Goal: Task Accomplishment & Management: Complete application form

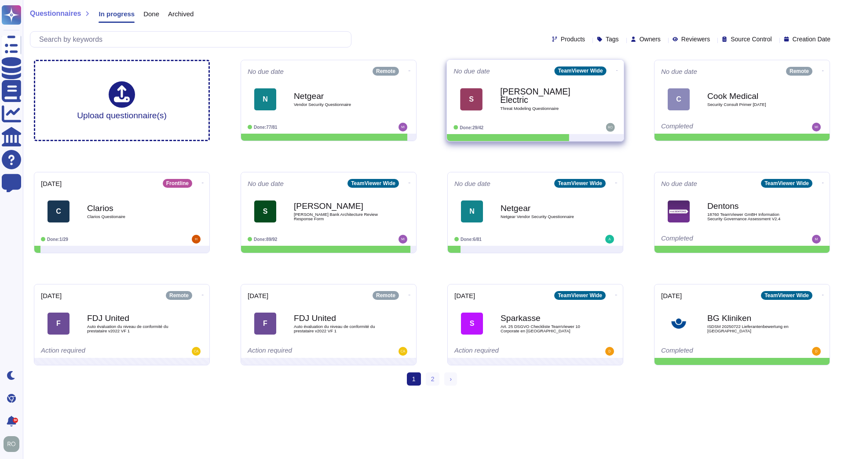
click at [484, 100] on span "S [PERSON_NAME] Electric Threat Modeling Questionnaire" at bounding box center [535, 99] width 164 height 36
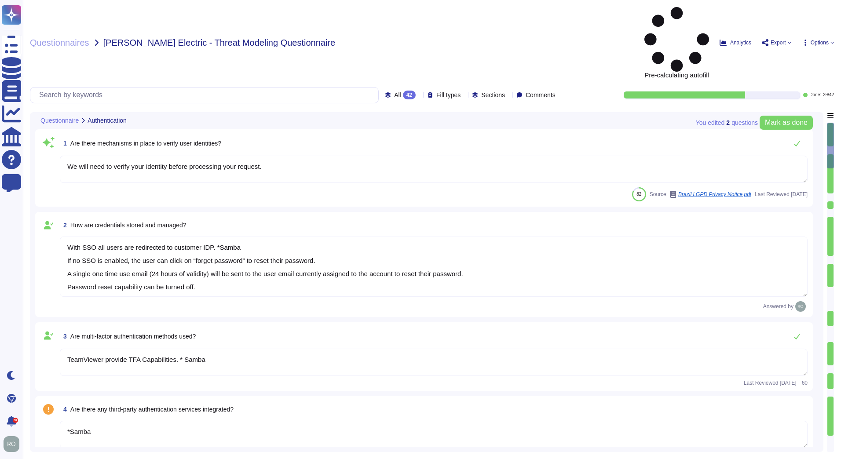
type textarea "We will need to verify your identity before processing your request."
type textarea "With SSO all users are redirected to customer IDP. *Samba If no SSO is enabled,…"
type textarea "TeamViewer provide TFA Capabilities. * Samba"
type textarea "*Samba"
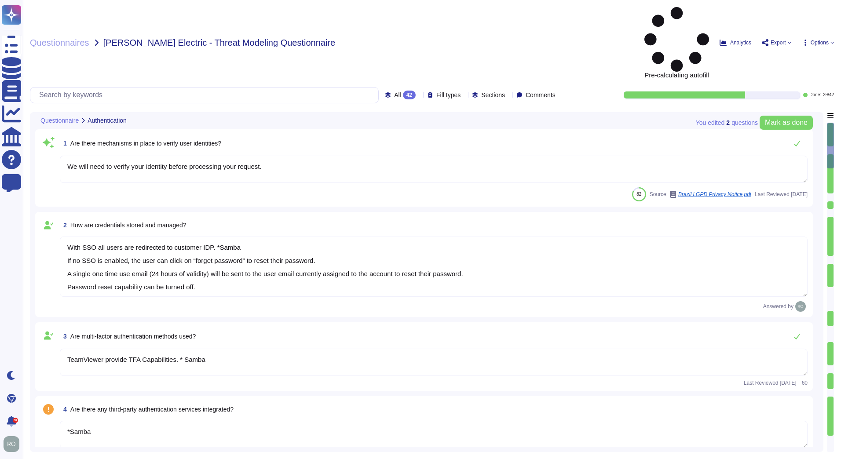
type textarea "*Samba"
type textarea "TeamViewer uses role-based security architecture. Security principles are embed…"
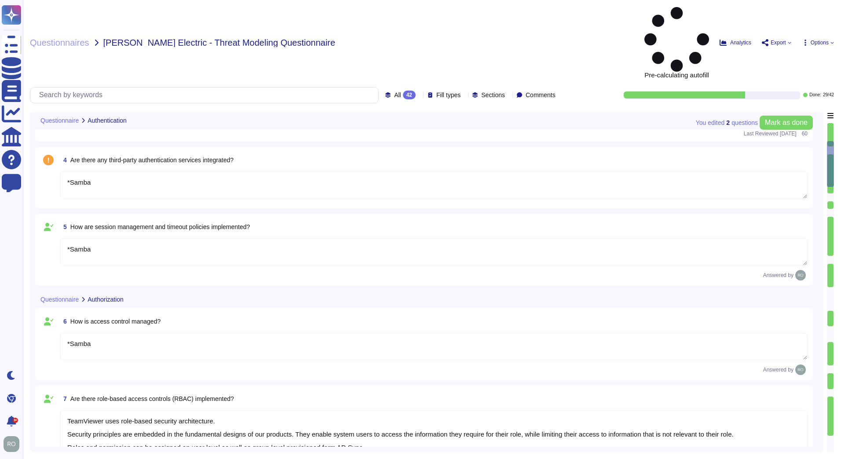
type textarea "*Samba"
type textarea "TeamViewer uses role-based security architecture and requires users of the syst…"
type textarea "TeamViewer ensures secure authentication through the use of Two-Factor Authenti…"
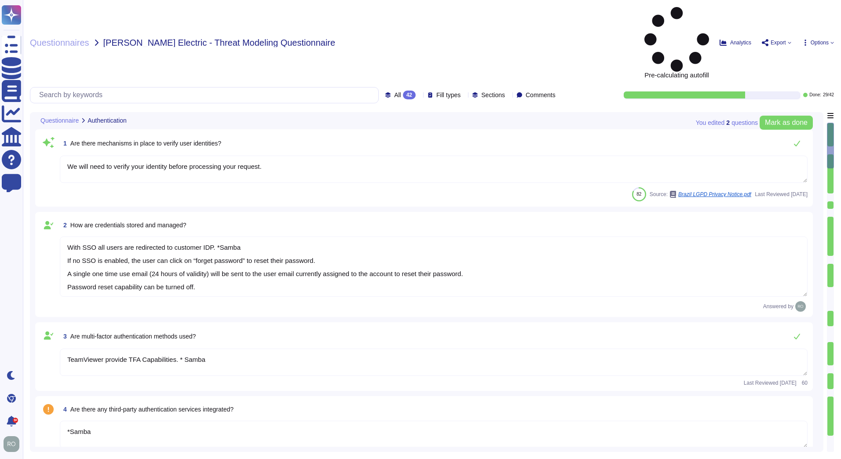
click at [179, 156] on textarea "We will need to verify your identity before processing your request." at bounding box center [433, 169] width 747 height 27
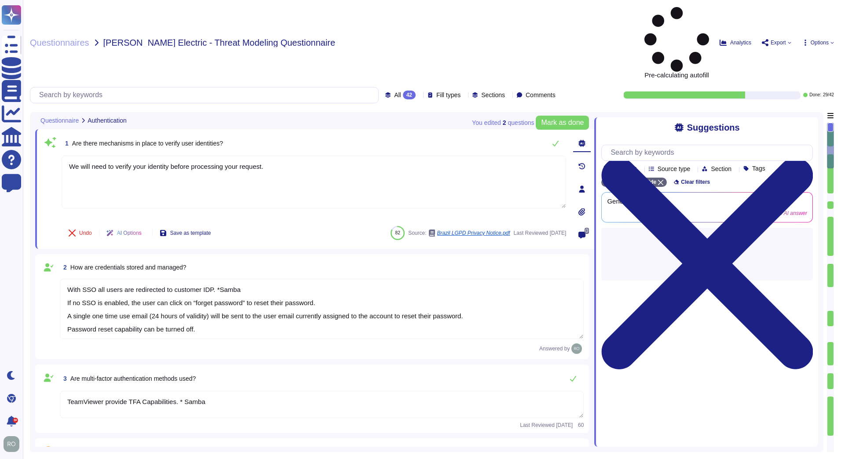
drag, startPoint x: 268, startPoint y: 106, endPoint x: 44, endPoint y: 86, distance: 225.1
click at [44, 135] on div "1 Are there mechanisms in place to verify user identities? We will need to veri…" at bounding box center [304, 189] width 524 height 109
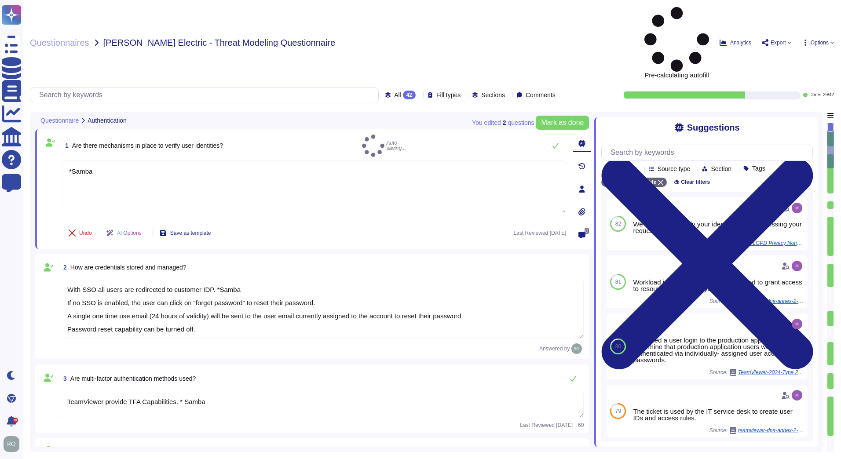
type textarea "*Samba"
click at [372, 259] on div "2 How are credentials stored and managed?" at bounding box center [322, 267] width 524 height 16
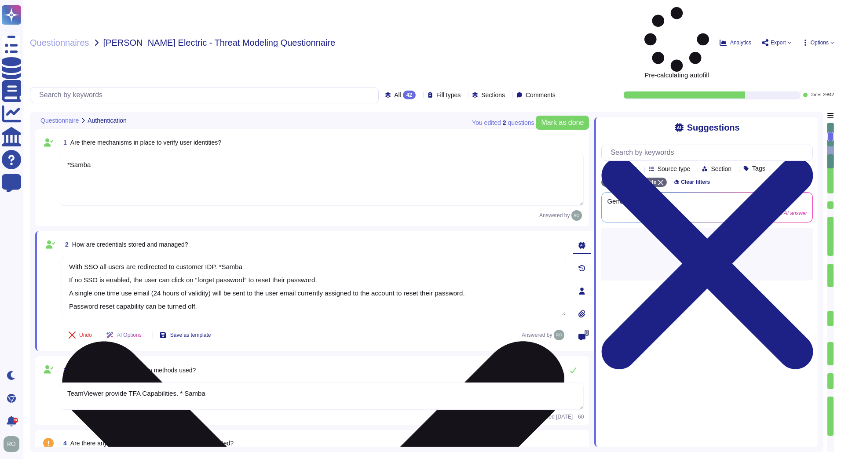
drag, startPoint x: 84, startPoint y: 209, endPoint x: 184, endPoint y: 200, distance: 100.6
click at [186, 256] on textarea "With SSO all users are redirected to customer IDP. *Samba If no SSO is enabled,…" at bounding box center [314, 286] width 504 height 60
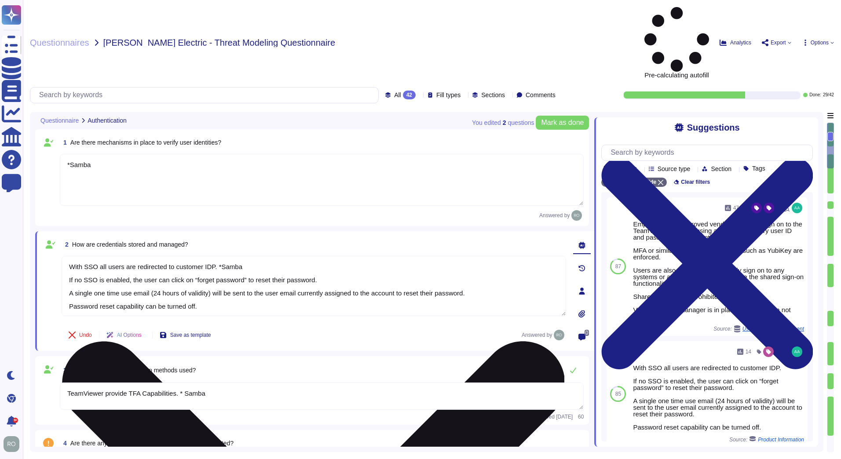
click at [180, 256] on textarea "With SSO all users are redirected to customer IDP. *Samba If no SSO is enabled,…" at bounding box center [314, 286] width 504 height 60
drag, startPoint x: 69, startPoint y: 218, endPoint x: 239, endPoint y: 230, distance: 170.6
click at [239, 256] on textarea "With SSO all users are redirected to customer IDP. *Samba If no SSO is enabled,…" at bounding box center [314, 286] width 504 height 60
drag, startPoint x: 77, startPoint y: 231, endPoint x: 449, endPoint y: 231, distance: 372.4
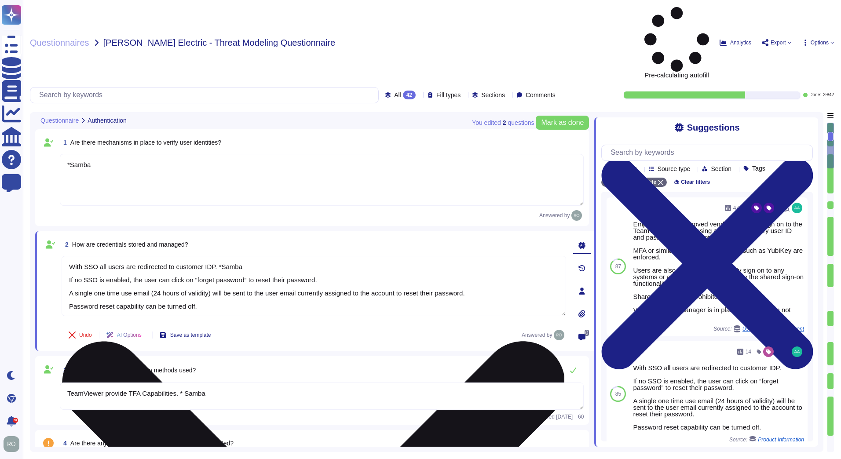
click at [449, 256] on textarea "With SSO all users are redirected to customer IDP. *Samba If no SSO is enabled,…" at bounding box center [314, 286] width 504 height 60
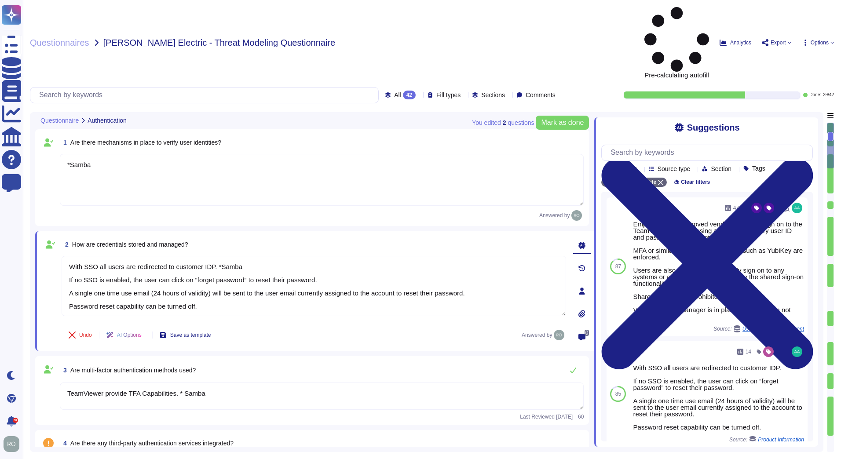
drag, startPoint x: 229, startPoint y: 239, endPoint x: 51, endPoint y: 229, distance: 177.9
click at [51, 237] on div "2 How are credentials stored and managed? With SSO all users are redirected to …" at bounding box center [304, 291] width 524 height 109
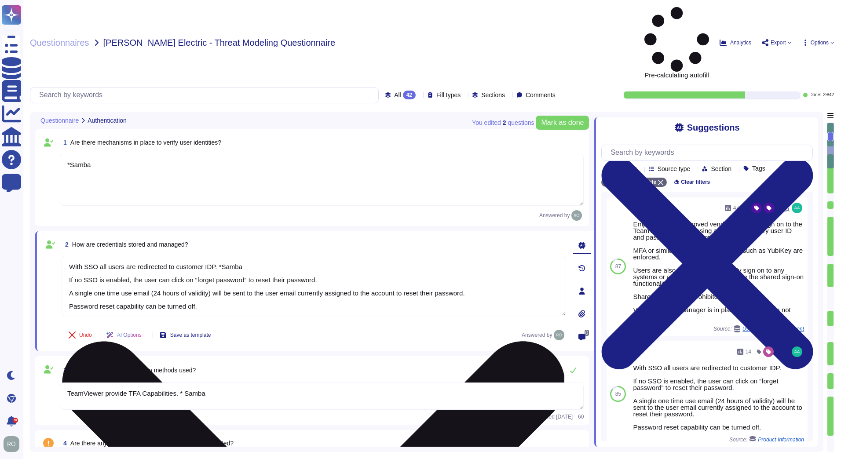
click at [208, 256] on textarea "With SSO all users are redirected to customer IDP. *Samba If no SSO is enabled,…" at bounding box center [314, 286] width 504 height 60
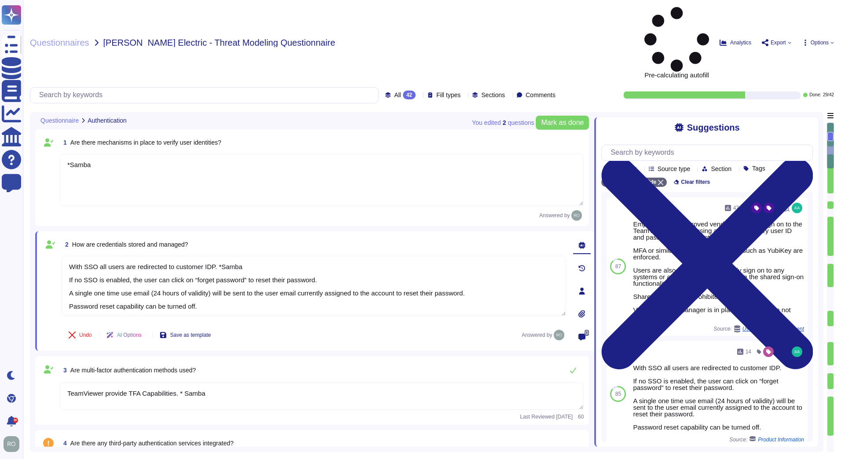
drag, startPoint x: 208, startPoint y: 244, endPoint x: 41, endPoint y: 215, distance: 169.5
click at [41, 231] on div "2 How are credentials stored and managed? With SSO all users are redirected to …" at bounding box center [314, 291] width 559 height 120
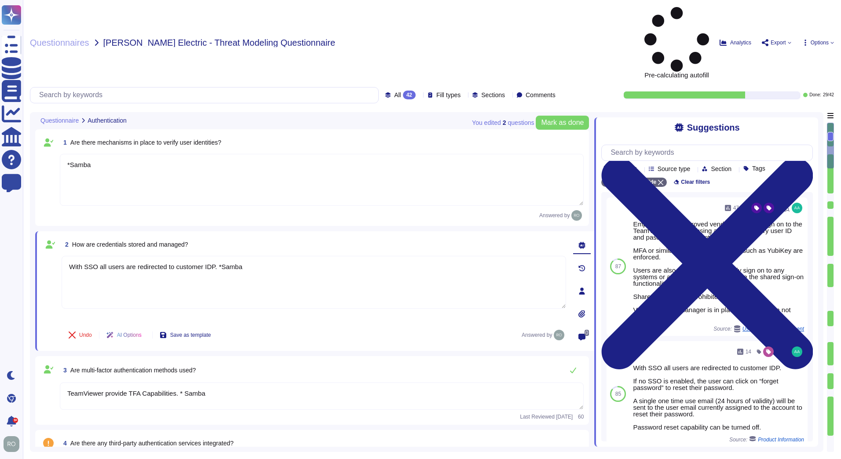
type textarea "With SSO all users are redirected to customer IDP. *Samba"
click at [253, 383] on textarea "TeamViewer provide TFA Capabilities. * Samba" at bounding box center [322, 396] width 524 height 27
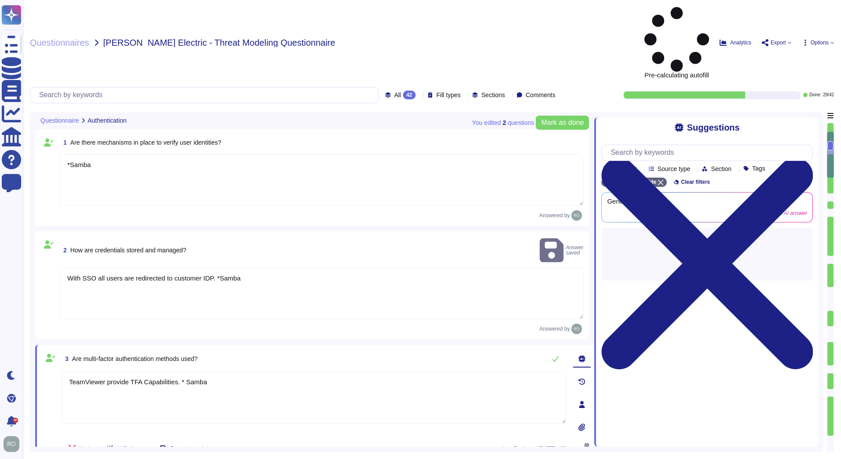
scroll to position [249, 0]
type textarea "*Samba"
type textarea "TeamViewer uses role-based security architecture and requires users of the syst…"
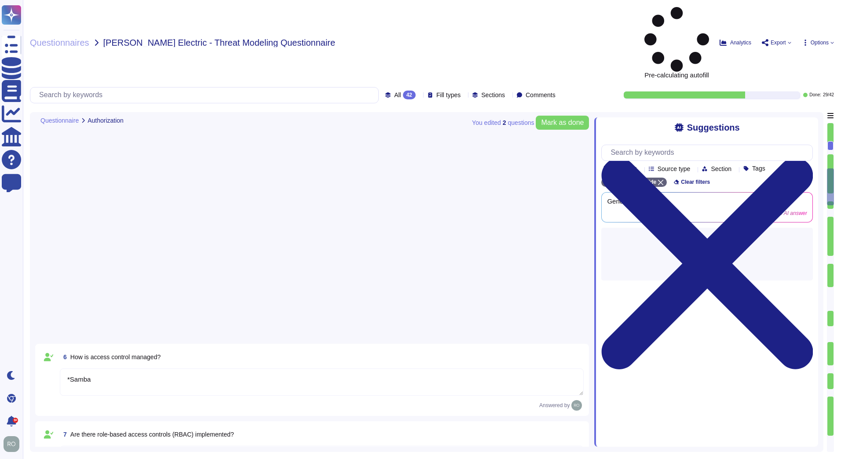
scroll to position [498, 0]
type textarea "TeamViewer ensures secure authentication through the use of Two-Factor Authenti…"
type textarea "TeamViewer Use encryption technologies to protect customer data both at rest an…"
type textarea "One of the objectives of TeamViewer’s Information Security Policy is to ensure …"
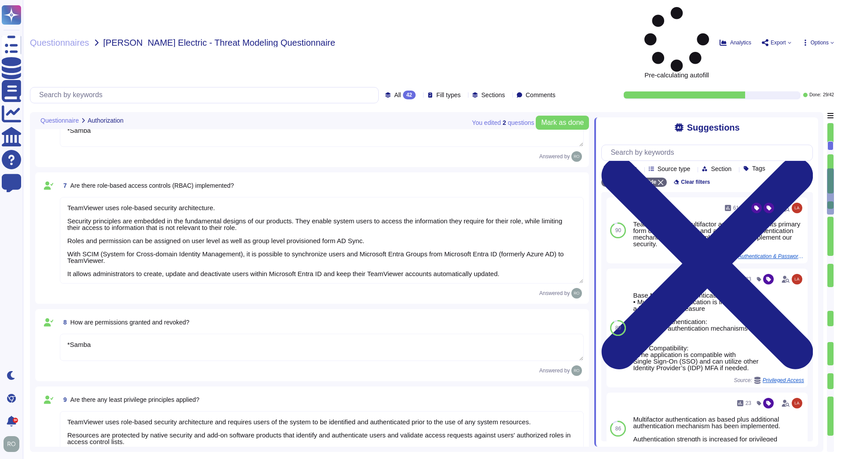
drag, startPoint x: 68, startPoint y: 161, endPoint x: 291, endPoint y: 190, distance: 224.7
click at [291, 197] on textarea "TeamViewer uses role-based security architecture. Security principles are embed…" at bounding box center [322, 240] width 524 height 87
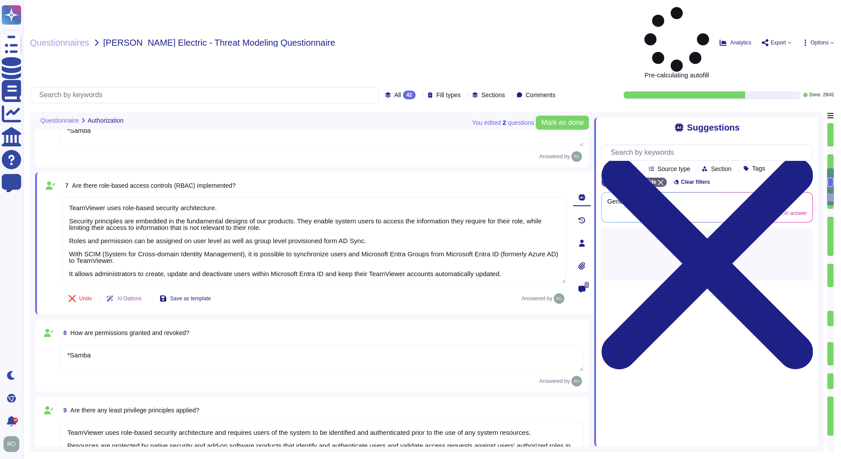
click at [199, 344] on textarea "*Samba" at bounding box center [322, 357] width 524 height 27
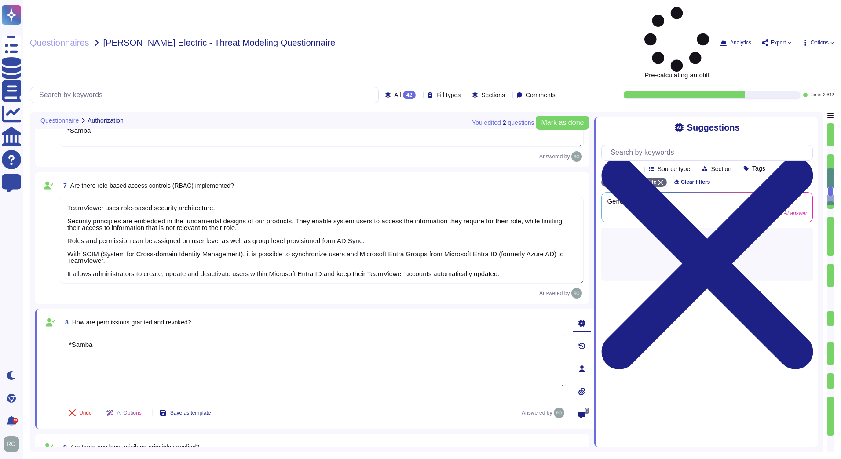
scroll to position [747, 0]
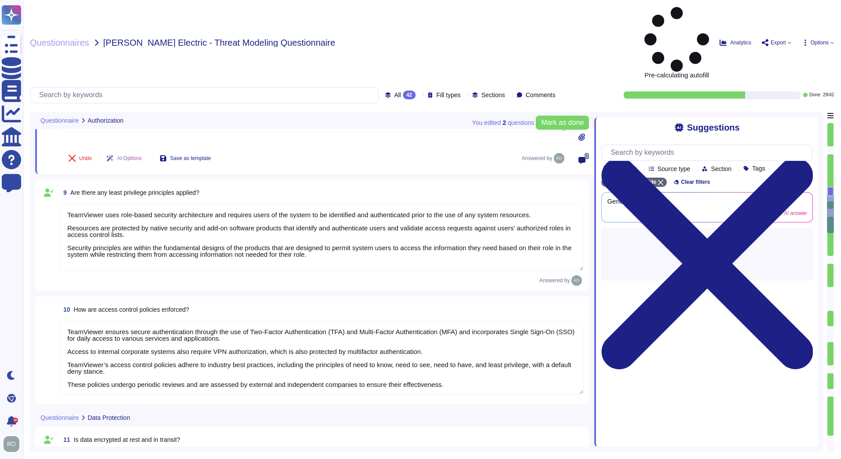
type textarea "One of the objectives of TeamViewer’s Information Security Policy is to ensure …"
type textarea "Data is retained according to the data type identified by the property. On prod…"
type textarea "TeamViewer uses pseudonymization where it can be applied without affecting the …"
click at [123, 204] on textarea "TeamViewer uses role-based security architecture and requires users of the syst…" at bounding box center [322, 237] width 524 height 67
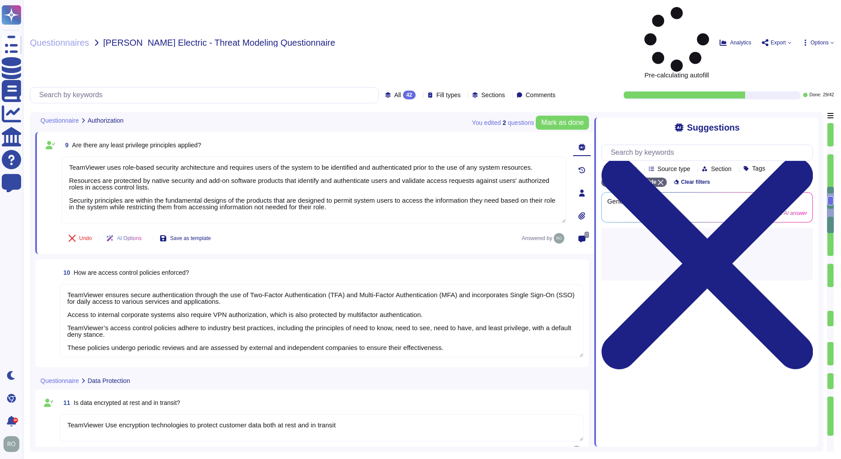
click at [106, 284] on textarea "TeamViewer ensures secure authentication through the use of Two-Factor Authenti…" at bounding box center [322, 320] width 524 height 73
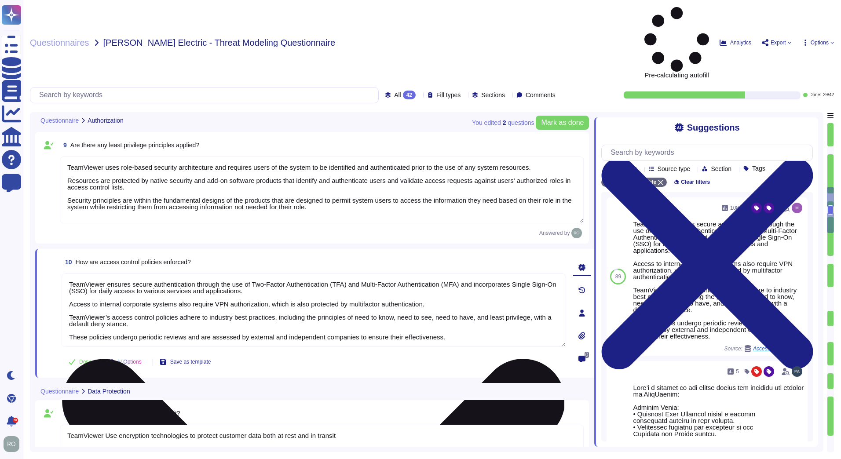
scroll to position [1, 0]
drag, startPoint x: 71, startPoint y: 223, endPoint x: 471, endPoint y: 284, distance: 404.7
click at [471, 284] on textarea "TeamViewer ensures secure authentication through the use of Two-Factor Authenti…" at bounding box center [314, 309] width 504 height 73
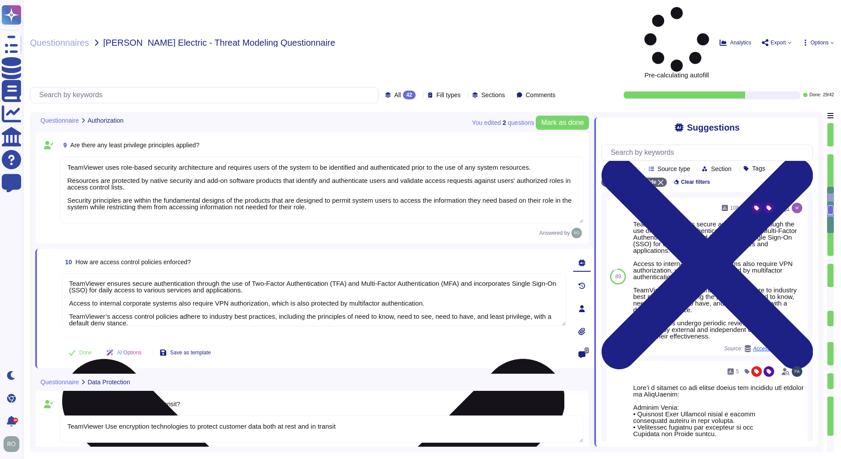
scroll to position [0, 0]
type textarea "T"
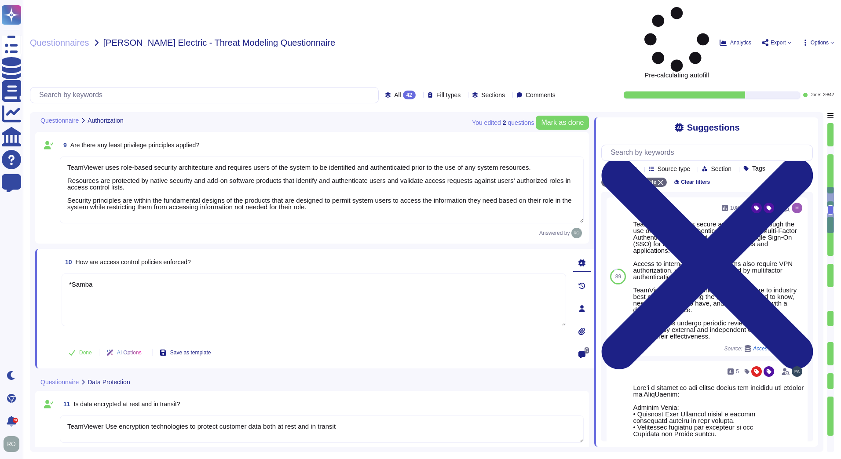
type textarea "*Samba"
click at [246, 415] on textarea "TeamViewer Use encryption technologies to protect customer data both at rest an…" at bounding box center [322, 428] width 524 height 27
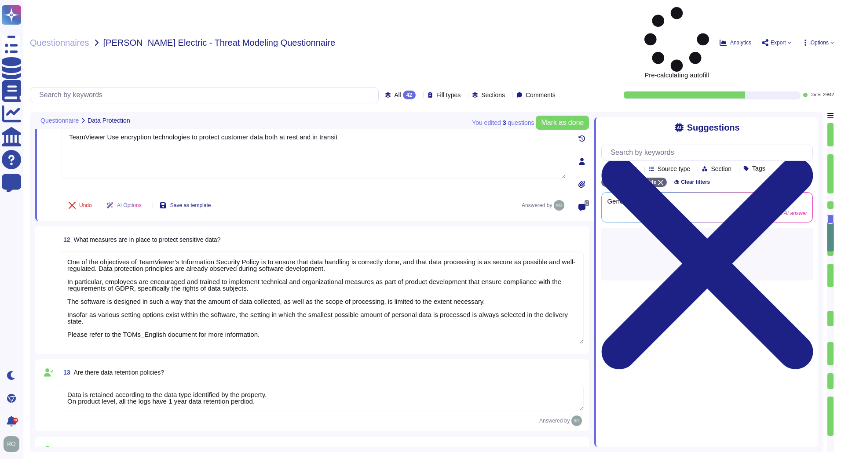
type textarea "data integrity is describe in the Chapter 3 " Measures to Establish the Integri…"
type textarea "All data the application is handling are in our Privacy Notice for TeamViewer P…"
type textarea "here all the information about data protection: [URL][DOMAIN_NAME]"
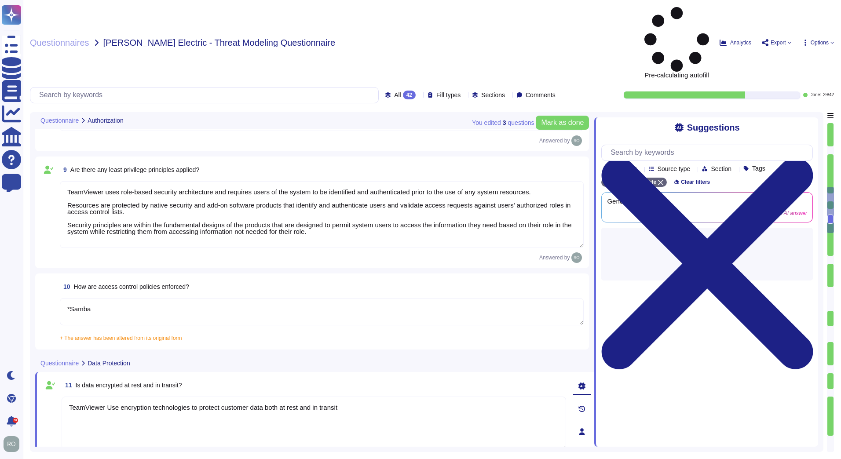
type textarea "TeamViewer uses role-based security architecture. Security principles are embed…"
type textarea "*Samba"
type textarea "TeamViewer uses role-based security architecture and requires users of the syst…"
type textarea "*Samba"
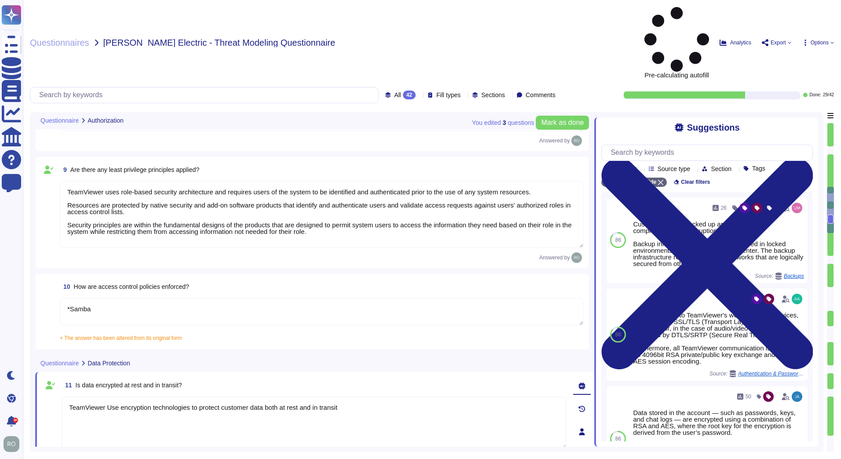
scroll to position [985, 0]
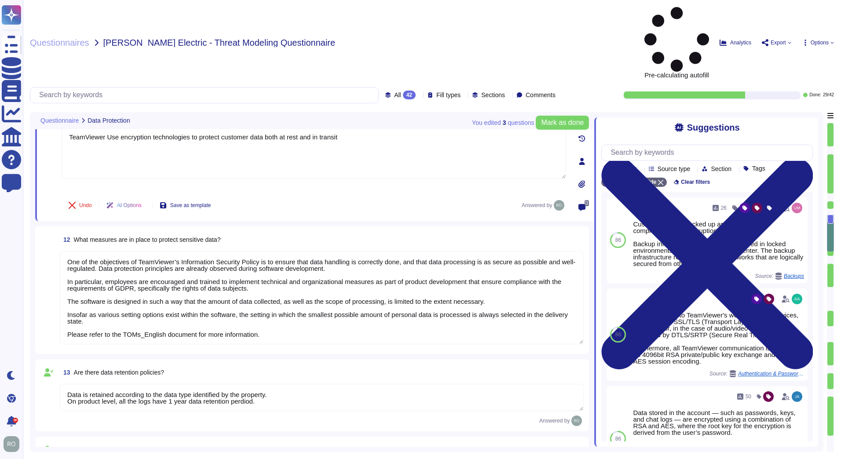
type textarea "All data the application is handling are in our Privacy Notice for TeamViewer P…"
type textarea "here all the information about data protection: [URL][DOMAIN_NAME]"
click at [228, 262] on textarea "One of the objectives of TeamViewer’s Information Security Policy is to ensure …" at bounding box center [322, 297] width 524 height 93
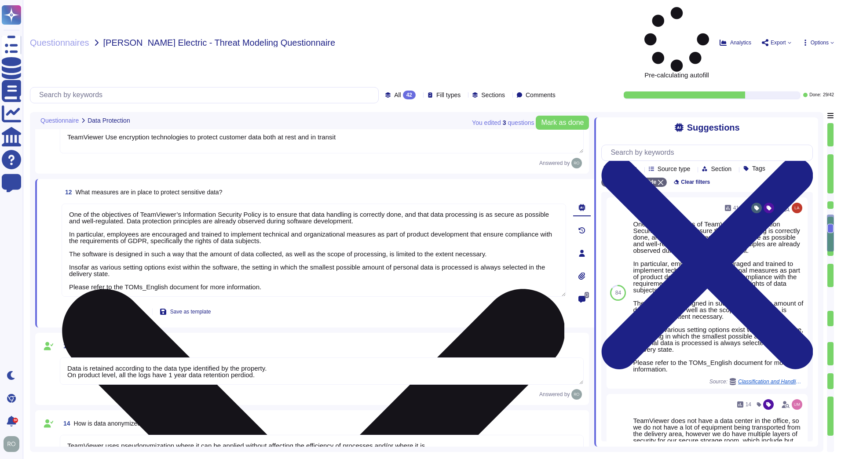
drag, startPoint x: 171, startPoint y: 154, endPoint x: 219, endPoint y: 180, distance: 54.1
click at [219, 204] on textarea "One of the objectives of TeamViewer’s Information Security Policy is to ensure …" at bounding box center [314, 250] width 504 height 93
click at [190, 204] on textarea "One of the objectives of TeamViewer’s Information Security Policy is to ensure …" at bounding box center [314, 250] width 504 height 93
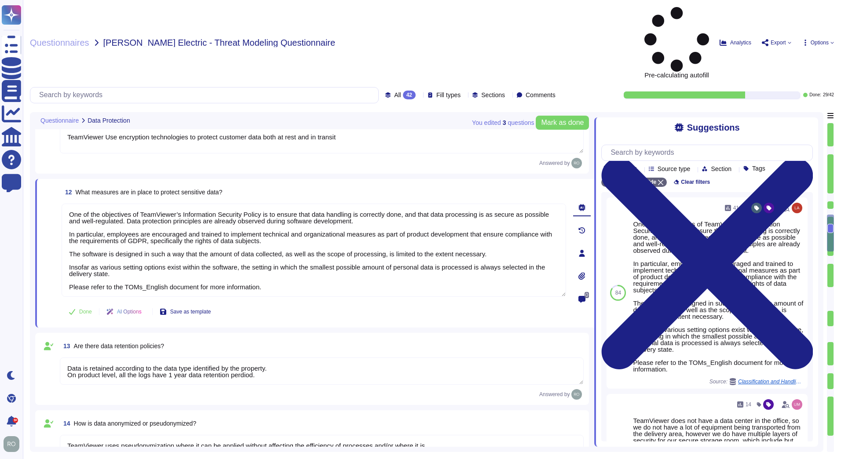
click at [194, 357] on textarea "Data is retained according to the data type identified by the property. On prod…" at bounding box center [322, 370] width 524 height 27
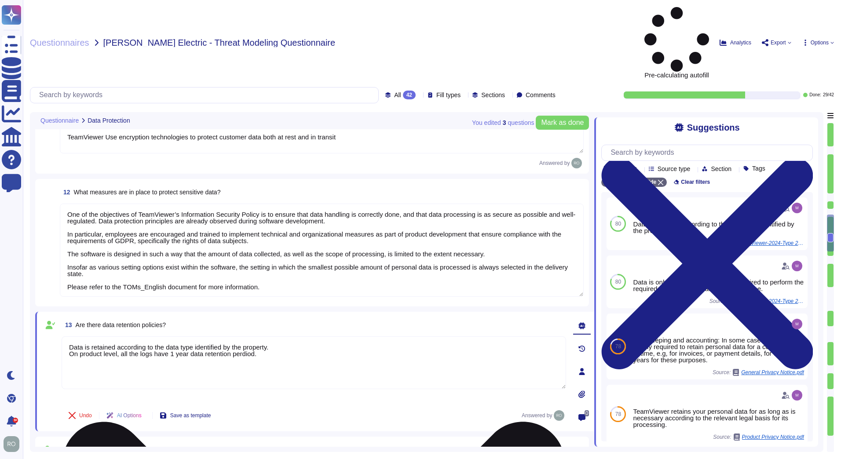
scroll to position [1234, 0]
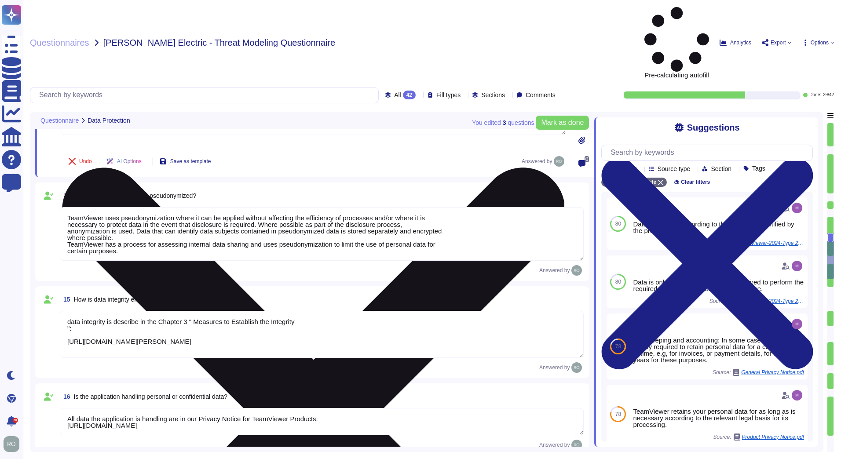
type textarea "Training on the SDLC is conducted in a variety of formats, including, but not l…"
type textarea "As part of TeamViewer S-SDLC process, TeamViewer conduct threat modeling, secur…"
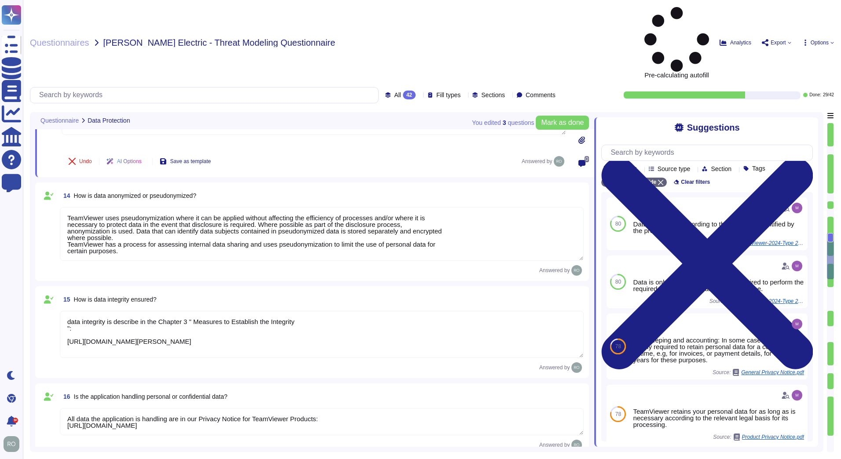
click at [183, 207] on textarea "TeamViewer uses pseudonymization where it can be applied without affecting the …" at bounding box center [322, 234] width 524 height 54
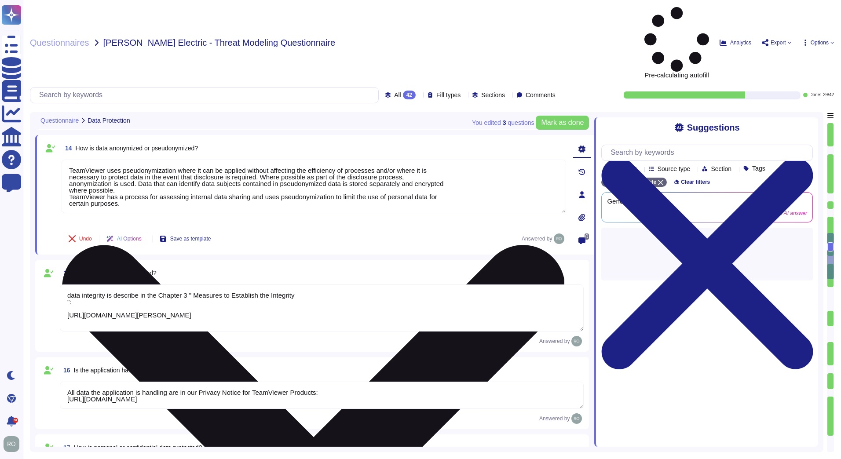
drag, startPoint x: 67, startPoint y: 112, endPoint x: 179, endPoint y: 108, distance: 111.7
click at [179, 160] on textarea "TeamViewer uses pseudonymization where it can be applied without affecting the …" at bounding box center [314, 187] width 504 height 54
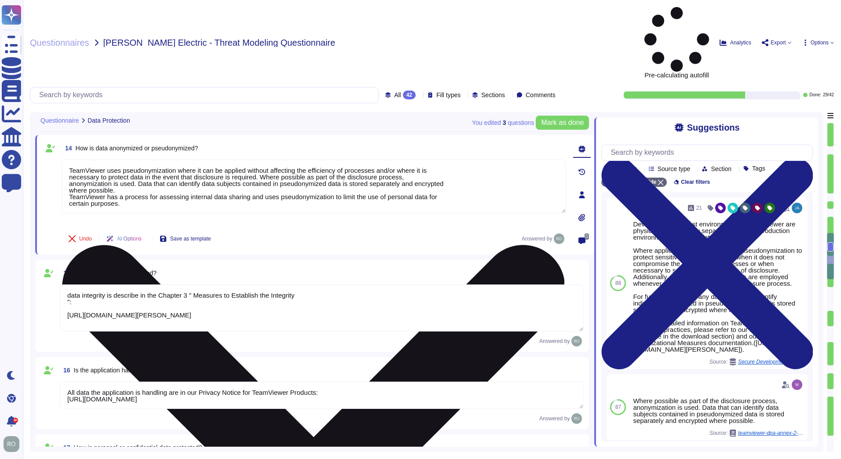
drag, startPoint x: 179, startPoint y: 108, endPoint x: 222, endPoint y: 131, distance: 49.4
click at [222, 160] on textarea "TeamViewer uses pseudonymization where it can be applied without affecting the …" at bounding box center [314, 187] width 504 height 54
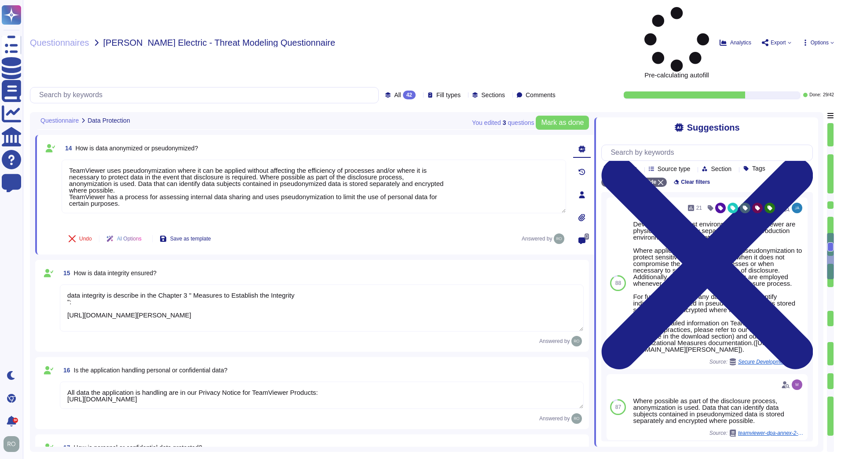
click at [263, 284] on textarea "data integrity is describe in the Chapter 3 " Measures to Establish the Integri…" at bounding box center [322, 307] width 524 height 47
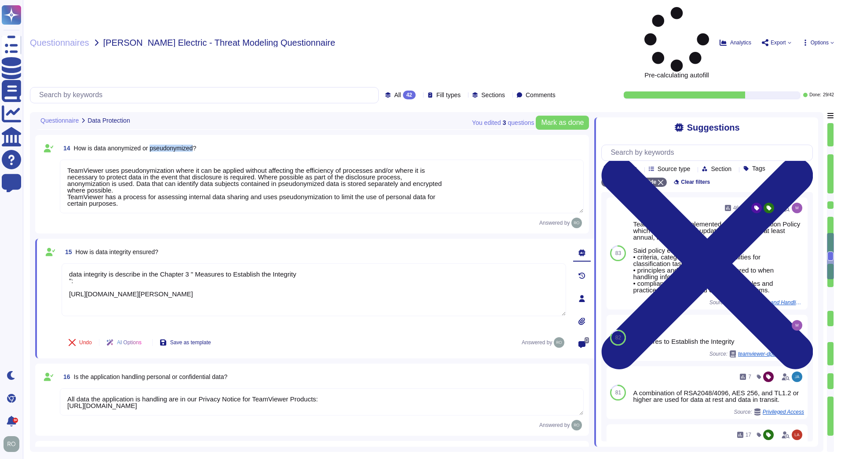
drag, startPoint x: 153, startPoint y: 84, endPoint x: 195, endPoint y: 84, distance: 42.2
click at [195, 145] on span "How is data anonymized or pseudonymized?" at bounding box center [135, 148] width 123 height 7
copy span "pseudonymized"
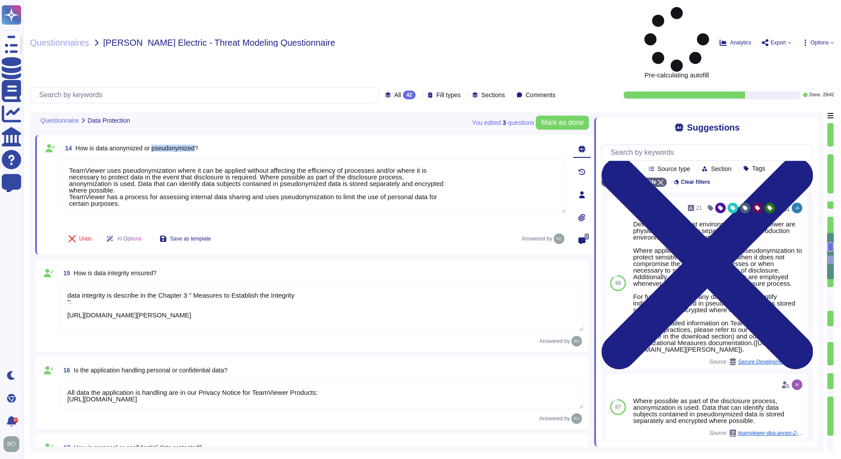
drag, startPoint x: 154, startPoint y: 84, endPoint x: 199, endPoint y: 87, distance: 45.0
click at [198, 145] on span "How is data anonymized or pseudonymized?" at bounding box center [137, 148] width 123 height 7
drag, startPoint x: 199, startPoint y: 87, endPoint x: 190, endPoint y: 87, distance: 9.2
copy span "pseudonymized"
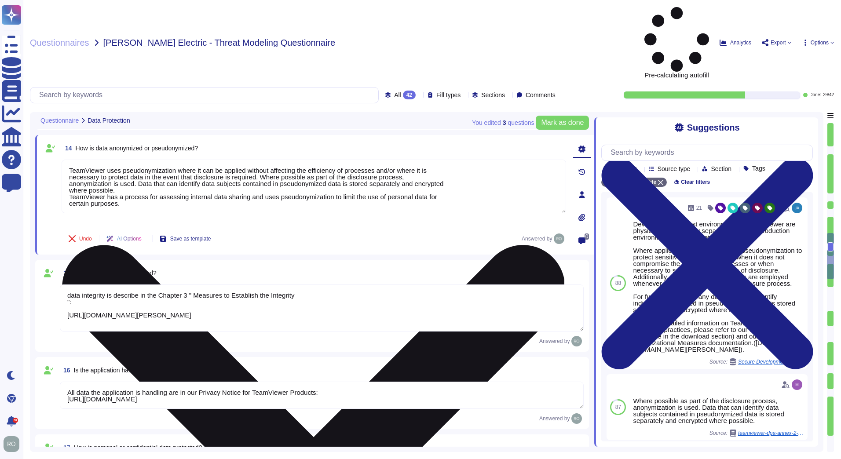
click at [221, 160] on textarea "TeamViewer uses pseudonymization where it can be applied without affecting the …" at bounding box center [314, 187] width 504 height 54
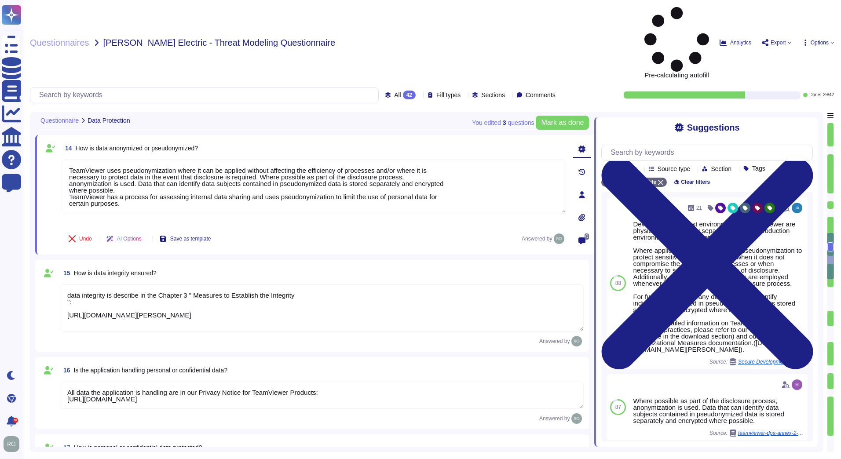
click at [302, 284] on textarea "data integrity is describe in the Chapter 3 " Measures to Establish the Integri…" at bounding box center [322, 307] width 524 height 47
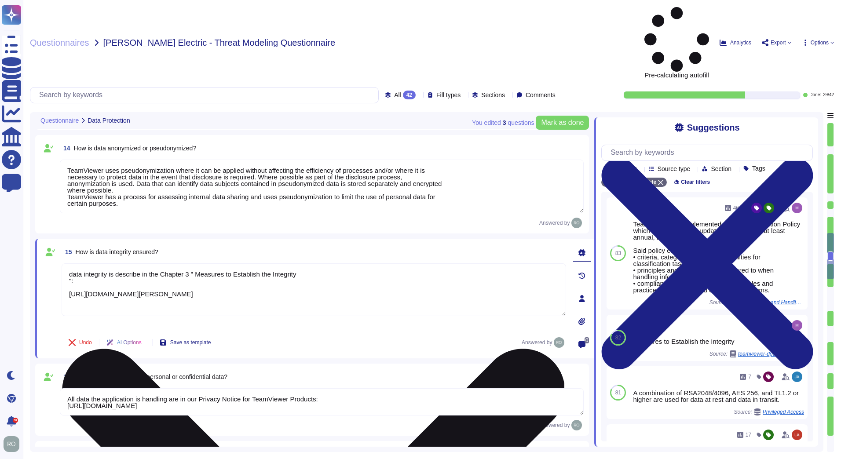
drag, startPoint x: 470, startPoint y: 232, endPoint x: 69, endPoint y: 230, distance: 400.5
click at [69, 263] on textarea "data integrity is describe in the Chapter 3 " Measures to Establish the Integri…" at bounding box center [314, 289] width 504 height 53
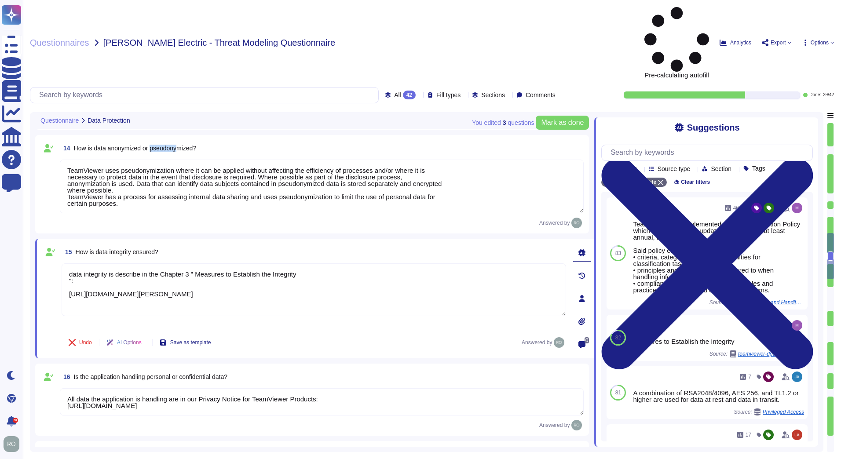
drag, startPoint x: 152, startPoint y: 83, endPoint x: 178, endPoint y: 83, distance: 26.4
click at [178, 145] on span "How is data anonymized or pseudonymized?" at bounding box center [135, 148] width 123 height 7
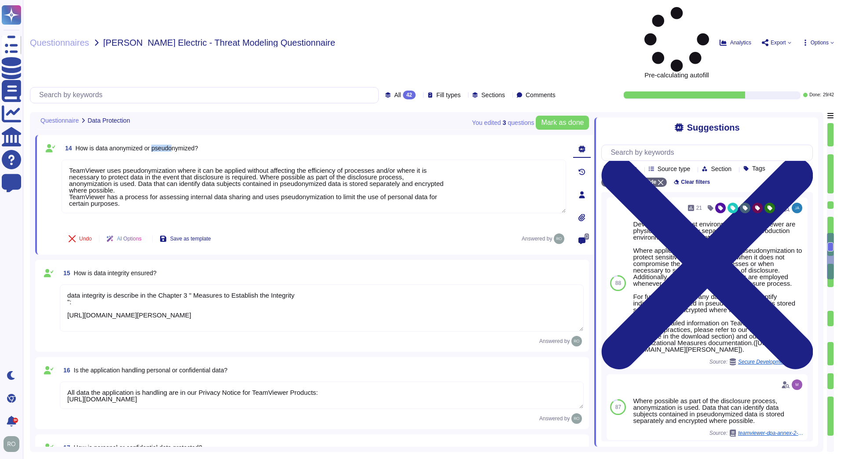
drag, startPoint x: 153, startPoint y: 86, endPoint x: 174, endPoint y: 86, distance: 20.7
click at [174, 145] on span "How is data anonymized or pseudonymized?" at bounding box center [137, 148] width 123 height 7
copy span "pseudo"
click at [261, 382] on textarea "All data the application is handling are in our Privacy Notice for TeamViewer P…" at bounding box center [322, 395] width 524 height 27
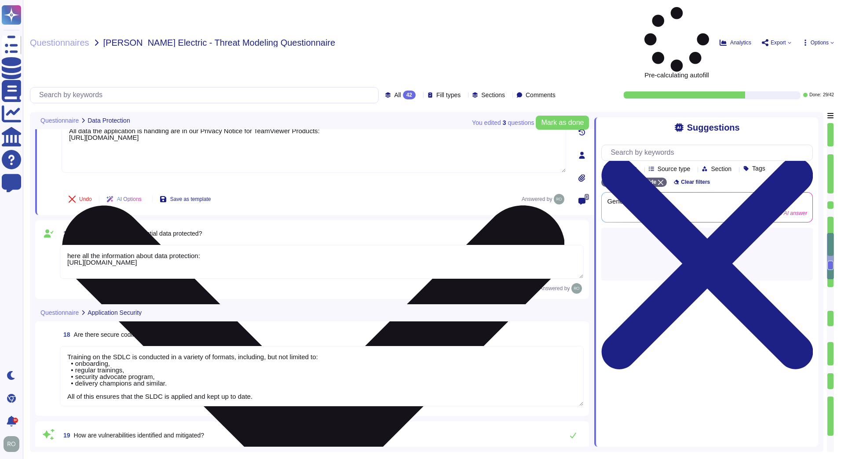
scroll to position [1483, 0]
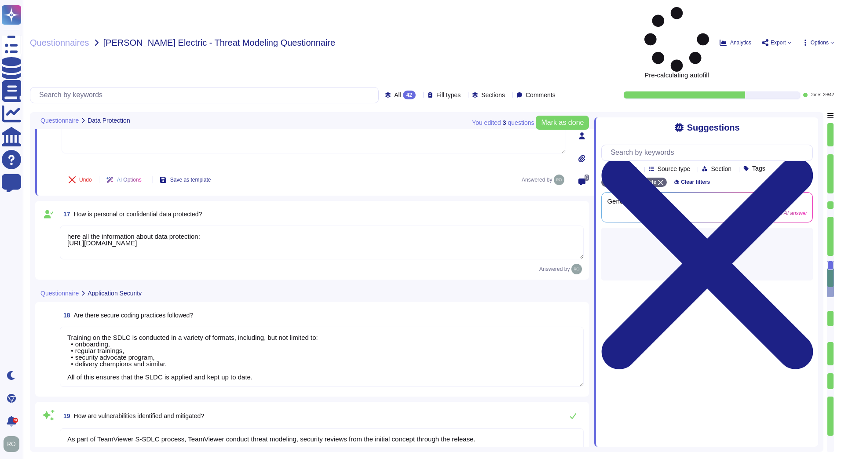
type textarea "TeamViewer conducts annual audits, either internally and/or by independent thir…"
type textarea "TeamViewer is using sub-processors to provide specific capabilities. All the su…"
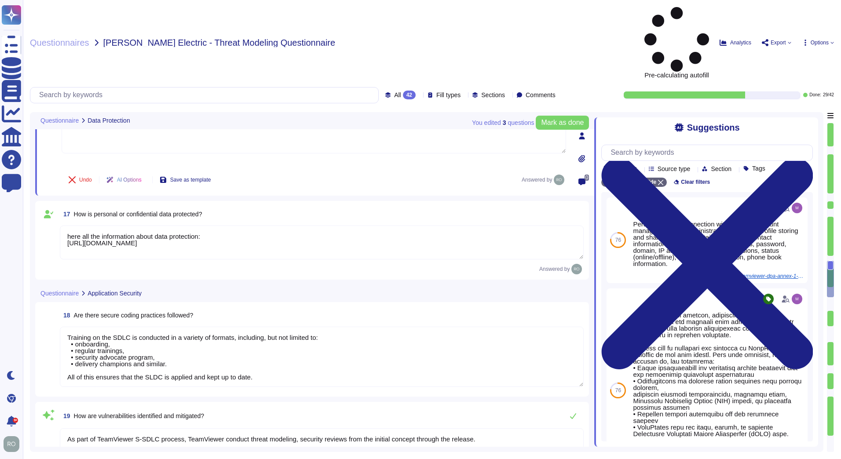
click at [168, 226] on textarea "here all the information about data protection: [URL][DOMAIN_NAME]" at bounding box center [322, 243] width 524 height 34
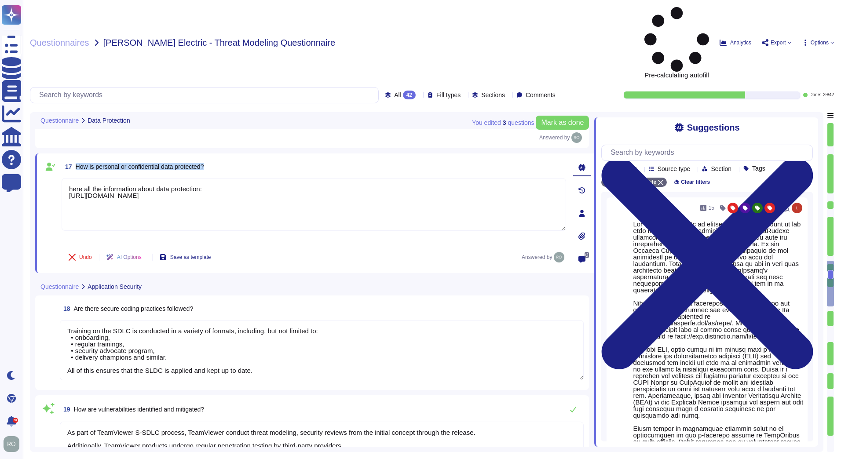
drag, startPoint x: 76, startPoint y: 105, endPoint x: 210, endPoint y: 102, distance: 134.1
click at [210, 159] on div "17 How is personal or confidential data protected?" at bounding box center [314, 167] width 504 height 16
drag, startPoint x: 210, startPoint y: 102, endPoint x: 206, endPoint y: 104, distance: 4.8
click at [204, 163] on span "How is personal or confidential data protected?" at bounding box center [140, 166] width 128 height 7
drag, startPoint x: 73, startPoint y: 245, endPoint x: 201, endPoint y: 247, distance: 127.5
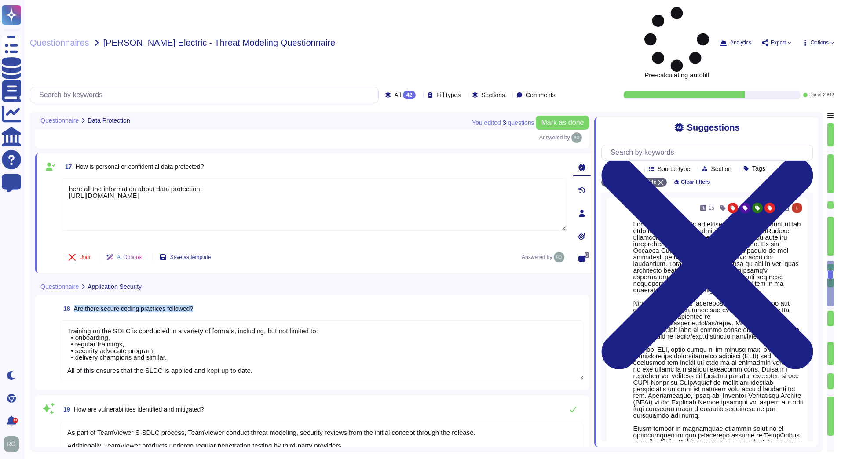
click at [201, 301] on div "18 Are there secure coding practices followed?" at bounding box center [322, 309] width 524 height 16
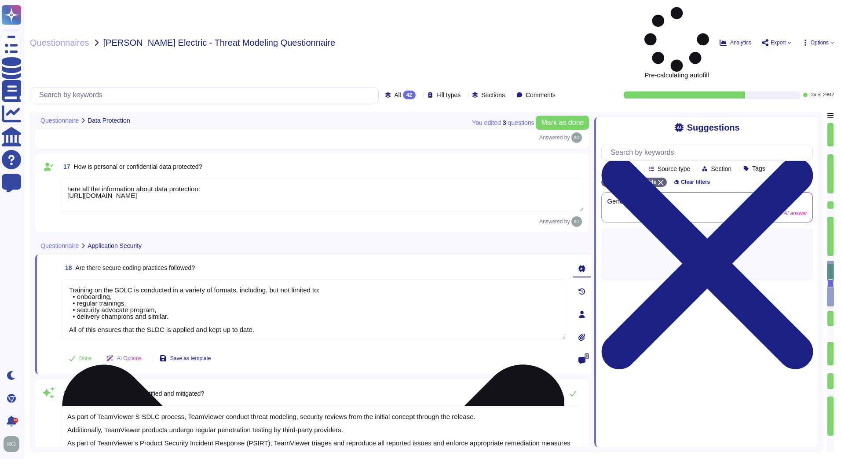
type textarea "Implement robust input validation and sanitization practices to prevent injecti…"
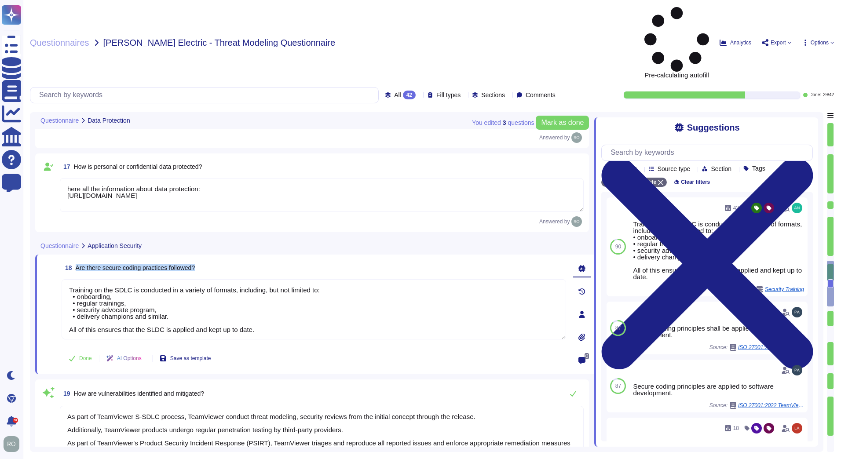
drag, startPoint x: 75, startPoint y: 204, endPoint x: 199, endPoint y: 203, distance: 124.0
click at [199, 260] on div "18 Are there secure coding practices followed?" at bounding box center [314, 268] width 504 height 16
drag, startPoint x: 199, startPoint y: 203, endPoint x: 188, endPoint y: 209, distance: 12.6
click at [188, 264] on span "Are there secure coding practices followed?" at bounding box center [136, 267] width 120 height 7
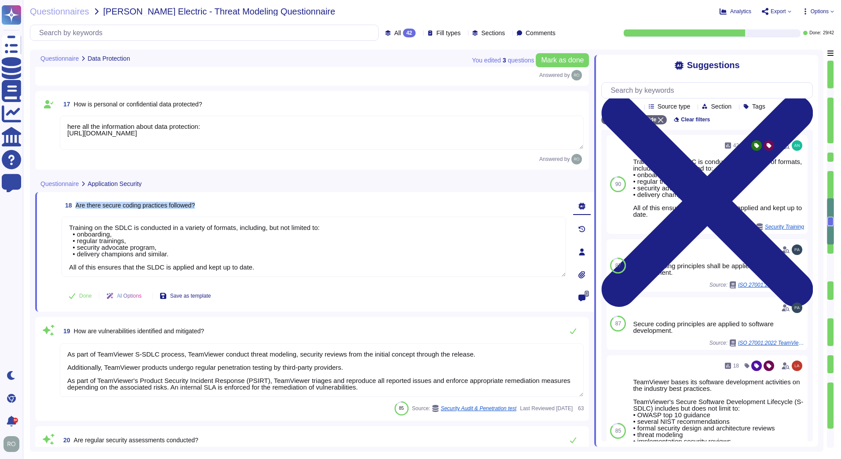
drag, startPoint x: 199, startPoint y: 202, endPoint x: 77, endPoint y: 205, distance: 122.7
click at [77, 205] on div "18 Are there secure coding practices followed?" at bounding box center [314, 205] width 504 height 16
copy span "Are there secure coding practices followed?"
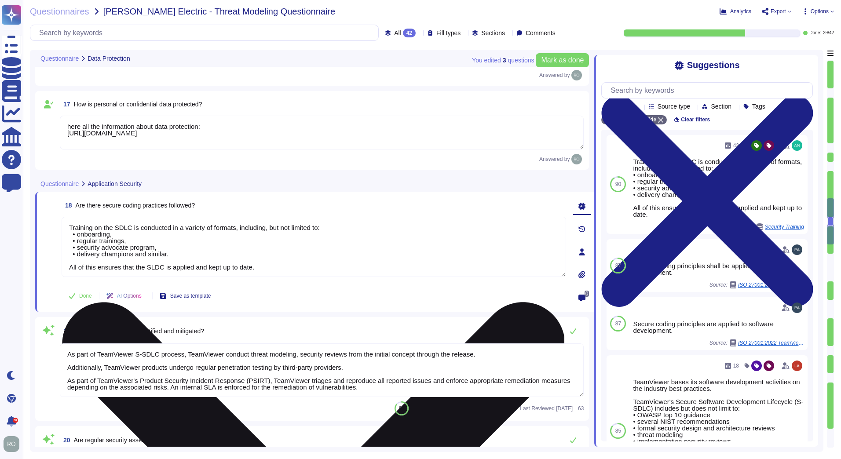
click at [171, 254] on textarea "Training on the SDLC is conducted in a variety of formats, including, but not l…" at bounding box center [314, 247] width 504 height 60
drag, startPoint x: 173, startPoint y: 254, endPoint x: 79, endPoint y: 226, distance: 98.1
click at [81, 227] on textarea "Training on the SDLC is conducted in a variety of formats, including, but not l…" at bounding box center [314, 247] width 504 height 60
drag, startPoint x: 70, startPoint y: 225, endPoint x: 321, endPoint y: 275, distance: 255.7
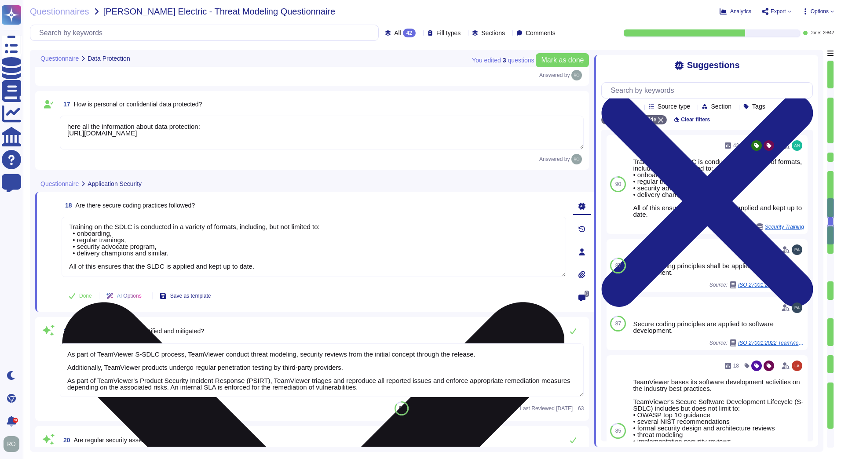
click at [321, 275] on textarea "Training on the SDLC is conducted in a variety of formats, including, but not l…" at bounding box center [314, 247] width 504 height 60
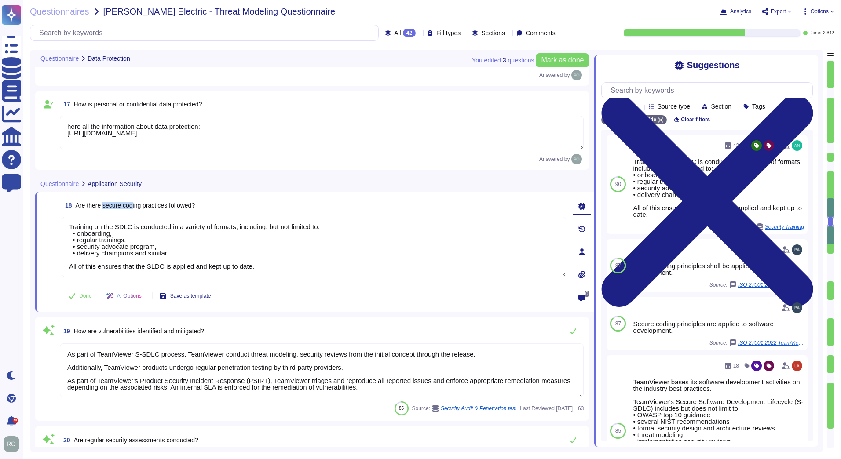
drag, startPoint x: 103, startPoint y: 207, endPoint x: 134, endPoint y: 205, distance: 30.8
click at [134, 205] on span "Are there secure coding practices followed?" at bounding box center [136, 205] width 120 height 7
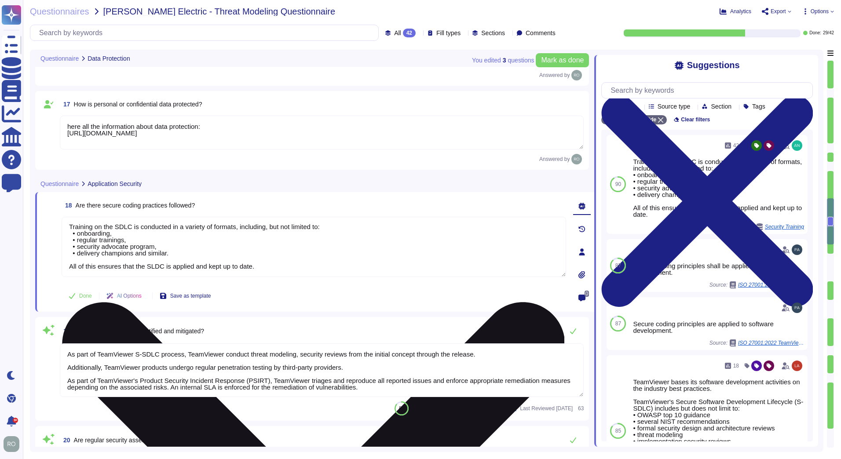
drag, startPoint x: 134, startPoint y: 205, endPoint x: 122, endPoint y: 231, distance: 28.5
click at [122, 231] on textarea "Training on the SDLC is conducted in a variety of formats, including, but not l…" at bounding box center [314, 247] width 504 height 60
drag, startPoint x: 129, startPoint y: 227, endPoint x: 116, endPoint y: 226, distance: 13.7
click at [116, 226] on textarea "Training on the SDLC is conducted in a variety of formats, including, but not l…" at bounding box center [314, 247] width 504 height 60
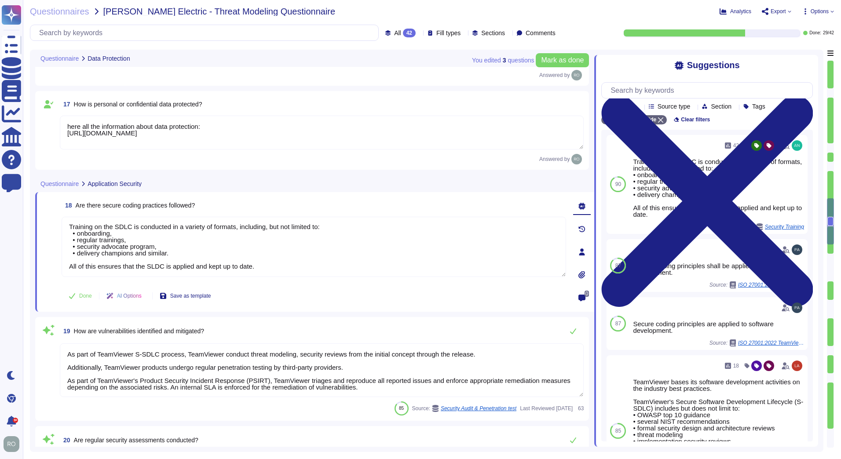
click at [142, 341] on div "19 How are vulnerabilities identified and mitigated? As part of TeamViewer S-SD…" at bounding box center [311, 368] width 543 height 93
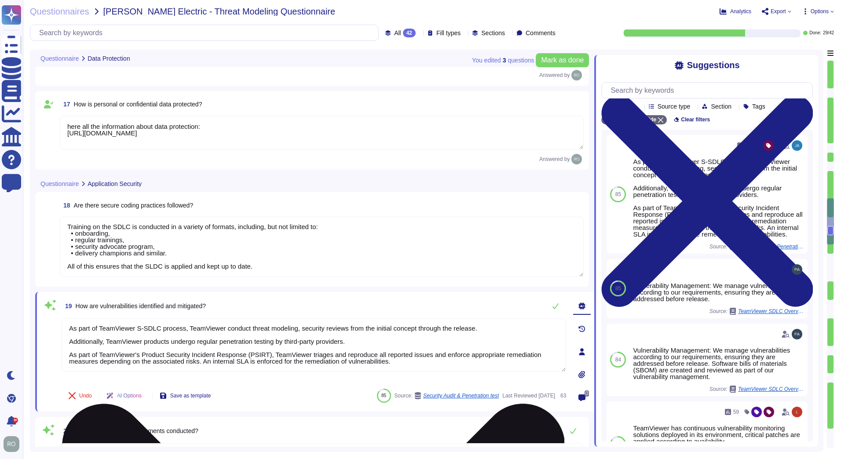
drag, startPoint x: 72, startPoint y: 328, endPoint x: 460, endPoint y: 367, distance: 390.2
click at [460, 367] on textarea "As part of TeamViewer S-SDLC process, TeamViewer conduct threat modeling, secur…" at bounding box center [314, 345] width 504 height 54
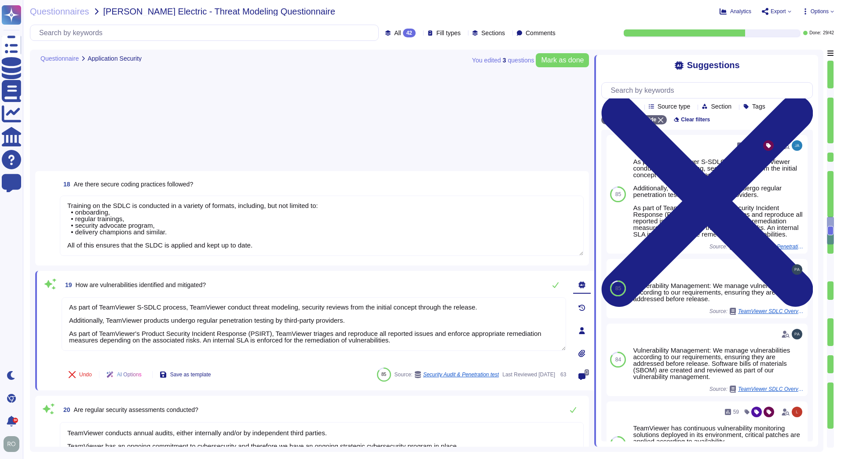
type textarea "*Samba"
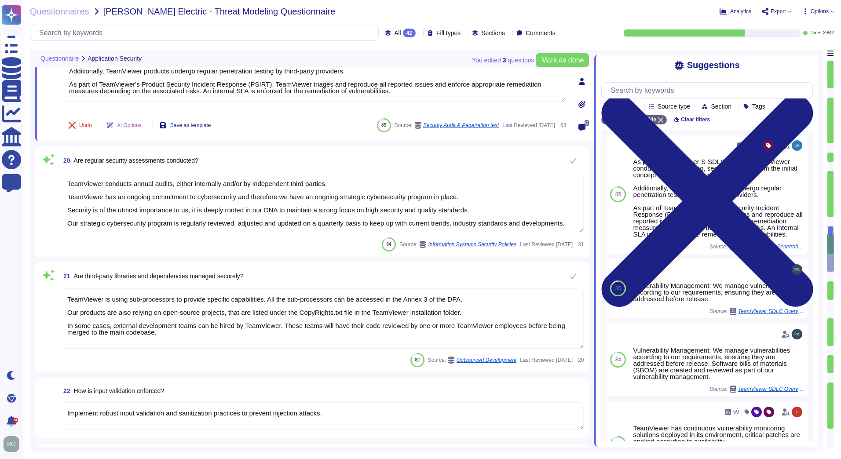
type textarea "TeamViewer bases its software development activities on the industry best pract…"
click at [121, 206] on textarea "TeamViewer conducts annual audits, either internally and/or by independent thir…" at bounding box center [322, 203] width 524 height 60
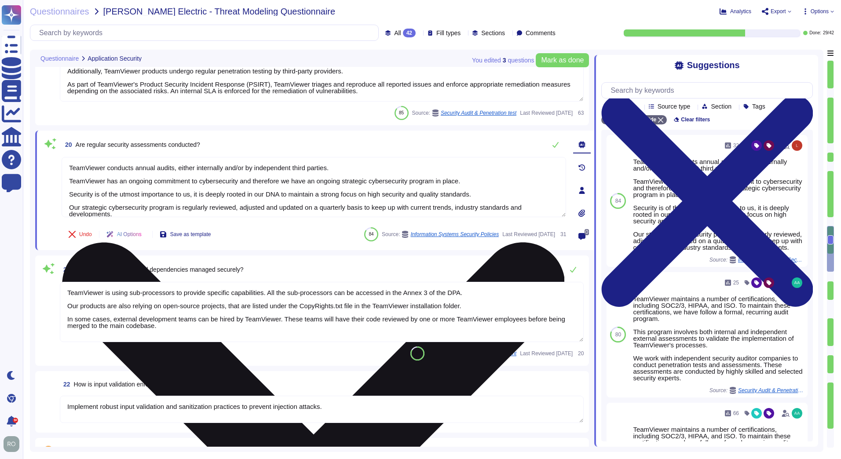
scroll to position [7, 0]
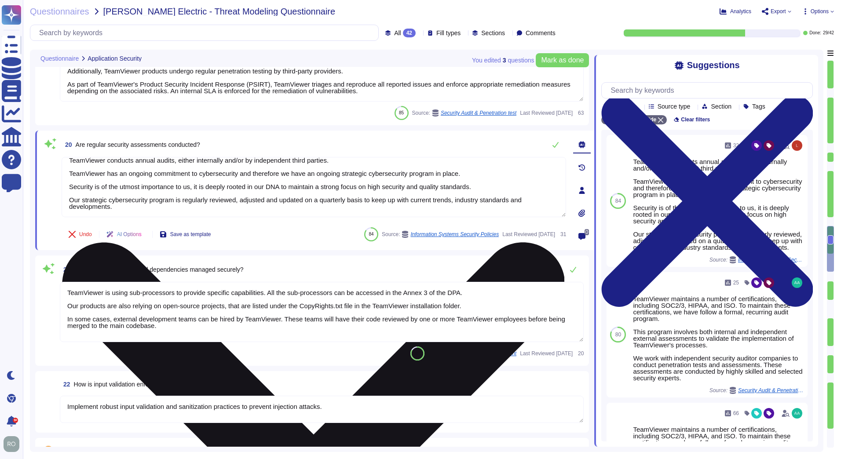
drag, startPoint x: 68, startPoint y: 168, endPoint x: 197, endPoint y: 217, distance: 137.8
click at [197, 217] on textarea "TeamViewer conducts annual audits, either internally and/or by independent thir…" at bounding box center [314, 187] width 504 height 60
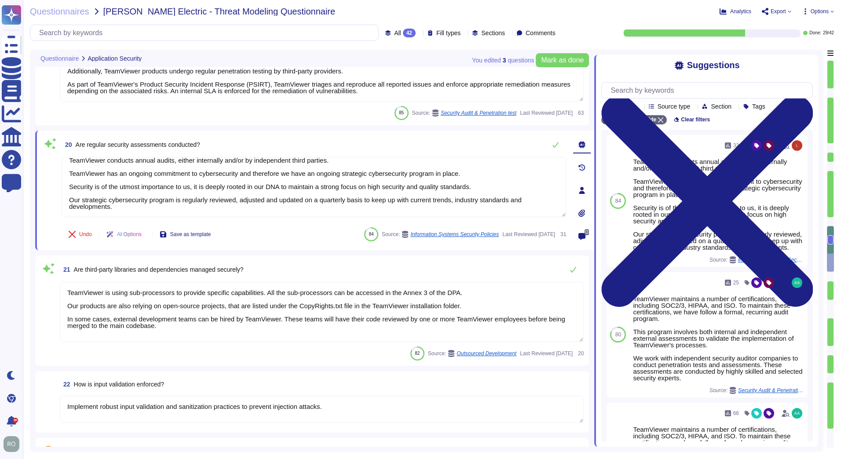
click at [126, 312] on textarea "TeamViewer is using sub-processors to provide specific capabilities. All the su…" at bounding box center [322, 312] width 524 height 60
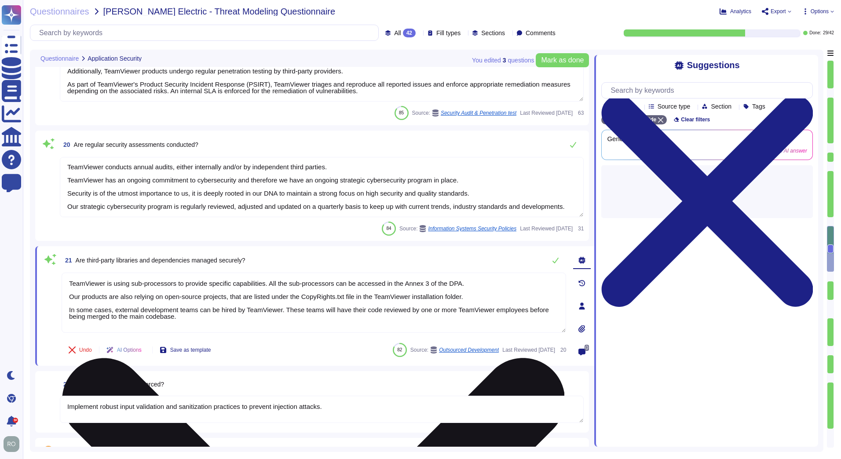
scroll to position [1, 0]
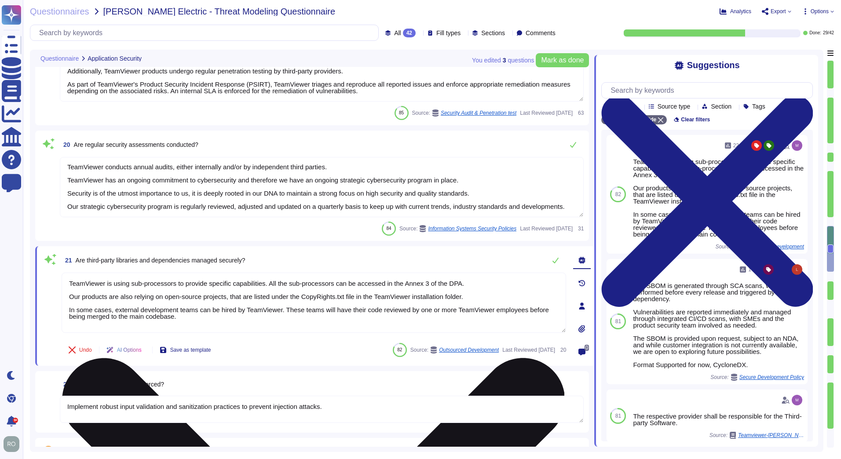
drag, startPoint x: 73, startPoint y: 283, endPoint x: 463, endPoint y: 316, distance: 391.9
click at [463, 316] on textarea "TeamViewer is using sub-processors to provide specific capabilities. All the su…" at bounding box center [314, 303] width 504 height 60
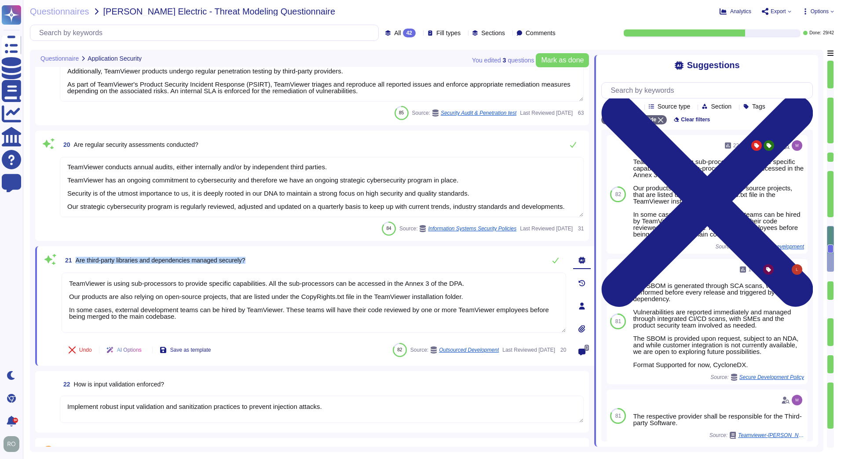
drag, startPoint x: 251, startPoint y: 259, endPoint x: 77, endPoint y: 254, distance: 174.2
click at [77, 254] on div "21 Are third-party libraries and dependencies managed securely?" at bounding box center [314, 260] width 504 height 18
copy span "Are third-party libraries and dependencies managed securely?"
type textarea "TeamViewer ensures secure authentication through the use of Two-Factor Authenti…"
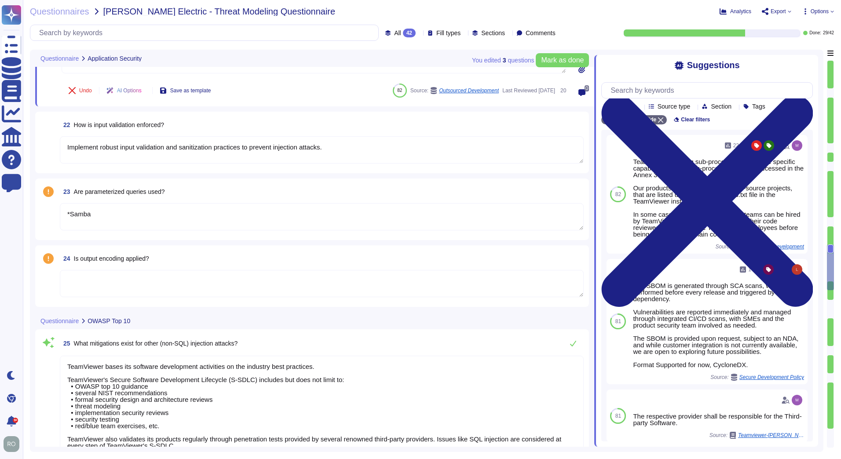
type textarea "TeamViewer implements and maintains various different internal guidelines and p…"
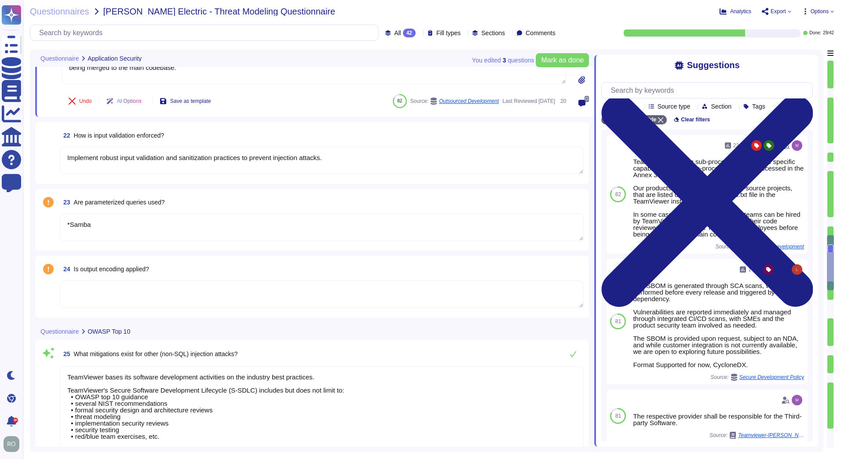
scroll to position [1733, 0]
type textarea "Training on the SDLC is conducted in a variety of formats, including, but not l…"
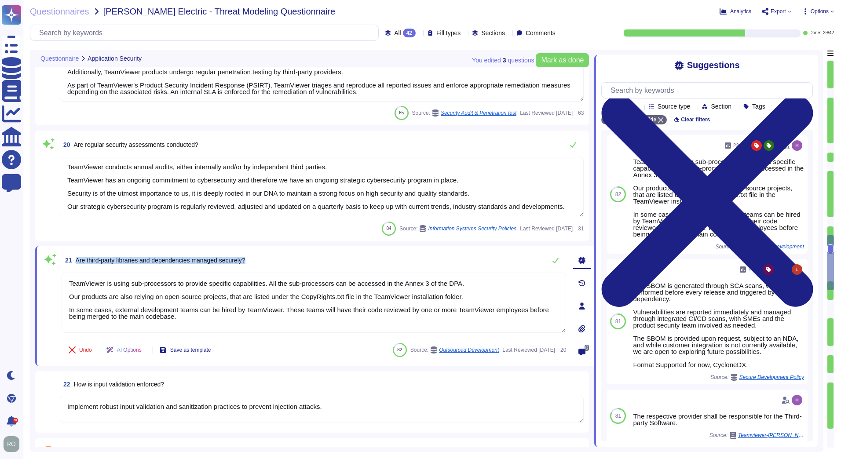
type textarea "As part of TeamViewer S-SDLC process, TeamViewer conduct threat modeling, secur…"
click at [181, 398] on textarea "Implement robust input validation and sanitization practices to prevent injecti…" at bounding box center [322, 409] width 524 height 27
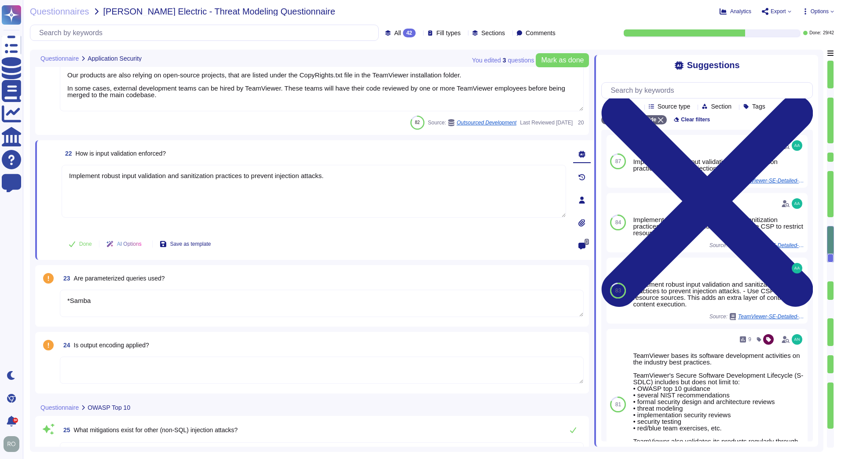
scroll to position [1982, 0]
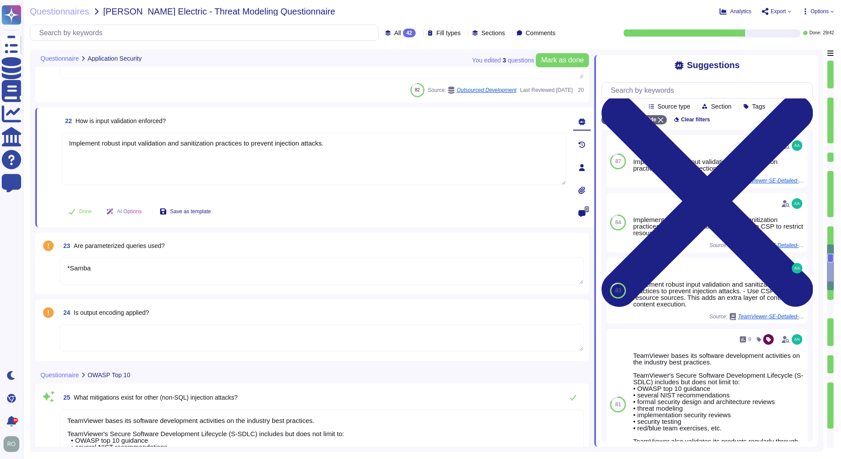
type textarea "TeamViewer ensures secure authentication through the use of Two-Factor Authenti…"
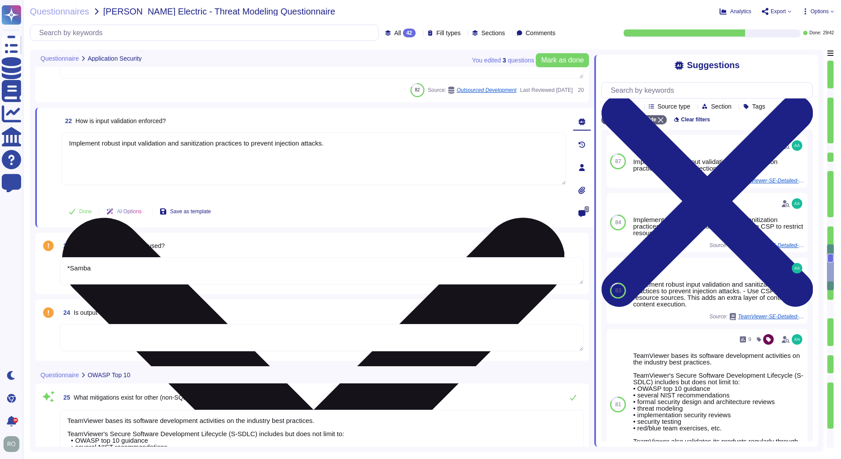
click at [252, 165] on textarea "Implement robust input validation and sanitization practices to prevent injecti…" at bounding box center [314, 158] width 504 height 53
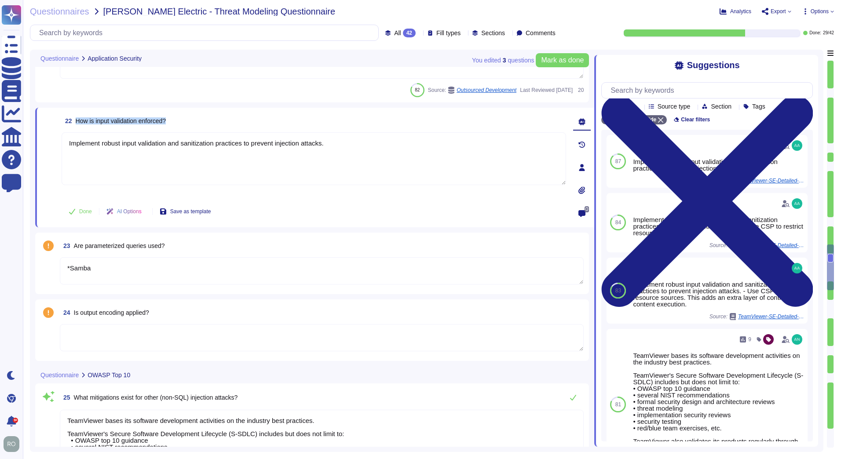
drag, startPoint x: 169, startPoint y: 120, endPoint x: 72, endPoint y: 116, distance: 97.3
click at [72, 116] on span "22 How is input validation enforced?" at bounding box center [114, 121] width 104 height 16
copy span "How is input validation enforced?"
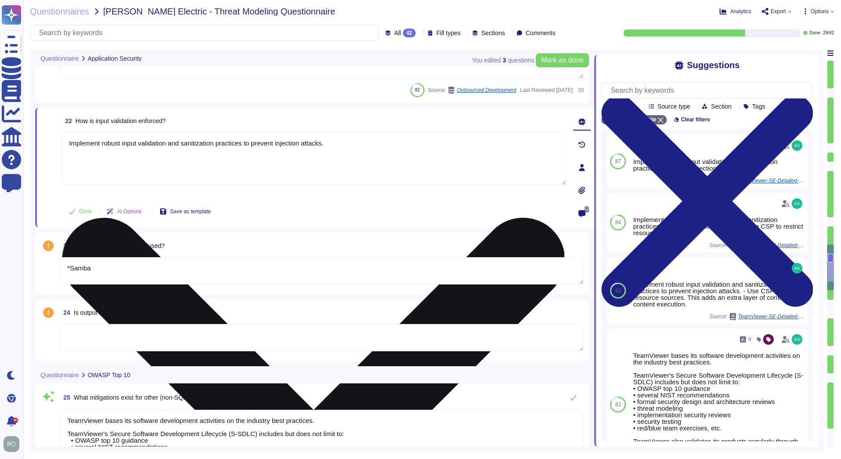
click at [334, 145] on textarea "Implement robust input validation and sanitization practices to prevent injecti…" at bounding box center [314, 158] width 504 height 53
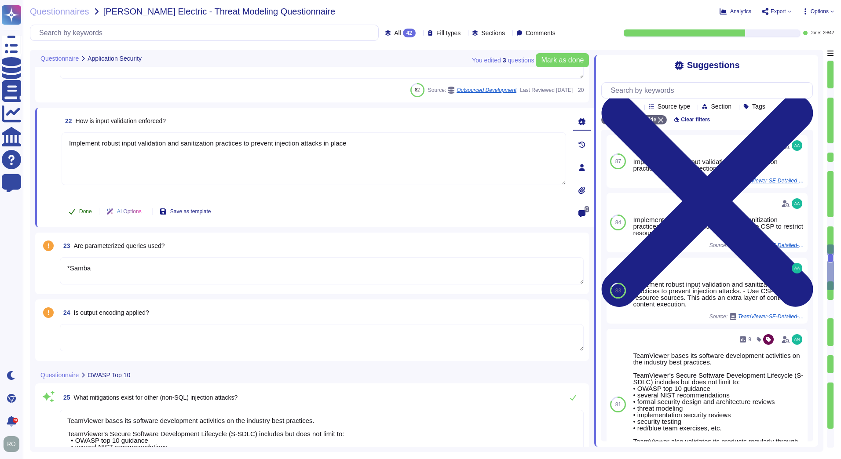
click at [79, 207] on button "Done" at bounding box center [80, 212] width 37 height 18
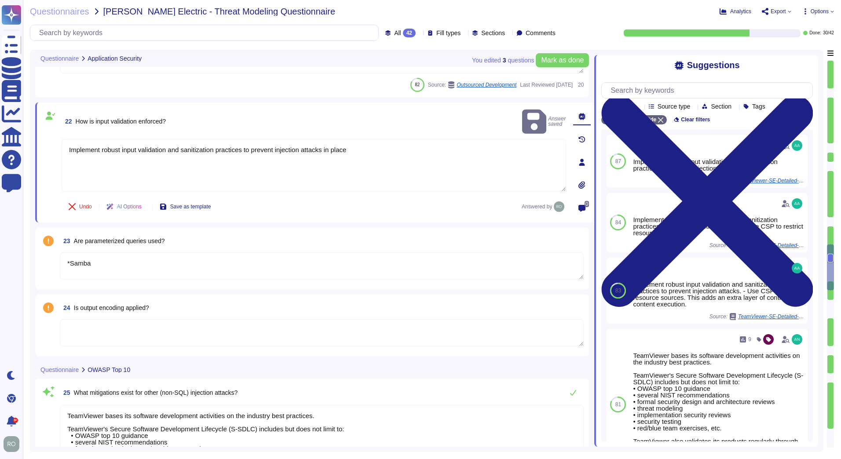
type textarea "Implement robust input validation and sanitization practices to prevent injecti…"
type textarea "TeamViewer implements and maintains various different internal guidelines and p…"
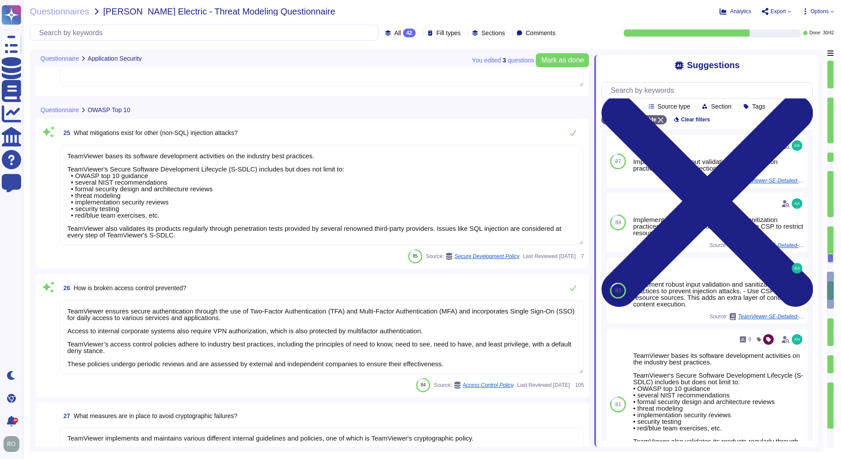
type textarea "TeamViewer has implemented a patch management process to ensure contracted cust…"
type textarea "The overall access management is documented in the Identity and Access Manageme…"
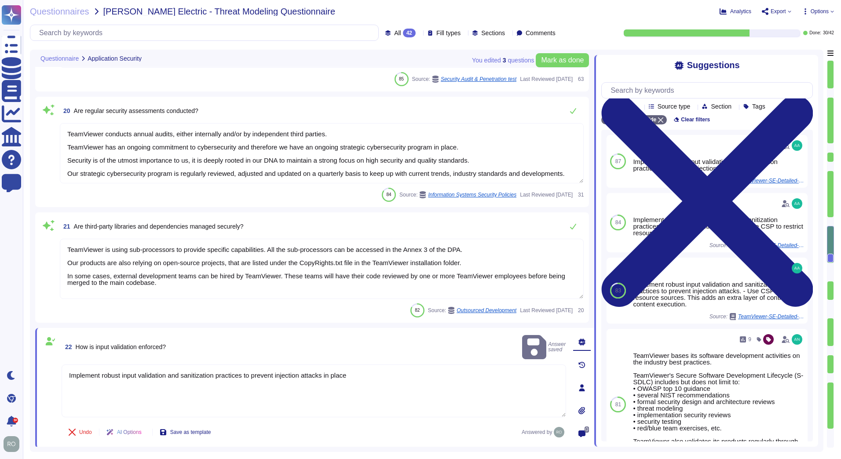
type textarea "Training on the SDLC is conducted in a variety of formats, including, but not l…"
type textarea "As part of TeamViewer S-SDLC process, TeamViewer conduct threat modeling, secur…"
type textarea "TeamViewer conducts annual audits, either internally and/or by independent thir…"
type textarea "TeamViewer is using sub-processors to provide specific capabilities. All the su…"
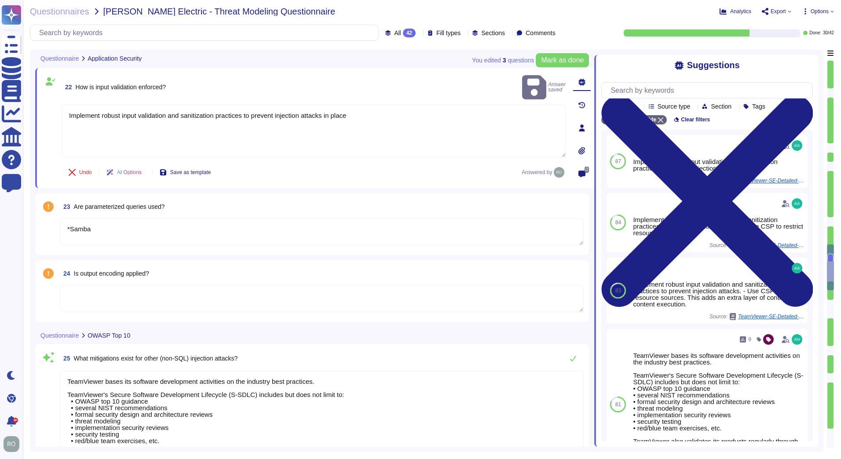
type textarea "TeamViewer ensures secure authentication through the use of Two-Factor Authenti…"
type textarea "TeamViewer implements and maintains various different internal guidelines and p…"
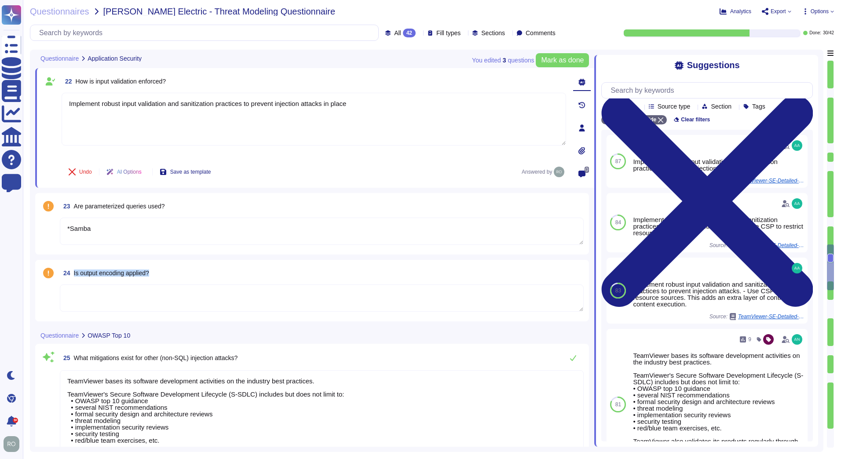
drag, startPoint x: 161, startPoint y: 277, endPoint x: 73, endPoint y: 276, distance: 88.4
click at [73, 276] on div "24 Is output encoding applied?" at bounding box center [322, 273] width 524 height 16
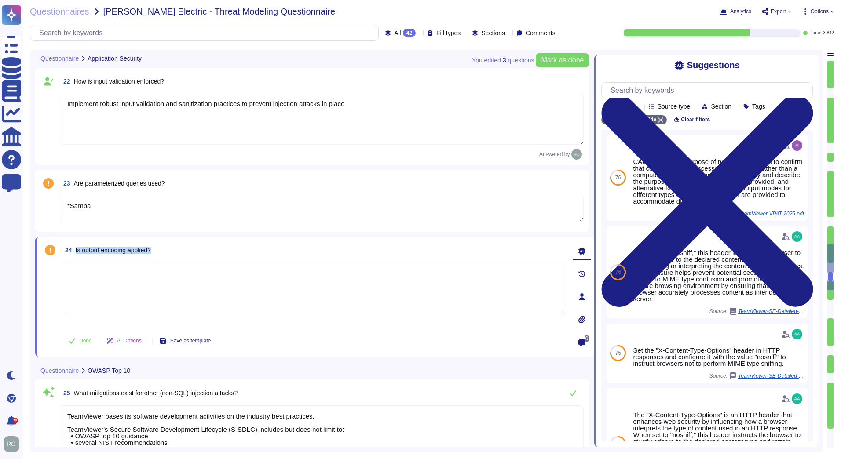
drag, startPoint x: 78, startPoint y: 251, endPoint x: 158, endPoint y: 249, distance: 80.5
click at [158, 249] on div "24 Is output encoding applied?" at bounding box center [314, 250] width 504 height 16
copy span "Is output encoding applied?"
click at [261, 281] on textarea at bounding box center [314, 288] width 504 height 53
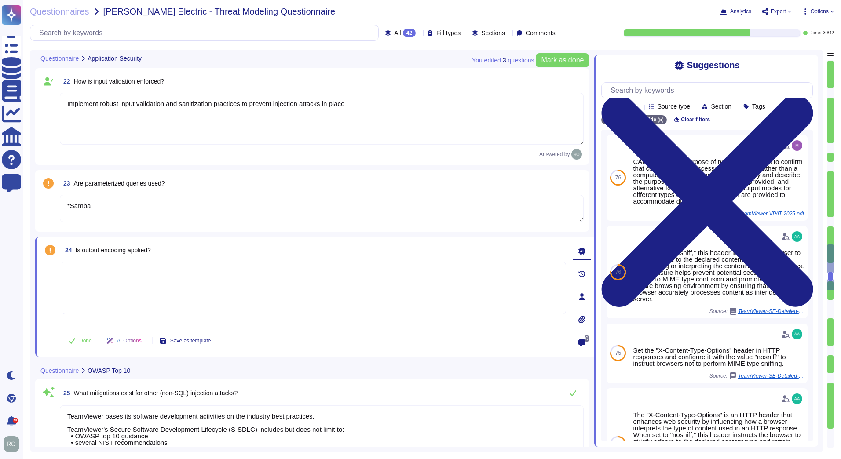
click at [261, 281] on textarea at bounding box center [314, 288] width 504 height 53
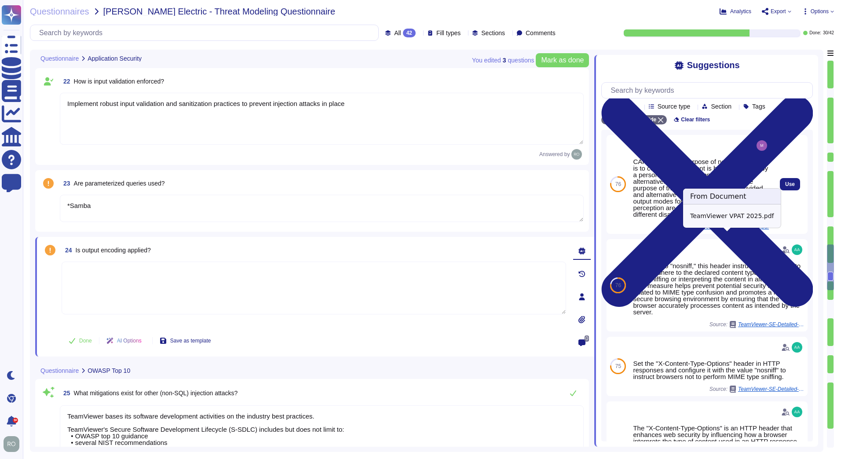
click at [737, 230] on span "TeamViewer VPAT 2025.pdf" at bounding box center [736, 226] width 66 height 5
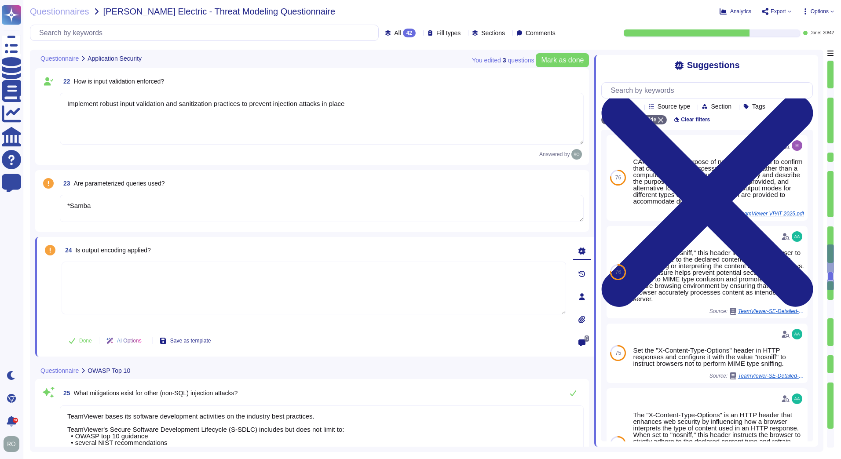
scroll to position [1087, 0]
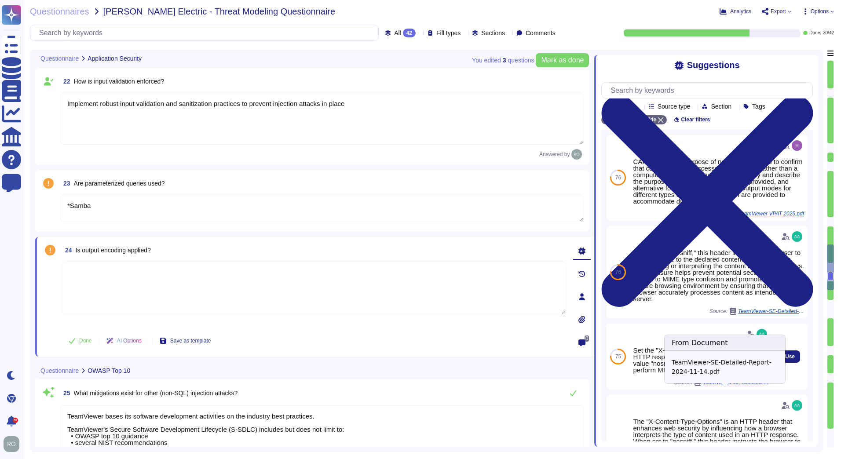
click at [739, 385] on span "TeamViewer-SE-Detailed-Report-2024-11-14.pdf" at bounding box center [736, 382] width 66 height 5
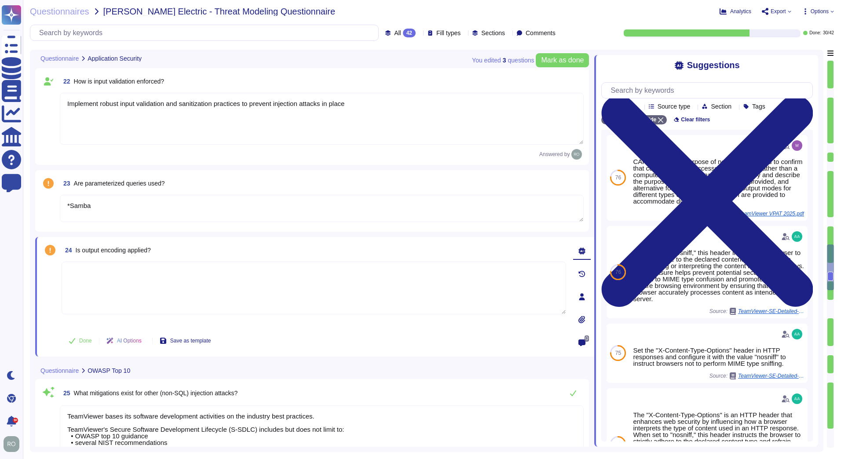
scroll to position [4551, 0]
click at [117, 285] on textarea at bounding box center [314, 288] width 504 height 53
click at [322, 279] on textarea at bounding box center [314, 288] width 504 height 53
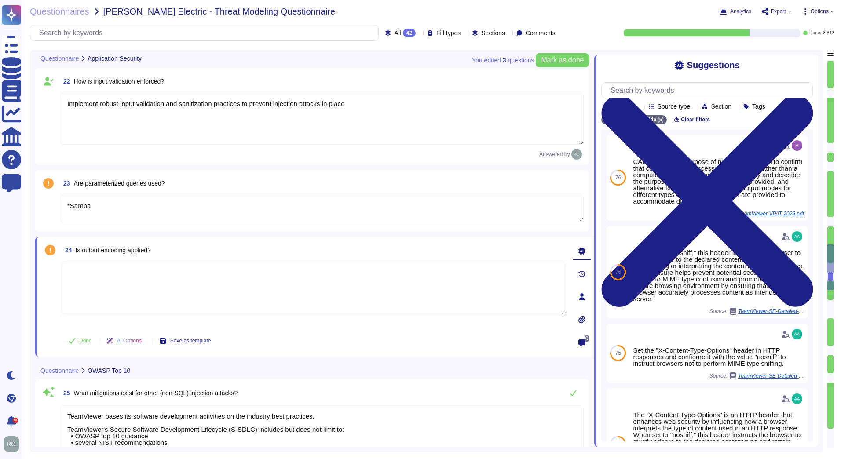
click at [322, 279] on textarea at bounding box center [314, 288] width 504 height 53
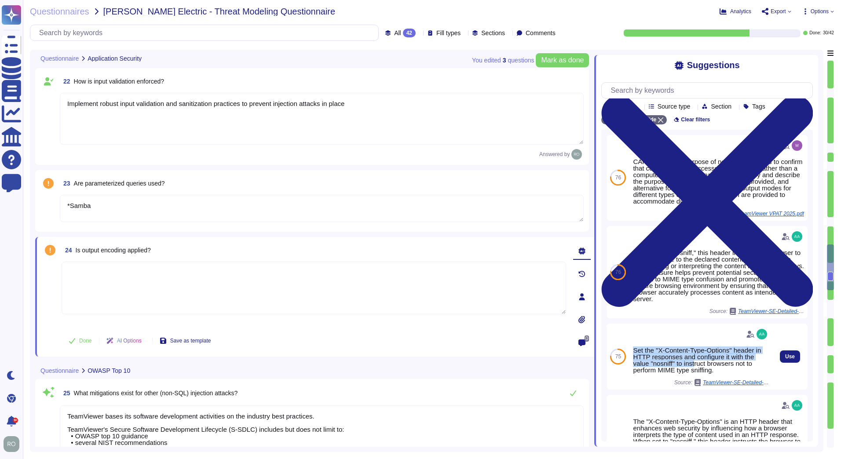
drag, startPoint x: 634, startPoint y: 355, endPoint x: 695, endPoint y: 374, distance: 63.1
click at [695, 373] on div "Set the "X-Content-Type-Options" header in HTTP responses and configure it with…" at bounding box center [701, 360] width 136 height 26
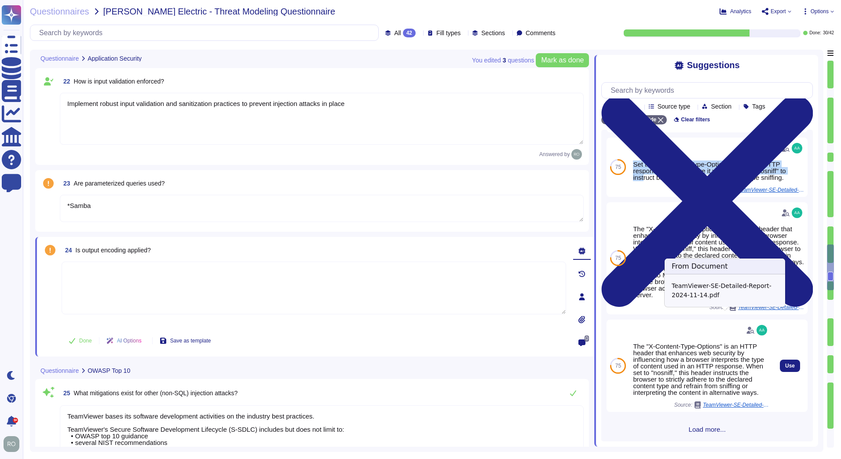
scroll to position [200, 0]
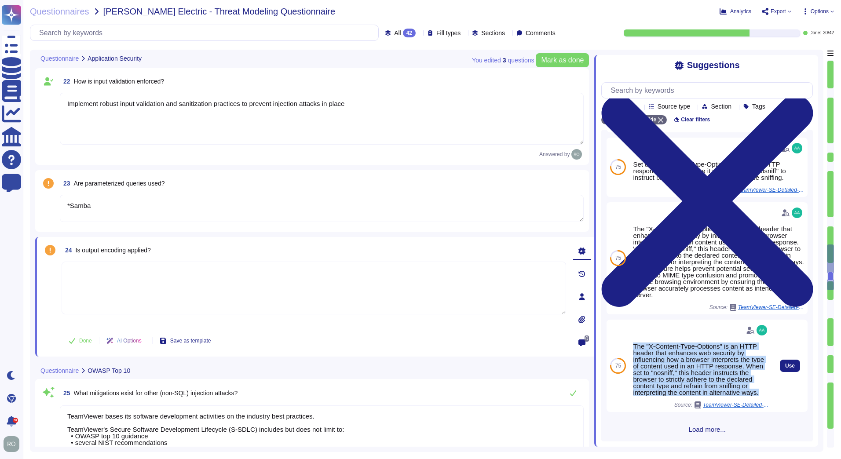
drag, startPoint x: 632, startPoint y: 337, endPoint x: 689, endPoint y: 398, distance: 83.1
click at [689, 398] on div "The "X-Content-Type-Options" is an HTTP header that enhances web security by in…" at bounding box center [700, 366] width 143 height 92
copy div "The "X-Content-Type-Options" is an HTTP header that enhances web security by in…"
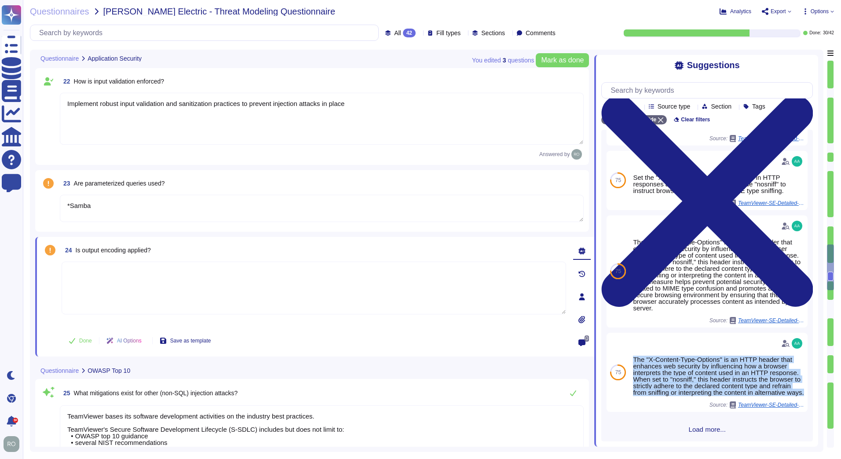
scroll to position [187, 0]
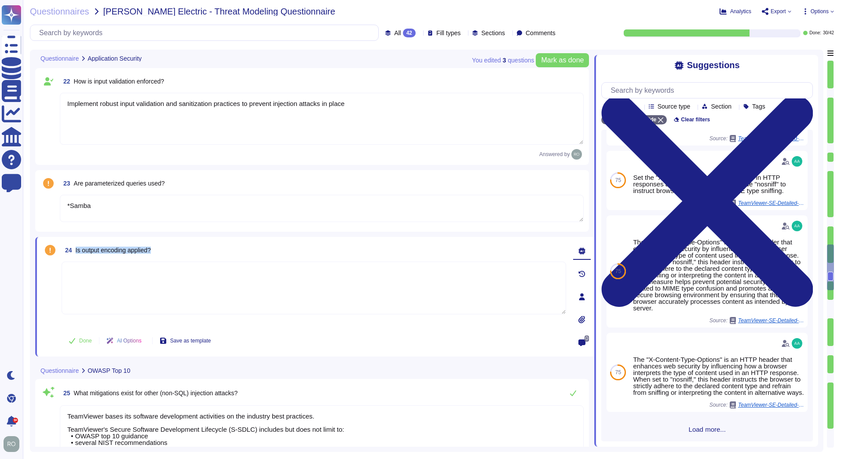
drag, startPoint x: 160, startPoint y: 251, endPoint x: 74, endPoint y: 250, distance: 85.3
click at [74, 250] on div "24 Is output encoding applied?" at bounding box center [314, 250] width 504 height 16
copy span "Is output encoding applied?"
click at [93, 203] on textarea "*Samba" at bounding box center [322, 208] width 524 height 27
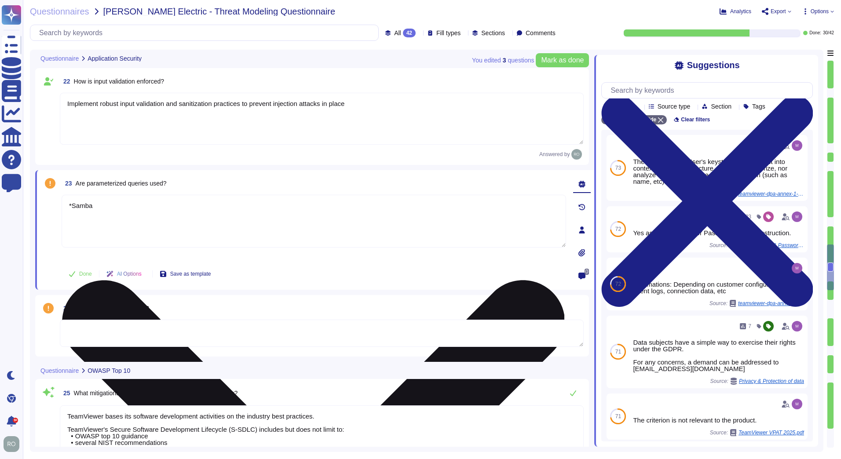
drag, startPoint x: 98, startPoint y: 209, endPoint x: 69, endPoint y: 203, distance: 30.5
click at [69, 203] on textarea "*Samba" at bounding box center [314, 221] width 504 height 53
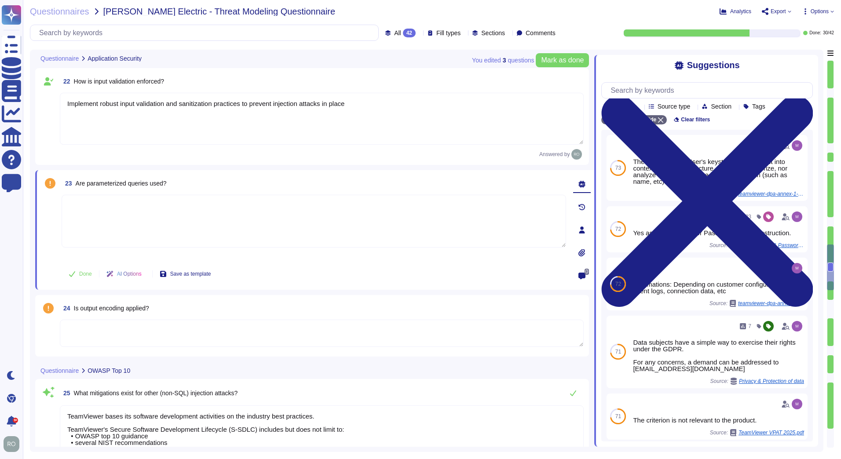
click at [170, 219] on textarea at bounding box center [314, 221] width 504 height 53
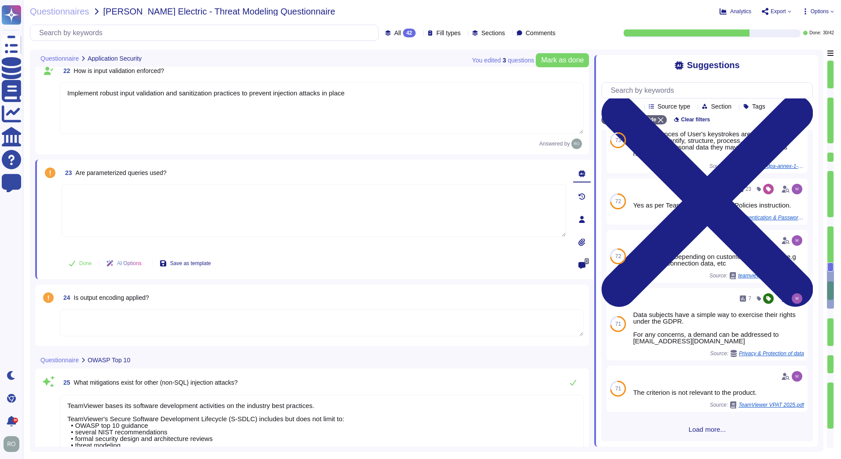
scroll to position [2265, 0]
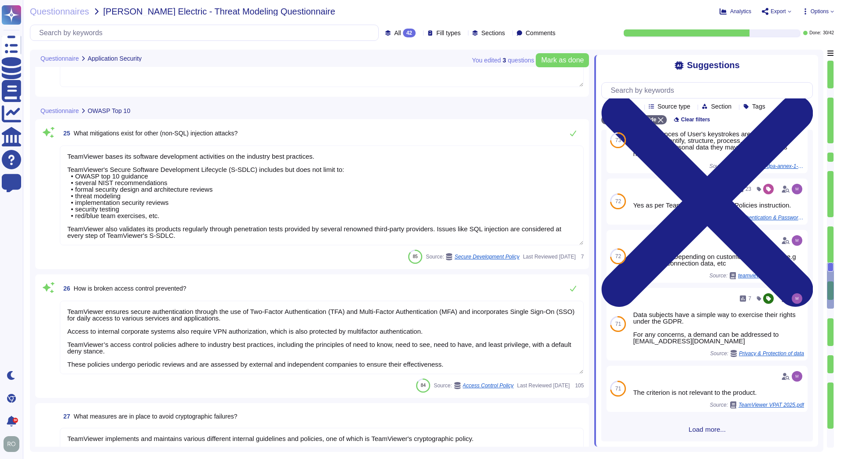
type textarea "TeamViewer implements and maintains various different internal guidelines and p…"
type textarea "TeamViewer has implemented a patch management process to ensure contracted cust…"
type textarea "The overall access management is documented in the Identity and Access Manageme…"
click at [110, 202] on textarea "TeamViewer bases its software development activities on the industry best pract…" at bounding box center [322, 196] width 524 height 100
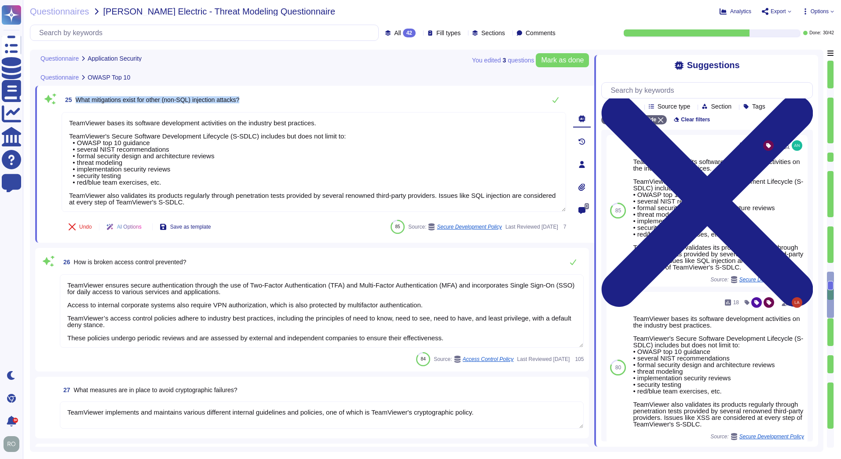
drag, startPoint x: 81, startPoint y: 98, endPoint x: 254, endPoint y: 105, distance: 172.9
click at [254, 105] on div "25 What mitigations exist for other (non-SQL) injection attacks?" at bounding box center [314, 100] width 504 height 18
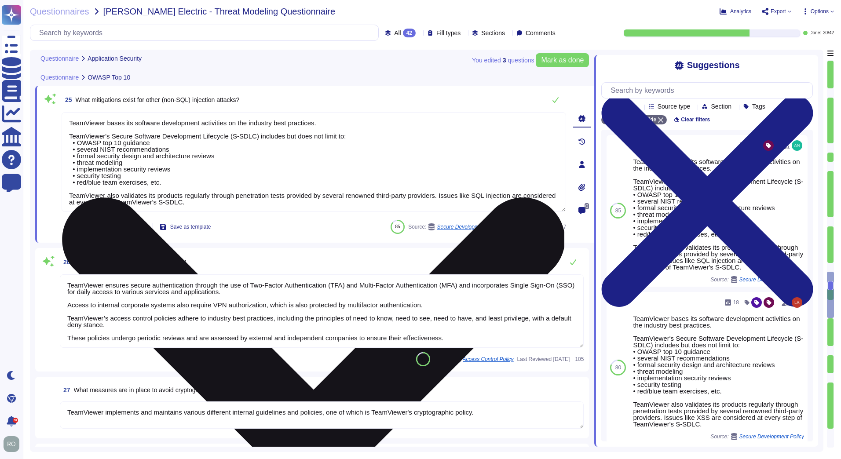
scroll to position [1, 0]
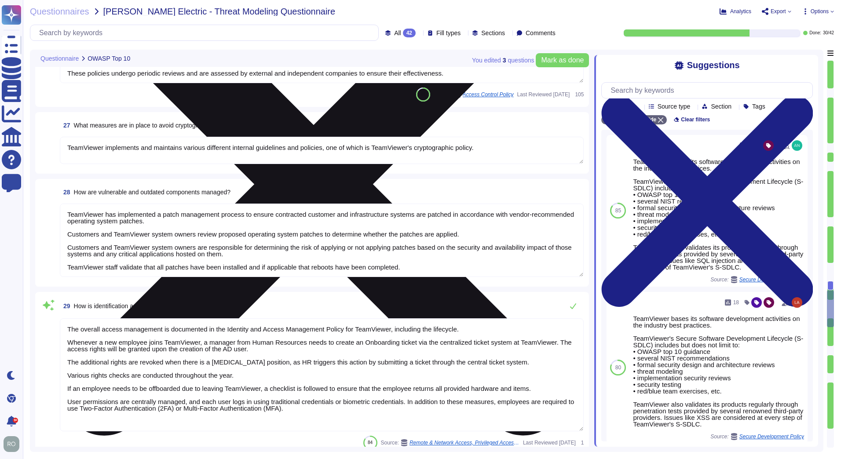
type textarea "Implement policies and procedures to protect ePHI from improper alteration or d…"
type textarea "Logs are centrally managed and monitored by a 24/7 Security Operations Team. Lo…"
type textarea "TeamViewer bases its software development activities on the industry best pract…"
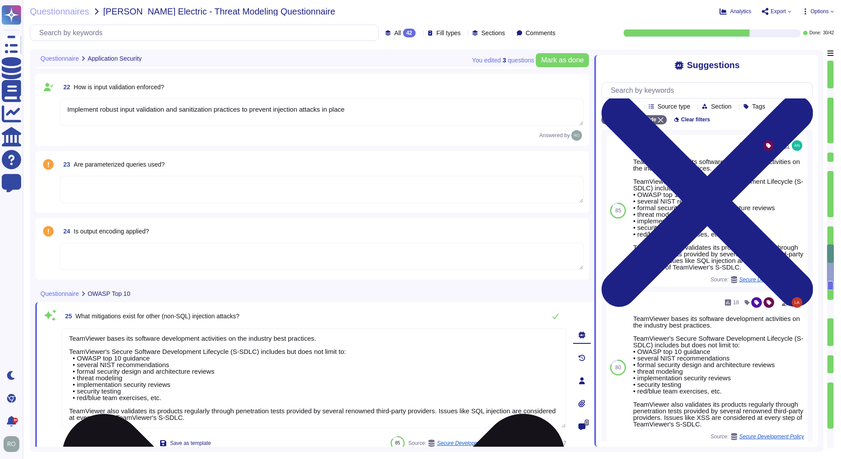
type textarea "TeamViewer conducts annual audits, either internally and/or by independent thir…"
type textarea "TeamViewer is using sub-processors to provide specific capabilities. All the su…"
type textarea "Implement robust input validation and sanitization practices to prevent injecti…"
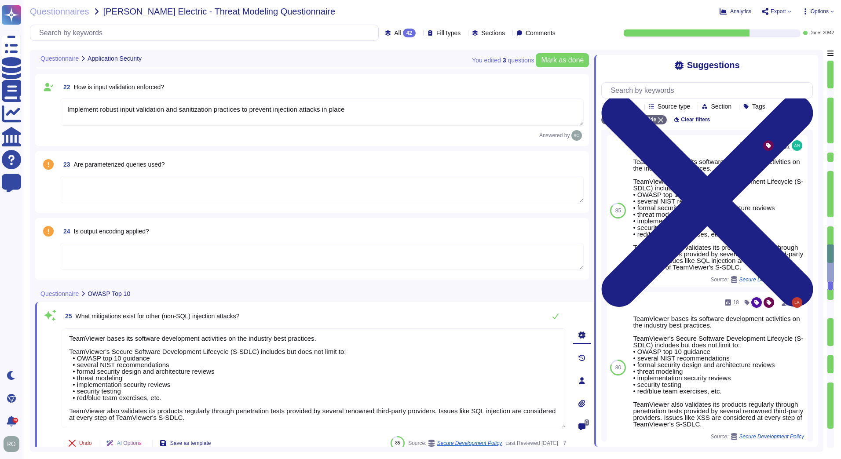
scroll to position [2259, 0]
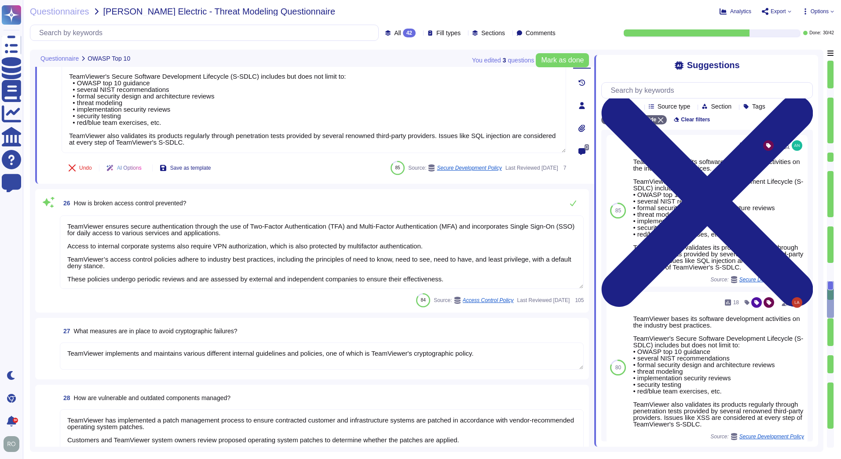
type textarea "The overall access management is documented in the Identity and Access Manageme…"
click at [116, 248] on textarea "TeamViewer ensures secure authentication through the use of Two-Factor Authenti…" at bounding box center [322, 251] width 524 height 73
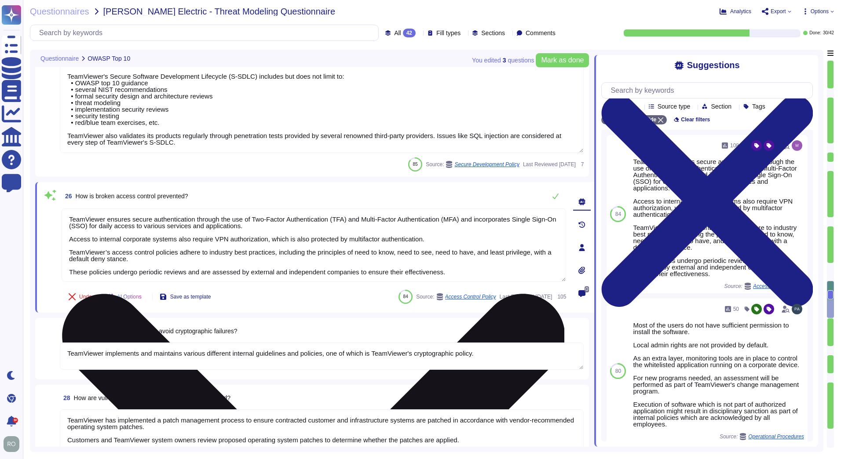
drag, startPoint x: 68, startPoint y: 216, endPoint x: 245, endPoint y: 226, distance: 177.1
click at [245, 226] on textarea "TeamViewer ensures secure authentication through the use of Two-Factor Authenti…" at bounding box center [314, 244] width 504 height 73
drag, startPoint x: 70, startPoint y: 237, endPoint x: 262, endPoint y: 239, distance: 191.7
click at [262, 239] on textarea "TeamViewer ensures secure authentication through the use of Two-Factor Authenti…" at bounding box center [314, 244] width 504 height 73
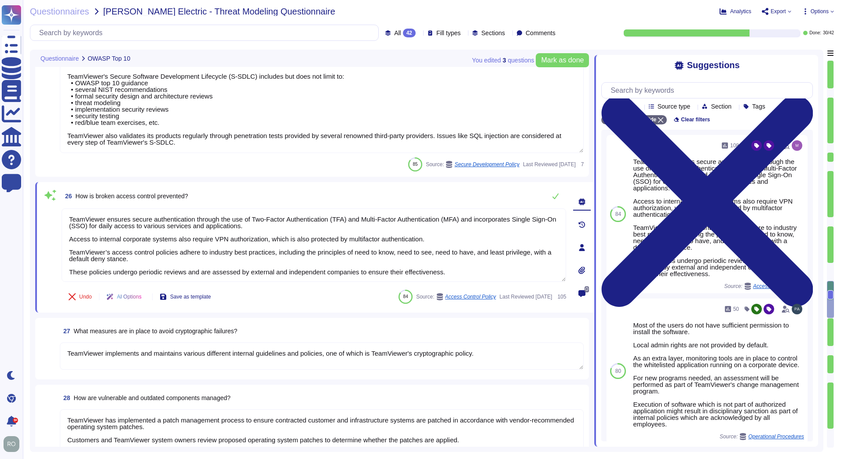
scroll to position [1, 0]
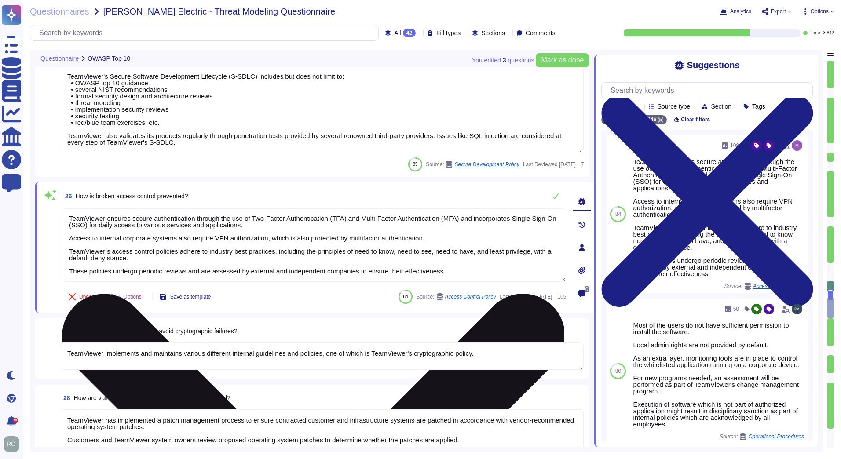
drag, startPoint x: 74, startPoint y: 249, endPoint x: 452, endPoint y: 276, distance: 378.6
click at [452, 276] on textarea "TeamViewer ensures secure authentication through the use of Two-Factor Authenti…" at bounding box center [314, 244] width 504 height 73
click at [451, 276] on textarea "TeamViewer ensures secure authentication through the use of Two-Factor Authenti…" at bounding box center [314, 244] width 504 height 73
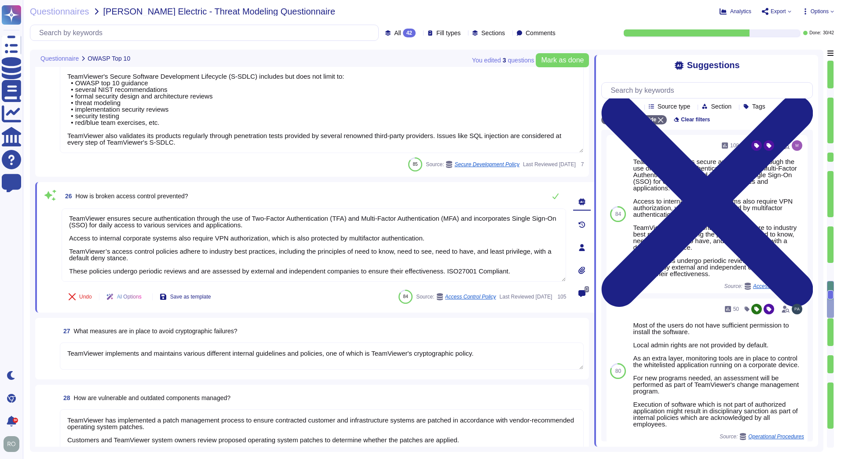
type textarea "TeamViewer ensures secure authentication through the use of Two-Factor Authenti…"
click at [160, 343] on textarea "TeamViewer implements and maintains various different internal guidelines and p…" at bounding box center [322, 356] width 524 height 27
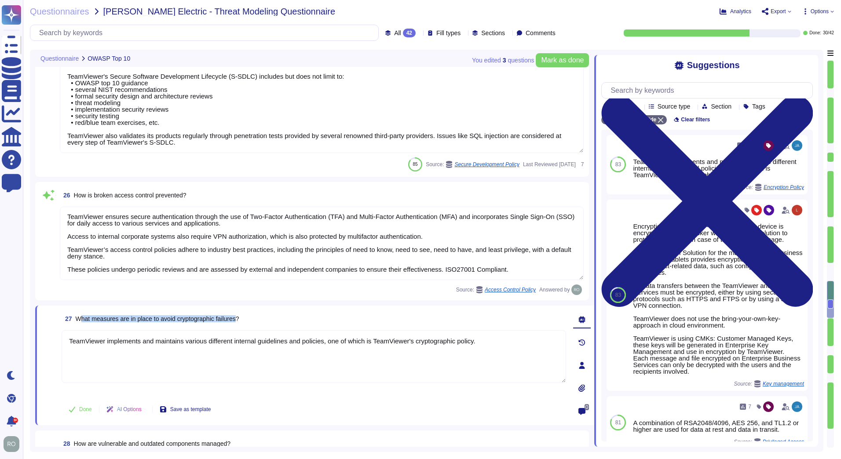
drag, startPoint x: 79, startPoint y: 318, endPoint x: 241, endPoint y: 321, distance: 161.8
click at [239, 321] on span "What measures are in place to avoid cryptographic failures?" at bounding box center [158, 318] width 164 height 7
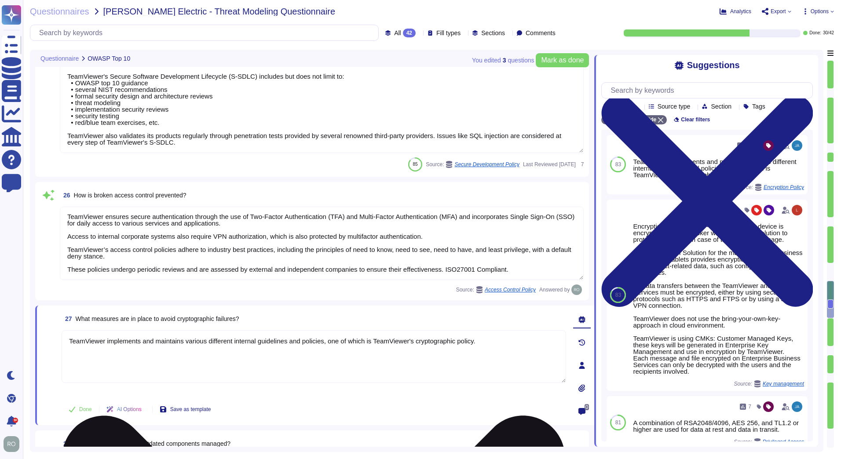
drag, startPoint x: 90, startPoint y: 342, endPoint x: 479, endPoint y: 345, distance: 388.7
click at [479, 345] on textarea "TeamViewer implements and maintains various different internal guidelines and p…" at bounding box center [314, 356] width 504 height 53
click at [456, 361] on textarea "TeamViewer implements and maintains various different internal guidelines and p…" at bounding box center [314, 356] width 504 height 53
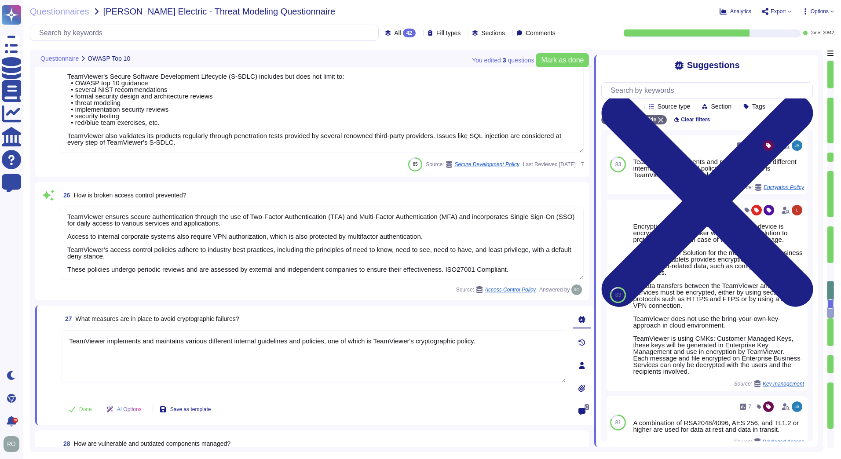
click at [187, 279] on textarea "TeamViewer ensures secure authentication through the use of Two-Factor Authenti…" at bounding box center [322, 243] width 524 height 73
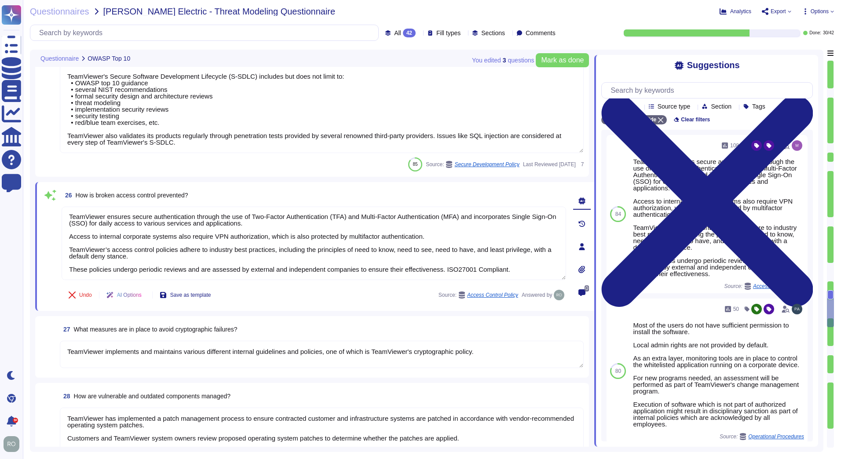
scroll to position [2508, 0]
type textarea "Implement policies and procedures to protect ePHI from improper alteration or d…"
type textarea "Logs are centrally managed and monitored by a 24/7 Security Operations Team. Lo…"
type textarea "TeamViewer bases its software development activities on the industry best pract…"
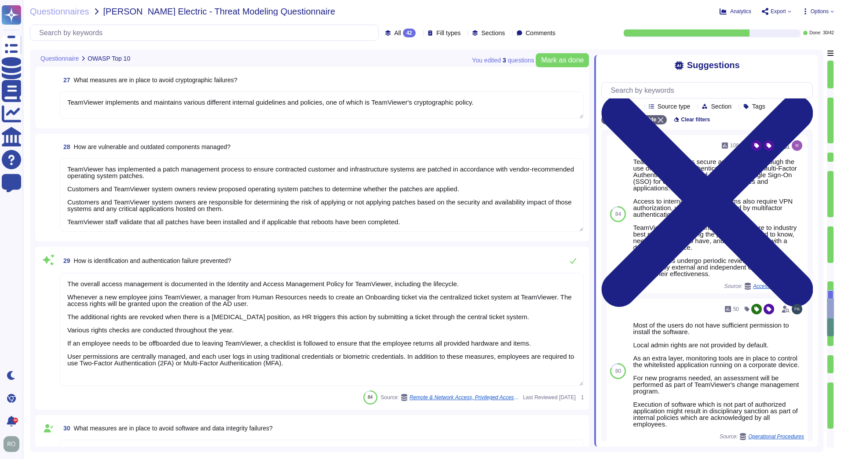
click at [151, 290] on textarea "The overall access management is documented in the Identity and Access Manageme…" at bounding box center [322, 329] width 524 height 113
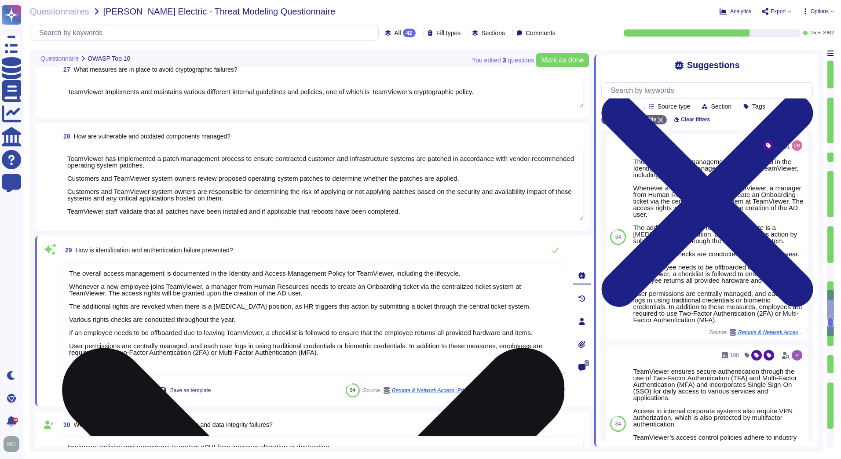
drag, startPoint x: 74, startPoint y: 270, endPoint x: 439, endPoint y: 356, distance: 375.1
click at [439, 356] on textarea "The overall access management is documented in the Identity and Access Manageme…" at bounding box center [314, 318] width 504 height 113
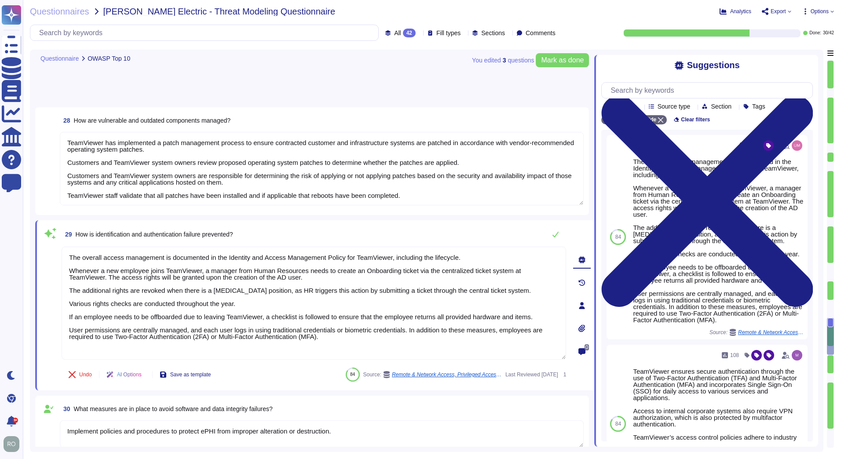
scroll to position [2758, 0]
type textarea "We have a comprehensive incident response plan in place, which includes the rol…"
type textarea "Procedures exist to identify, report, and act upon system security breaches and…"
type textarea "We have a comprehensive incident response plan in place, which includes the rol…"
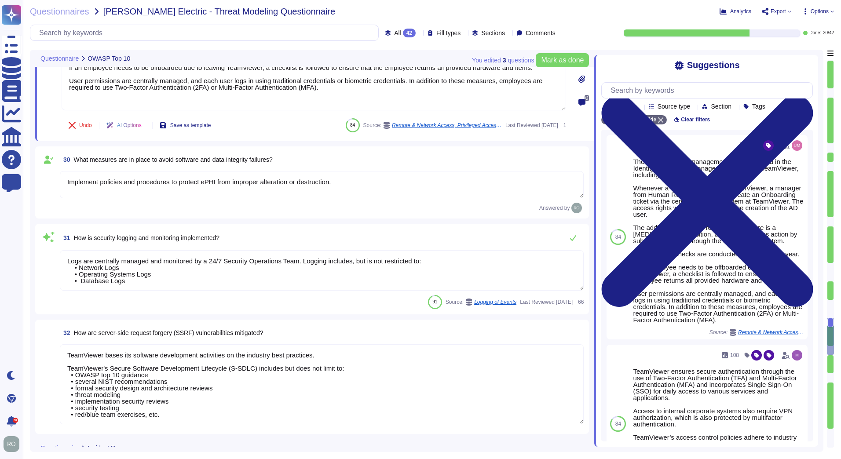
click at [176, 191] on textarea "Implement policies and procedures to protect ePHI from improper alteration or d…" at bounding box center [322, 184] width 524 height 27
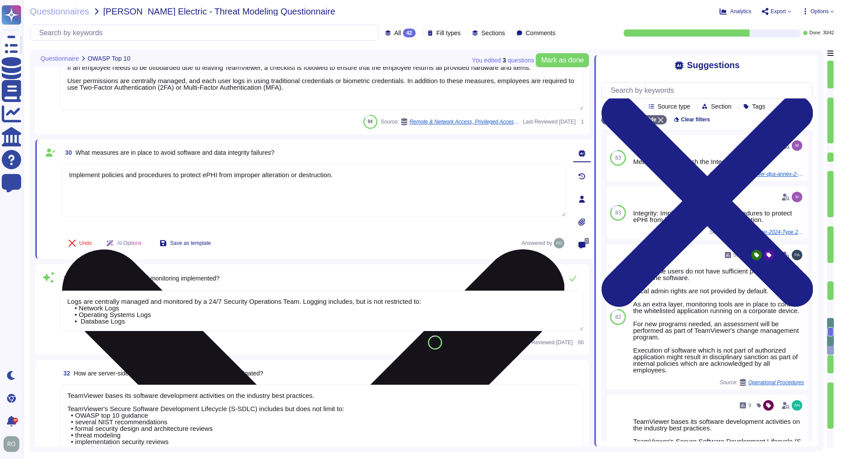
drag, startPoint x: 73, startPoint y: 177, endPoint x: 335, endPoint y: 182, distance: 262.5
click at [335, 182] on textarea "Implement policies and procedures to protect ePHI from improper alteration or d…" at bounding box center [314, 190] width 504 height 53
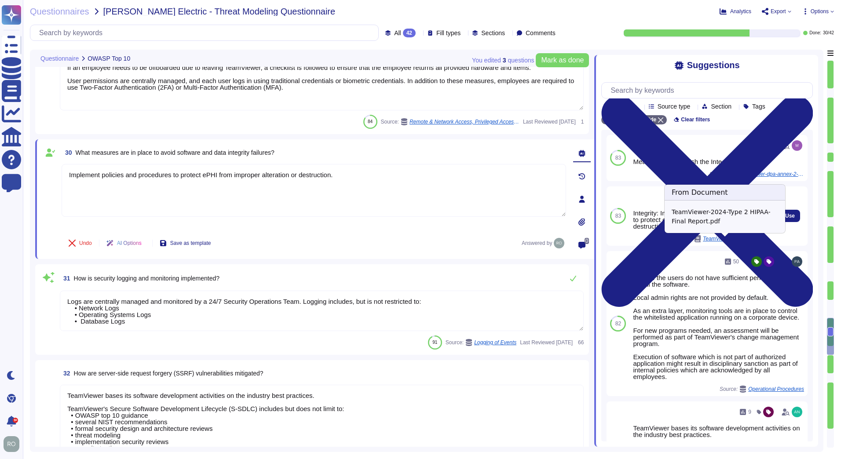
click at [704, 241] on span "TeamViewer-2024-Type 2 HIPAA-Final Report.pdf" at bounding box center [736, 238] width 66 height 5
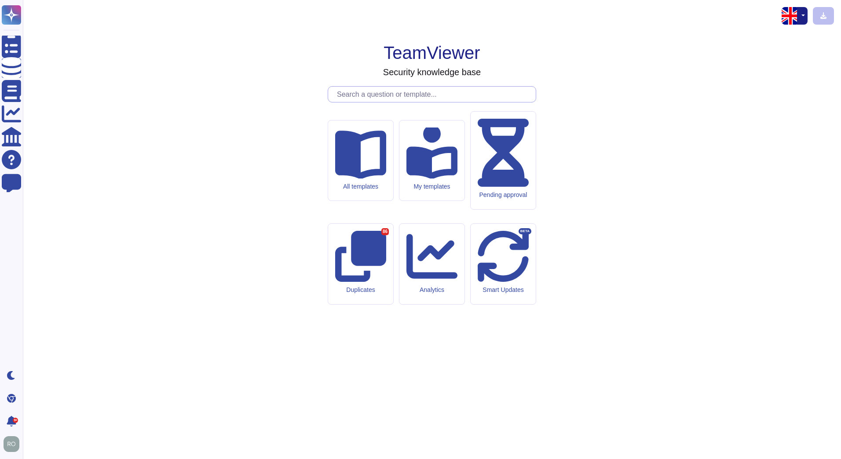
click at [416, 102] on input "text" at bounding box center [433, 94] width 203 height 15
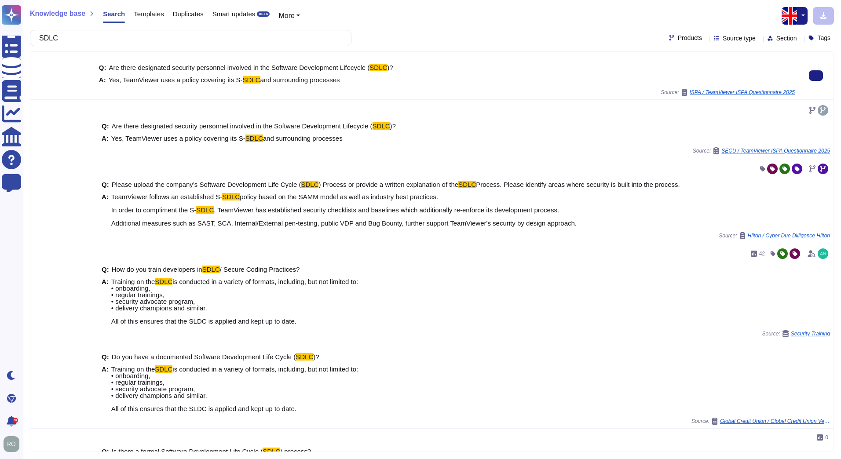
drag, startPoint x: 332, startPoint y: 80, endPoint x: 128, endPoint y: 78, distance: 204.9
click at [128, 78] on div "A: Yes, TeamViewer uses a policy covering its S- SDLC and surrounding processes" at bounding box center [447, 80] width 696 height 7
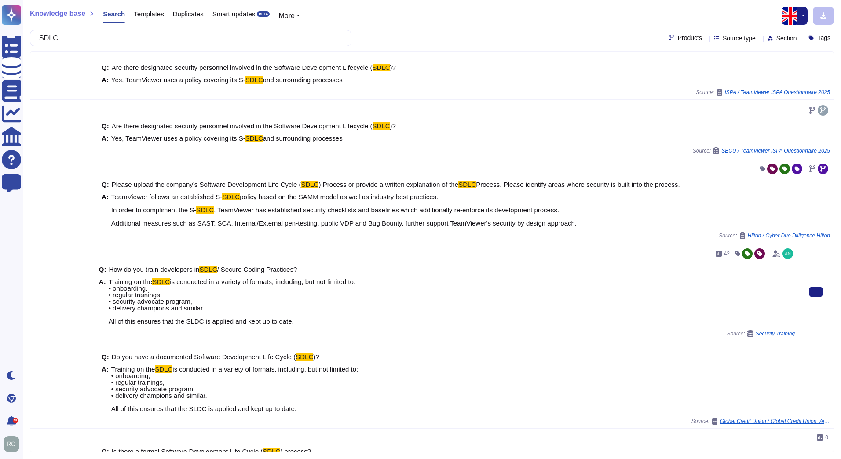
drag, startPoint x: 108, startPoint y: 322, endPoint x: 292, endPoint y: 320, distance: 184.7
click at [292, 320] on span "Training on the SDLC is conducted in a variety of formats, including, but not l…" at bounding box center [232, 301] width 247 height 46
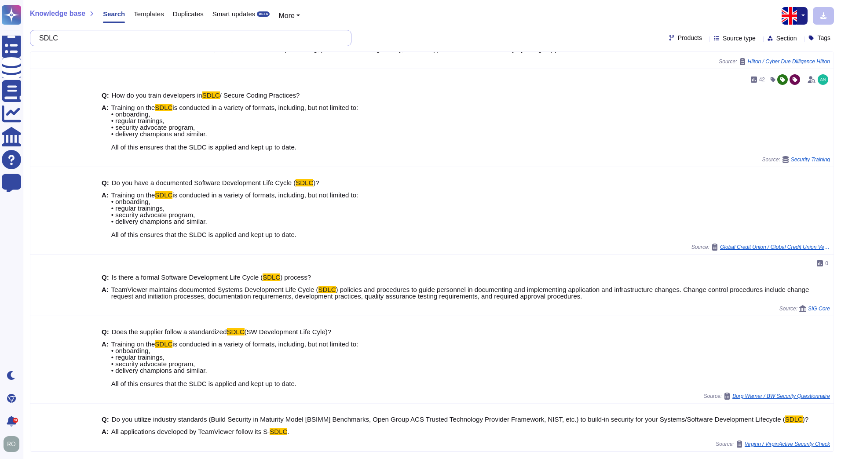
drag, startPoint x: 216, startPoint y: 35, endPoint x: 42, endPoint y: 43, distance: 173.9
click at [44, 43] on input "SDLC" at bounding box center [188, 37] width 307 height 15
click at [35, 43] on div "SDLC" at bounding box center [190, 38] width 321 height 16
click at [67, 42] on input "SDLC" at bounding box center [188, 37] width 307 height 15
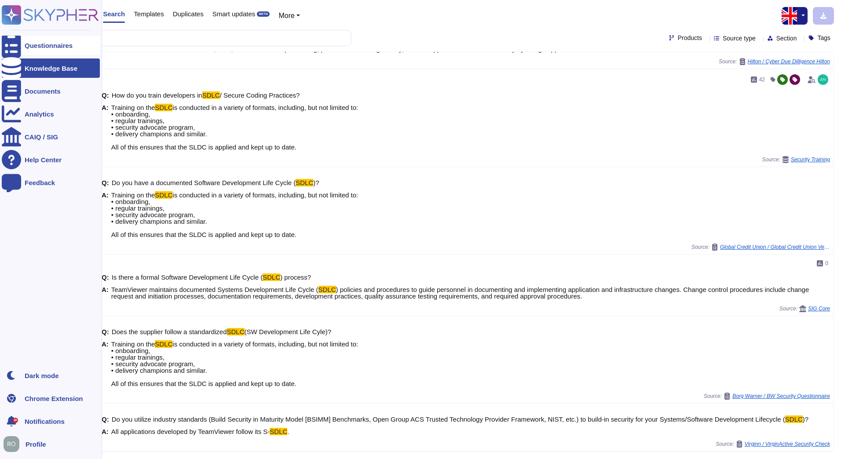
click at [16, 46] on icon at bounding box center [11, 46] width 19 height 26
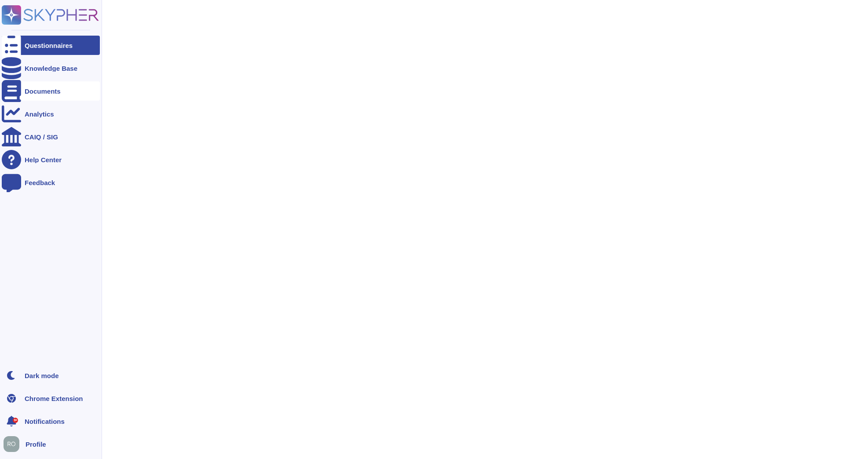
click at [36, 96] on div "Documents" at bounding box center [51, 90] width 98 height 19
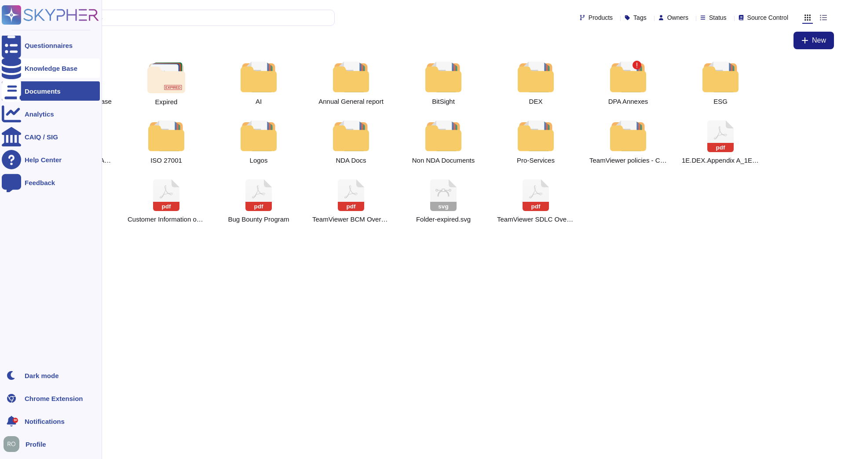
click at [32, 73] on div "Knowledge Base" at bounding box center [51, 67] width 98 height 19
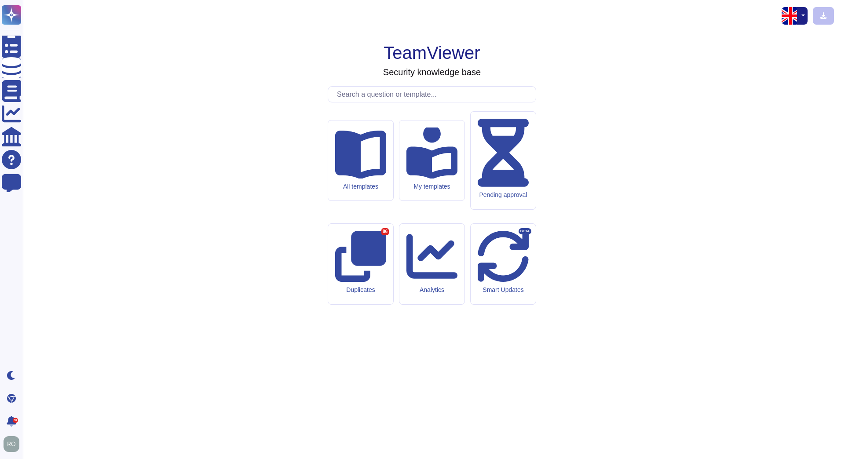
click at [355, 102] on input "text" at bounding box center [433, 94] width 203 height 15
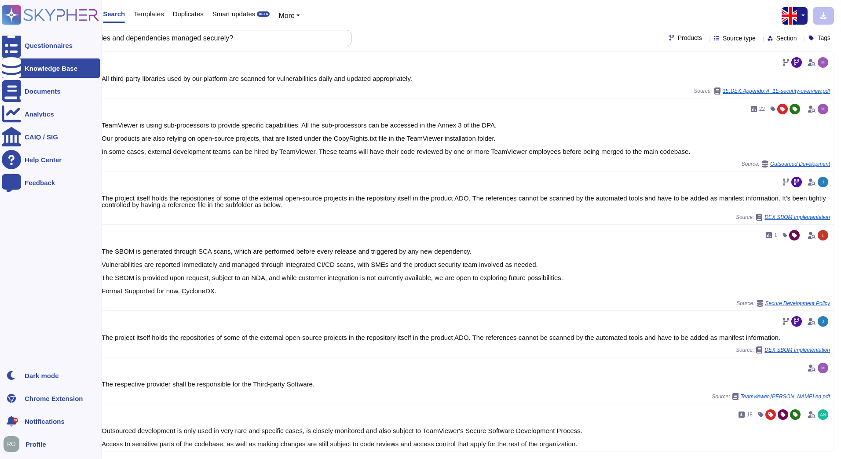
drag, startPoint x: 247, startPoint y: 36, endPoint x: 21, endPoint y: 35, distance: 226.0
click at [21, 35] on div "Questionnaires Knowledge Base Documents Analytics CAIQ / SIG Help Center Feedba…" at bounding box center [420, 229] width 841 height 459
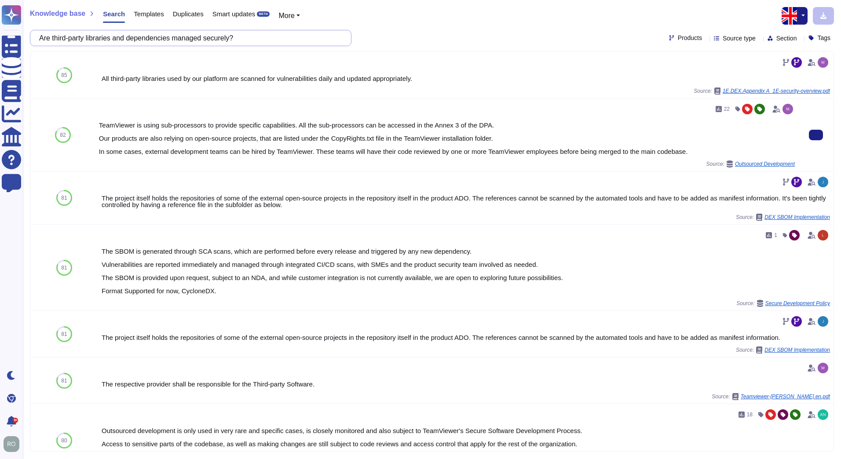
paste input "Is output encoding applied"
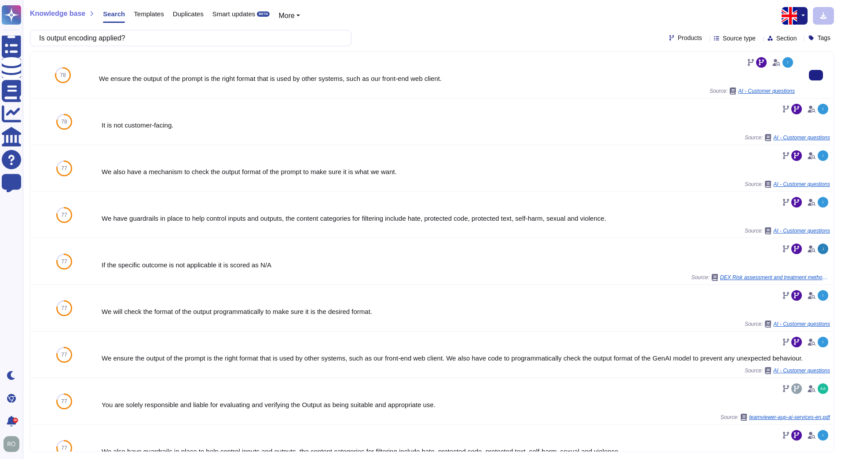
type input "Is output encoding applied?"
click at [245, 80] on div "We ensure the output of the prompt is the right format that is used by other sy…" at bounding box center [447, 78] width 696 height 7
drag, startPoint x: 188, startPoint y: 75, endPoint x: 428, endPoint y: 85, distance: 239.8
click at [428, 85] on div "We ensure the output of the prompt is the right format that is used by other sy…" at bounding box center [447, 74] width 696 height 39
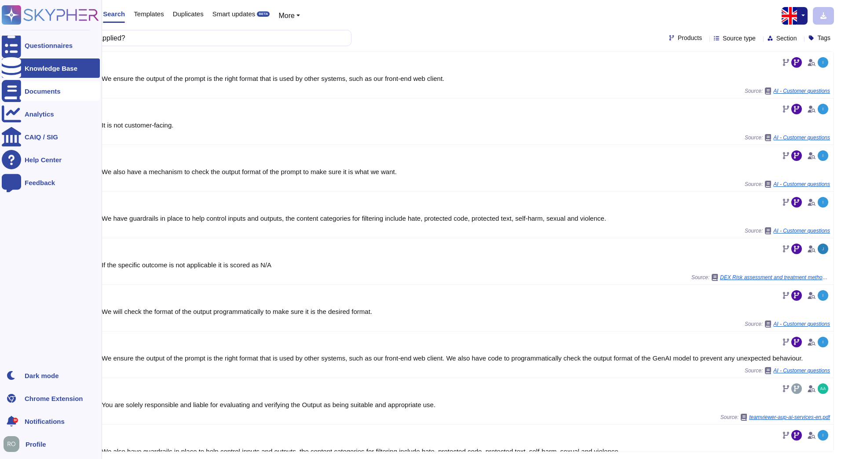
click at [7, 92] on icon at bounding box center [11, 91] width 19 height 22
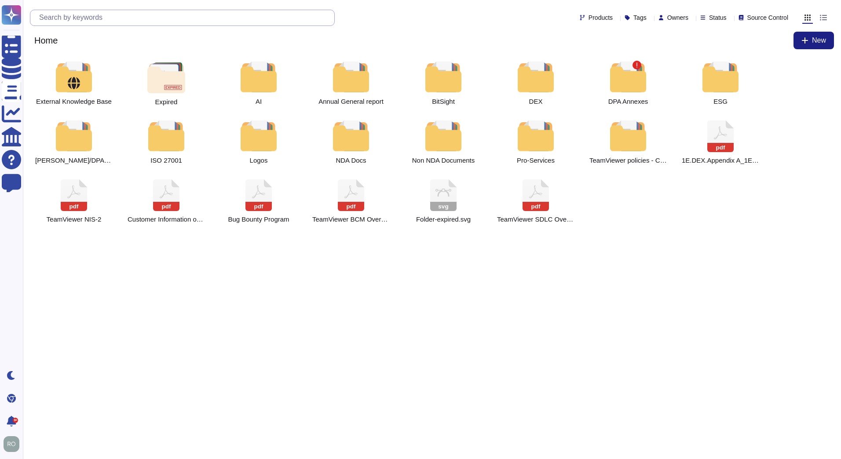
click at [106, 17] on input "text" at bounding box center [184, 17] width 299 height 15
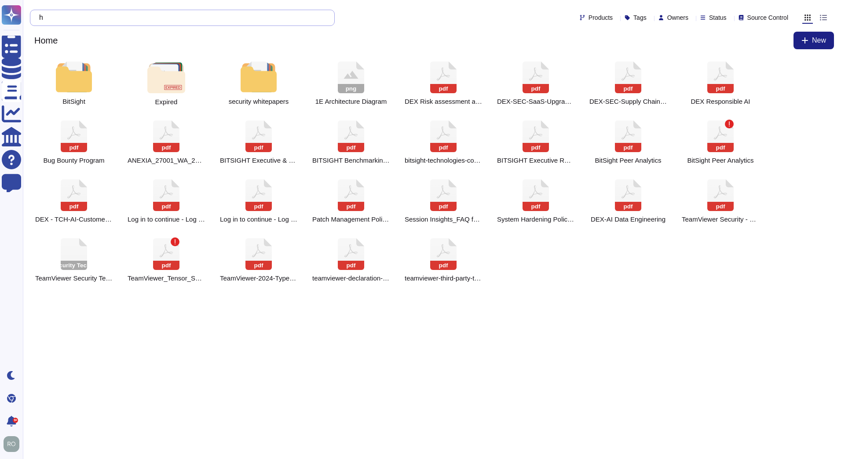
type input "h"
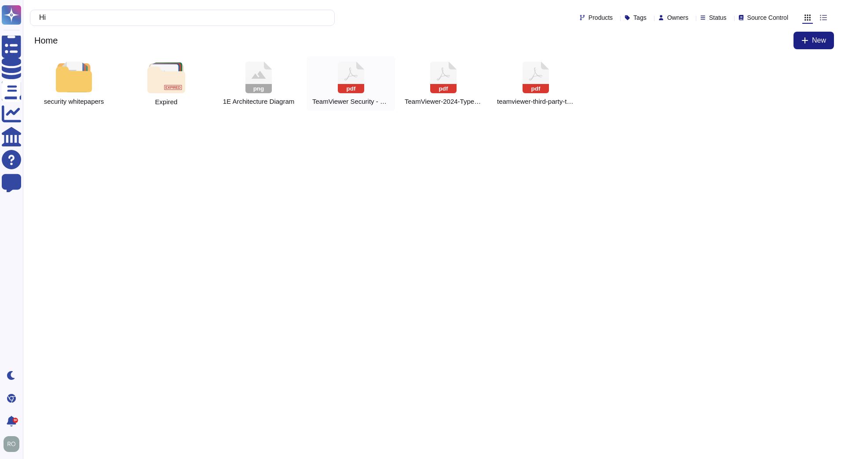
type input "Hi"
click at [369, 86] on div "pdf TeamViewer Security - Overview, Architecture and Encryption_2025.pdf" at bounding box center [351, 83] width 88 height 55
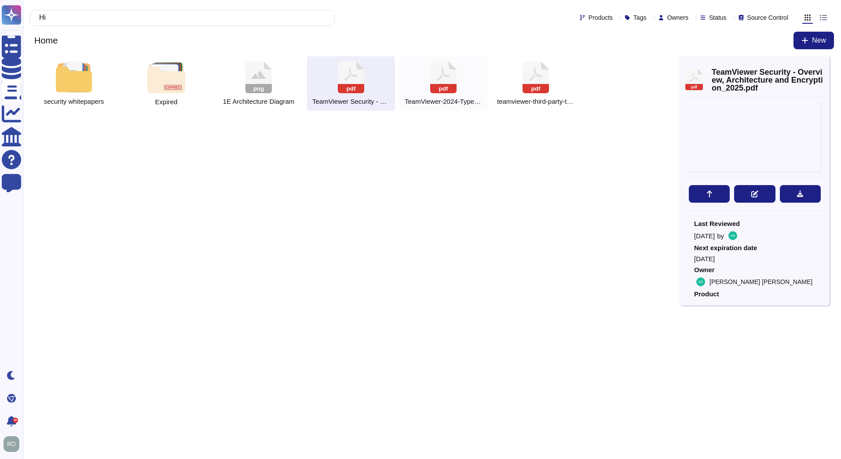
click at [456, 89] on rect at bounding box center [443, 88] width 26 height 9
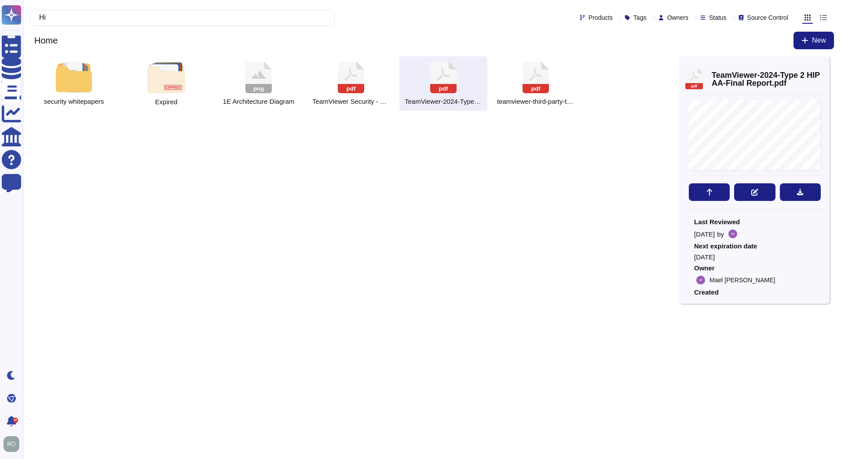
click at [468, 85] on div "pdf TeamViewer-2024-Type 2 HIPAA-Final Report.pdf" at bounding box center [443, 83] width 88 height 55
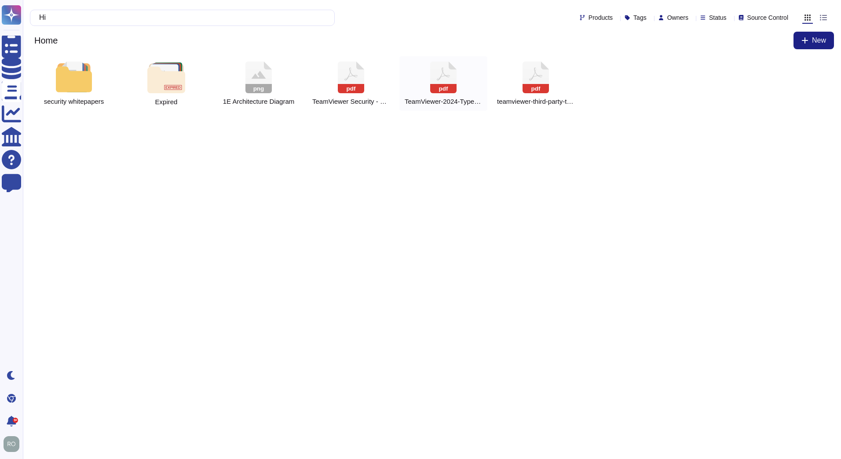
click at [453, 88] on rect at bounding box center [443, 88] width 26 height 9
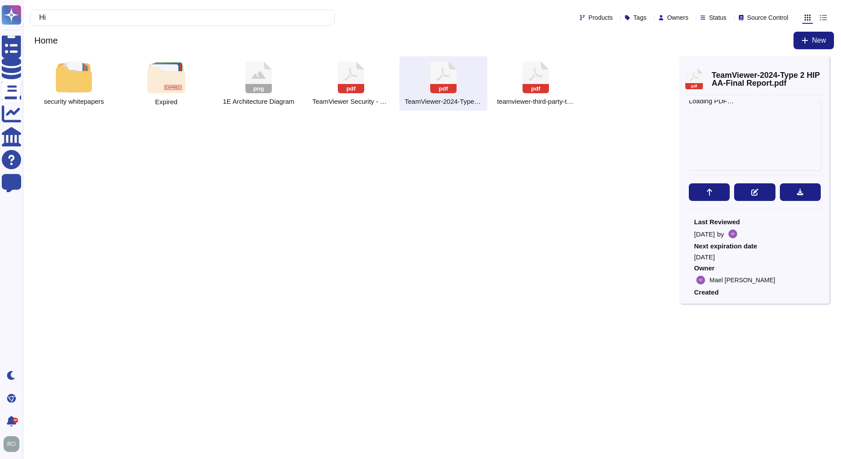
click at [453, 88] on rect at bounding box center [443, 88] width 26 height 9
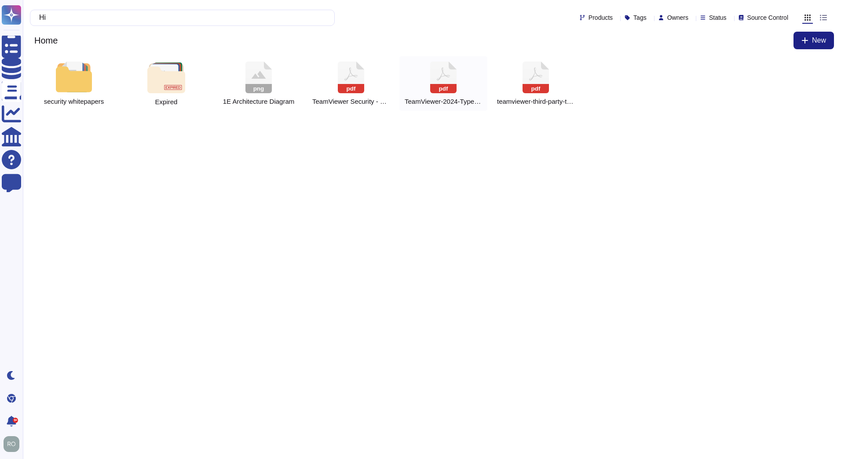
click at [453, 88] on rect at bounding box center [443, 88] width 26 height 9
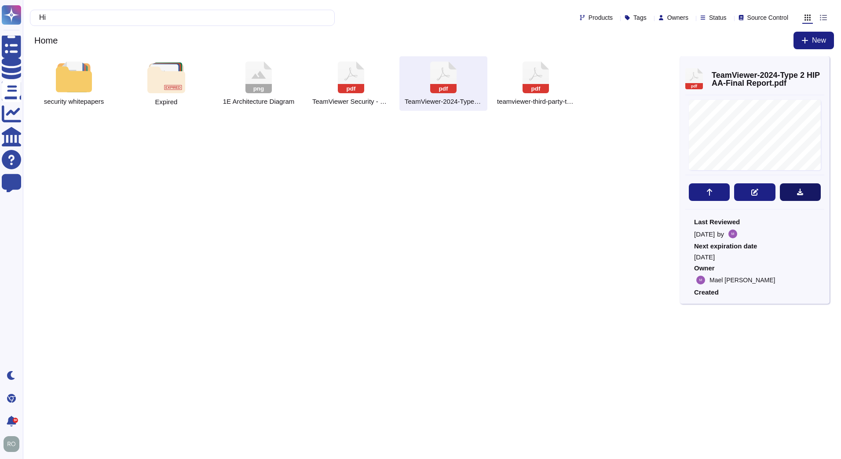
click at [787, 193] on button at bounding box center [800, 192] width 41 height 18
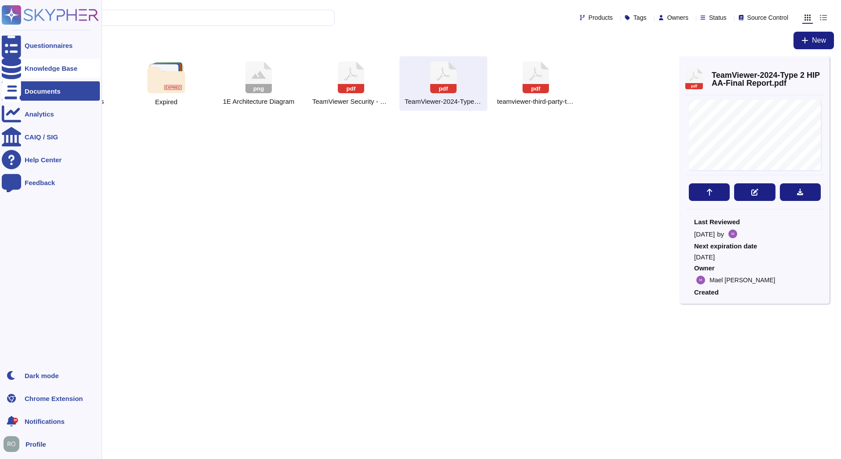
click at [15, 70] on icon at bounding box center [11, 68] width 19 height 22
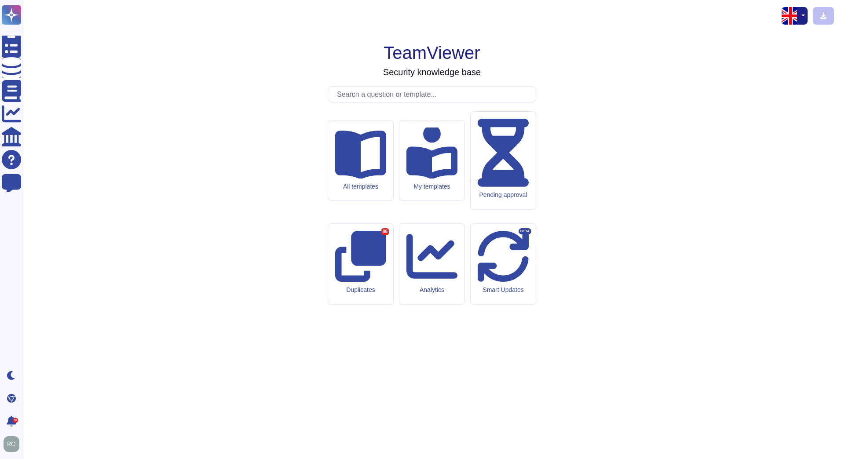
click at [357, 102] on input "text" at bounding box center [433, 94] width 203 height 15
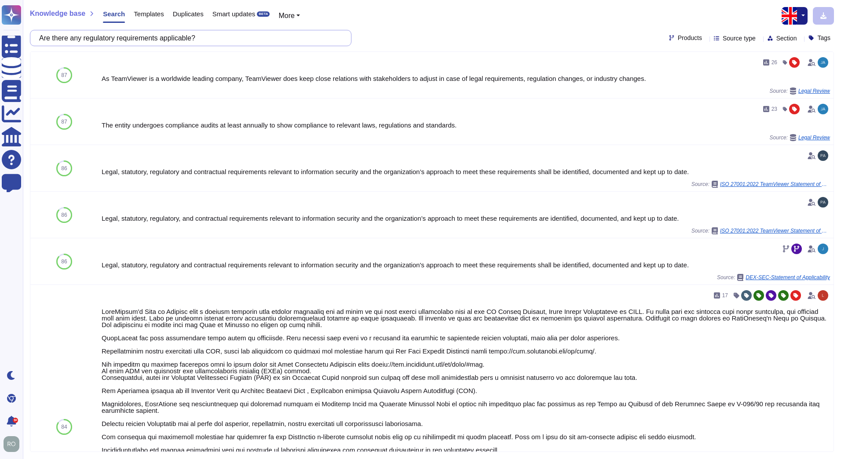
drag, startPoint x: 208, startPoint y: 37, endPoint x: -2, endPoint y: 10, distance: 211.9
click at [0, 10] on html "Questionnaires Knowledge Base Documents Analytics CAIQ / SIG Help Center Feedba…" at bounding box center [420, 229] width 841 height 459
paste input "How is compliance with security standards ensured"
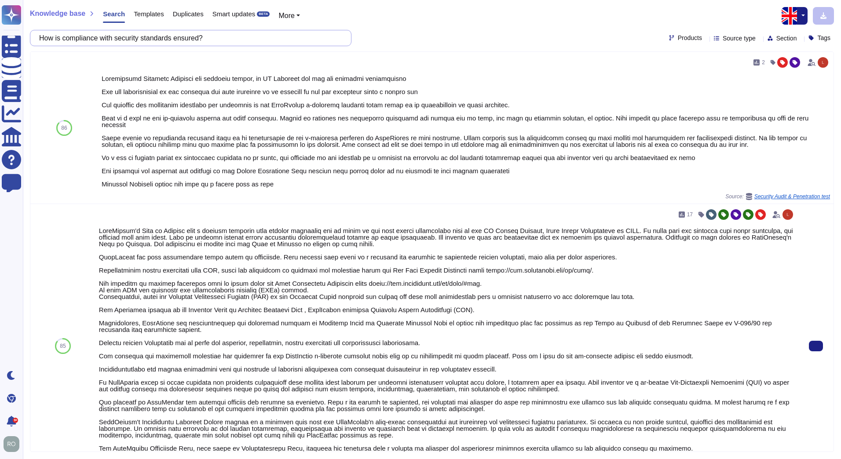
scroll to position [249, 0]
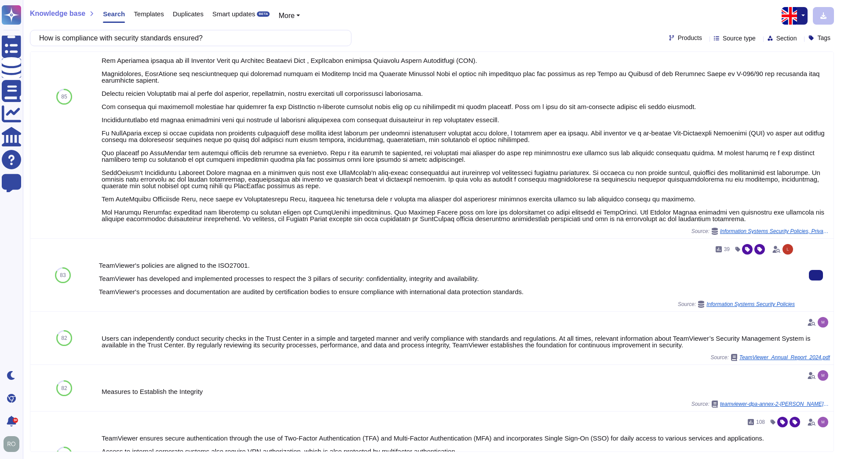
type input "How is compliance with security standards ensured?"
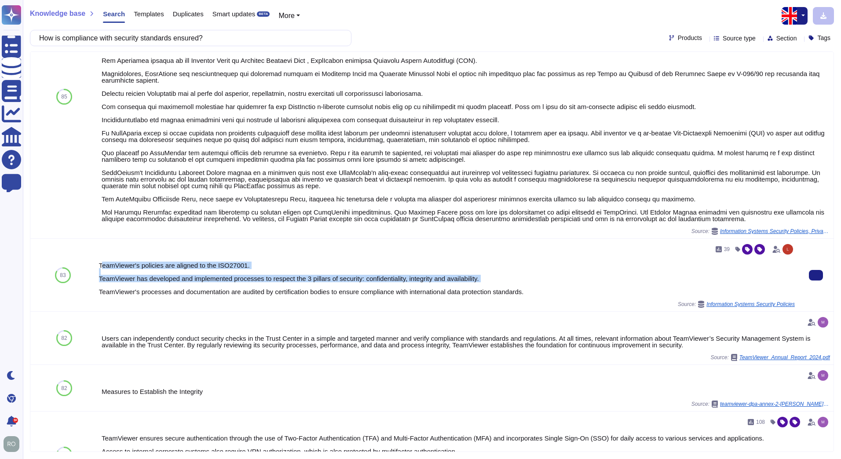
drag, startPoint x: 101, startPoint y: 257, endPoint x: 262, endPoint y: 276, distance: 162.0
click at [252, 277] on div "TeamViewer's policies are aligned to the ISO27001. TeamViewer has developed and…" at bounding box center [447, 278] width 696 height 33
click at [304, 276] on div "TeamViewer's policies are aligned to the ISO27001. TeamViewer has developed and…" at bounding box center [447, 278] width 696 height 33
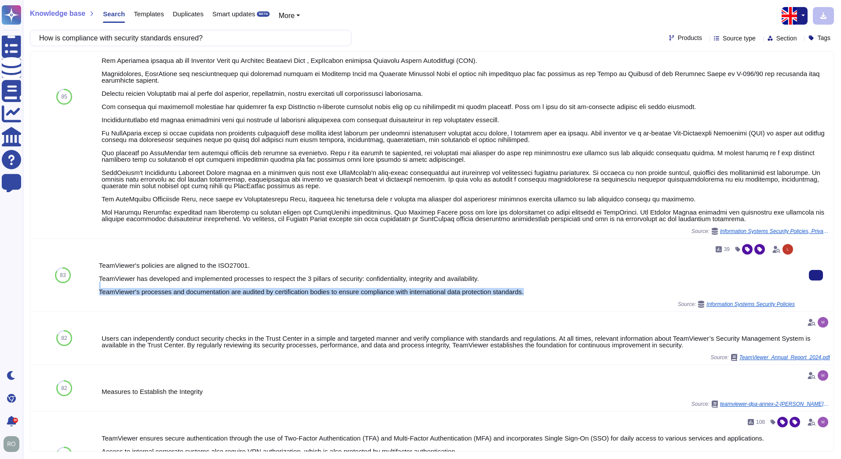
drag, startPoint x: 526, startPoint y: 286, endPoint x: 143, endPoint y: 279, distance: 383.5
click at [143, 279] on div "TeamViewer's policies are aligned to the ISO27001. TeamViewer has developed and…" at bounding box center [447, 278] width 696 height 33
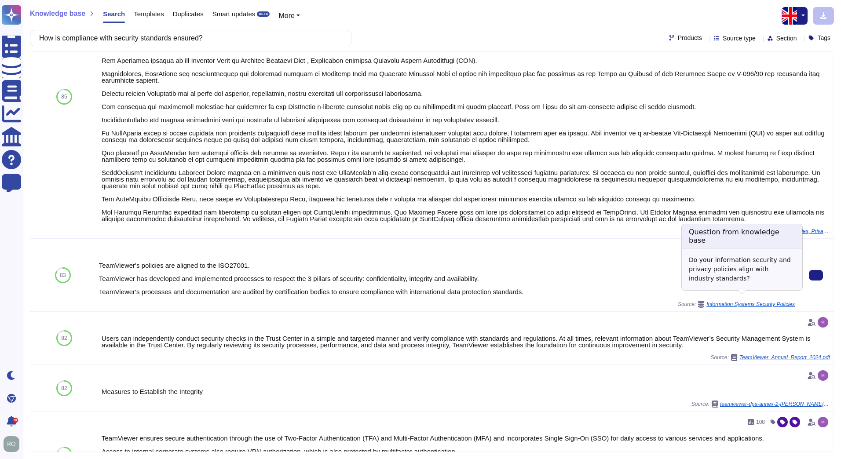
click at [773, 302] on span "Information Systems Security Policies" at bounding box center [750, 304] width 88 height 5
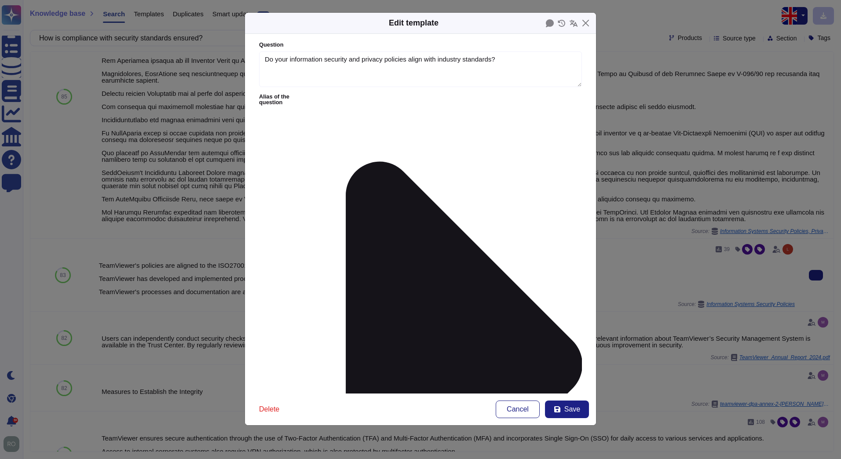
type textarea "Do your information security and privacy policies align with industry standards?"
type textarea "TeamViewer's policies are aligned to the ISO27001. TeamViewer has developed and…"
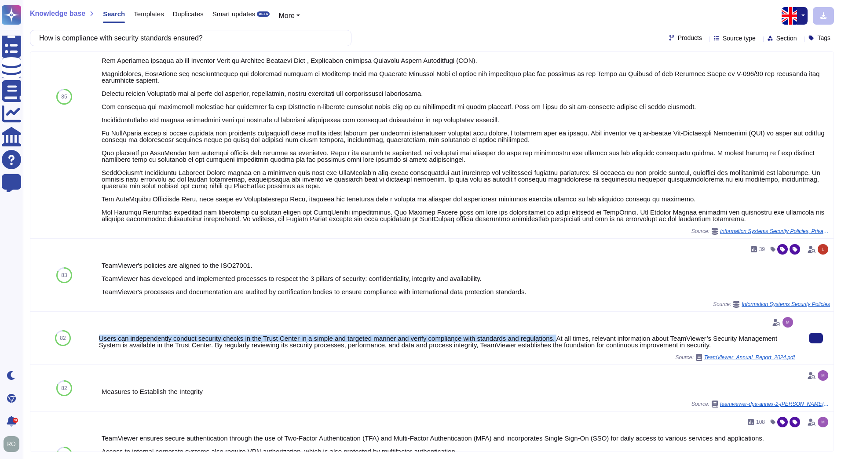
drag, startPoint x: 99, startPoint y: 332, endPoint x: 553, endPoint y: 333, distance: 453.7
click at [553, 335] on div "Users can independently conduct security checks in the Trust Center in a simple…" at bounding box center [447, 341] width 696 height 13
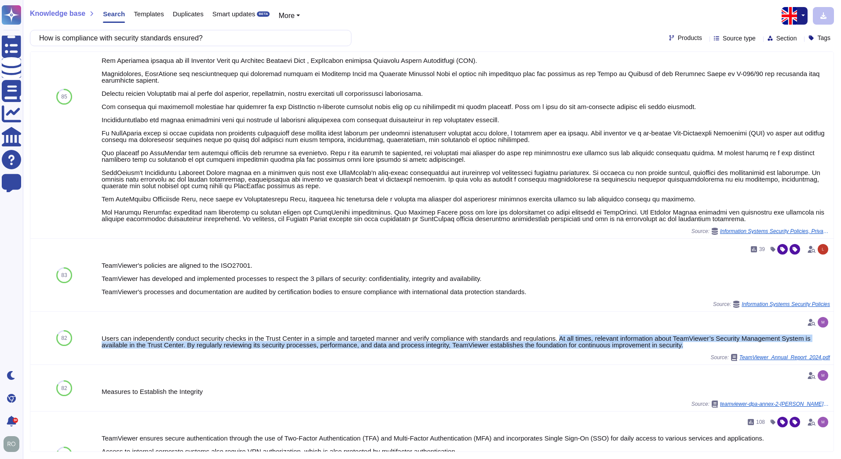
drag, startPoint x: 552, startPoint y: 333, endPoint x: 703, endPoint y: 342, distance: 151.9
click at [703, 342] on div "Users can independently conduct security checks in the Trust Center in a simple…" at bounding box center [466, 341] width 728 height 13
copy div "At all times, relevant information about TeamViewer’s Security Management Syste…"
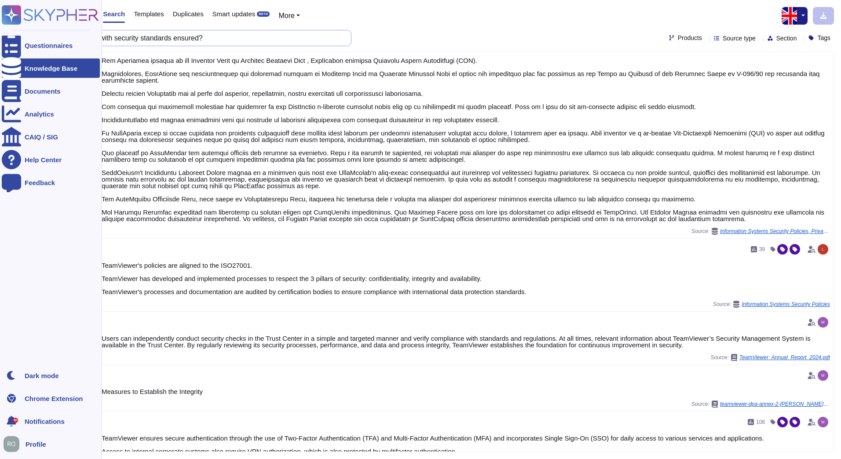
drag, startPoint x: 252, startPoint y: 39, endPoint x: 6, endPoint y: 34, distance: 245.8
click at [7, 34] on div "Questionnaires Knowledge Base Documents Analytics CAIQ / SIG Help Center Feedba…" at bounding box center [420, 229] width 841 height 459
paste input "industry best practices maintain"
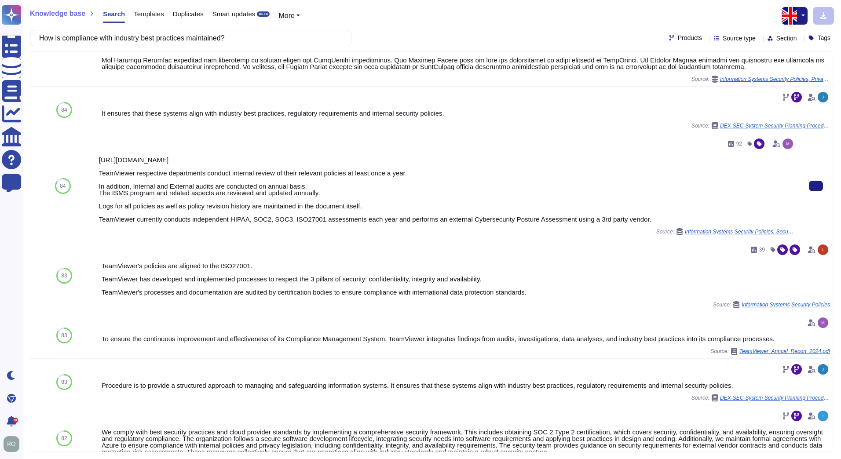
type input "How is compliance with industry best practices maintained?"
drag, startPoint x: 209, startPoint y: 160, endPoint x: 98, endPoint y: 159, distance: 111.2
click at [98, 159] on div "92 https://compliance.teamviewer.com/ TeamViewer respective departments conduct…" at bounding box center [446, 186] width 703 height 106
copy div "https://compliance.teamviewer.com/"
click at [99, 160] on div "https://compliance.teamviewer.com/ TeamViewer respective departments conduct in…" at bounding box center [447, 190] width 696 height 66
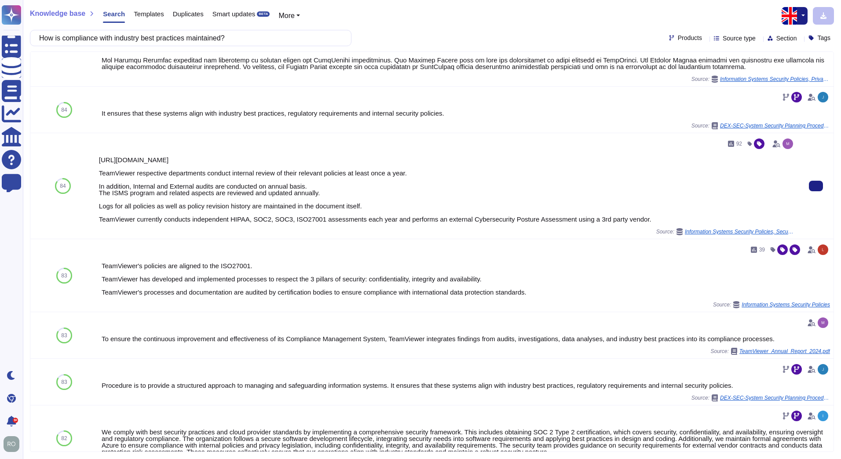
drag, startPoint x: 99, startPoint y: 159, endPoint x: 624, endPoint y: 216, distance: 528.5
click at [624, 216] on div "https://compliance.teamviewer.com/ TeamViewer respective departments conduct in…" at bounding box center [447, 190] width 696 height 66
drag, startPoint x: 624, startPoint y: 216, endPoint x: 723, endPoint y: 233, distance: 100.3
click at [723, 233] on span "Information Systems Security Policies, Security Audit & Penetration test" at bounding box center [740, 231] width 110 height 5
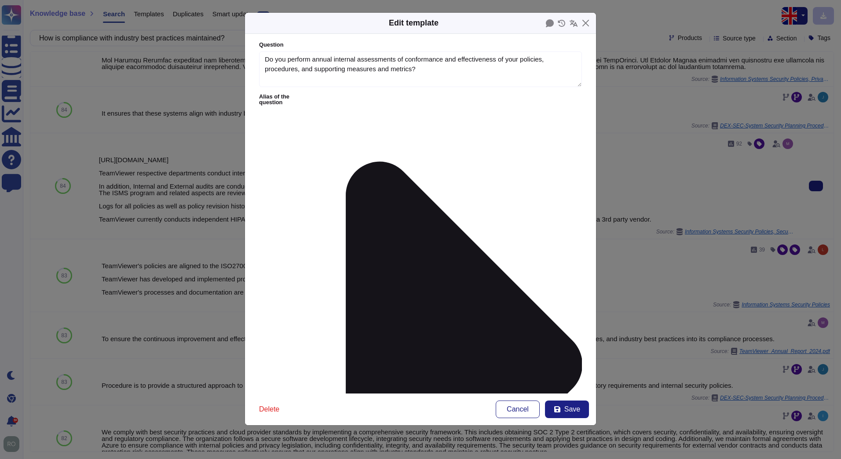
type textarea "Do you perform annual internal assessments of conformance and effectiveness of …"
type textarea "https://compliance.teamviewer.com/ TeamViewer respective departments conduct in…"
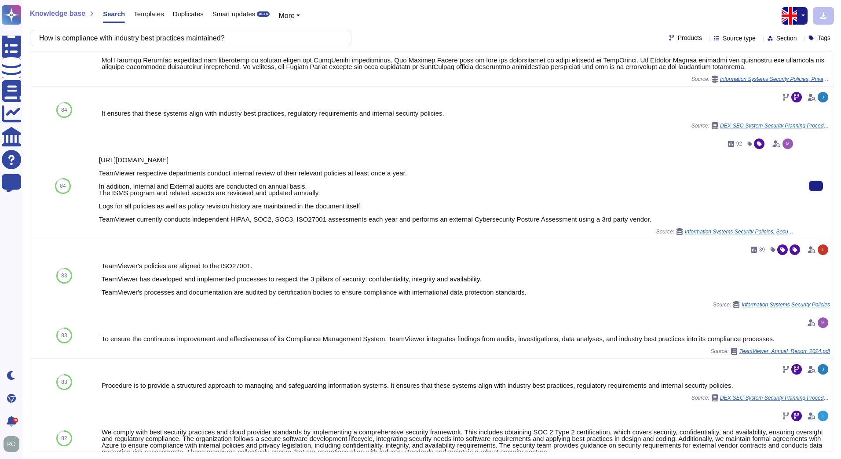
scroll to position [0, 0]
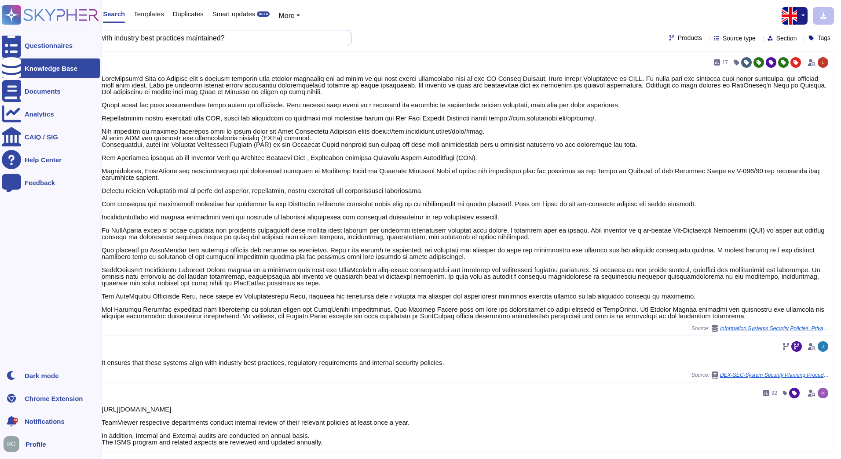
drag, startPoint x: 251, startPoint y: 33, endPoint x: 20, endPoint y: 32, distance: 231.3
click at [20, 32] on div "Questionnaires Knowledge Base Documents Analytics CAIQ / SIG Help Center Feedba…" at bounding box center [420, 229] width 841 height 459
paste input "Are there post-incident analysis and reporting procedures"
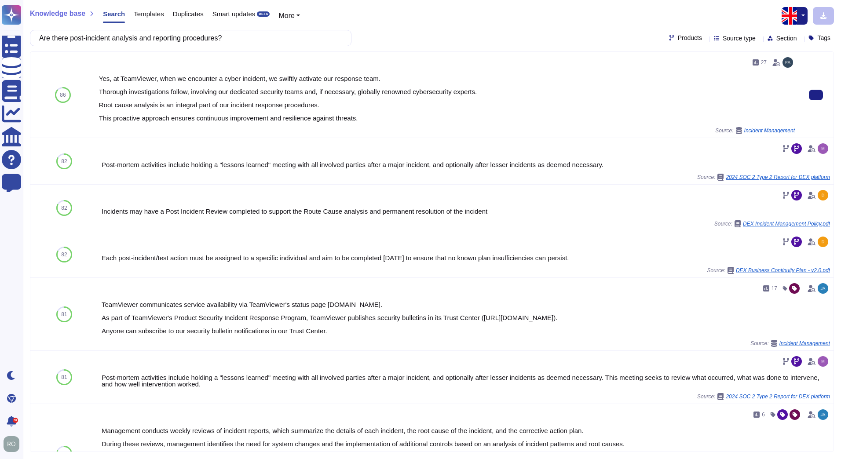
type input "Are there post-incident analysis and reporting procedures?"
click at [748, 134] on div "Incident Management" at bounding box center [764, 130] width 59 height 7
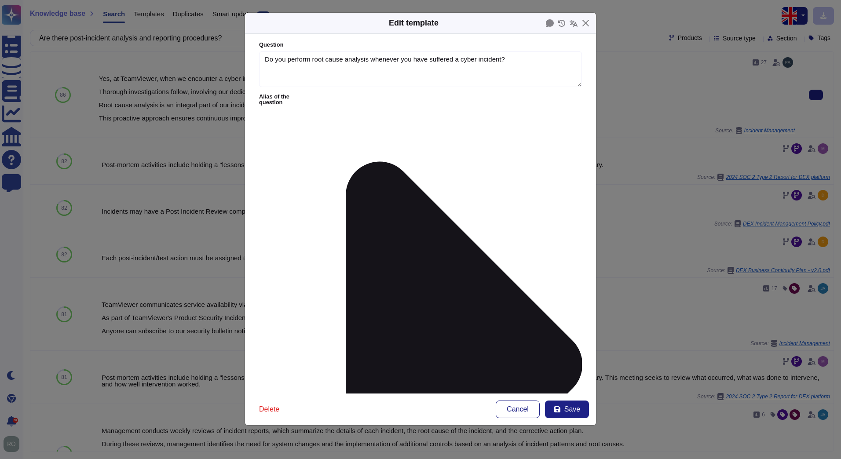
type textarea "Do you perform root cause analysis whenever you have suffered a cyber incident?"
type textarea "Yes, at TeamViewer, when we encounter a cyber incident, we swiftly activate our…"
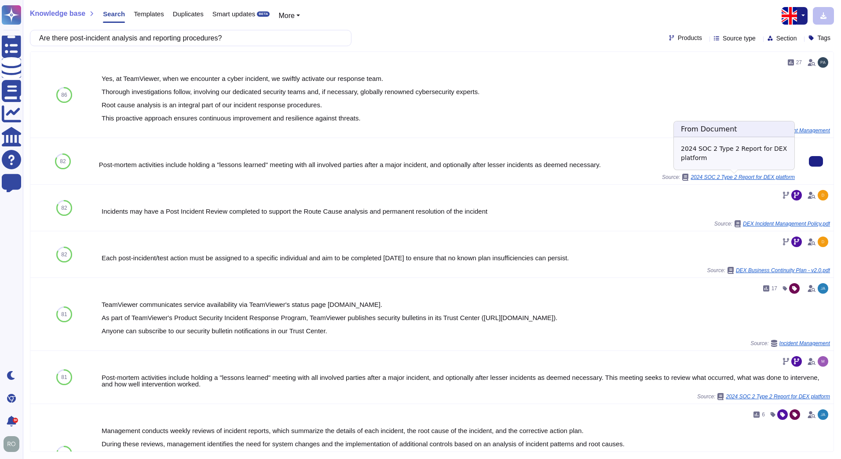
click at [743, 176] on span "2024 SOC 2 Type 2 Report for DEX platform" at bounding box center [742, 177] width 104 height 5
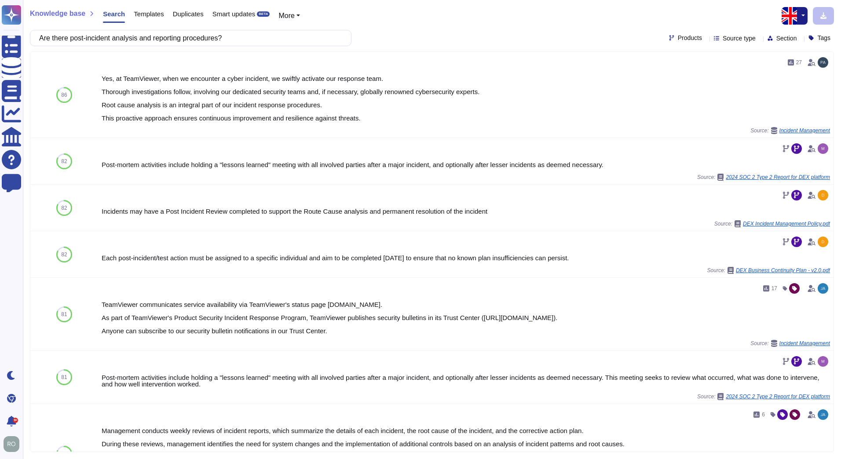
scroll to position [9556, 0]
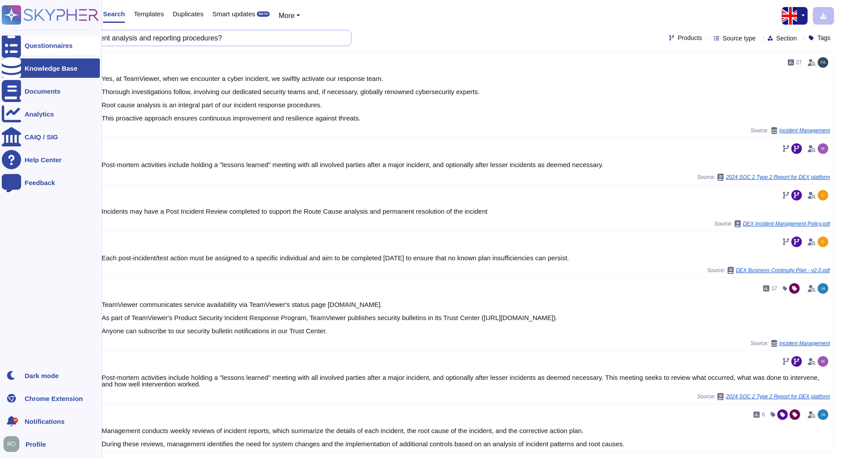
drag, startPoint x: 235, startPoint y: 40, endPoint x: 18, endPoint y: 45, distance: 217.3
click at [18, 45] on div "Questionnaires Knowledge Base Documents Analytics CAIQ / SIG Help Center Feedba…" at bounding box center [420, 229] width 841 height 459
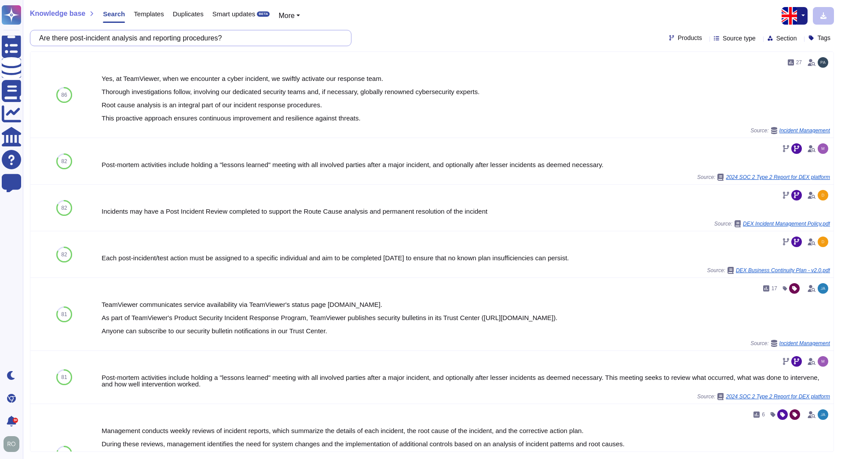
paste input "parameterized queries used"
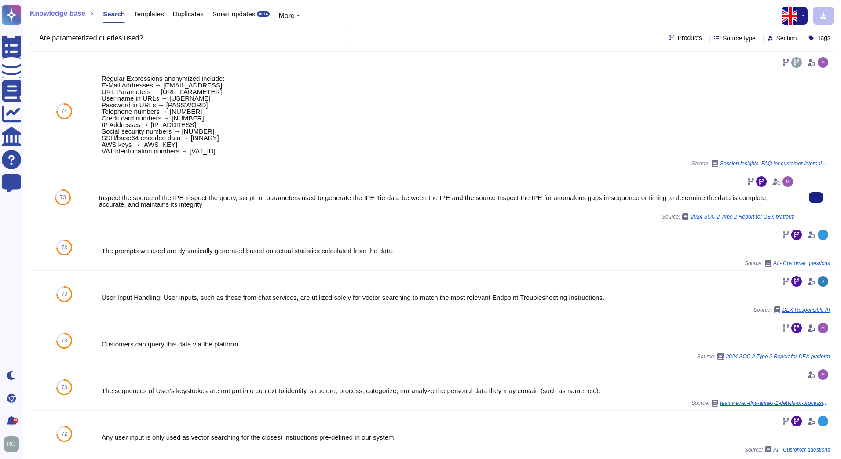
click at [726, 215] on span "2024 SOC 2 Type 2 Report for DEX platform" at bounding box center [742, 216] width 104 height 5
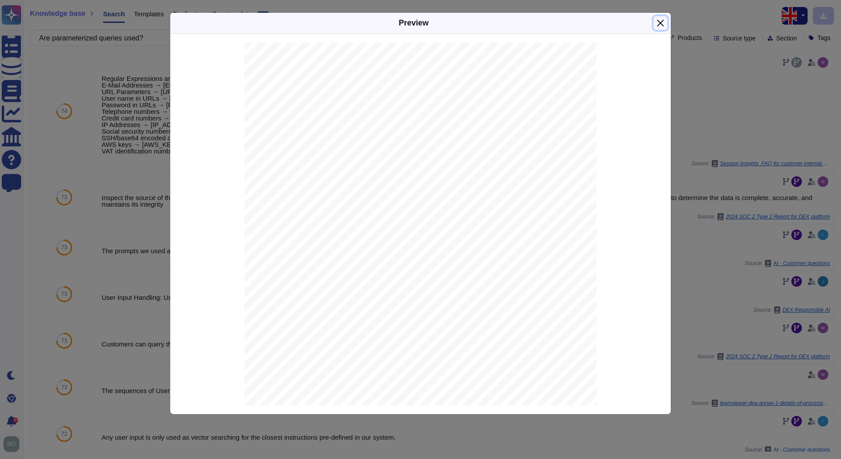
click at [662, 21] on button "Close" at bounding box center [660, 23] width 14 height 14
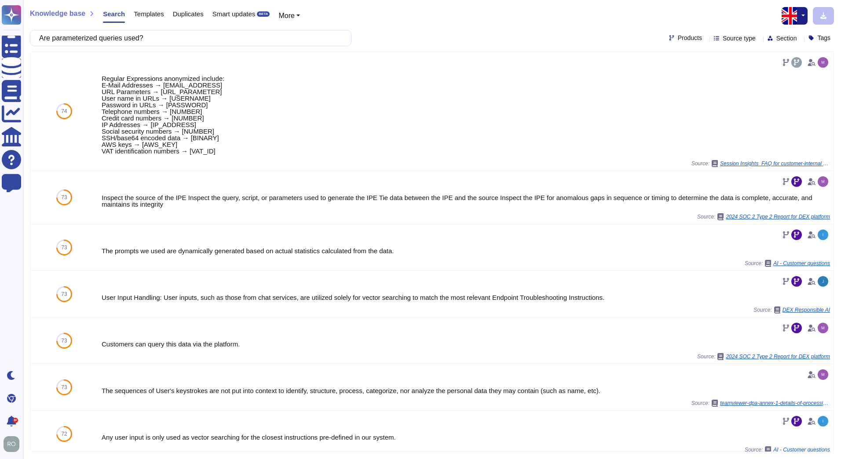
click at [729, 42] on div "Are parameterized queries used? Products Source type Section Tags" at bounding box center [432, 38] width 804 height 16
click at [729, 41] on span "Source type" at bounding box center [738, 38] width 33 height 6
click at [681, 32] on div "Are parameterized queries used? Products Source type Section Tags" at bounding box center [432, 38] width 804 height 16
click at [678, 37] on span "Products" at bounding box center [690, 38] width 24 height 6
click at [662, 148] on div at bounding box center [659, 145] width 7 height 7
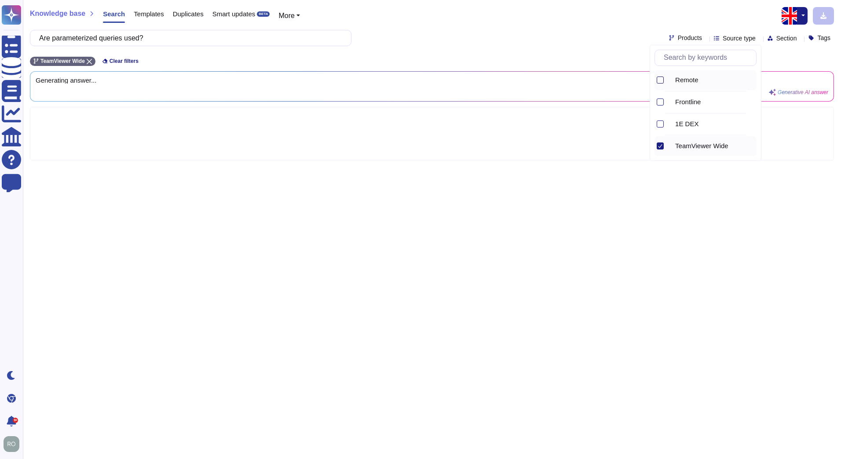
click at [661, 80] on div at bounding box center [659, 80] width 7 height 7
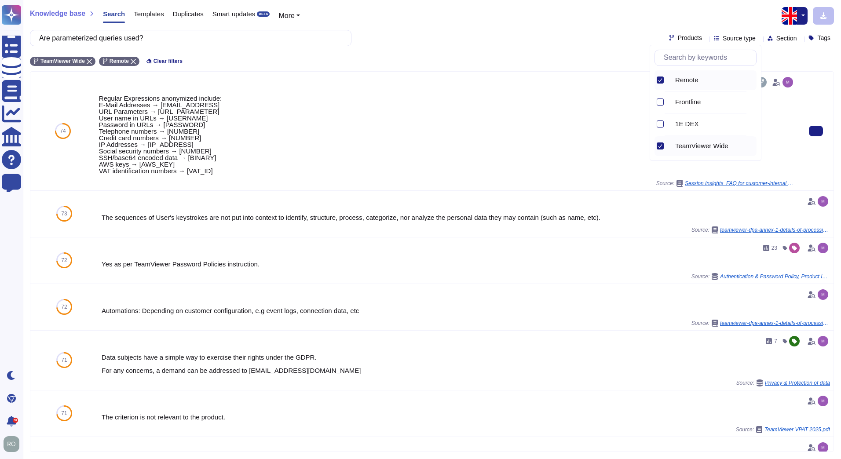
click at [755, 184] on span "Session Insights_FAQ for customer-internal stakeholders.pdf" at bounding box center [740, 183] width 110 height 5
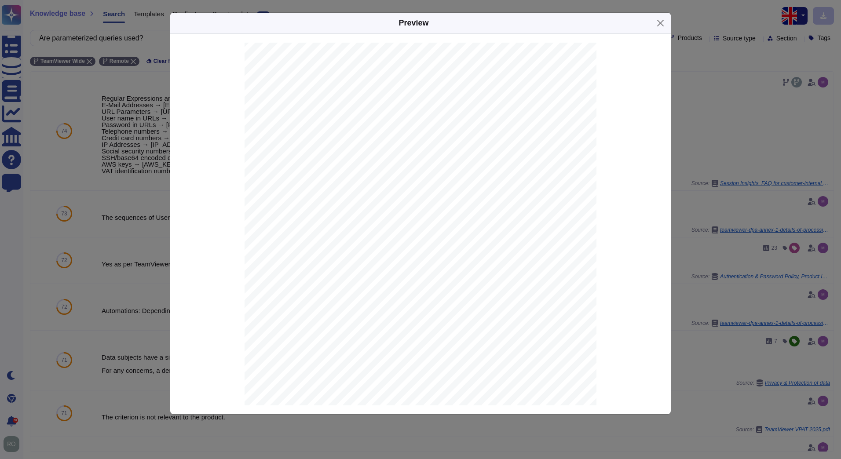
scroll to position [1136, 0]
click at [764, 150] on div "Preview AI Session Insights Frequently Asked Questions Version Creation Date St…" at bounding box center [420, 229] width 841 height 459
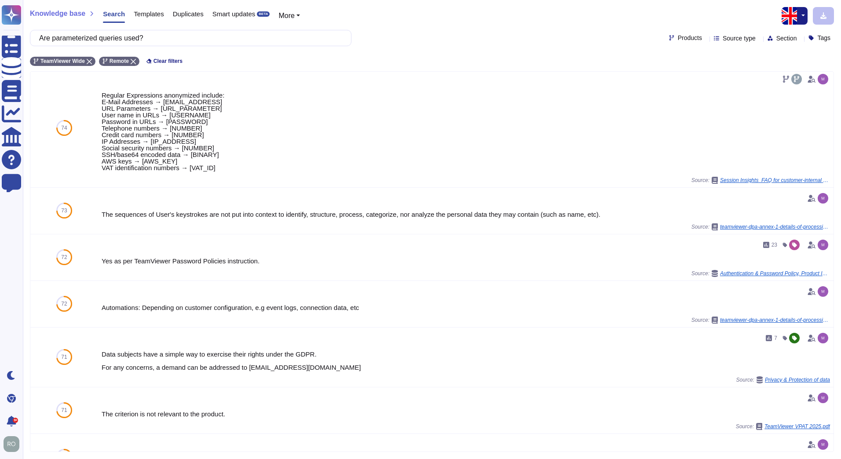
scroll to position [0, 0]
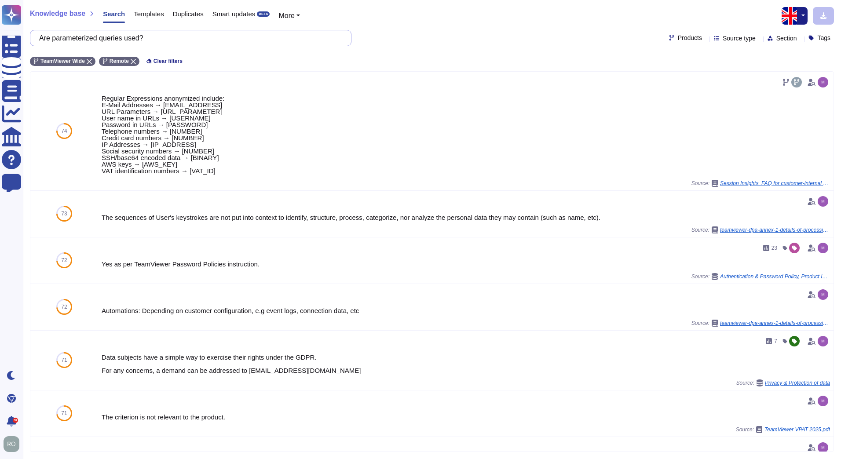
drag, startPoint x: 162, startPoint y: 38, endPoint x: 33, endPoint y: 40, distance: 128.8
click at [33, 40] on div "Are parameterized queries used?" at bounding box center [190, 38] width 321 height 16
drag, startPoint x: 152, startPoint y: 37, endPoint x: 33, endPoint y: 26, distance: 118.8
click at [33, 26] on div "Knowledge base Search Templates Duplicates Smart updates BETA More Are paramete…" at bounding box center [432, 229] width 818 height 459
paste input "Is output encoding appli"
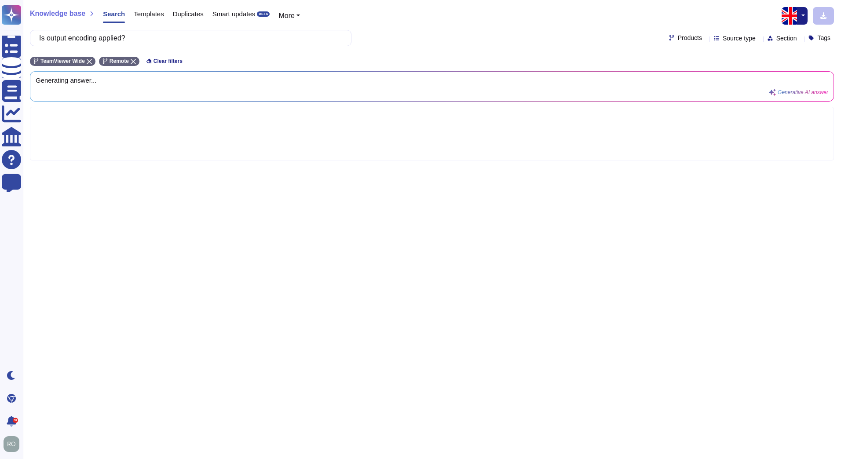
type input "Is output encoding applied?"
click at [681, 40] on span "Products" at bounding box center [690, 38] width 24 height 6
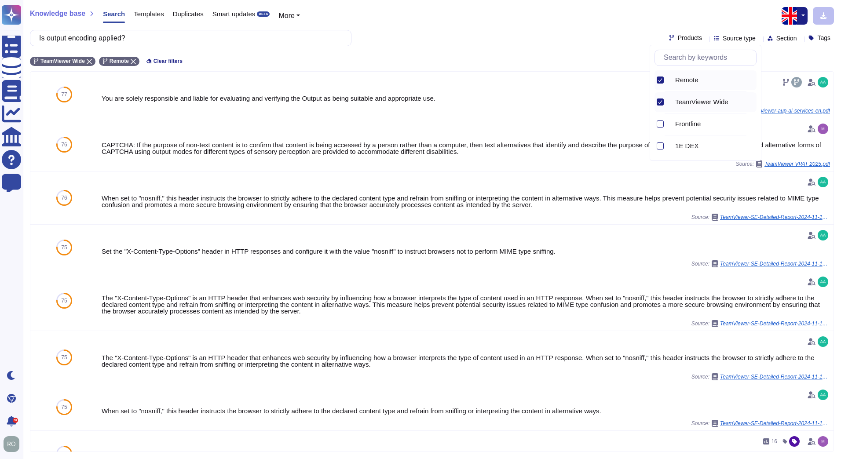
click at [522, 45] on div "Is output encoding applied? Products Source type Section Tags" at bounding box center [432, 38] width 804 height 16
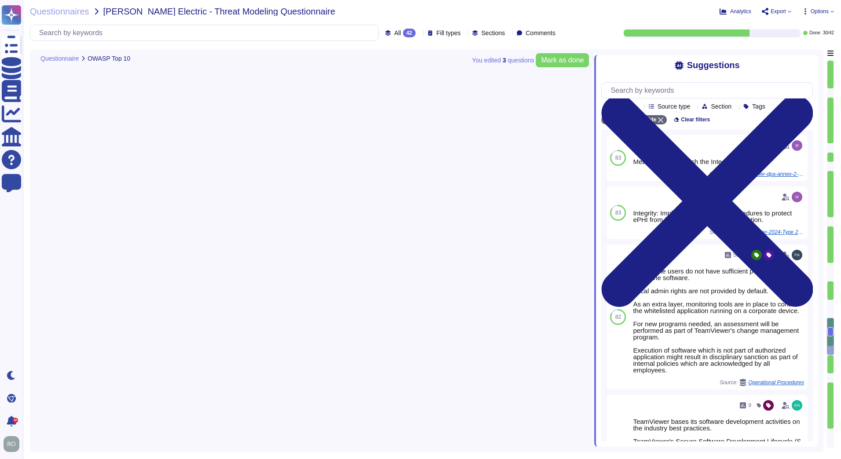
type textarea "TeamViewer has implemented a patch management process to ensure contracted cust…"
type textarea "The overall access management is documented in the Identity and Access Manageme…"
type textarea "Implement policies and procedures to protect ePHI from improper alteration or d…"
type textarea "Logs are centrally managed and monitored by a 24/7 Security Operations Team. Lo…"
type textarea "TeamViewer bases its software development activities on the industry best pract…"
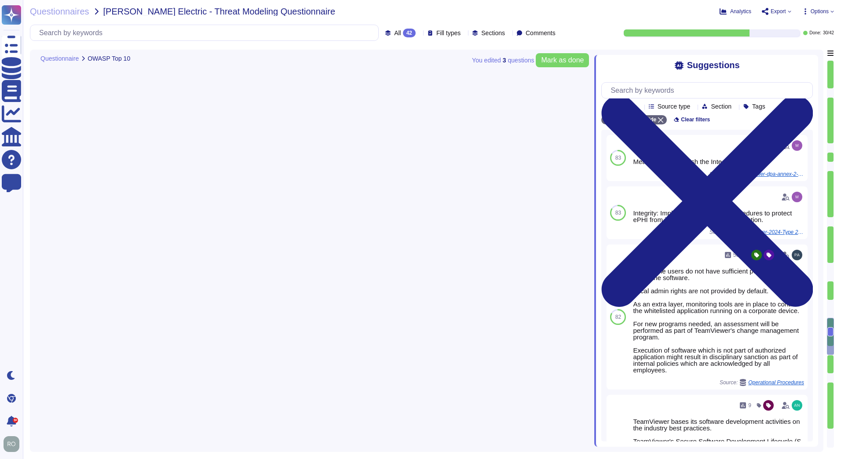
type textarea "We have a comprehensive incident response plan in place, which includes the rol…"
type textarea "Procedures exist to identify, report, and act upon system security breaches and…"
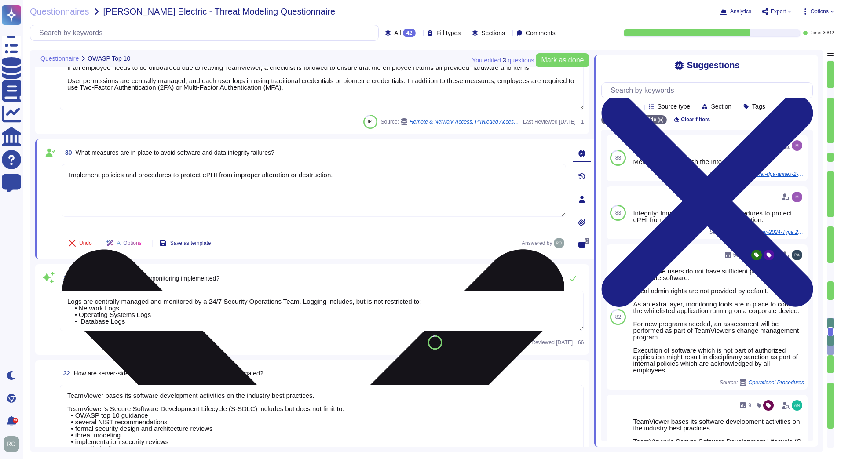
click at [99, 178] on textarea "Implement policies and procedures to protect ePHI from improper alteration or d…" at bounding box center [314, 190] width 504 height 53
drag, startPoint x: 70, startPoint y: 173, endPoint x: 310, endPoint y: 179, distance: 240.6
click at [310, 179] on textarea "Implement policies and procedures to protect ePHI from improper alteration or d…" at bounding box center [314, 190] width 504 height 53
click at [306, 181] on textarea "Implement policies and procedures to protect ePHI from improper alteration or d…" at bounding box center [314, 190] width 504 height 53
click at [376, 192] on textarea "Implement policies and procedures to protect ePHI from improper alteration or d…" at bounding box center [314, 190] width 504 height 53
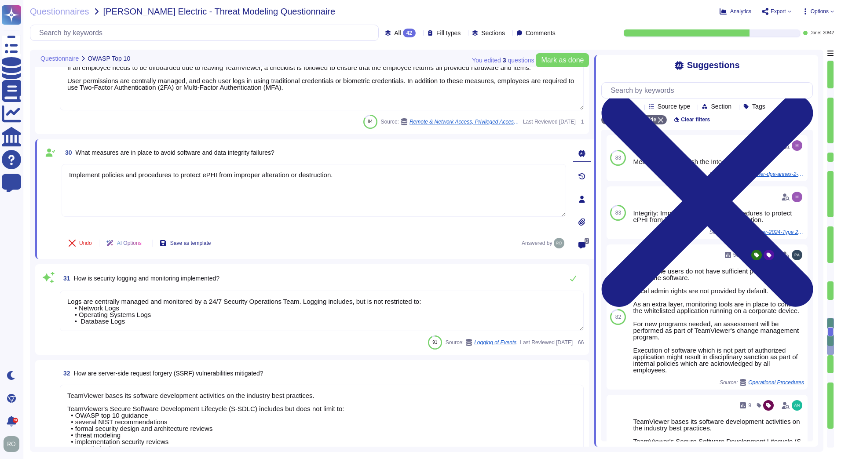
click at [178, 304] on textarea "Logs are centrally managed and monitored by a 24/7 Security Operations Team. Lo…" at bounding box center [322, 311] width 524 height 40
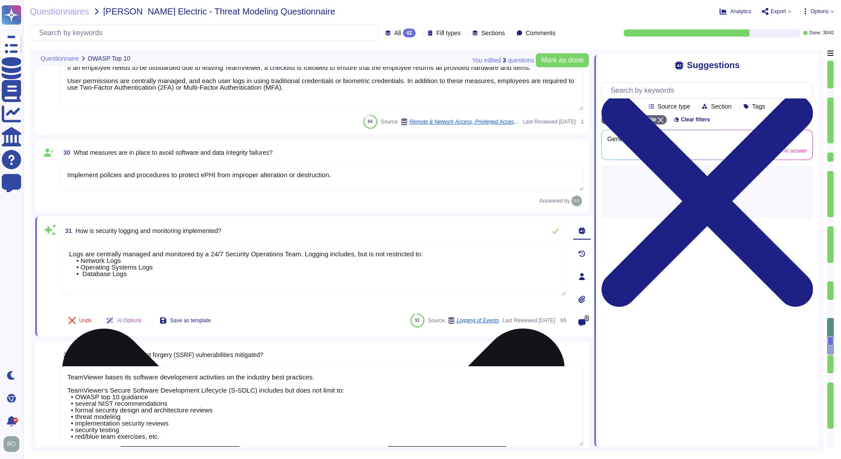
type textarea "We have a comprehensive incident response plan in place, which includes the rol…"
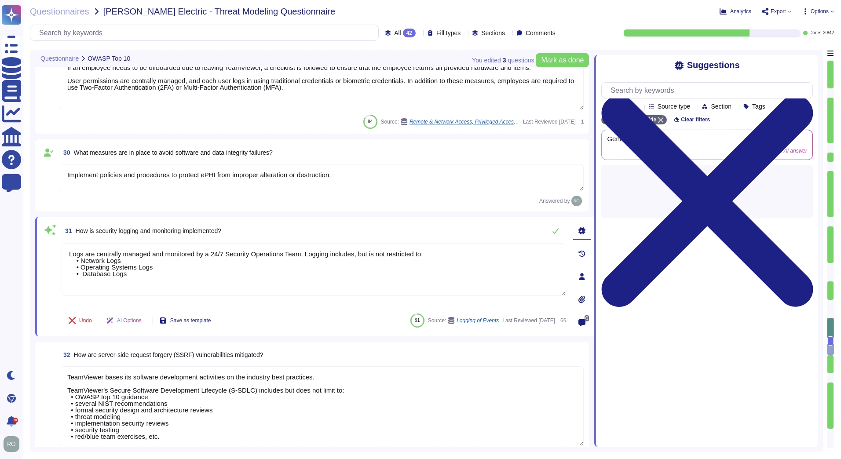
drag, startPoint x: 135, startPoint y: 274, endPoint x: 58, endPoint y: 241, distance: 84.1
click at [58, 241] on div "31 How is security logging and monitoring implemented? Logs are centrally manag…" at bounding box center [304, 276] width 524 height 109
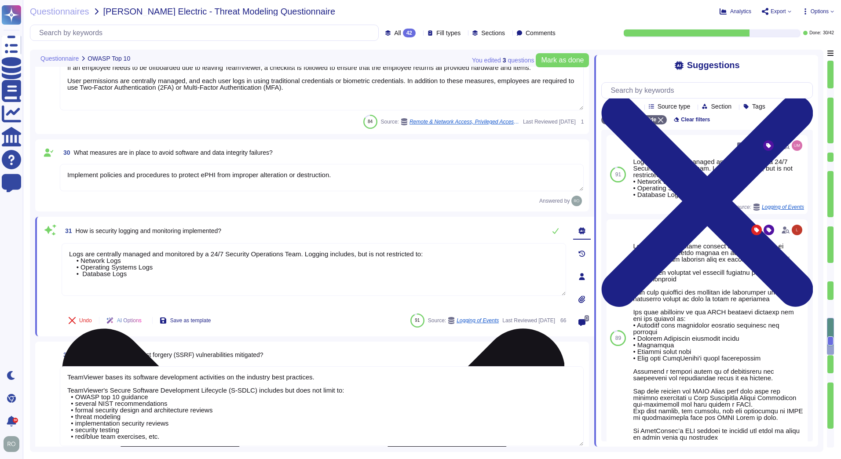
click at [250, 263] on textarea "Logs are centrally managed and monitored by a 24/7 Security Operations Team. Lo…" at bounding box center [314, 269] width 504 height 53
drag, startPoint x: 75, startPoint y: 253, endPoint x: 159, endPoint y: 264, distance: 84.7
click at [159, 264] on textarea "Logs are centrally managed and monitored by a 24/7 Security Operations Team. Lo…" at bounding box center [314, 269] width 504 height 53
click at [140, 273] on textarea "Logs are centrally managed and monitored by a 24/7 Security Operations Team. Lo…" at bounding box center [314, 269] width 504 height 53
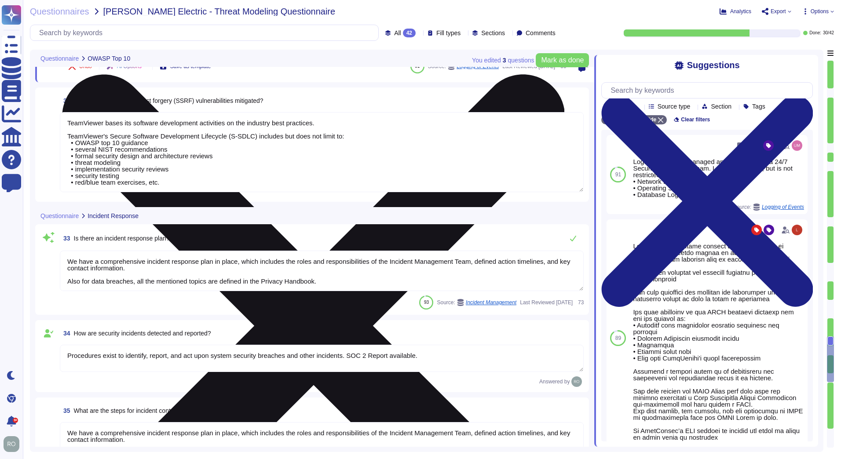
type textarea "TeamViewer do have a Security Response plan in place. This plan for security re…"
type textarea "TeamViewer tests and reviews its security response plan at least annually. Ad-h…"
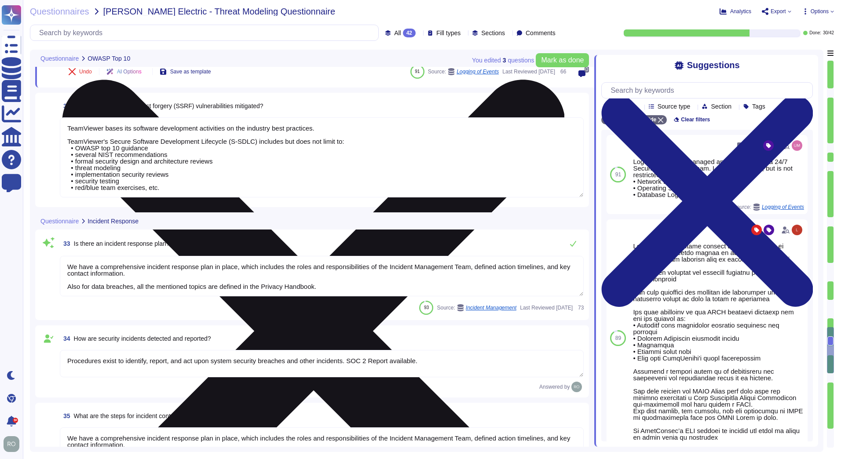
scroll to position [2758, 0]
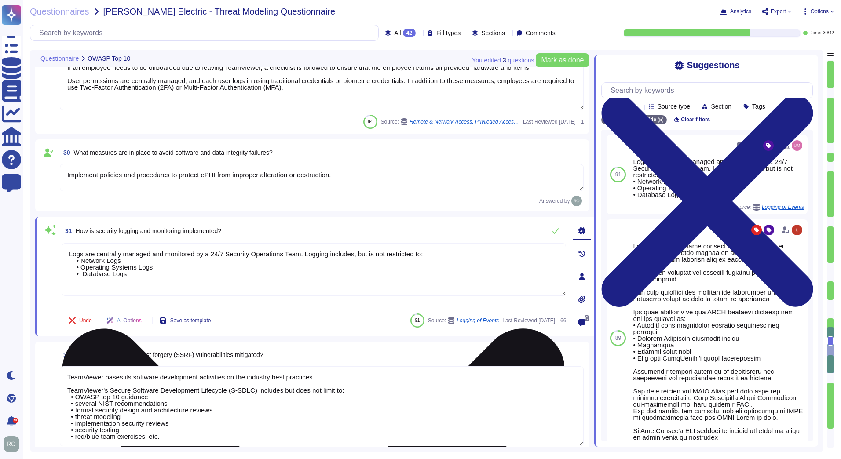
type textarea "TeamViewer has implemented a patch management process to ensure contracted cust…"
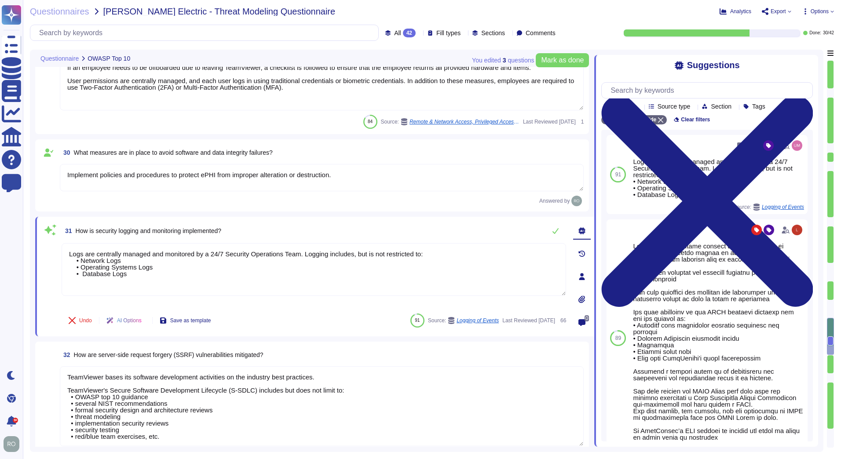
scroll to position [2508, 0]
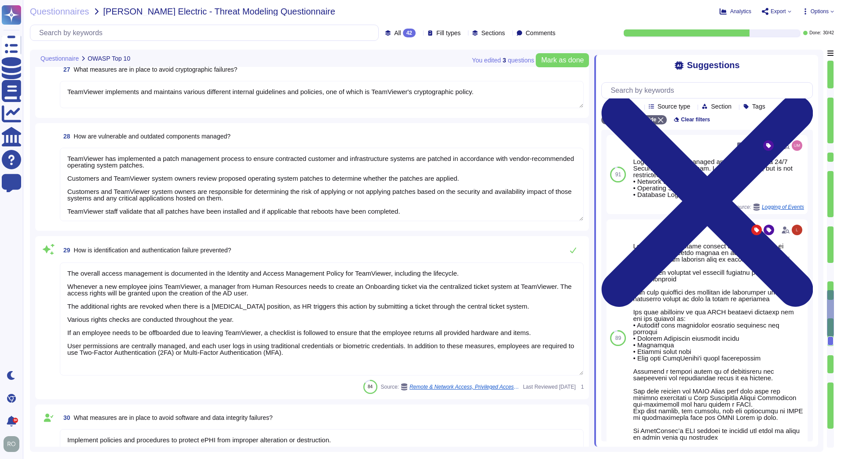
type textarea "TeamViewer bases its software development activities on the industry best pract…"
type textarea "TeamViewer ensures secure authentication through the use of Two-Factor Authenti…"
type textarea "TeamViewer implements and maintains various different internal guidelines and p…"
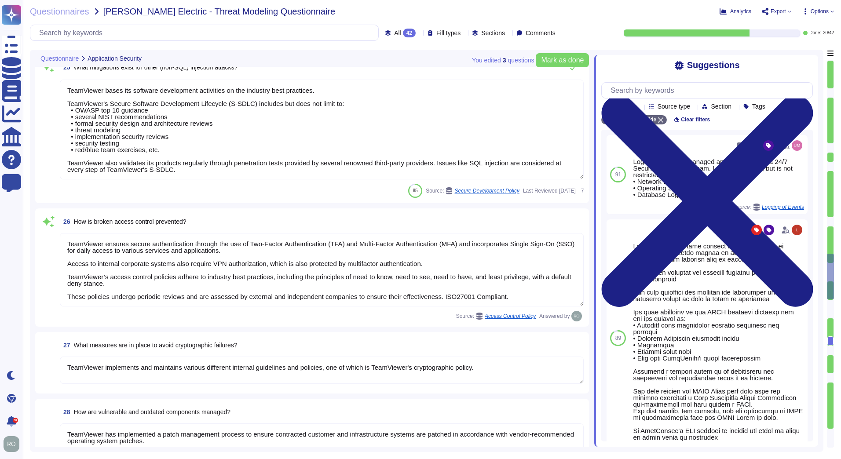
type textarea "TeamViewer conducts annual audits, either internally and/or by independent thir…"
type textarea "TeamViewer is using sub-processors to provide specific capabilities. All the su…"
type textarea "Implement robust input validation and sanitization practices to prevent injecti…"
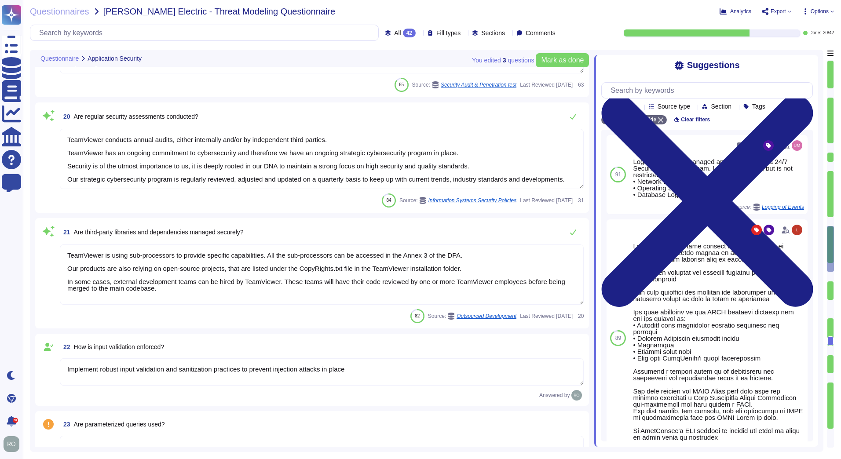
type textarea "Training on the SDLC is conducted in a variety of formats, including, but not l…"
type textarea "As part of TeamViewer S-SDLC process, TeamViewer conduct threat modeling, secur…"
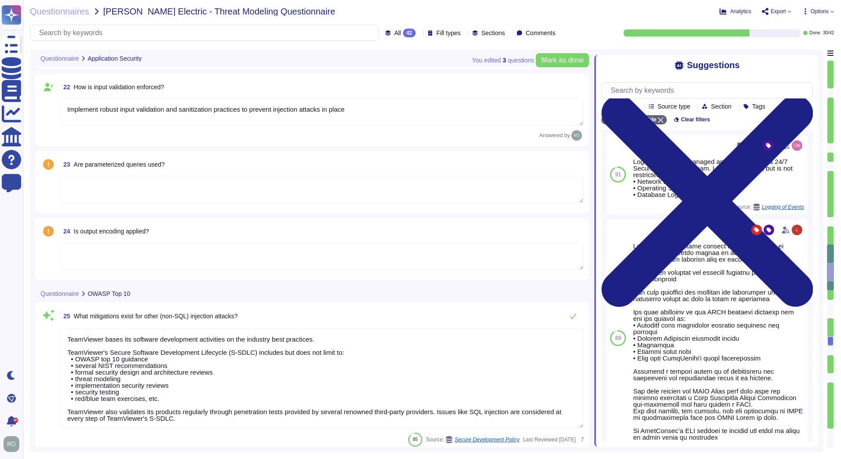
type textarea "TeamViewer ensures secure authentication through the use of Two-Factor Authenti…"
type textarea "TeamViewer implements and maintains various different internal guidelines and p…"
type textarea "TeamViewer has implemented a patch management process to ensure contracted cust…"
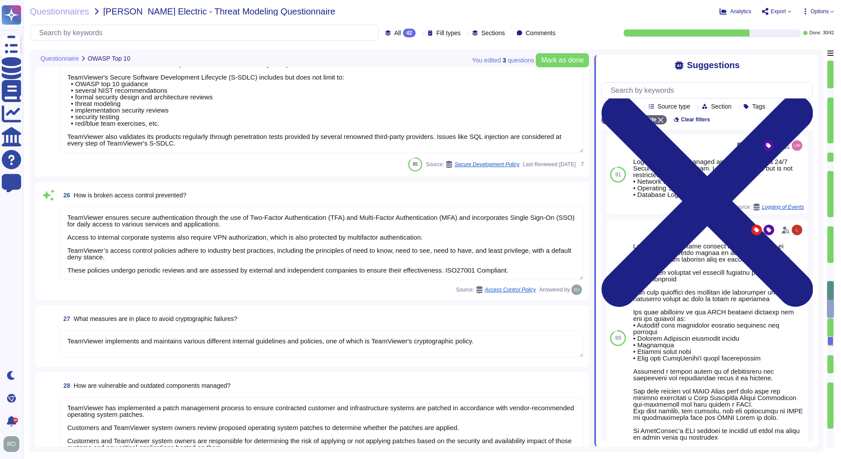
type textarea "The overall access management is documented in the Identity and Access Manageme…"
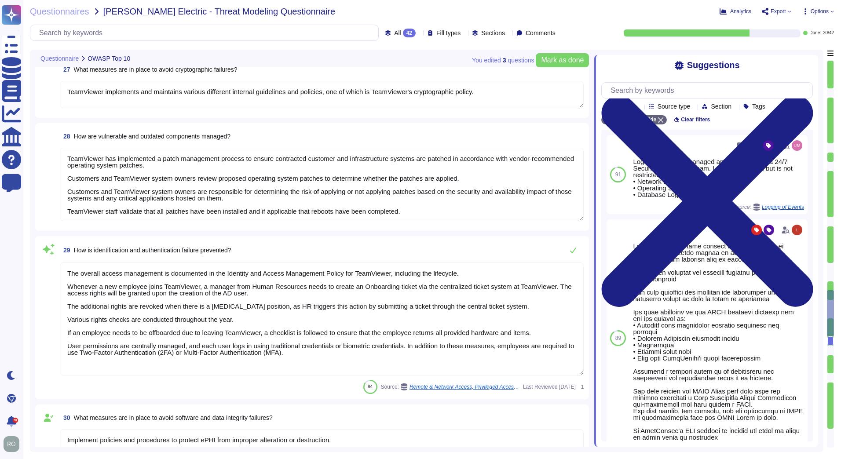
type textarea "Implement policies and procedures to protect ePHI from improper alteration or d…"
type textarea "Logs are centrally managed and monitored by a 24/7 Security Operations Team. Lo…"
type textarea "TeamViewer bases its software development activities on the industry best pract…"
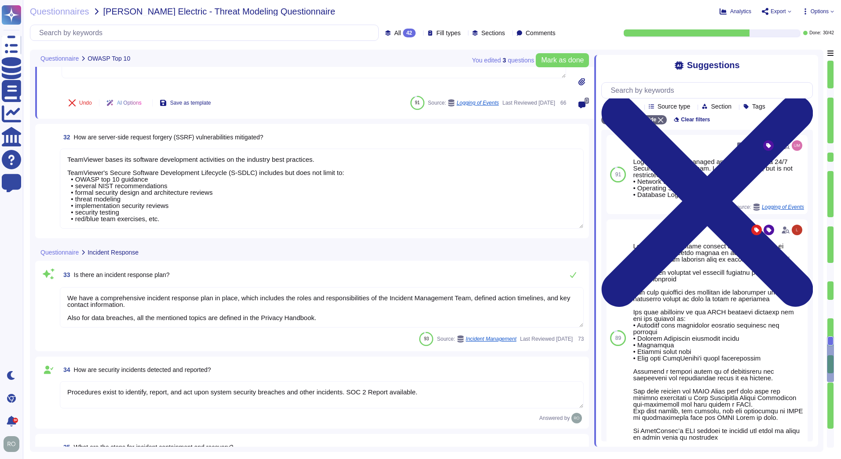
type textarea "We have a comprehensive incident response plan in place, which includes the rol…"
type textarea "Procedures exist to identify, report, and act upon system security breaches and…"
type textarea "We have a comprehensive incident response plan in place, which includes the rol…"
type textarea "TeamViewer do have a Security Response plan in place. This plan for security re…"
type textarea "TeamViewer tests and reviews its security response plan at least annually. Ad-h…"
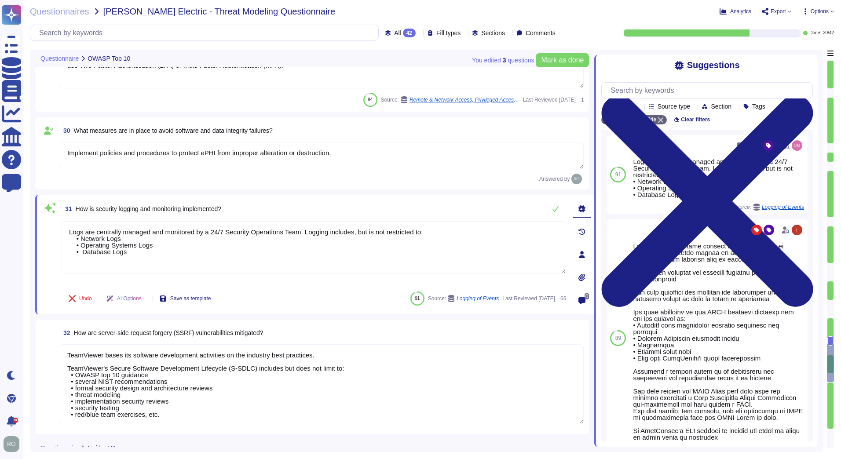
scroll to position [2721, 0]
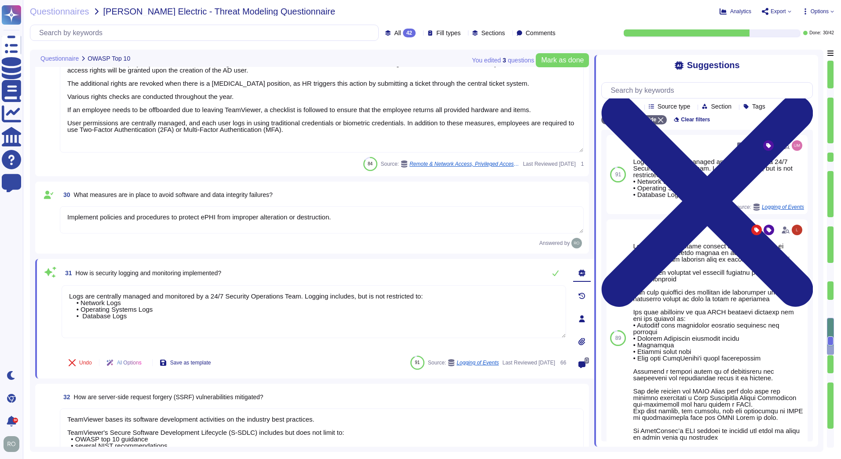
type textarea "TeamViewer implements and maintains various different internal guidelines and p…"
type textarea "TeamViewer has implemented a patch management process to ensure contracted cust…"
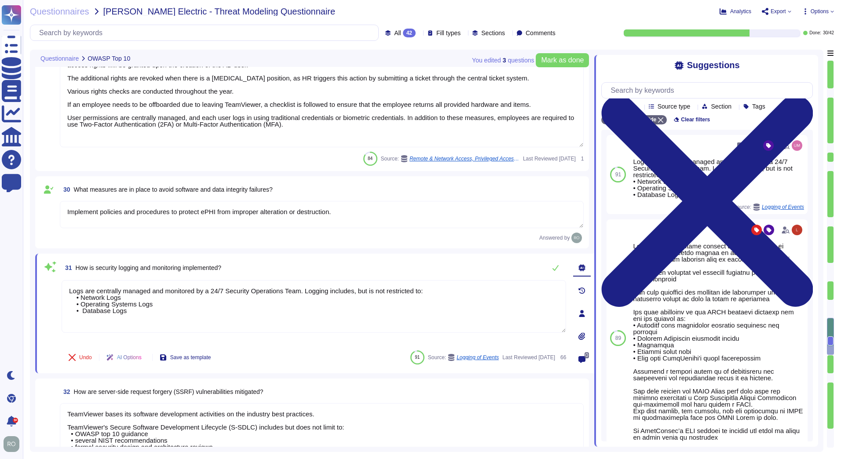
type textarea "We have a comprehensive incident response plan in place, which includes the rol…"
type textarea "TeamViewer do have a Security Response plan in place. This plan for security re…"
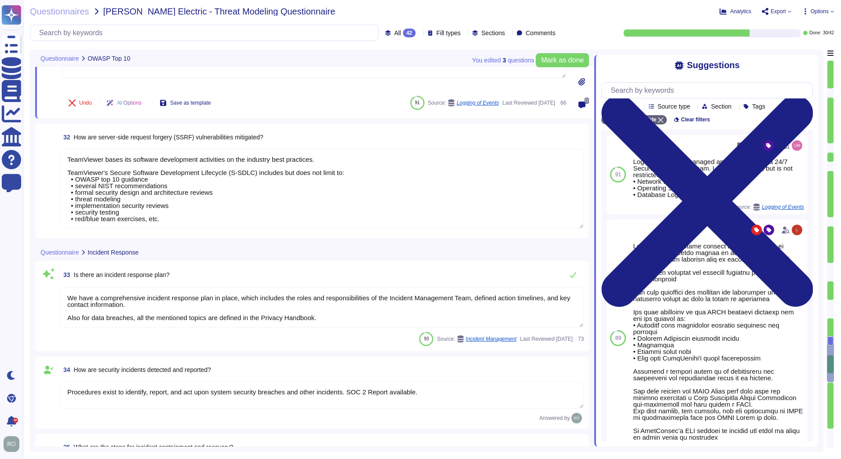
type textarea "TeamViewer tests and reviews its security response plan at least annually. Ad-h…"
click at [186, 225] on textarea "TeamViewer bases its software development activities on the industry best pract…" at bounding box center [322, 189] width 524 height 80
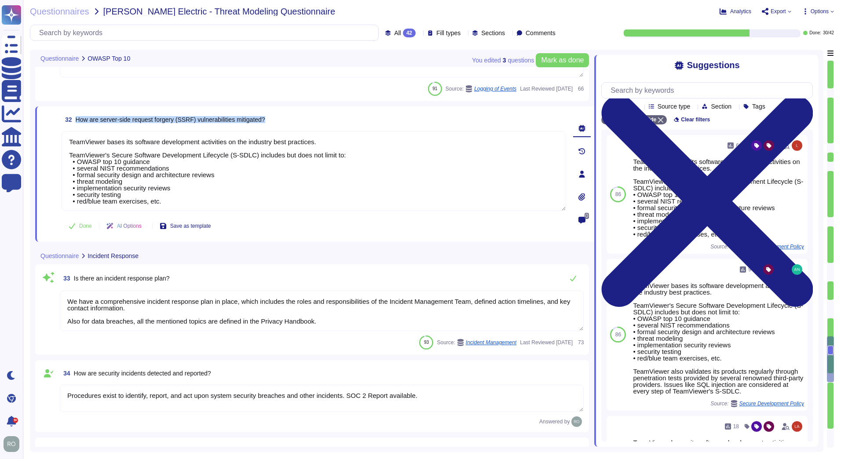
drag, startPoint x: 77, startPoint y: 121, endPoint x: 277, endPoint y: 123, distance: 200.9
click at [277, 123] on div "32 How are server-side request forgery (SSRF) vulnerabilities mitigated?" at bounding box center [314, 120] width 504 height 16
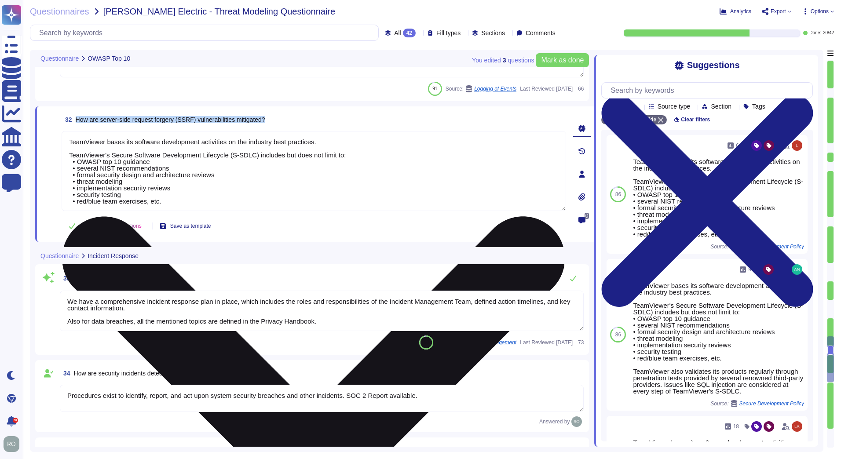
copy span "How are server-side request forgery (SSRF) vulnerabilities mitigated?"
click at [190, 166] on textarea "TeamViewer bases its software development activities on the industry best pract…" at bounding box center [314, 171] width 504 height 80
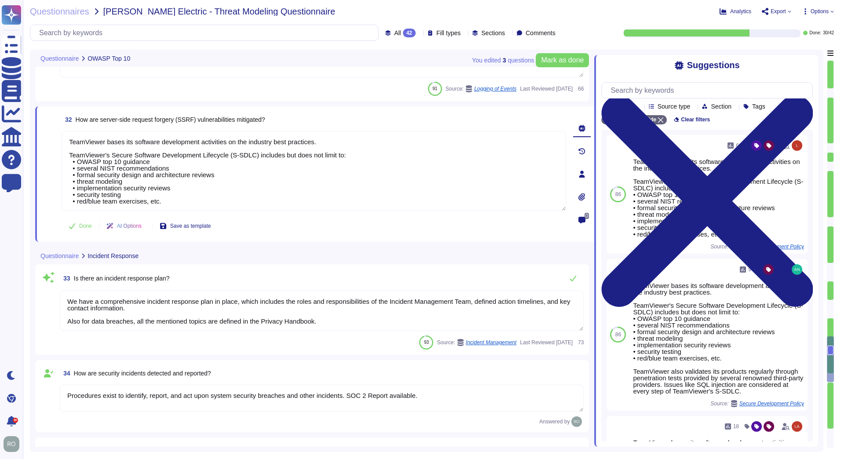
click at [200, 308] on textarea "We have a comprehensive incident response plan in place, which includes the rol…" at bounding box center [322, 311] width 524 height 40
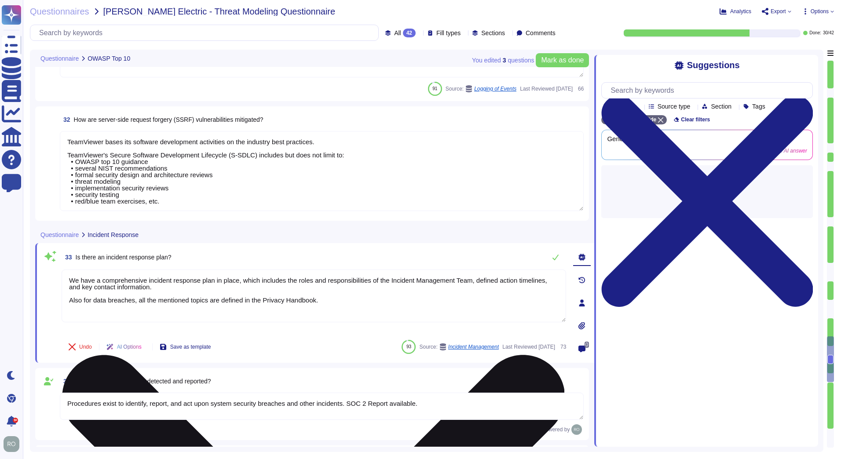
drag, startPoint x: 69, startPoint y: 283, endPoint x: 226, endPoint y: 284, distance: 157.4
click at [226, 284] on textarea "We have a comprehensive incident response plan in place, which includes the rol…" at bounding box center [314, 296] width 504 height 53
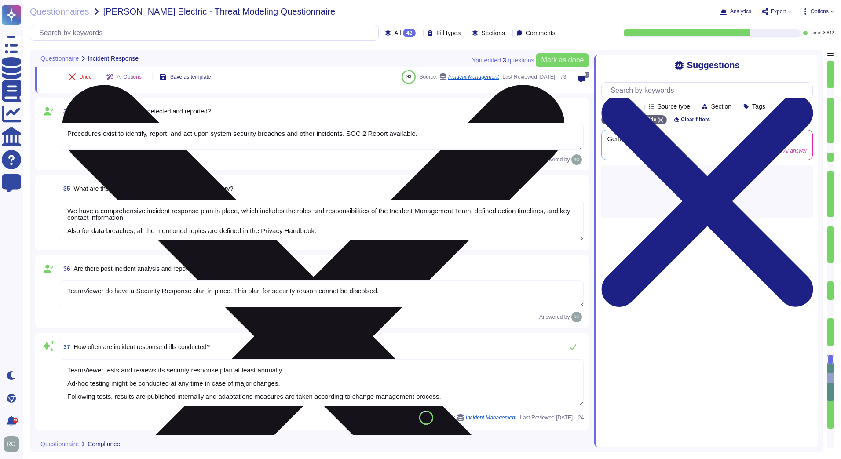
type textarea "As TeamViewer is a worldwide leading company, TeamViewer does keep close relati…"
type textarea "Information Security Policies are reviewed yearly, by IT Security and all the r…"
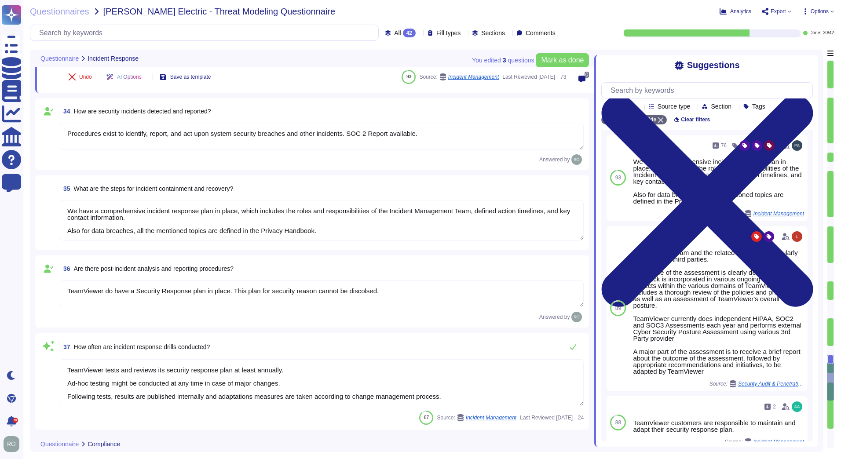
click at [146, 145] on textarea "Procedures exist to identify, report, and act upon system security breaches and…" at bounding box center [322, 136] width 524 height 27
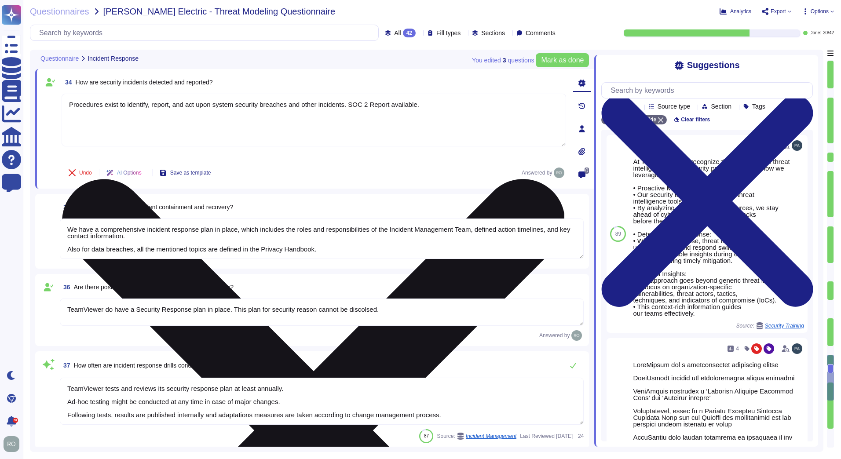
drag, startPoint x: 80, startPoint y: 106, endPoint x: 432, endPoint y: 115, distance: 352.3
click at [432, 115] on textarea "Procedures exist to identify, report, and act upon system security breaches and…" at bounding box center [314, 120] width 504 height 53
click at [418, 118] on textarea "Procedures exist to identify, report, and act upon system security breaches and…" at bounding box center [314, 120] width 504 height 53
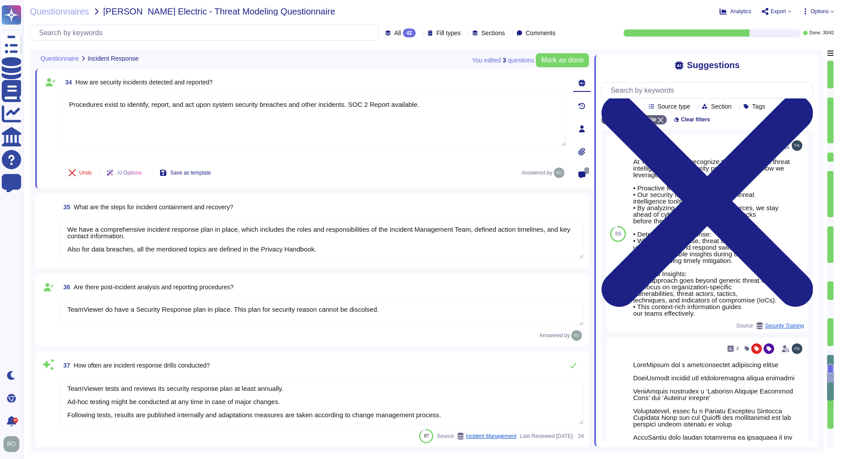
click at [80, 228] on textarea "We have a comprehensive incident response plan in place, which includes the rol…" at bounding box center [322, 239] width 524 height 40
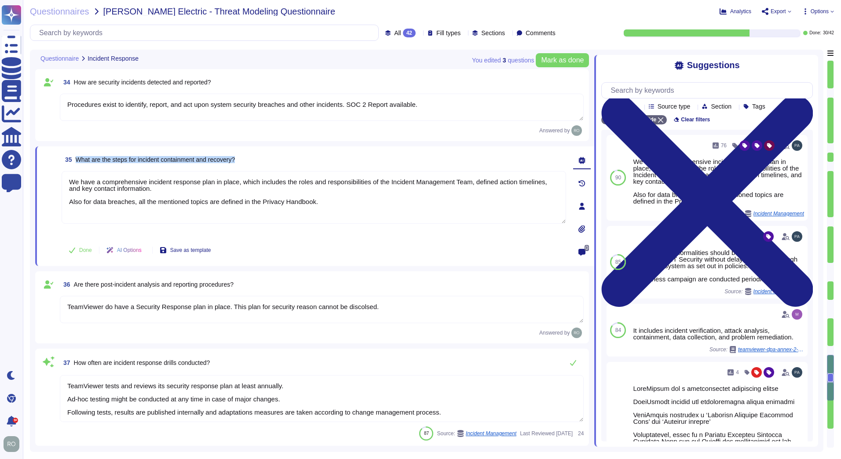
drag, startPoint x: 75, startPoint y: 160, endPoint x: 249, endPoint y: 163, distance: 174.6
click at [249, 163] on div "35 What are the steps for incident containment and recovery?" at bounding box center [314, 160] width 504 height 16
copy span "What are the steps for incident containment and recovery?"
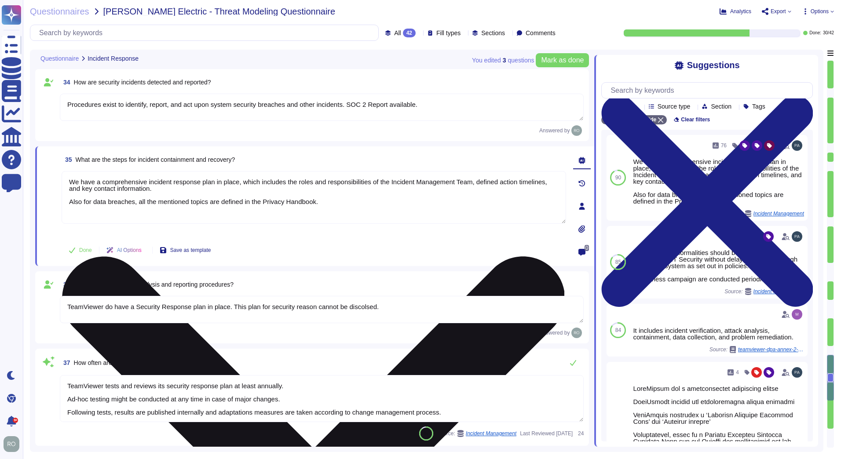
click at [172, 197] on textarea "We have a comprehensive incident response plan in place, which includes the rol…" at bounding box center [314, 197] width 504 height 53
drag, startPoint x: 171, startPoint y: 176, endPoint x: 408, endPoint y: 192, distance: 236.6
click at [408, 192] on textarea "We have a comprehensive incident response plan in place, which includes the rol…" at bounding box center [314, 197] width 504 height 53
click at [212, 182] on textarea "We have a comprehensive incident response plan in place, which includes the rol…" at bounding box center [314, 197] width 504 height 53
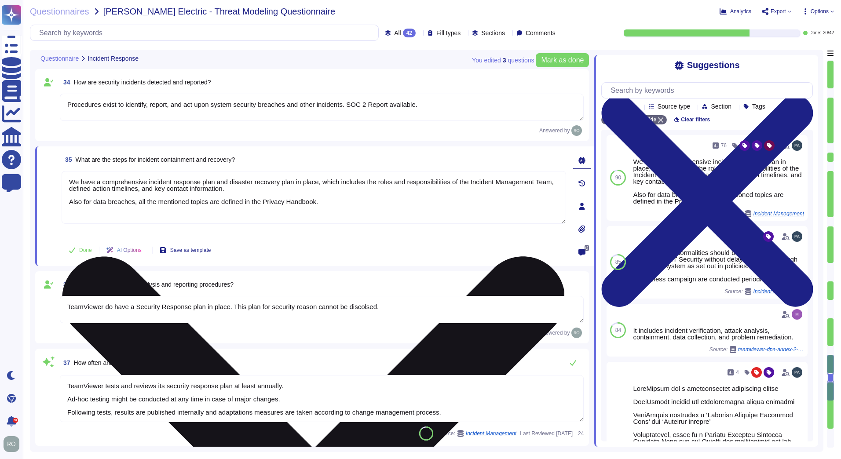
drag, startPoint x: 339, startPoint y: 178, endPoint x: 213, endPoint y: 190, distance: 126.3
click at [213, 190] on textarea "We have a comprehensive incident response plan and disaster recovery plan in pl…" at bounding box center [314, 197] width 504 height 53
click at [223, 190] on textarea "We have a comprehensive incident response plan and disaster recovery plan in pl…" at bounding box center [314, 197] width 504 height 53
click at [208, 204] on textarea "We have a comprehensive incident response plan and disaster recovery plan in pl…" at bounding box center [314, 197] width 504 height 53
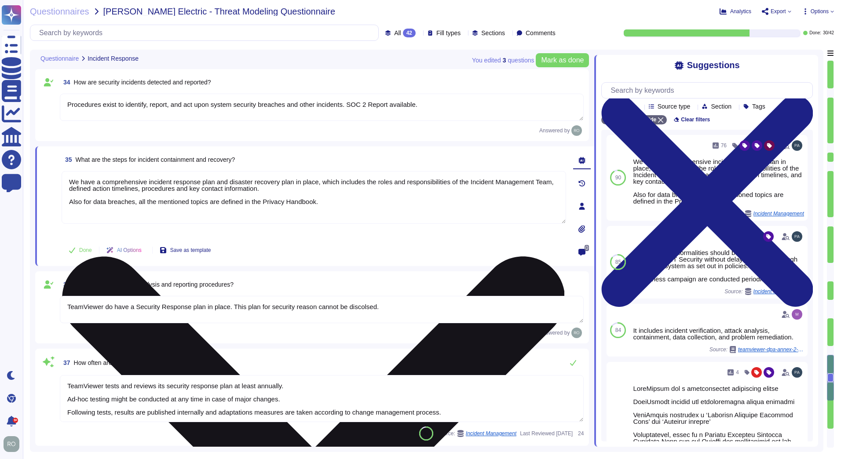
drag, startPoint x: 145, startPoint y: 199, endPoint x: 322, endPoint y: 198, distance: 177.2
click at [322, 198] on textarea "We have a comprehensive incident response plan and disaster recovery plan in pl…" at bounding box center [314, 197] width 504 height 53
click at [318, 207] on textarea "We have a comprehensive incident response plan and disaster recovery plan in pl…" at bounding box center [314, 197] width 504 height 53
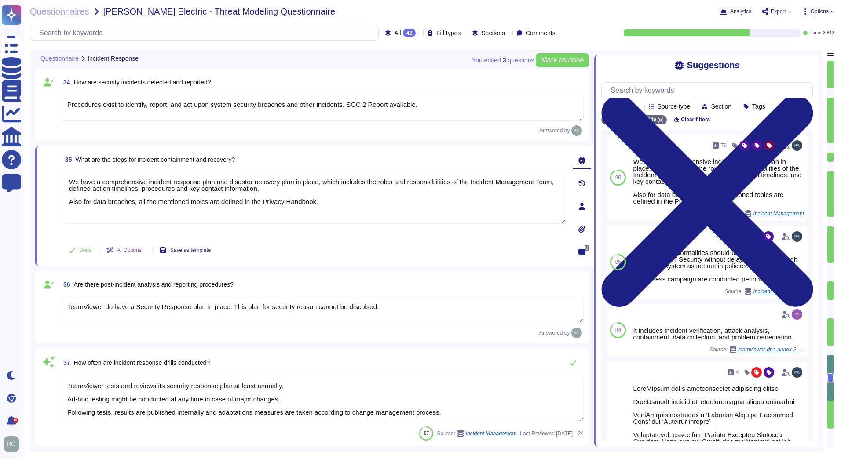
click at [146, 301] on textarea "TeamViewer do have a Security Response plan in place. This plan for security re…" at bounding box center [322, 309] width 524 height 27
type textarea "We have a comprehensive incident response plan and disaster recovery plan in pl…"
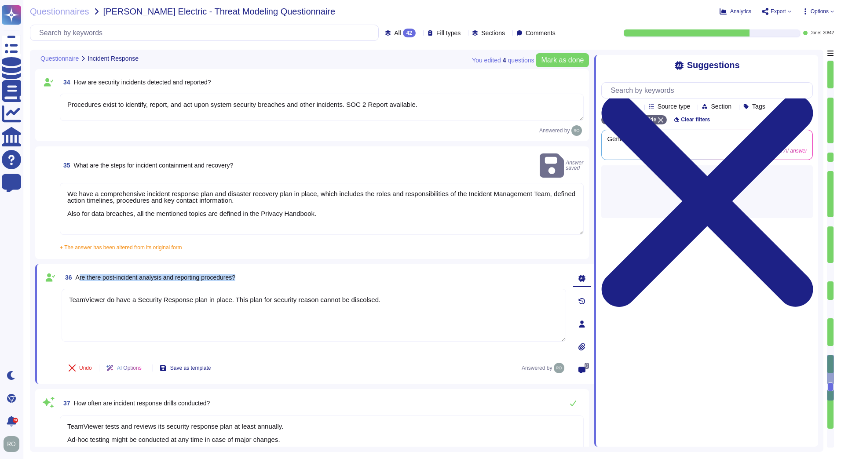
drag, startPoint x: 78, startPoint y: 265, endPoint x: 254, endPoint y: 265, distance: 175.9
click at [254, 270] on div "36 Are there post-incident analysis and reporting procedures?" at bounding box center [314, 278] width 504 height 16
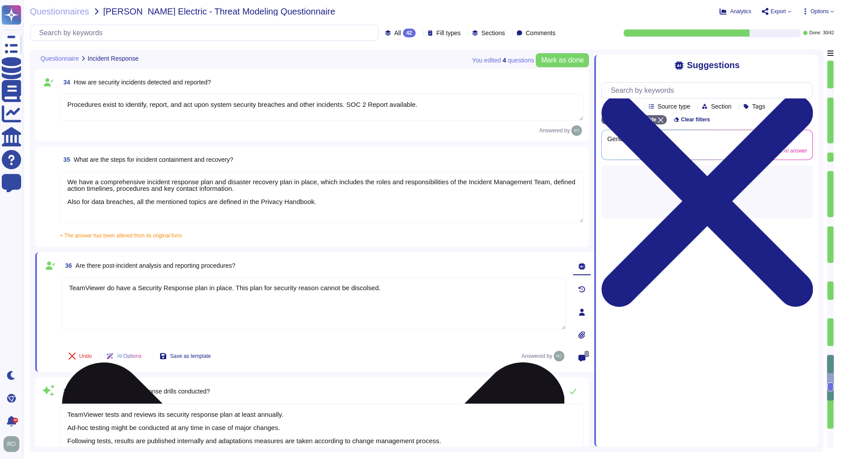
click at [96, 292] on textarea "TeamViewer do have a Security Response plan in place. This plan for security re…" at bounding box center [314, 303] width 504 height 53
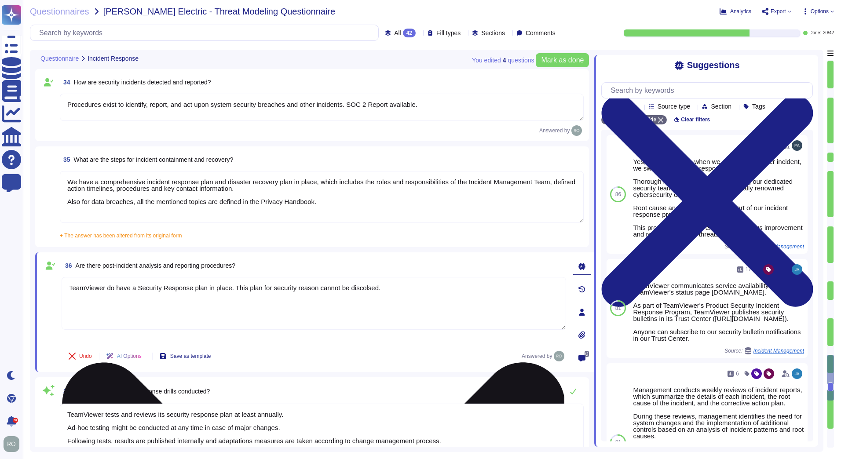
drag, startPoint x: 72, startPoint y: 288, endPoint x: 379, endPoint y: 290, distance: 307.8
click at [379, 290] on textarea "TeamViewer do have a Security Response plan in place. This plan for security re…" at bounding box center [314, 303] width 504 height 53
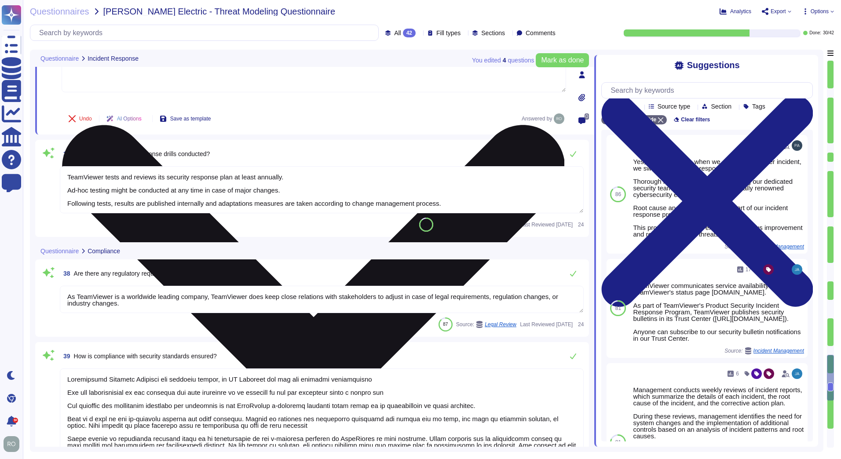
scroll to position [3468, 0]
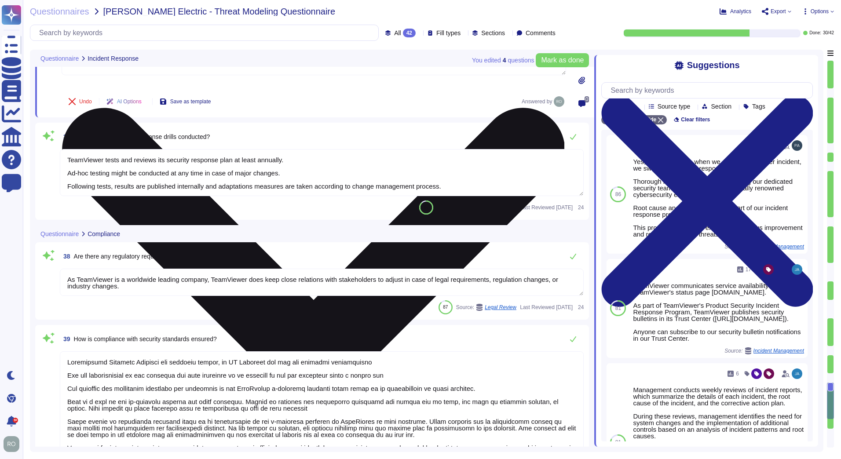
type textarea "TeamViewer maintains a number of certifications, including SOC2/3, HIPAA, and I…"
type textarea "DPIA is made for internal purposes only and is not subject to external disclosu…"
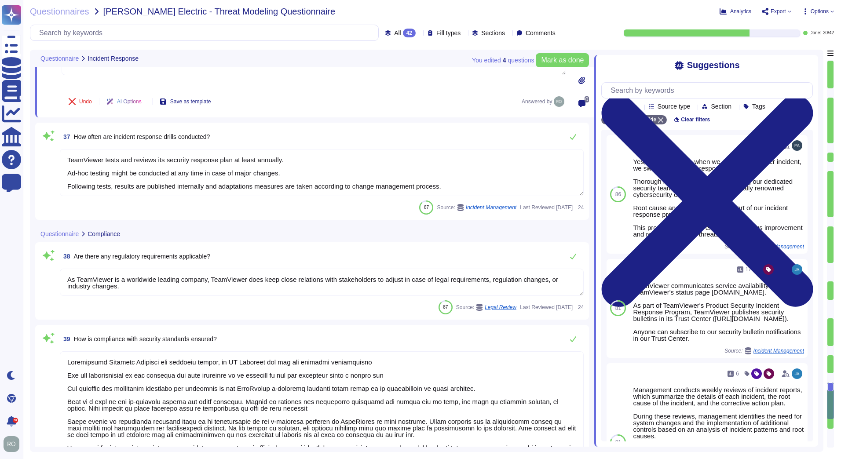
click at [168, 172] on textarea "TeamViewer tests and reviews its security response plan at least annually. Ad-h…" at bounding box center [322, 172] width 524 height 47
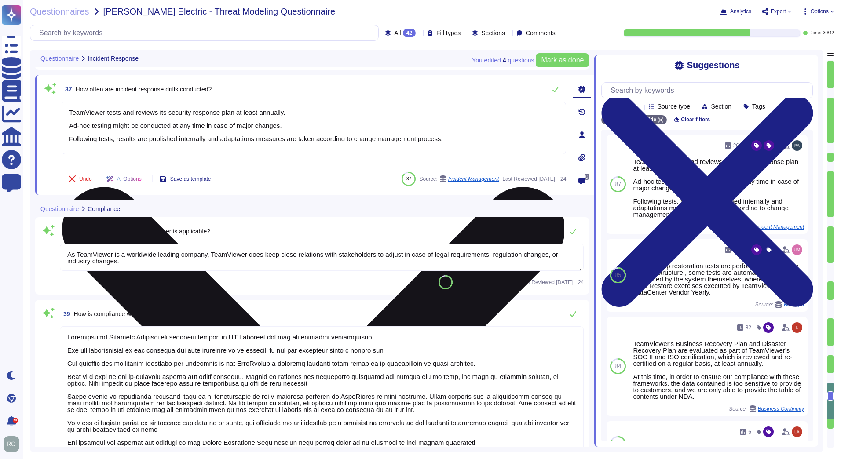
drag, startPoint x: 70, startPoint y: 113, endPoint x: 281, endPoint y: 114, distance: 211.5
click at [281, 114] on textarea "TeamViewer tests and reviews its security response plan at least annually. Ad-h…" at bounding box center [314, 128] width 504 height 53
drag, startPoint x: 72, startPoint y: 125, endPoint x: 289, endPoint y: 124, distance: 216.8
click at [289, 124] on textarea "TeamViewer tests and reviews its security response plan at least annually. Ad-h…" at bounding box center [314, 128] width 504 height 53
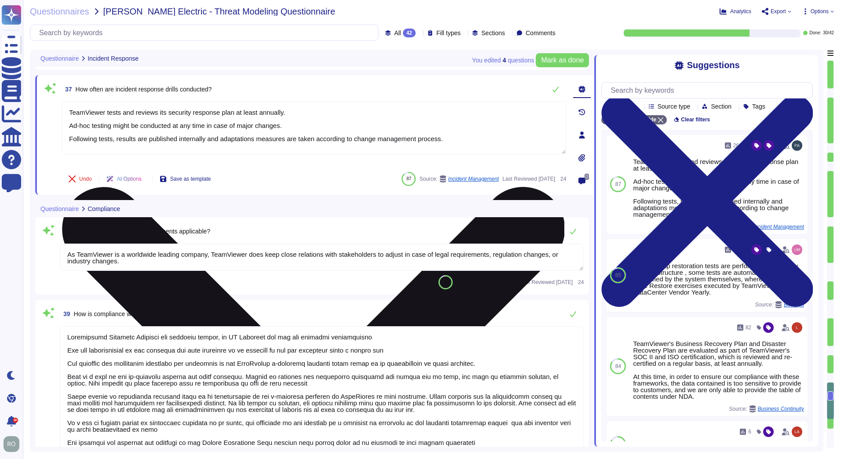
click at [289, 124] on textarea "TeamViewer tests and reviews its security response plan at least annually. Ad-h…" at bounding box center [314, 128] width 504 height 53
drag, startPoint x: 68, startPoint y: 136, endPoint x: 130, endPoint y: 137, distance: 61.6
click at [130, 137] on textarea "TeamViewer tests and reviews its security response plan at least annually. Ad-h…" at bounding box center [314, 128] width 504 height 53
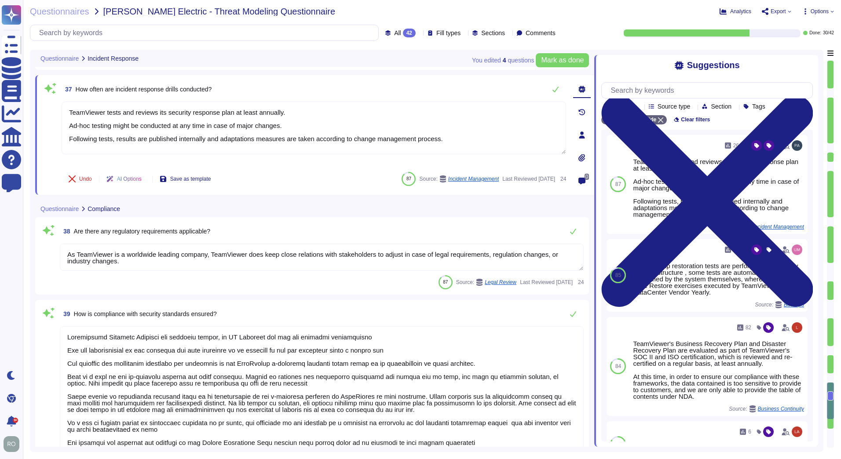
click at [97, 259] on textarea "As TeamViewer is a worldwide leading company, TeamViewer does keep close relati…" at bounding box center [322, 257] width 524 height 27
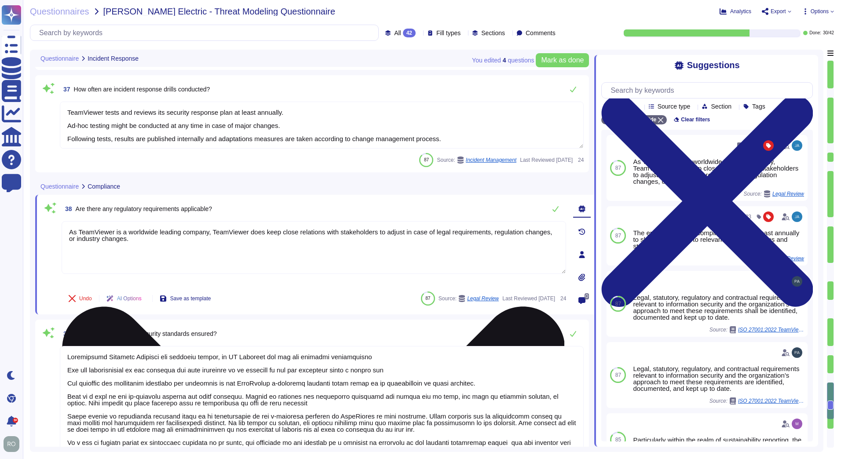
drag, startPoint x: 84, startPoint y: 228, endPoint x: 174, endPoint y: 248, distance: 92.7
click at [174, 248] on textarea "As TeamViewer is a worldwide leading company, TeamViewer does keep close relati…" at bounding box center [314, 247] width 504 height 53
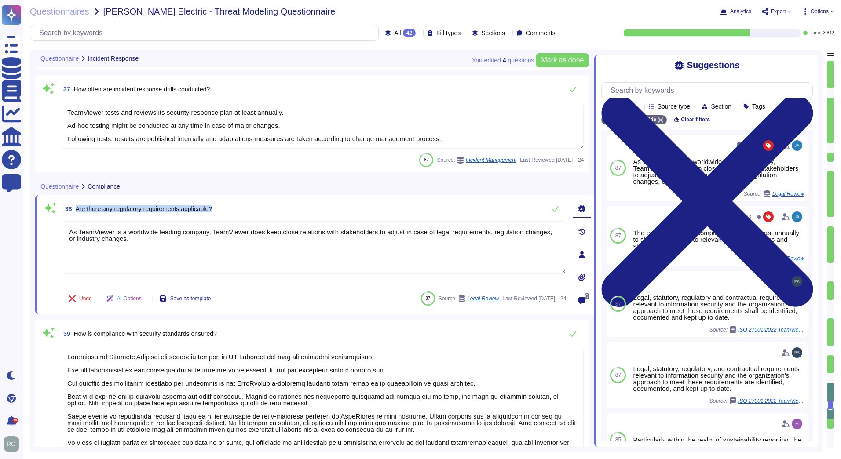
drag, startPoint x: 217, startPoint y: 211, endPoint x: 74, endPoint y: 212, distance: 143.3
click at [74, 212] on div "38 Are there any regulatory requirements applicable?" at bounding box center [314, 209] width 504 height 18
copy span "Are there any regulatory requirements applicable?"
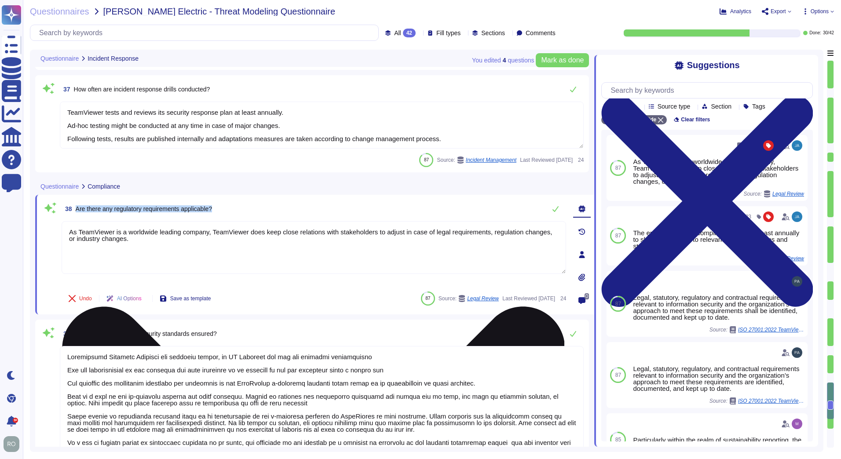
click at [120, 245] on textarea "As TeamViewer is a worldwide leading company, TeamViewer does keep close relati…" at bounding box center [314, 247] width 504 height 53
drag, startPoint x: 191, startPoint y: 229, endPoint x: 202, endPoint y: 238, distance: 14.1
click at [202, 238] on textarea "As TeamViewer is a worldwide leading company, TeamViewer does keep close relati…" at bounding box center [314, 247] width 504 height 53
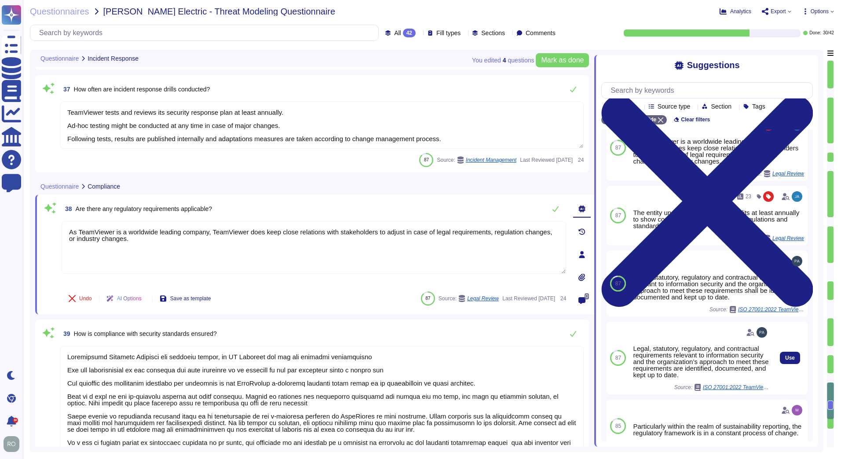
scroll to position [0, 0]
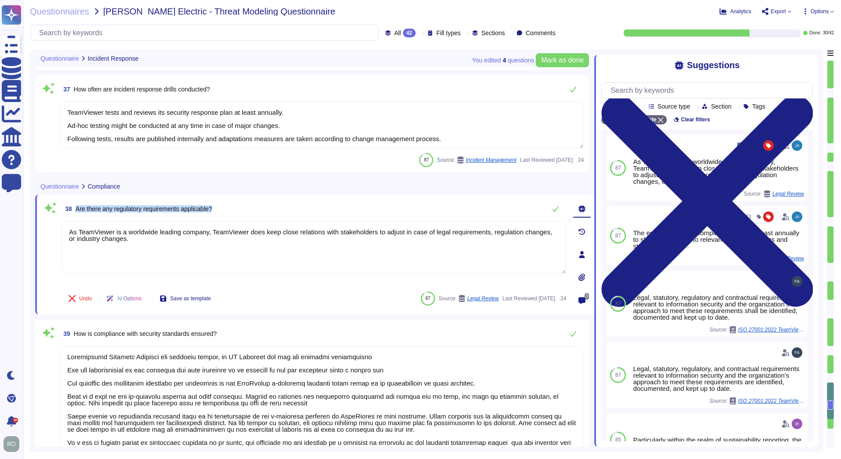
drag, startPoint x: 232, startPoint y: 209, endPoint x: 73, endPoint y: 211, distance: 158.7
click at [73, 211] on div "38 Are there any regulatory requirements applicable?" at bounding box center [314, 209] width 504 height 18
copy span "Are there any regulatory requirements applicable?"
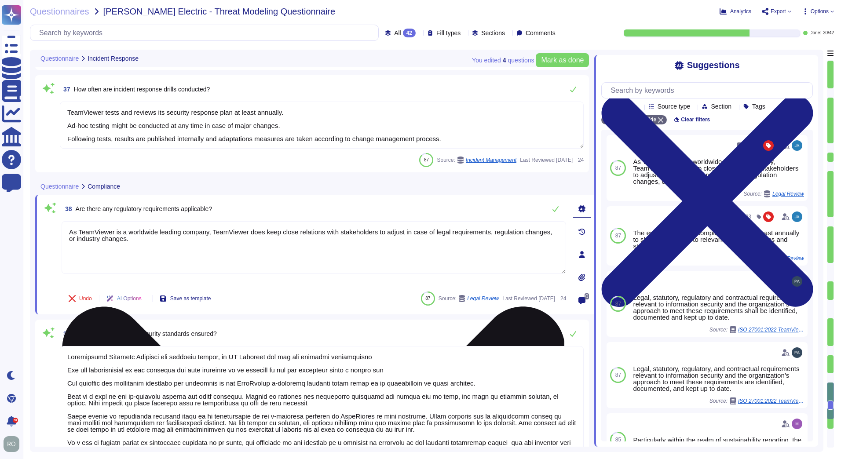
click at [131, 245] on textarea "As TeamViewer is a worldwide leading company, TeamViewer does keep close relati…" at bounding box center [314, 247] width 504 height 53
paste textarea "https://www.teamviewer.com/en-us/resources/trust-center/?msockid=2b1cfed0bed66d…"
drag, startPoint x: 401, startPoint y: 251, endPoint x: 73, endPoint y: 259, distance: 328.1
click at [73, 259] on textarea "As TeamViewer is a worldwide leading company, TeamViewer does keep close relati…" at bounding box center [314, 247] width 504 height 53
click at [72, 251] on textarea "As TeamViewer is a worldwide leading company, TeamViewer does keep close relati…" at bounding box center [314, 247] width 504 height 53
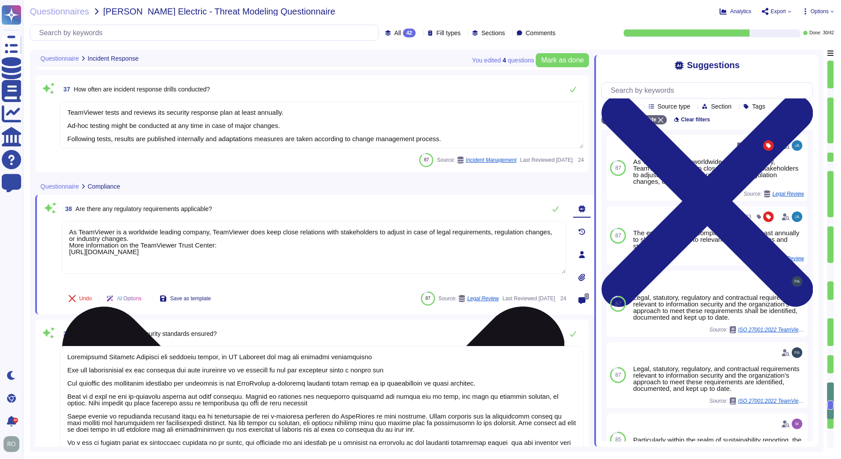
drag, startPoint x: 69, startPoint y: 251, endPoint x: 400, endPoint y: 259, distance: 331.2
click at [400, 259] on textarea "As TeamViewer is a worldwide leading company, TeamViewer does keep close relati…" at bounding box center [314, 247] width 504 height 53
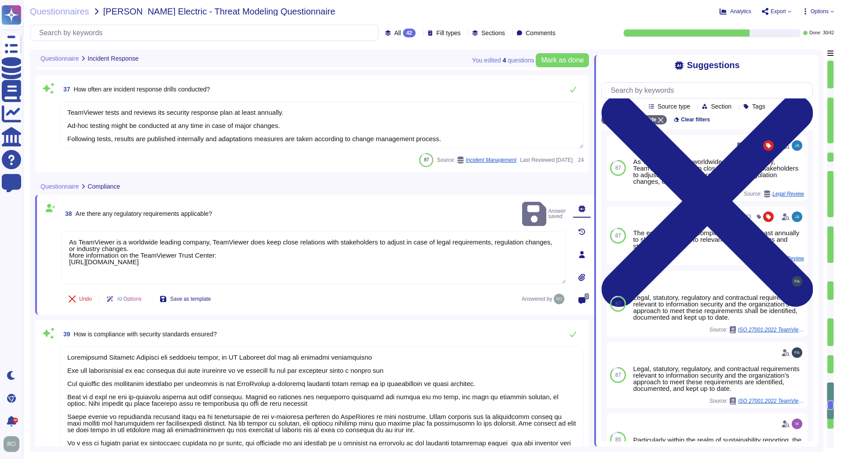
type textarea "As TeamViewer is a worldwide leading company, TeamViewer does keep close relati…"
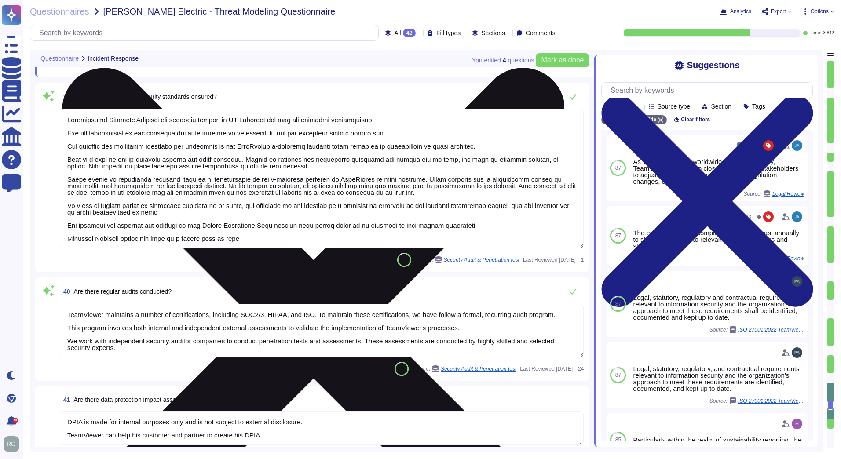
scroll to position [3717, 0]
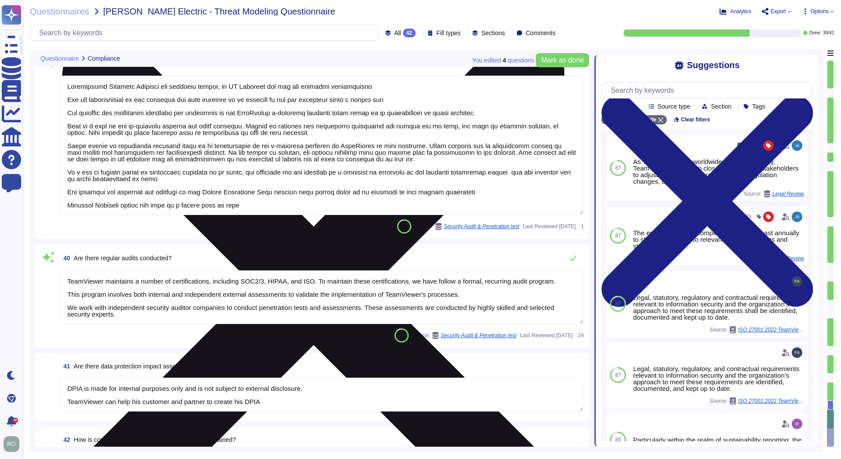
type textarea "TeamViewer's Code of Conduct sets a minimum standard that applies worldwide and…"
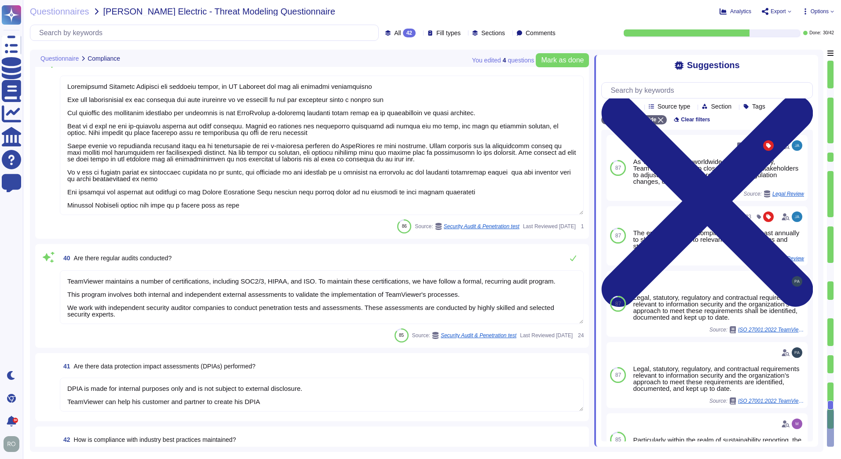
click at [98, 145] on textarea at bounding box center [322, 145] width 524 height 139
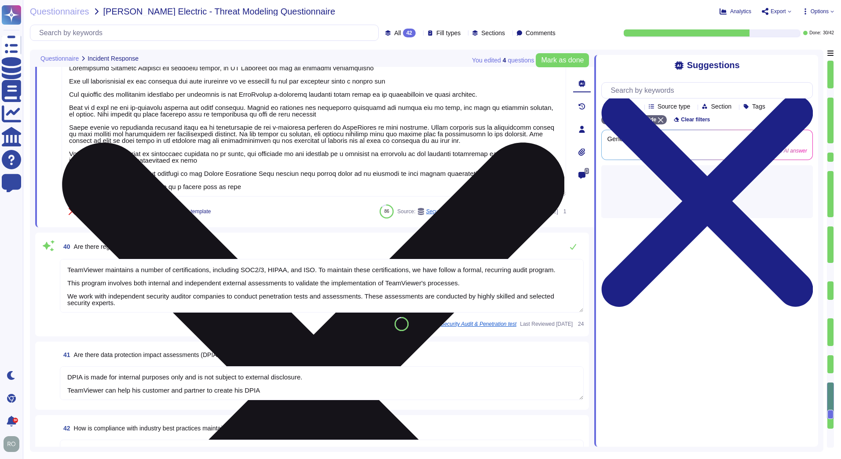
scroll to position [3457, 0]
type textarea "We have a comprehensive incident response plan and disaster recovery plan in pl…"
type textarea "TeamViewer do have a Security Response plan in place. This plan for security re…"
type textarea "TeamViewer tests and reviews its security response plan at least annually. Ad-h…"
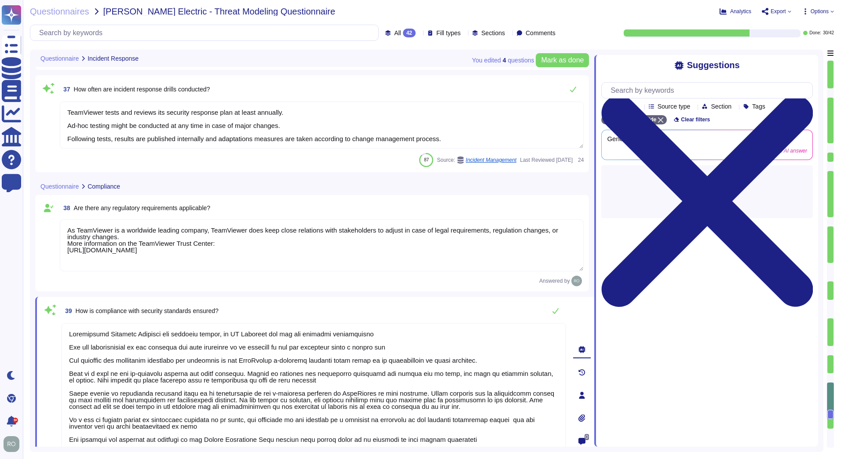
type textarea "Procedures exist to identify, report, and act upon system security breaches and…"
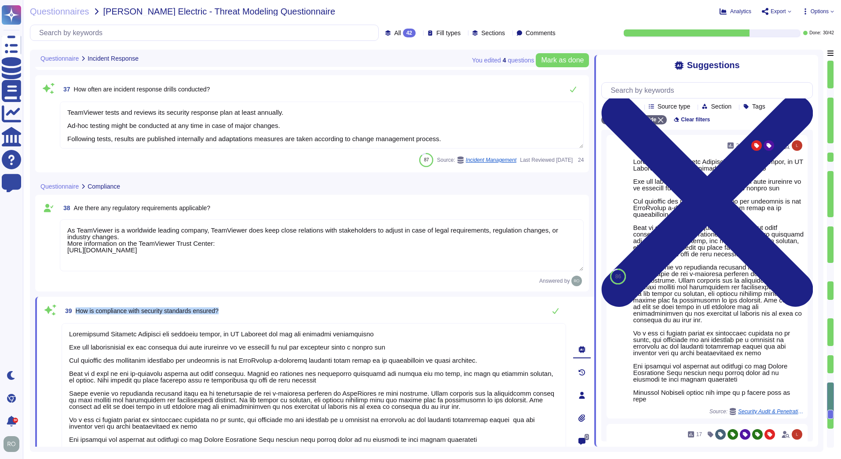
drag, startPoint x: 73, startPoint y: 313, endPoint x: 225, endPoint y: 320, distance: 151.9
click at [225, 320] on div "39 How is compliance with security standards ensured? Undo AI Options Save as t…" at bounding box center [304, 395] width 524 height 186
copy span "How is compliance with security standards ensured?"
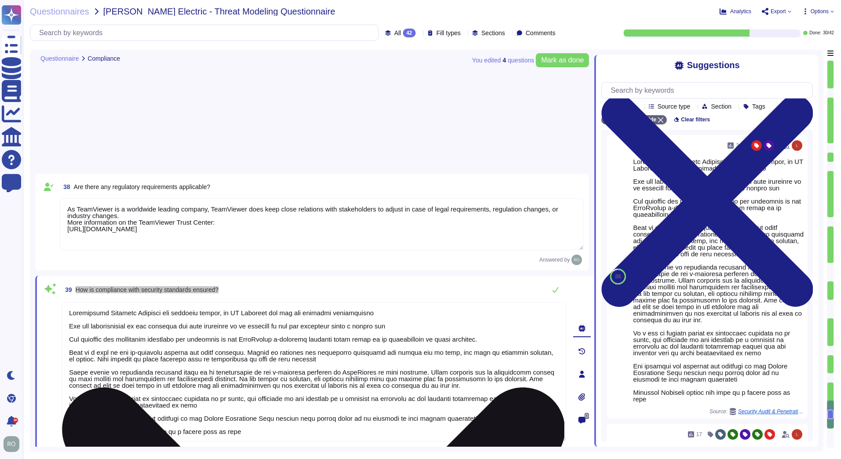
scroll to position [3706, 0]
type textarea "TeamViewer's Code of Conduct sets a minimum standard that applies worldwide and…"
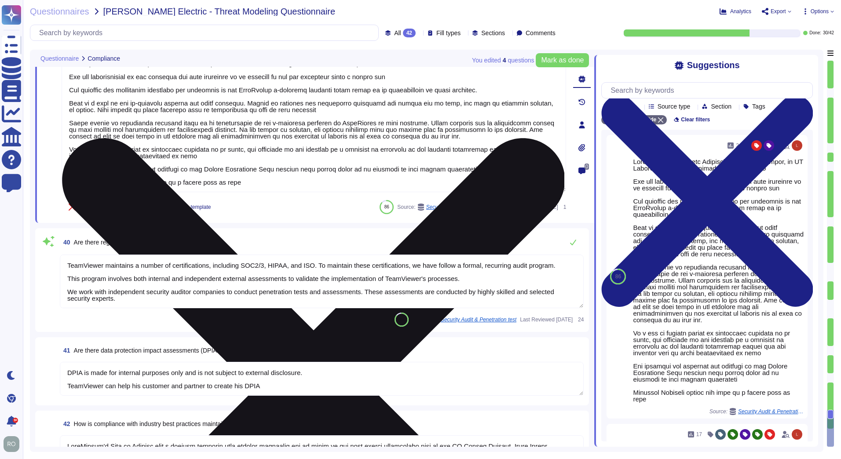
click at [183, 166] on textarea at bounding box center [314, 122] width 504 height 139
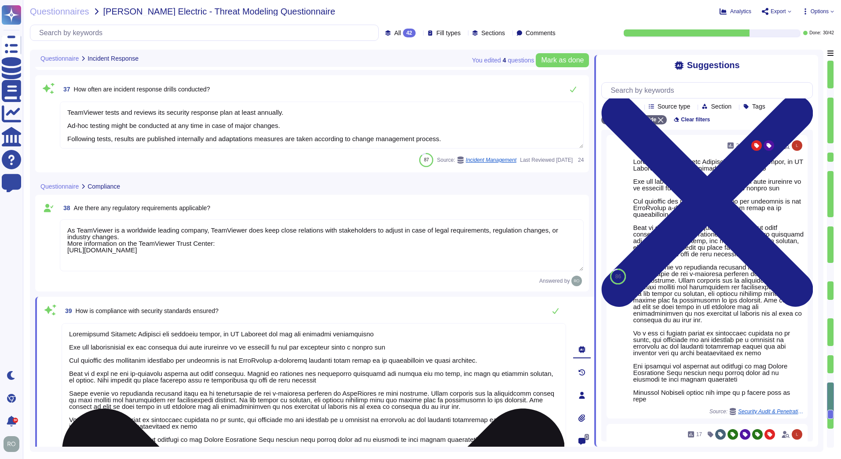
type textarea "Procedures exist to identify, report, and act upon system security breaches and…"
type textarea "We have a comprehensive incident response plan and disaster recovery plan in pl…"
type textarea "TeamViewer do have a Security Response plan in place. This plan for security re…"
type textarea "TeamViewer tests and reviews its security response plan at least annually. Ad-h…"
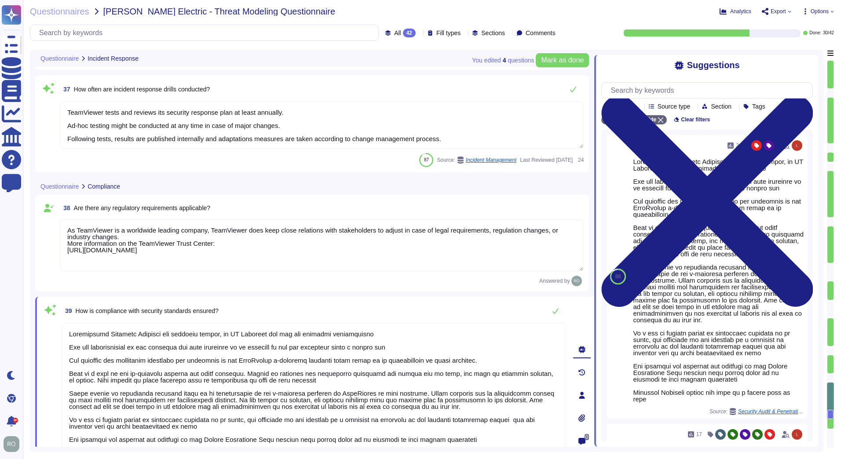
scroll to position [3706, 0]
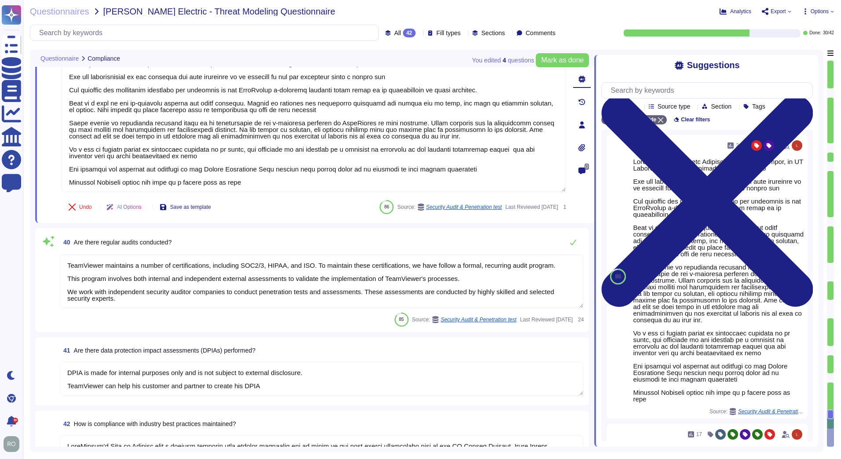
type textarea "TeamViewer's Code of Conduct sets a minimum standard that applies worldwide and…"
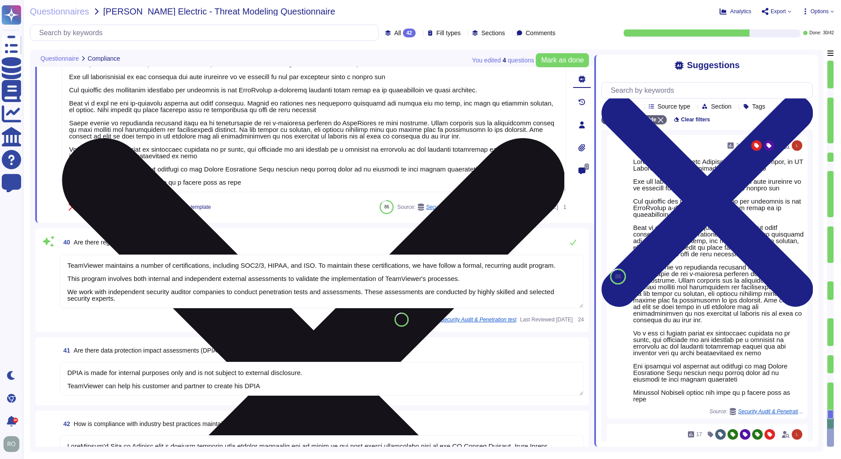
drag, startPoint x: 75, startPoint y: 146, endPoint x: 246, endPoint y: 152, distance: 170.7
click at [246, 152] on textarea at bounding box center [314, 122] width 504 height 139
drag, startPoint x: 252, startPoint y: 151, endPoint x: 348, endPoint y: 151, distance: 95.4
click at [351, 151] on textarea at bounding box center [314, 122] width 504 height 139
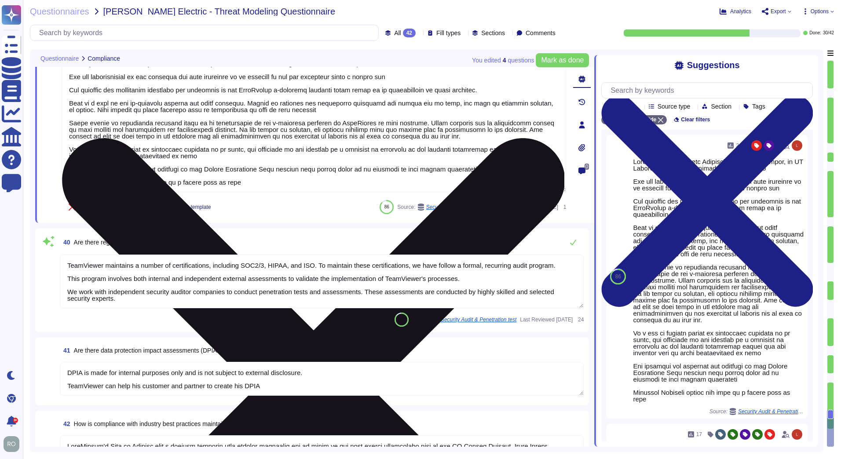
click at [222, 160] on textarea at bounding box center [314, 122] width 504 height 139
click at [95, 172] on textarea at bounding box center [314, 122] width 504 height 139
click at [244, 183] on textarea at bounding box center [314, 122] width 504 height 139
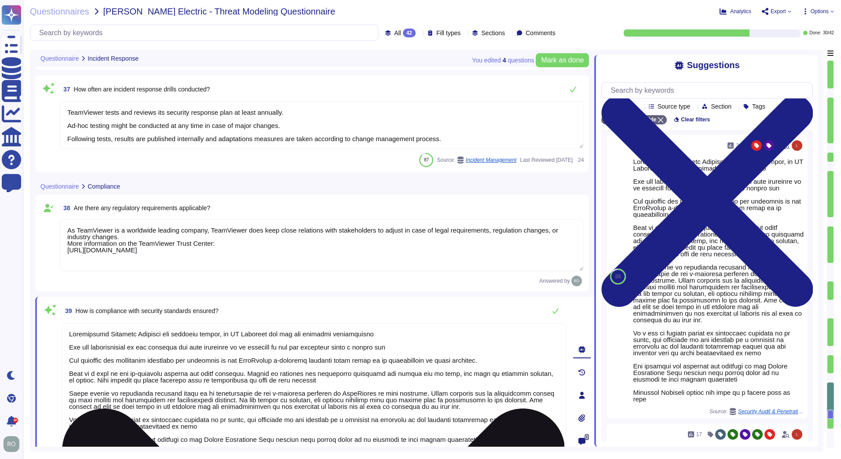
type textarea "Procedures exist to identify, report, and act upon system security breaches and…"
type textarea "We have a comprehensive incident response plan and disaster recovery plan in pl…"
type textarea "TeamViewer do have a Security Response plan in place. This plan for security re…"
type textarea "TeamViewer tests and reviews its security response plan at least annually. Ad-h…"
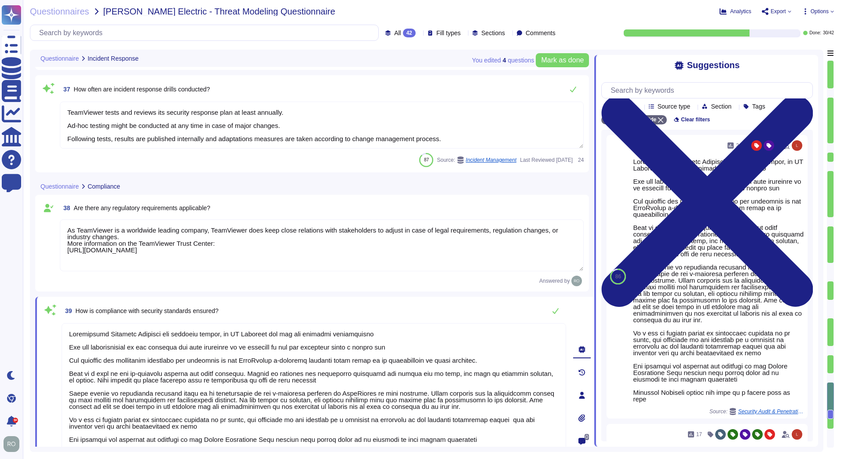
scroll to position [3706, 0]
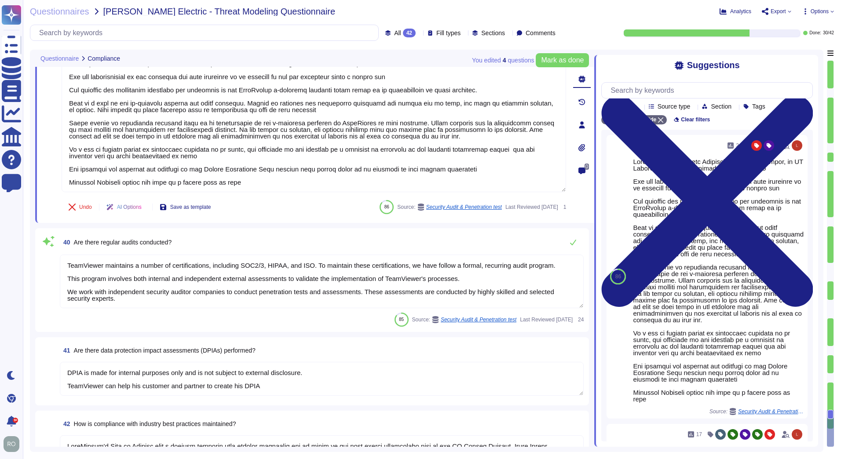
type textarea "TeamViewer's Code of Conduct sets a minimum standard that applies worldwide and…"
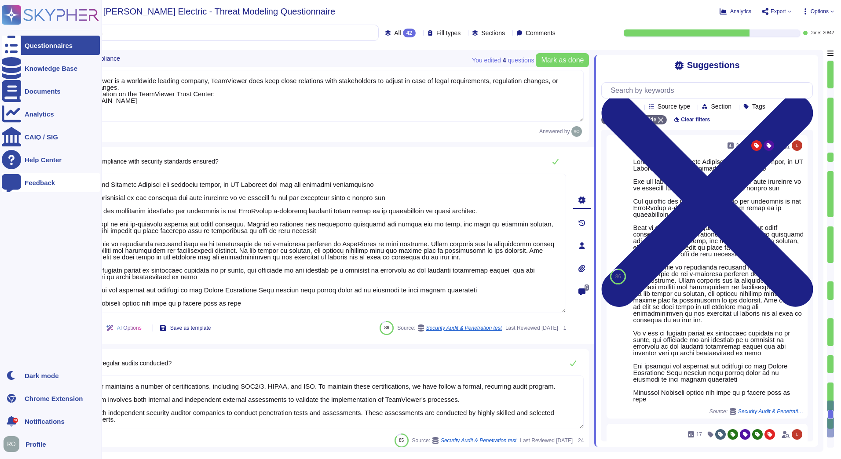
scroll to position [3560, 0]
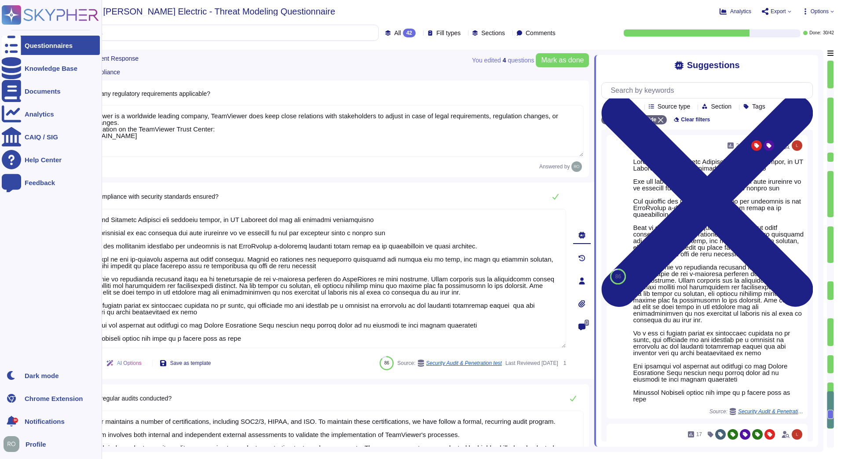
type textarea "TeamViewer do have a Security Response plan in place. This plan for security re…"
type textarea "TeamViewer tests and reviews its security response plan at least annually. Ad-h…"
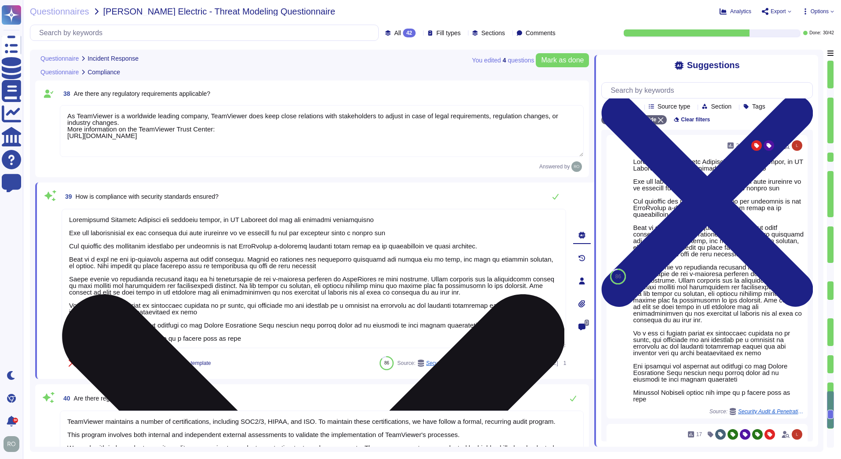
drag, startPoint x: 248, startPoint y: 185, endPoint x: 66, endPoint y: 237, distance: 189.4
click at [66, 237] on textarea at bounding box center [314, 278] width 504 height 139
click at [69, 233] on textarea at bounding box center [314, 278] width 504 height 139
drag, startPoint x: 69, startPoint y: 232, endPoint x: 94, endPoint y: 236, distance: 24.9
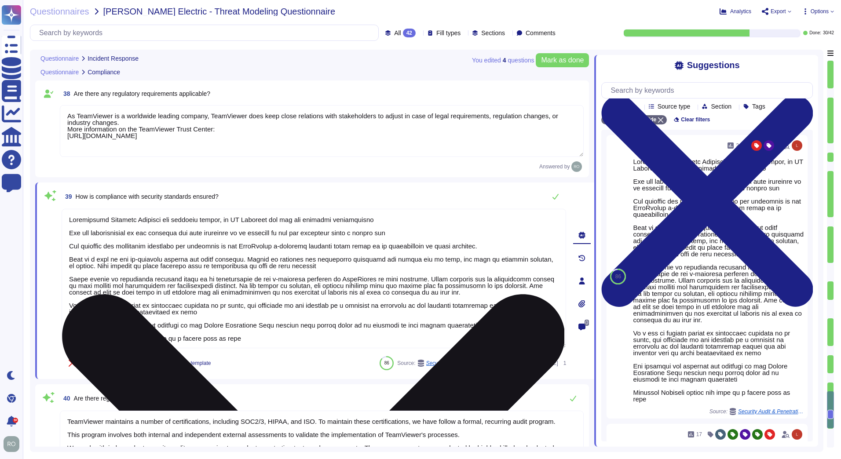
click at [94, 236] on textarea at bounding box center [314, 278] width 504 height 139
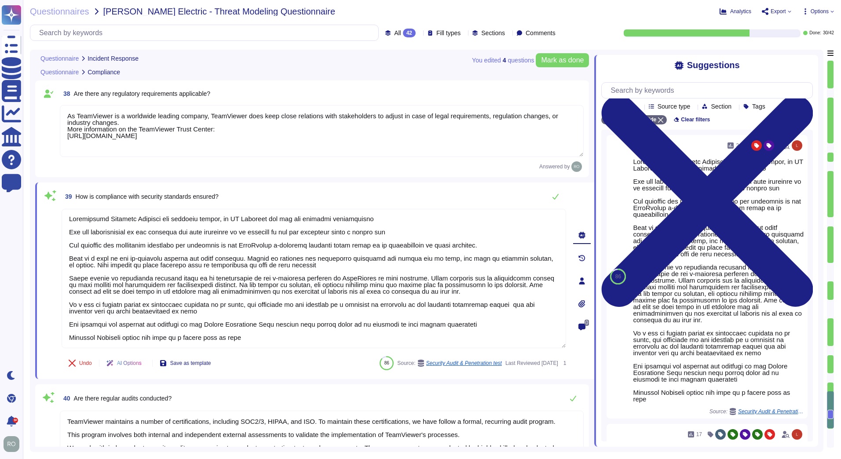
drag, startPoint x: 70, startPoint y: 244, endPoint x: 263, endPoint y: 350, distance: 220.0
click at [263, 350] on div "39 How is compliance with security standards ensured? Undo AI Options Save as t…" at bounding box center [304, 281] width 524 height 186
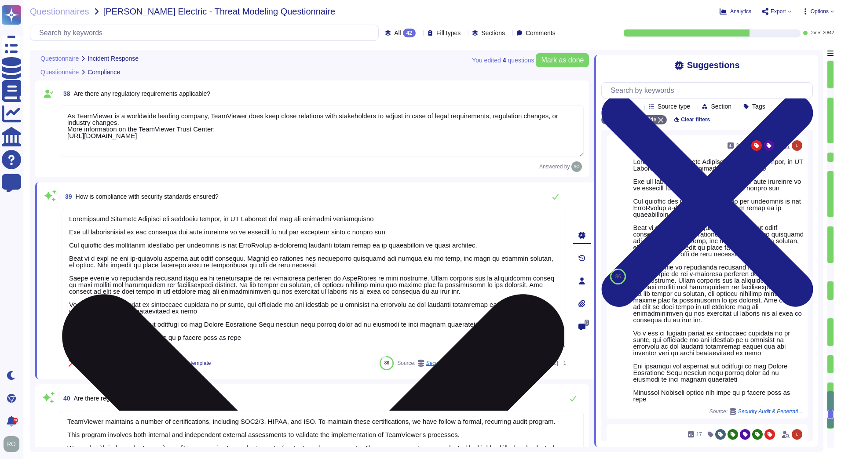
scroll to position [0, 0]
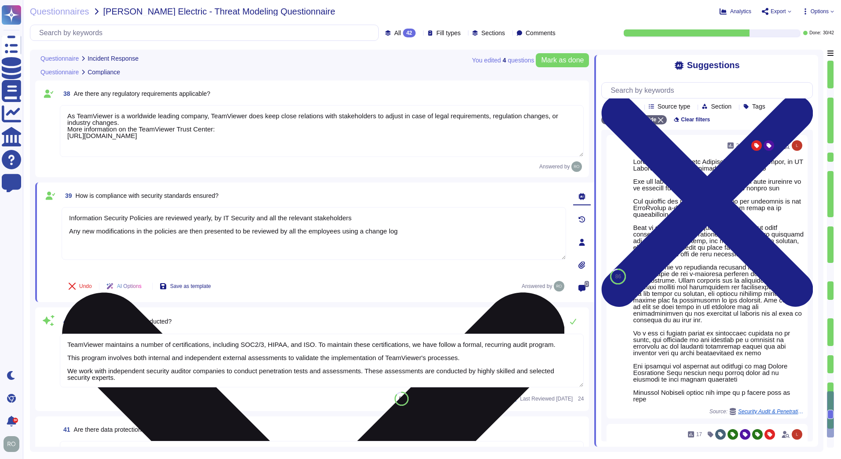
click at [85, 242] on textarea "Information Security Policies are reviewed yearly, by IT Security and all the r…" at bounding box center [314, 233] width 504 height 53
click at [163, 243] on textarea "Information Security Policies are reviewed yearly, by IT Security and all the r…" at bounding box center [314, 233] width 504 height 53
paste textarea "TISAX"
drag, startPoint x: 162, startPoint y: 246, endPoint x: 106, endPoint y: 242, distance: 55.5
click at [106, 242] on textarea "Information Security Policies are reviewed yearly, by IT Security and all the r…" at bounding box center [314, 233] width 504 height 53
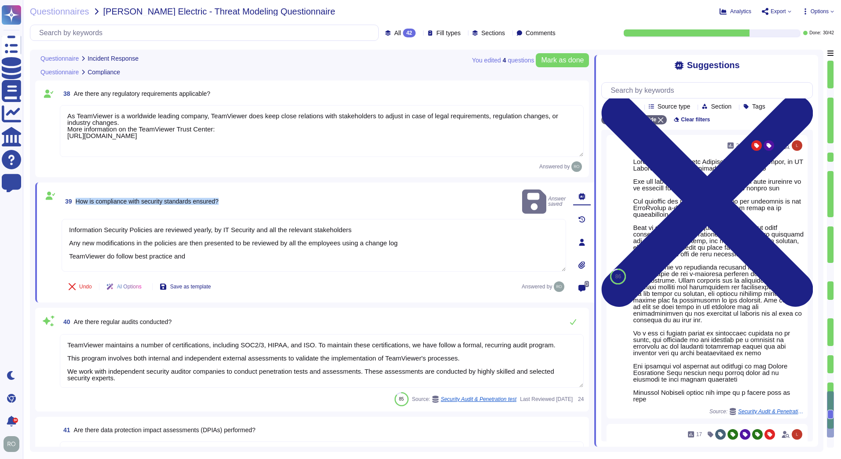
drag, startPoint x: 223, startPoint y: 195, endPoint x: 74, endPoint y: 194, distance: 149.1
click at [74, 194] on div "39 How is compliance with security standards ensured? Answer saved" at bounding box center [314, 202] width 504 height 28
copy span "How is compliance with security standards ensured?"
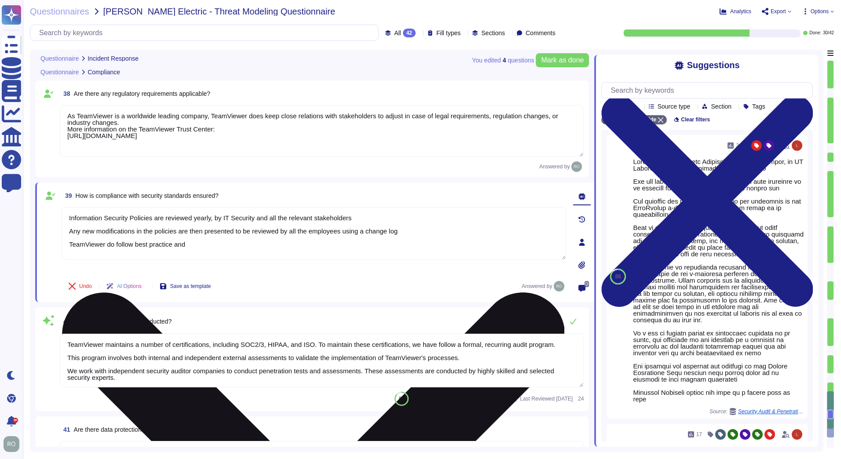
click at [198, 244] on textarea "Information Security Policies are reviewed yearly, by IT Security and all the r…" at bounding box center [314, 233] width 504 height 53
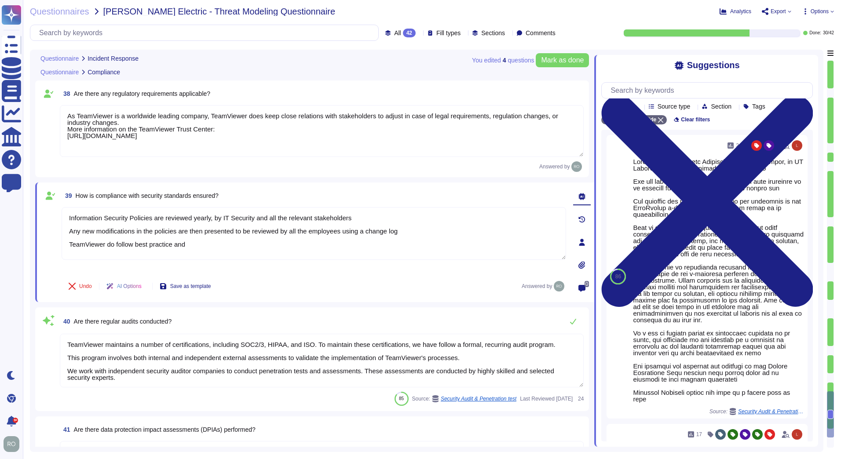
drag, startPoint x: 198, startPoint y: 243, endPoint x: 58, endPoint y: 214, distance: 142.5
click at [58, 214] on div "39 How is compliance with security standards ensured? Information Security Poli…" at bounding box center [304, 242] width 524 height 109
paste textarea "At all times, relevant information about TeamViewer’s Security Management Syste…"
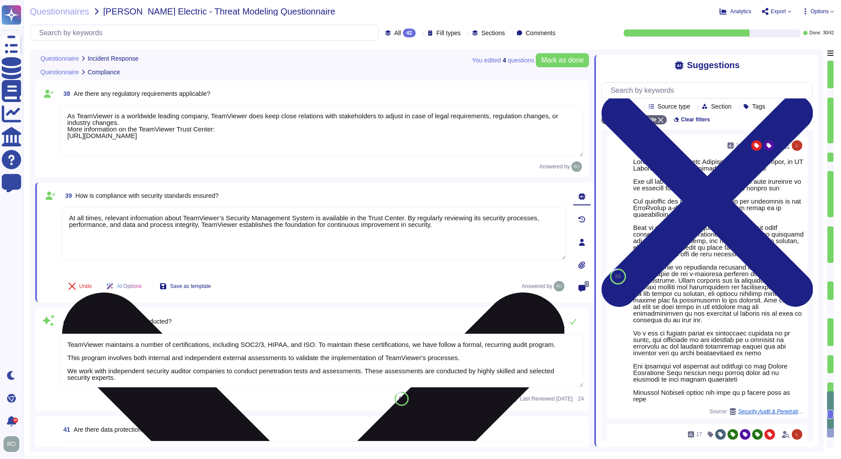
click at [398, 219] on textarea "At all times, relevant information about TeamViewer’s Security Management Syste…" at bounding box center [314, 233] width 504 height 53
click at [294, 212] on textarea "At all times, relevant information about TeamViewer’s Security Management Syste…" at bounding box center [314, 233] width 504 height 53
drag, startPoint x: 401, startPoint y: 220, endPoint x: 533, endPoint y: 227, distance: 132.1
click at [533, 227] on textarea "At all times, relevant information about TeamViewer’s Security Management Syste…" at bounding box center [314, 233] width 504 height 53
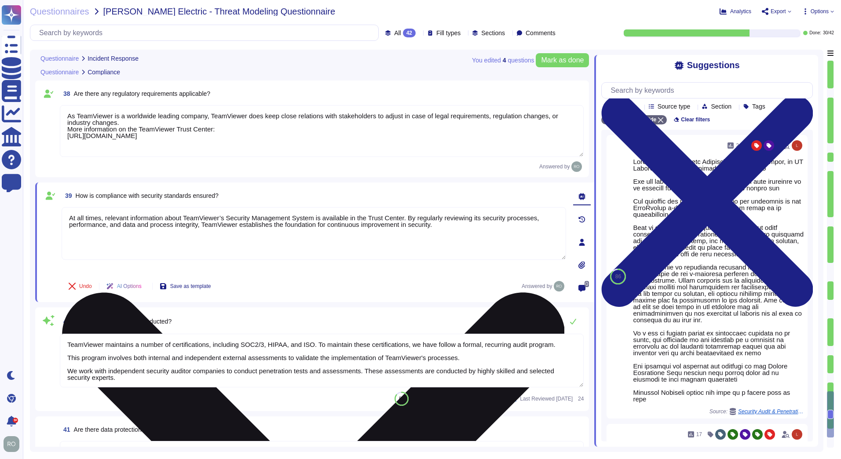
click at [524, 231] on textarea "At all times, relevant information about TeamViewer’s Security Management Syste…" at bounding box center [314, 233] width 504 height 53
click at [70, 235] on textarea "At all times, relevant information about TeamViewer’s Security Management Syste…" at bounding box center [314, 233] width 504 height 53
click at [440, 227] on textarea "At all times, relevant information about TeamViewer’s Security Management Syste…" at bounding box center [314, 233] width 504 height 53
paste textarea "https://www.teamviewer.com/en-us/resources/trust-center/?msockid=2b1cfed0bed66d…"
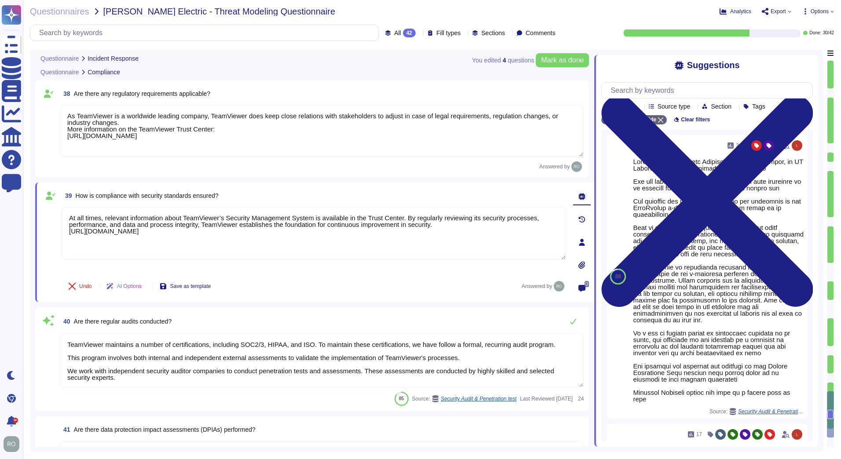
type textarea "At all times, relevant information about TeamViewer’s Security Management Syste…"
click at [310, 343] on textarea "TeamViewer maintains a number of certifications, including SOC2/3, HIPAA, and I…" at bounding box center [322, 361] width 524 height 54
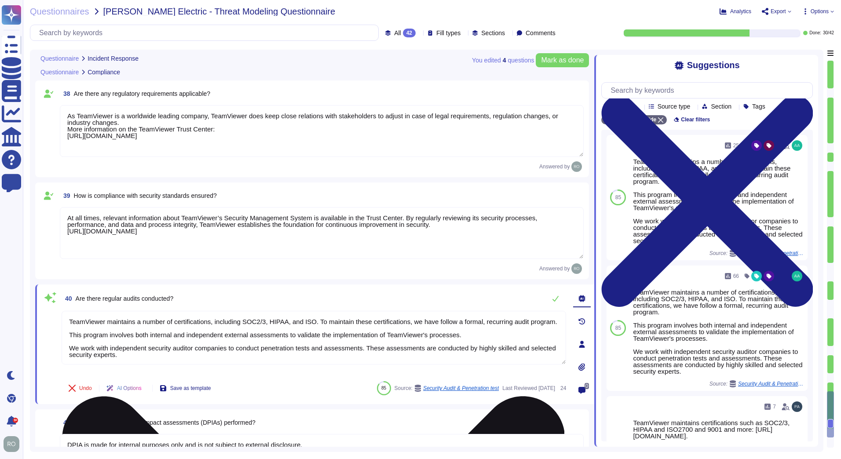
drag, startPoint x: 91, startPoint y: 318, endPoint x: 135, endPoint y: 332, distance: 46.7
click at [135, 332] on textarea "TeamViewer maintains a number of certifications, including SOC2/3, HIPAA, and I…" at bounding box center [314, 338] width 504 height 54
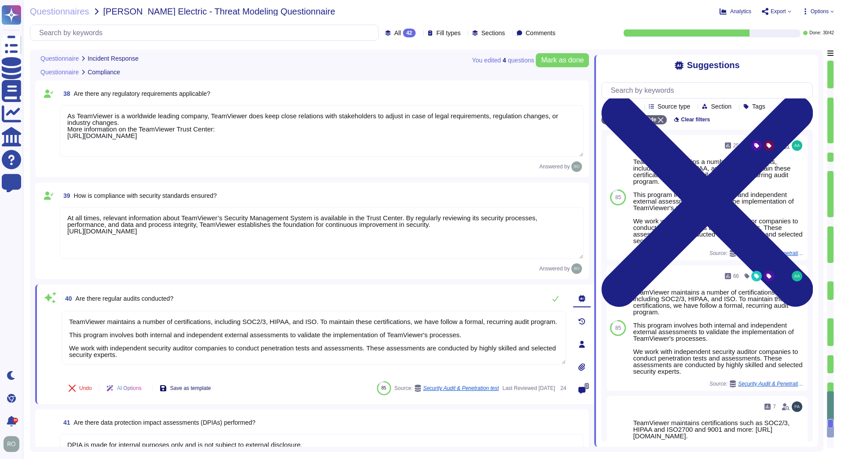
scroll to position [3809, 0]
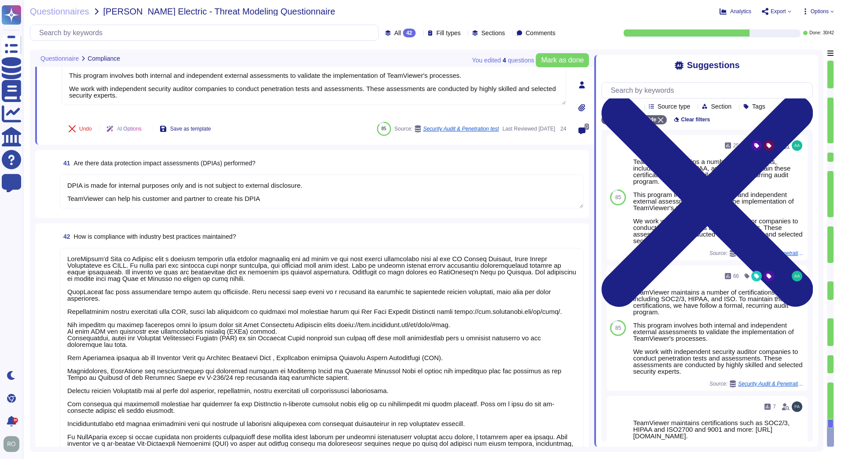
click at [68, 182] on textarea "DPIA is made for internal purposes only and is not subject to external disclosu…" at bounding box center [322, 192] width 524 height 34
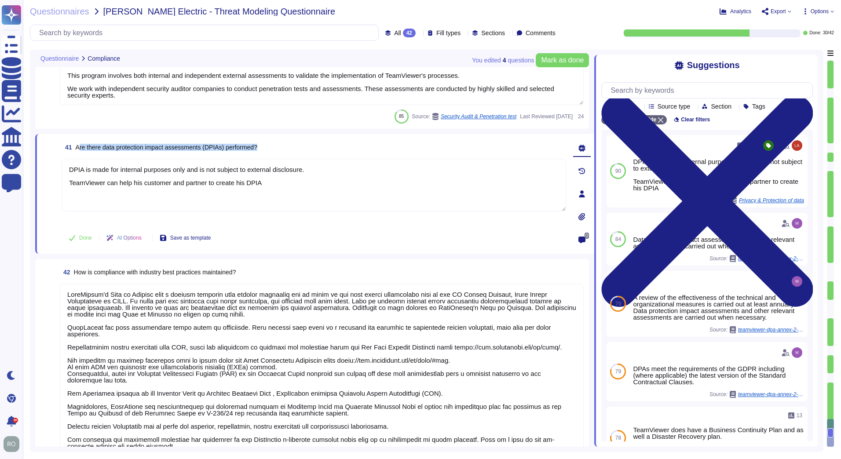
drag, startPoint x: 80, startPoint y: 145, endPoint x: 260, endPoint y: 152, distance: 179.5
click at [260, 152] on div "41 Are there data protection impact assessments (DPIAs) performed?" at bounding box center [314, 147] width 504 height 16
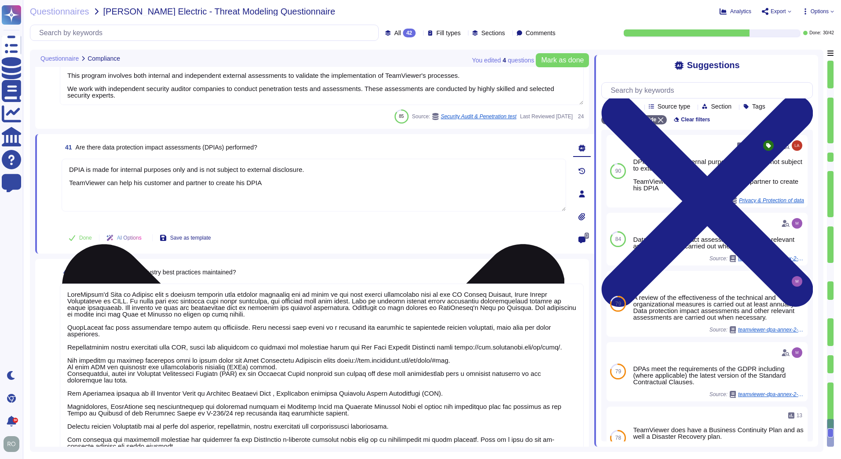
click at [116, 170] on textarea "DPIA is made for internal purposes only and is not subject to external disclosu…" at bounding box center [314, 185] width 504 height 53
drag, startPoint x: 74, startPoint y: 170, endPoint x: 303, endPoint y: 173, distance: 228.7
click at [303, 173] on textarea "DPIA is made for internal purposes only and is not subject to external disclosu…" at bounding box center [314, 185] width 504 height 53
click at [288, 190] on textarea "DPIA is made for internal purposes only and is not subject to external disclosu…" at bounding box center [314, 185] width 504 height 53
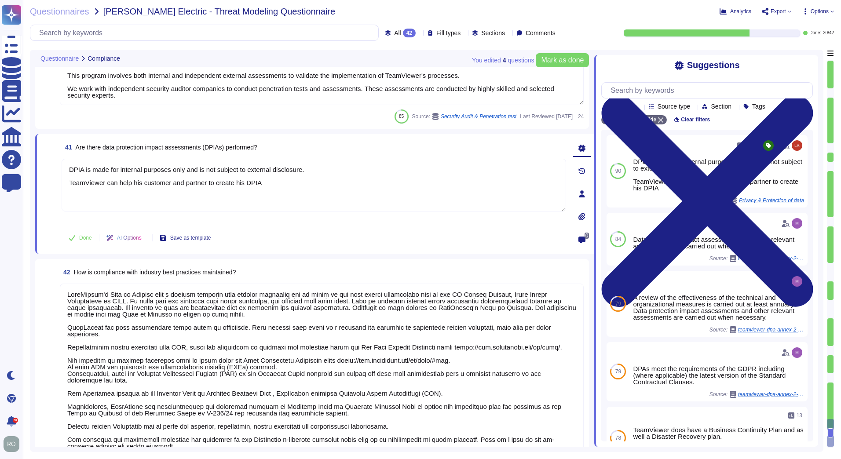
drag, startPoint x: 282, startPoint y: 189, endPoint x: 60, endPoint y: 189, distance: 222.0
click at [60, 189] on div "41 Are there data protection impact assessments (DPIAs) performed? DPIA is made…" at bounding box center [304, 193] width 524 height 109
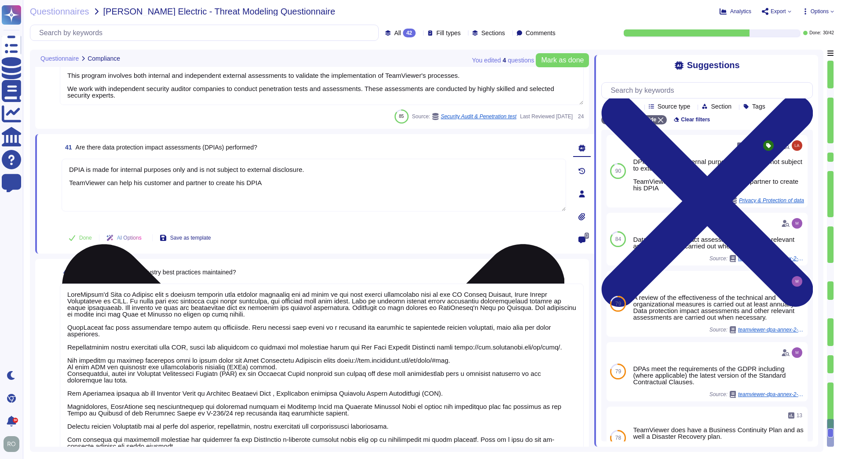
click at [202, 196] on textarea "DPIA is made for internal purposes only and is not subject to external disclosu…" at bounding box center [314, 185] width 504 height 53
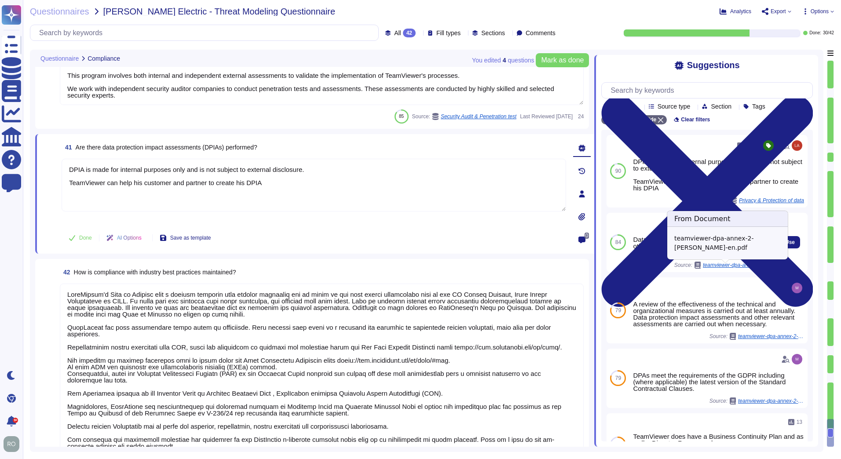
click at [721, 266] on span "teamviewer-dpa-annex-2-[PERSON_NAME]-en.pdf" at bounding box center [736, 264] width 66 height 5
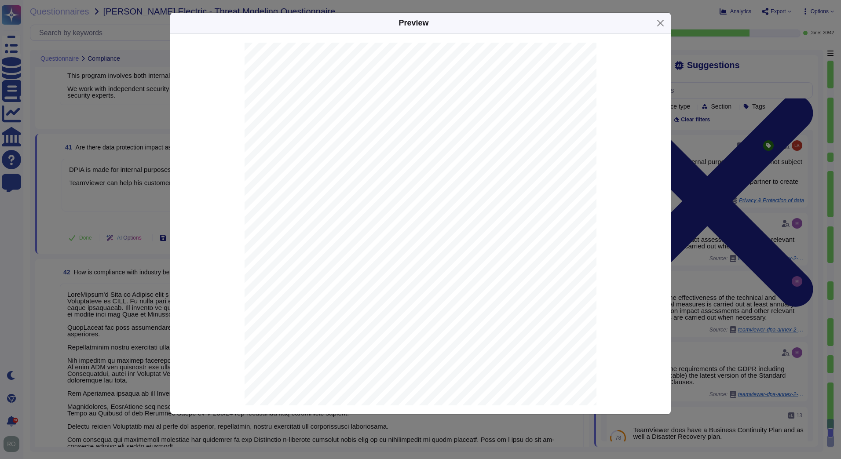
scroll to position [2486, 0]
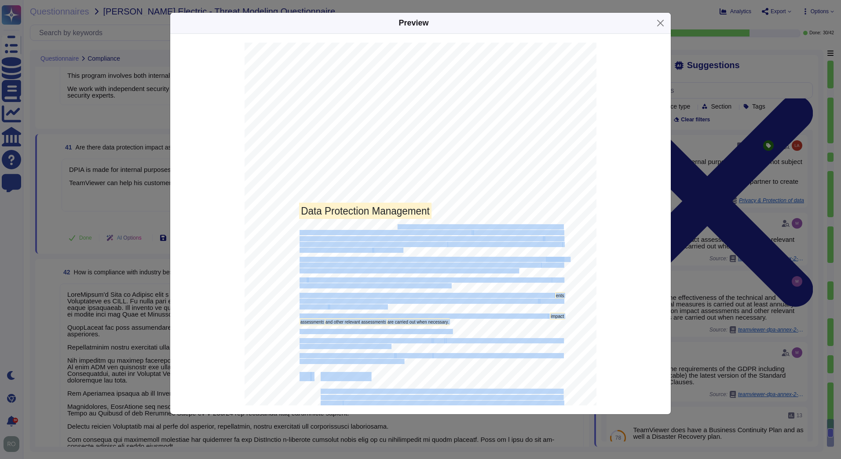
drag, startPoint x: 299, startPoint y: 224, endPoint x: 394, endPoint y: 227, distance: 94.6
click at [394, 227] on div "Page 6 Tools that need to be installed in the TeamViewer system are implemented…" at bounding box center [420, 291] width 352 height 497
click at [394, 227] on span "privacy policies and procedures for which the Data Protection Officer (DPO) and…" at bounding box center [470, 227] width 186 height 5
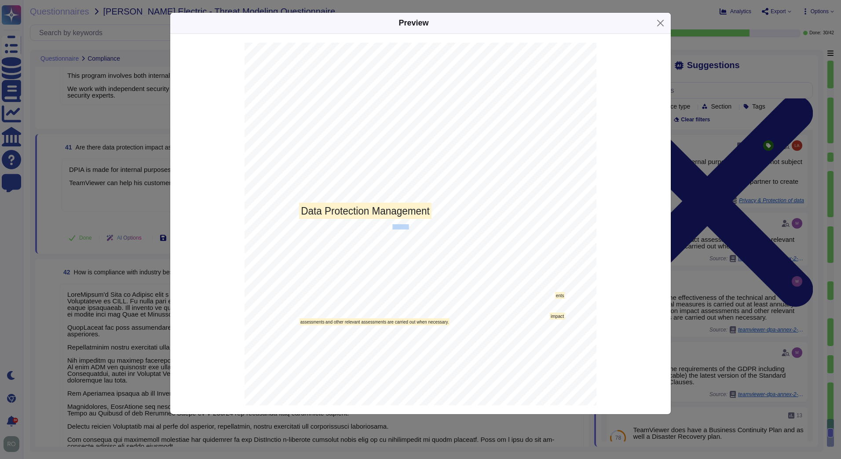
click at [394, 227] on span "privacy policies and procedures for which the Data Protection Officer (DPO) and…" at bounding box center [470, 227] width 186 height 5
drag, startPoint x: 394, startPoint y: 227, endPoint x: 392, endPoint y: 245, distance: 18.1
click at [392, 245] on span "organizational measures, maintaining and creating records of processing act" at bounding box center [372, 244] width 147 height 5
click at [299, 281] on span "The" at bounding box center [302, 280] width 7 height 5
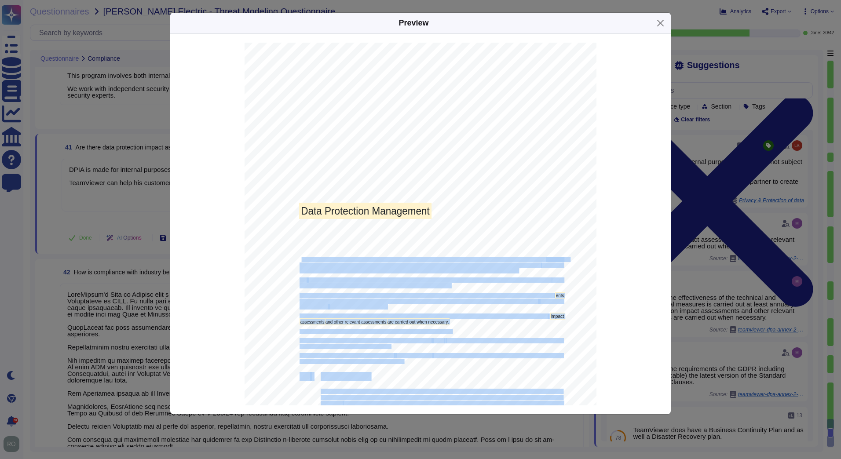
drag, startPoint x: 297, startPoint y: 261, endPoint x: 456, endPoint y: 284, distance: 160.3
click at [456, 284] on div "Page 6 Tools that need to be installed in the TeamViewer system are implemented…" at bounding box center [420, 291] width 352 height 497
drag, startPoint x: 456, startPoint y: 284, endPoint x: 427, endPoint y: 322, distance: 47.7
click at [427, 322] on mark "are carried out when necessary." at bounding box center [417, 321] width 63 height 7
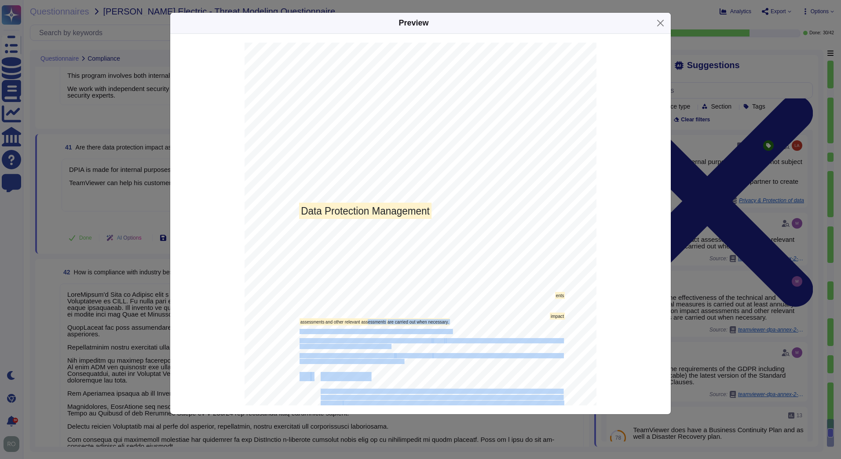
drag, startPoint x: 403, startPoint y: 361, endPoint x: 363, endPoint y: 320, distance: 57.5
click at [363, 320] on div "Page 6 Tools that need to be installed in the TeamViewer system are implemented…" at bounding box center [420, 291] width 352 height 497
drag, startPoint x: 363, startPoint y: 320, endPoint x: 383, endPoint y: 349, distance: 35.5
click at [368, 330] on span "There is a formalized policy for handling data subject requests under the GDPR." at bounding box center [375, 331] width 152 height 5
click at [398, 366] on div "Page 6 Tools that need to be installed in the TeamViewer system are implemented…" at bounding box center [420, 291] width 352 height 497
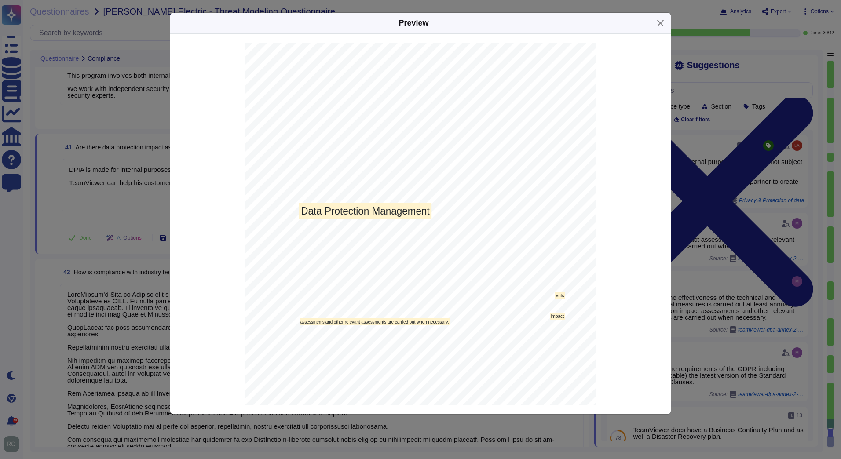
drag, startPoint x: 404, startPoint y: 360, endPoint x: 370, endPoint y: 335, distance: 42.4
click at [370, 335] on div "Page 6 Tools that need to be installed in the TeamViewer system are implemented…" at bounding box center [420, 291] width 352 height 497
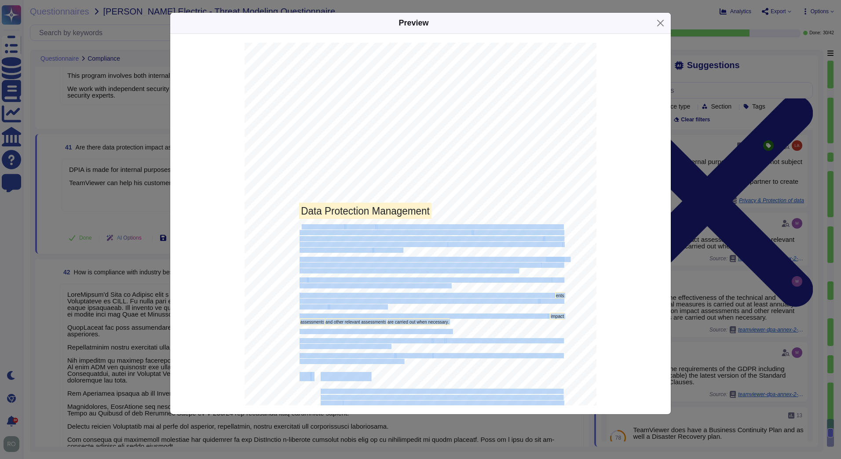
drag, startPoint x: 297, startPoint y: 226, endPoint x: 400, endPoint y: 359, distance: 168.4
click at [400, 359] on div "Page 6 Tools that need to be installed in the TeamViewer system are implemented…" at bounding box center [420, 291] width 352 height 497
click at [399, 359] on span "protection with data minimization taken into account." at bounding box center [351, 361] width 104 height 5
drag, startPoint x: 400, startPoint y: 361, endPoint x: 297, endPoint y: 229, distance: 167.9
click at [297, 229] on div "Page 6 Tools that need to be installed in the TeamViewer system are implemented…" at bounding box center [420, 291] width 352 height 497
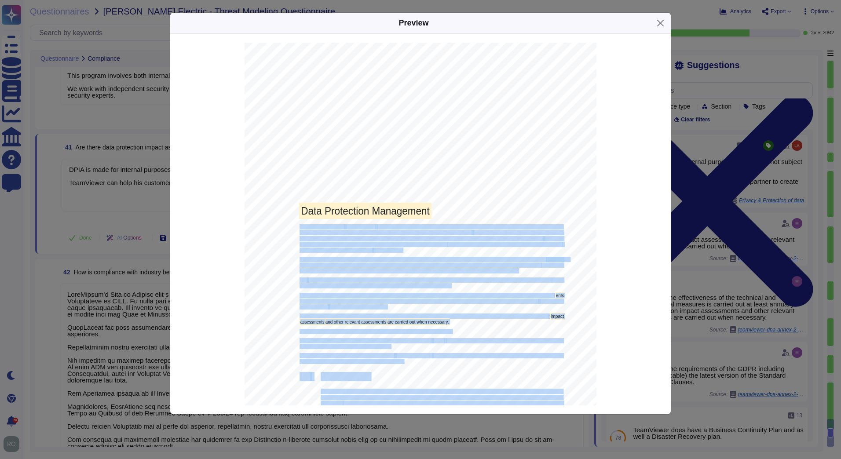
click at [299, 229] on span "TeamViewer maintains" at bounding box center [321, 227] width 45 height 5
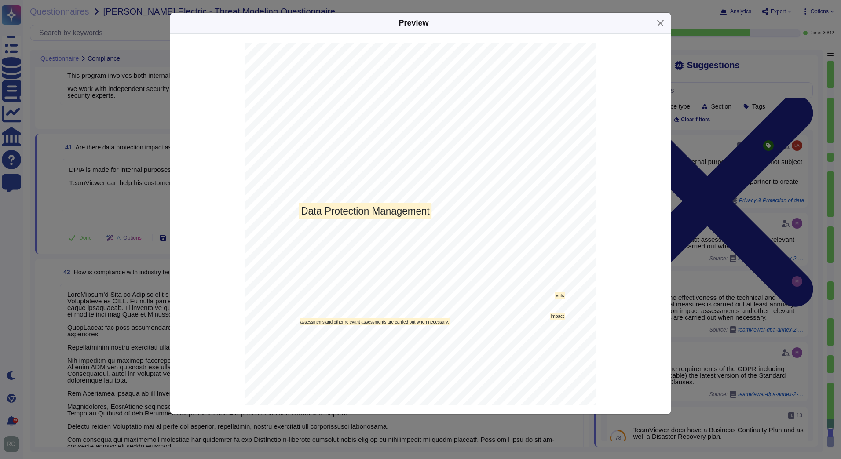
click at [299, 229] on span "TeamViewer maintains" at bounding box center [321, 227] width 45 height 5
click at [299, 228] on span "TeamViewer maintains" at bounding box center [321, 227] width 45 height 5
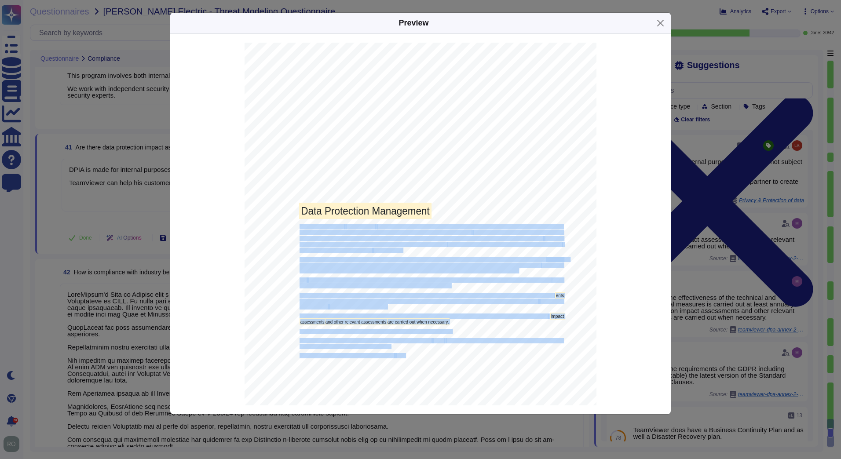
drag, startPoint x: 296, startPoint y: 227, endPoint x: 404, endPoint y: 356, distance: 167.9
click at [404, 356] on div "Page 6 Tools that need to be installed in the TeamViewer system are implemented…" at bounding box center [420, 291] width 352 height 497
copy div "TeamViewer maintains comprehensive privacy policies and procedures for which th…"
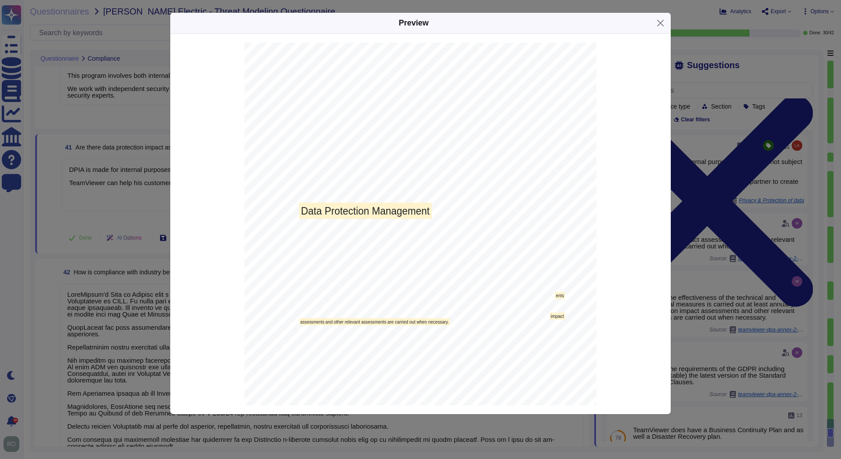
click at [78, 316] on div "Preview - Overview of Technical and Organi z ational Measures Version as of 1 7…" at bounding box center [420, 229] width 841 height 459
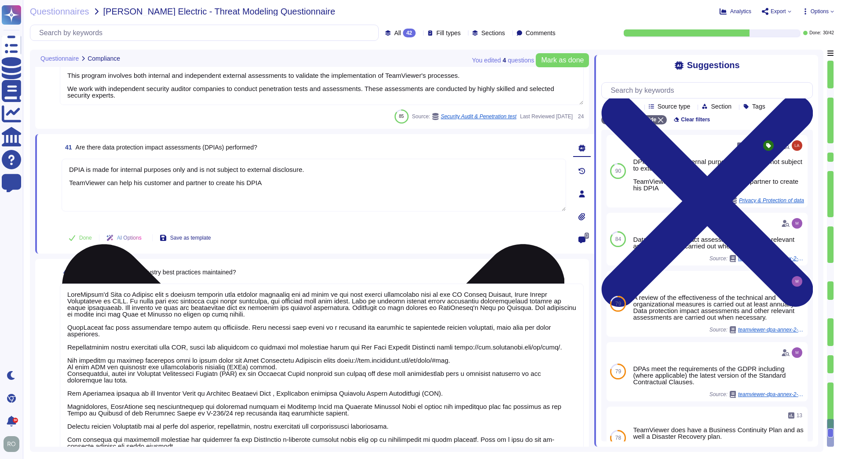
click at [264, 180] on textarea "DPIA is made for internal purposes only and is not subject to external disclosu…" at bounding box center [314, 185] width 504 height 53
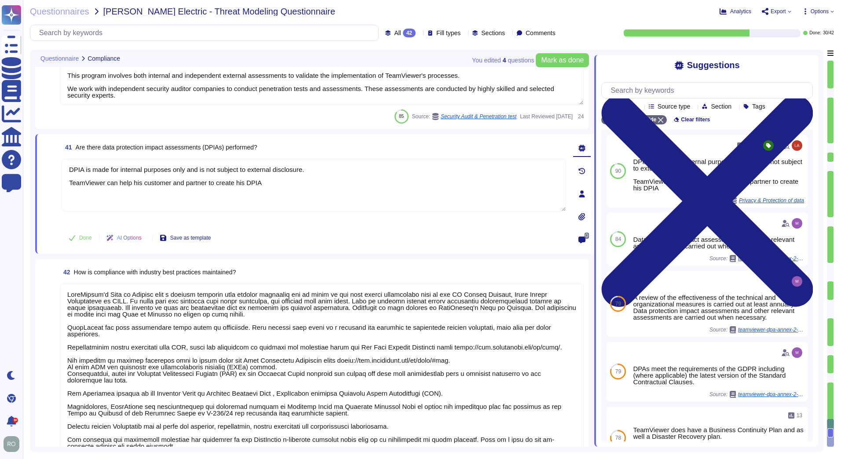
drag, startPoint x: 268, startPoint y: 186, endPoint x: -2, endPoint y: 121, distance: 277.6
click at [0, 121] on html "Questionnaires Knowledge Base Documents Analytics CAIQ / SIG Help Center Feedba…" at bounding box center [420, 229] width 841 height 459
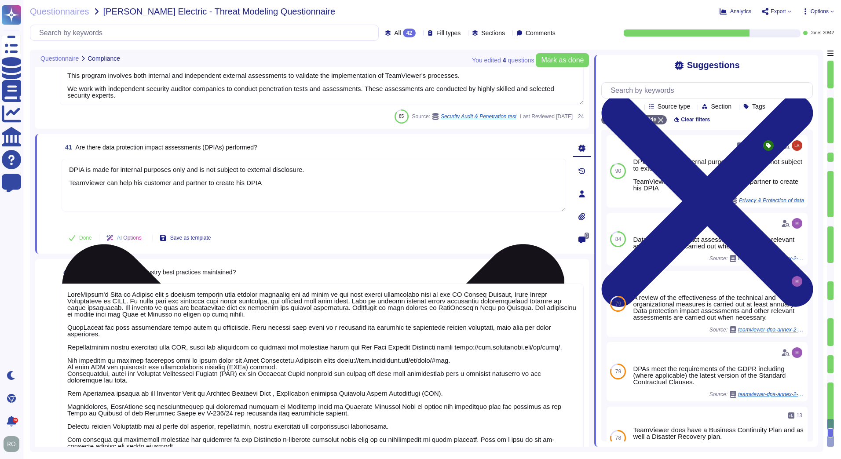
paste textarea "TeamViewer maintains comprehensive privacy policies and procedures for which th…"
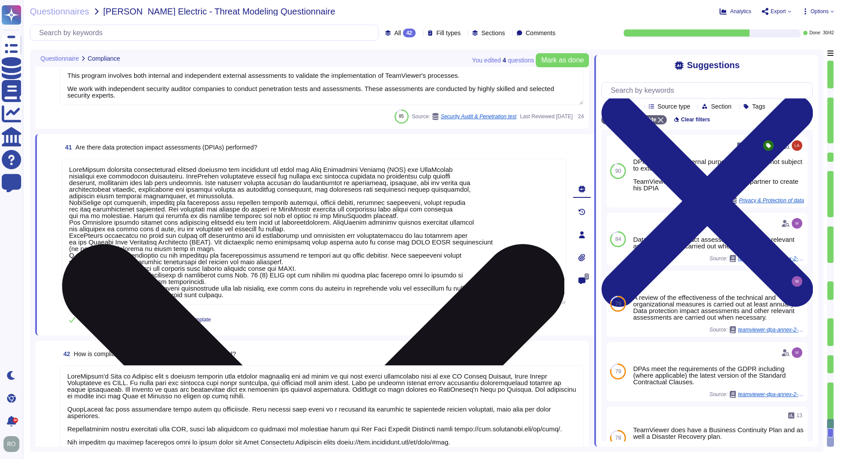
click at [318, 183] on textarea at bounding box center [314, 232] width 504 height 146
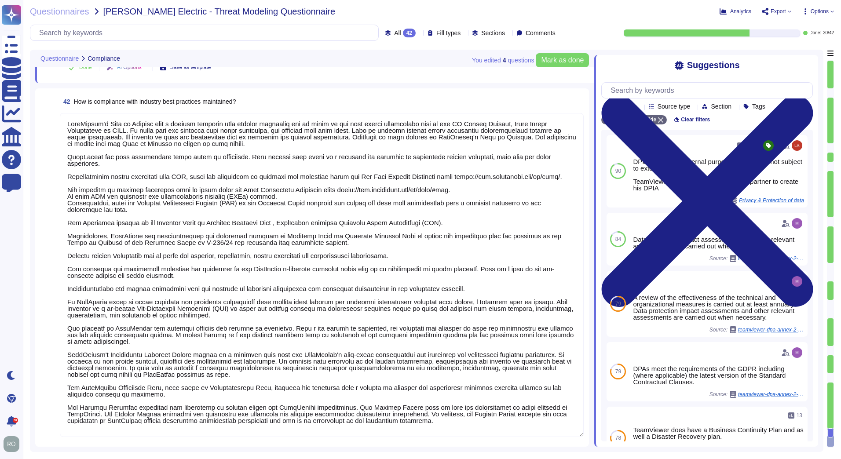
type textarea "TeamViewer maintains comprehensive privacy policies and procedures for which th…"
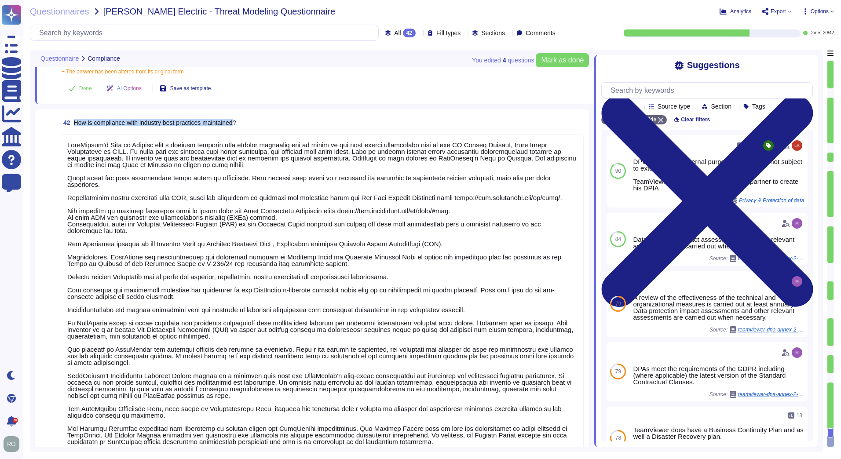
drag, startPoint x: 71, startPoint y: 99, endPoint x: 237, endPoint y: 124, distance: 168.4
click at [236, 124] on span "42 How is compliance with industry best practices maintained?" at bounding box center [148, 123] width 176 height 16
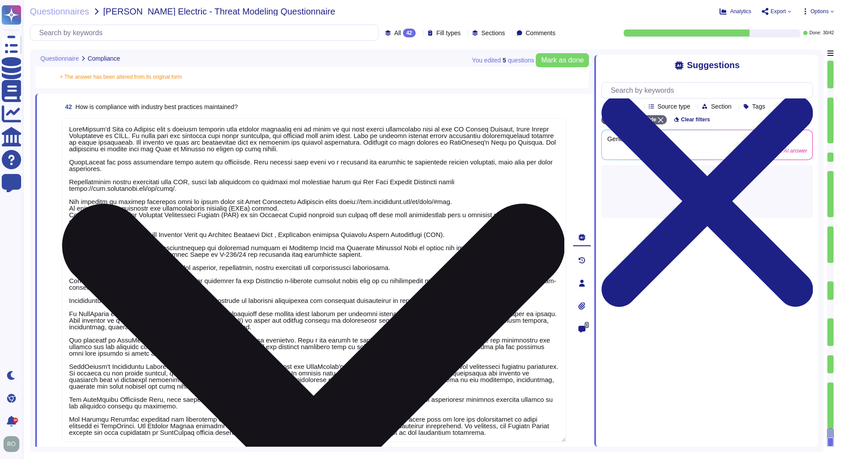
click at [237, 124] on textarea at bounding box center [314, 280] width 504 height 324
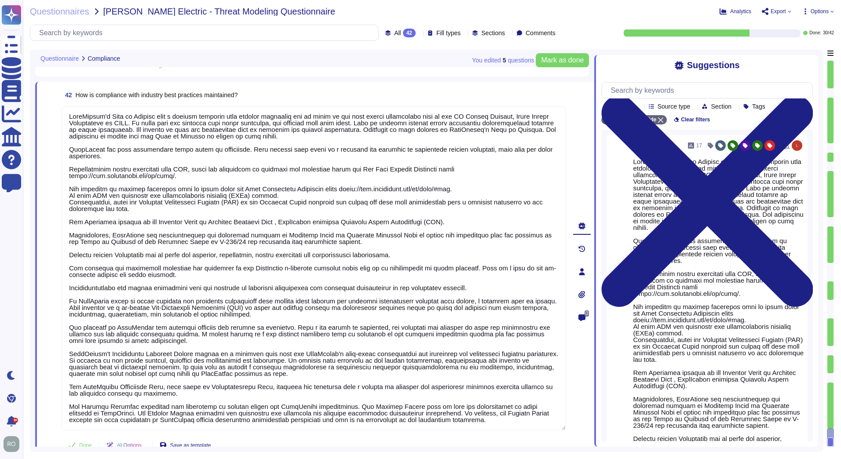
scroll to position [4060, 0]
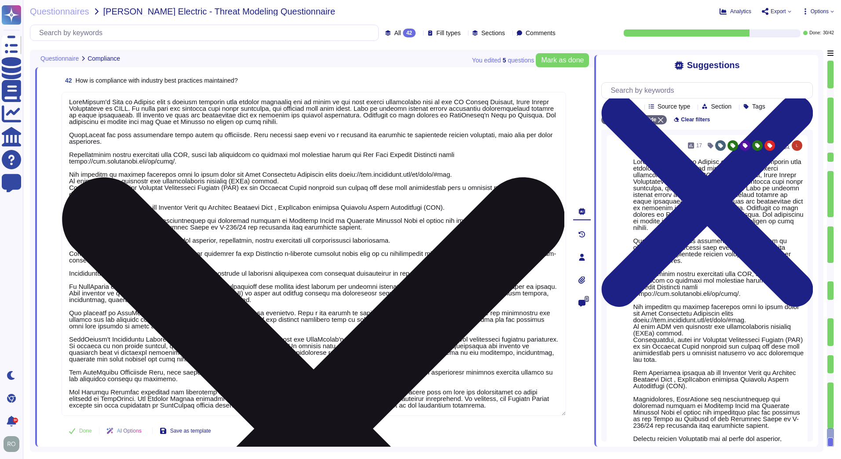
drag, startPoint x: 204, startPoint y: 168, endPoint x: 497, endPoint y: 390, distance: 368.1
click at [497, 390] on textarea at bounding box center [314, 254] width 504 height 324
click at [239, 366] on textarea at bounding box center [314, 254] width 504 height 324
drag, startPoint x: 173, startPoint y: 368, endPoint x: 541, endPoint y: 385, distance: 368.4
click at [541, 385] on textarea at bounding box center [314, 254] width 504 height 324
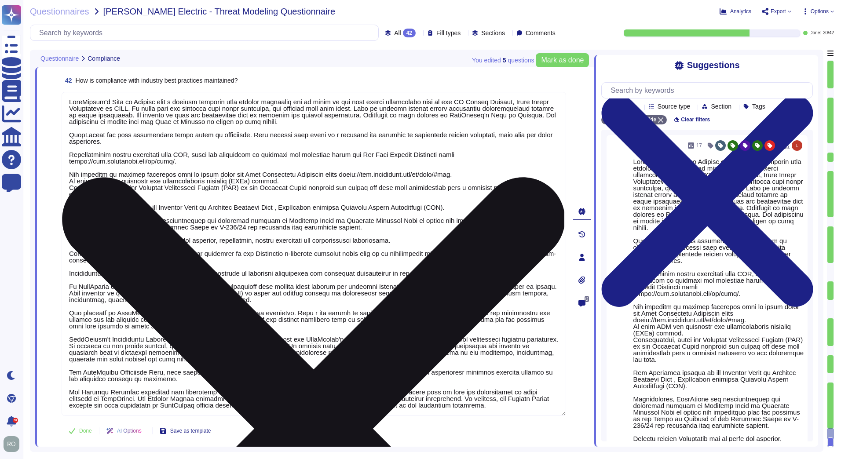
click at [541, 385] on textarea at bounding box center [314, 254] width 504 height 324
drag, startPoint x: 534, startPoint y: 404, endPoint x: 484, endPoint y: 406, distance: 49.7
click at [484, 406] on textarea at bounding box center [314, 254] width 504 height 324
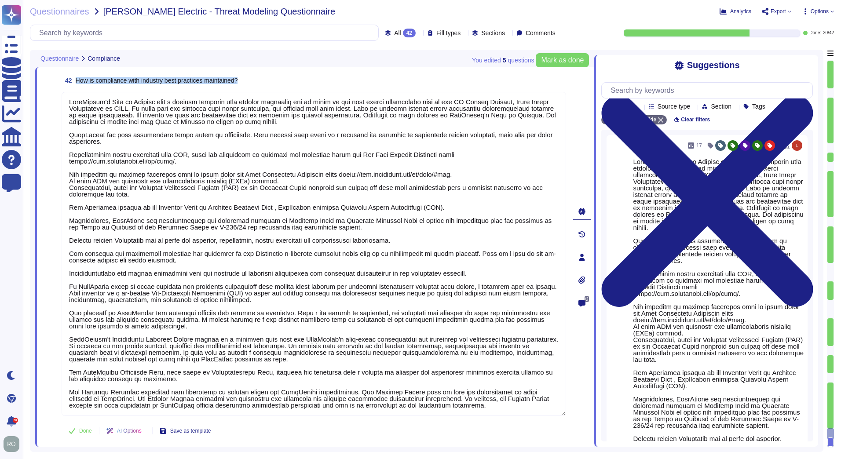
drag, startPoint x: 244, startPoint y: 77, endPoint x: 78, endPoint y: 81, distance: 166.3
click at [78, 81] on div "42 How is compliance with industry best practices maintained?" at bounding box center [314, 81] width 504 height 16
copy span "How is compliance with industry best practices maintained?"
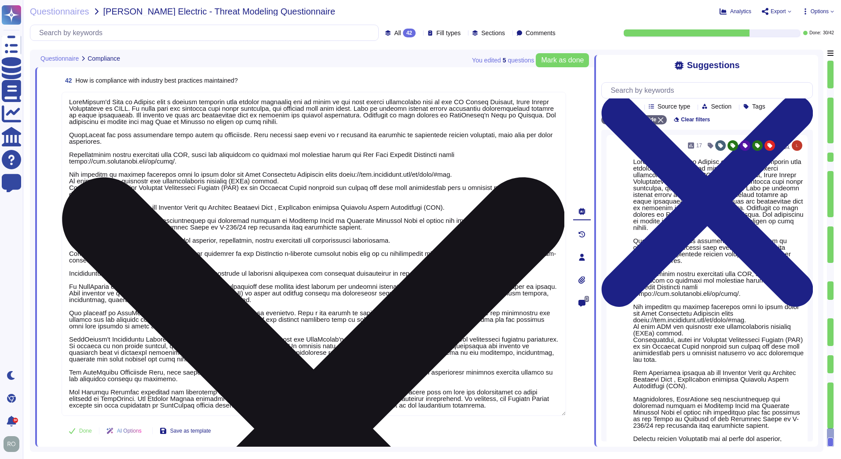
click at [203, 159] on textarea at bounding box center [314, 254] width 504 height 324
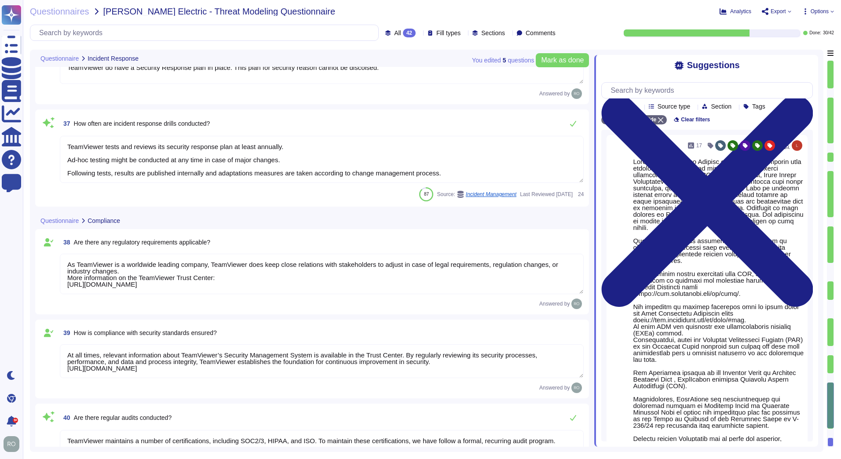
type textarea "Procedures exist to identify, report, and act upon system security breaches and…"
type textarea "We have a comprehensive incident response plan and disaster recovery plan in pl…"
type textarea "TeamViewer do have a Security Response plan in place. This plan for security re…"
type textarea "TeamViewer tests and reviews its security response plan at least annually. Ad-h…"
type textarea "As TeamViewer is a worldwide leading company, TeamViewer does keep close relati…"
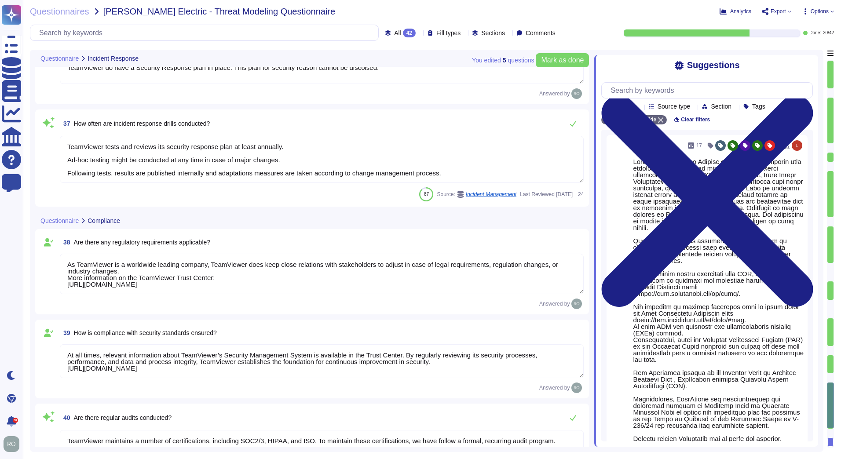
type textarea "At all times, relevant information about TeamViewer’s Security Management Syste…"
type textarea "TeamViewer maintains a number of certifications, including SOC2/3, HIPAA, and I…"
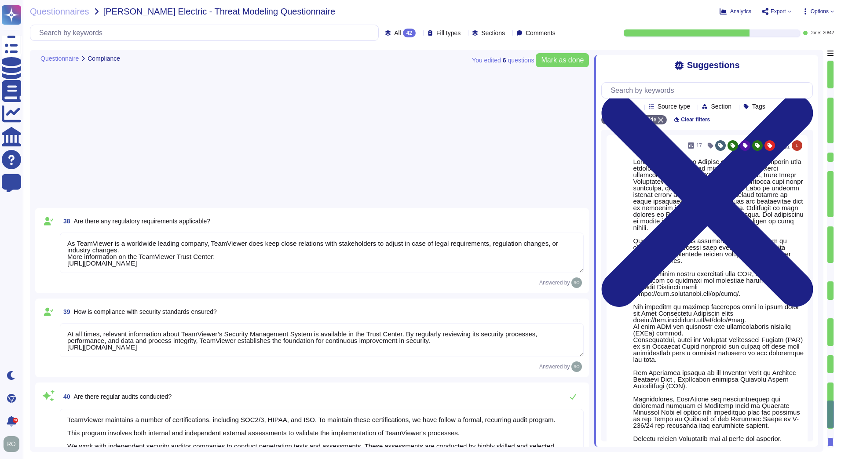
scroll to position [3787, 0]
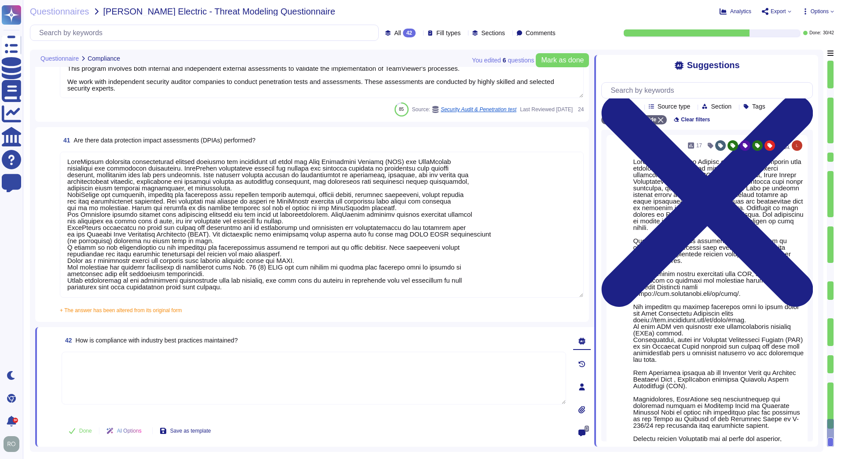
paste textarea "https://compliance.teamviewer.com/ TeamViewer respective departments conduct in…"
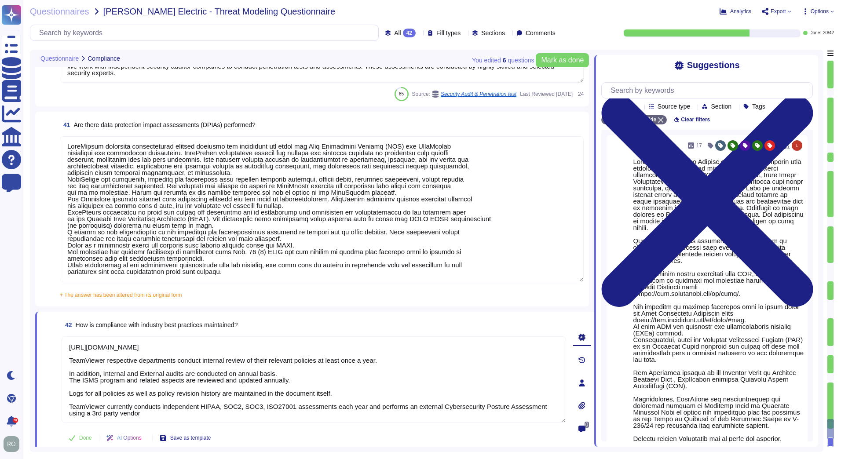
scroll to position [3809, 0]
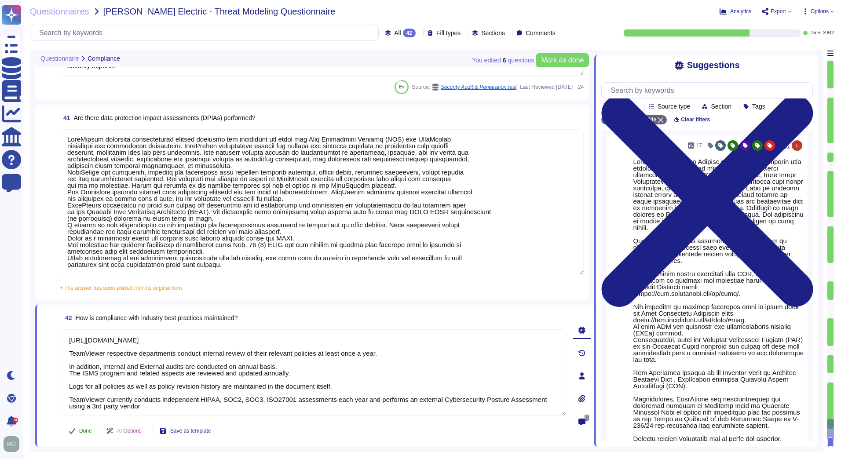
type textarea "https://compliance.teamviewer.com/ TeamViewer respective departments conduct in…"
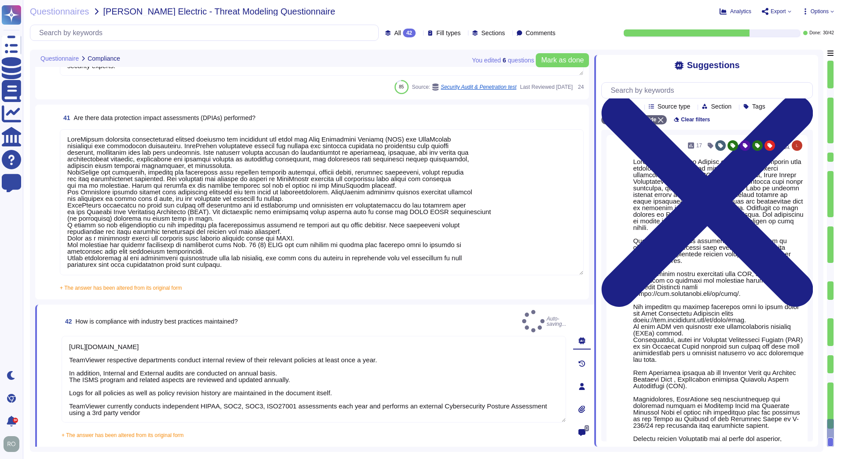
click at [88, 424] on div "42 How is compliance with industry best practices maintained? Auto-saving... ht…" at bounding box center [304, 386] width 524 height 153
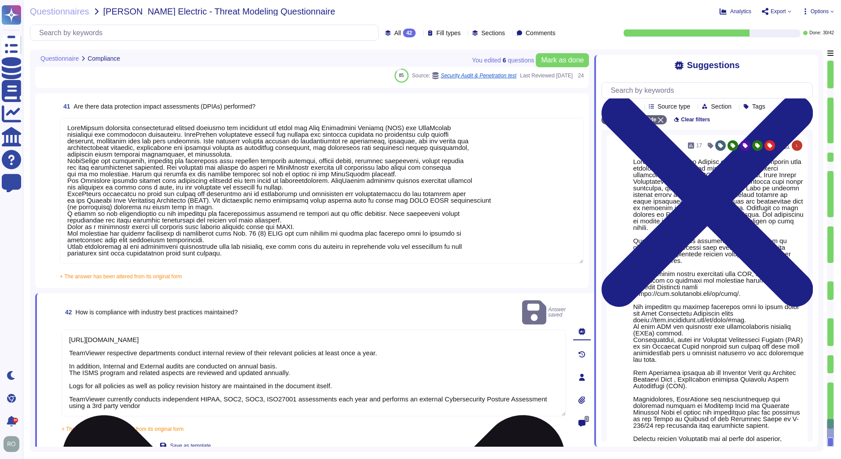
scroll to position [3824, 0]
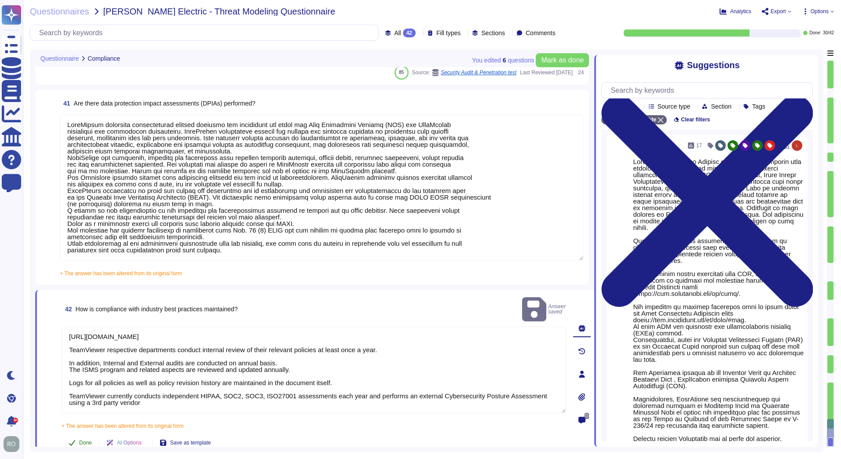
click at [88, 440] on span "Done" at bounding box center [85, 442] width 13 height 5
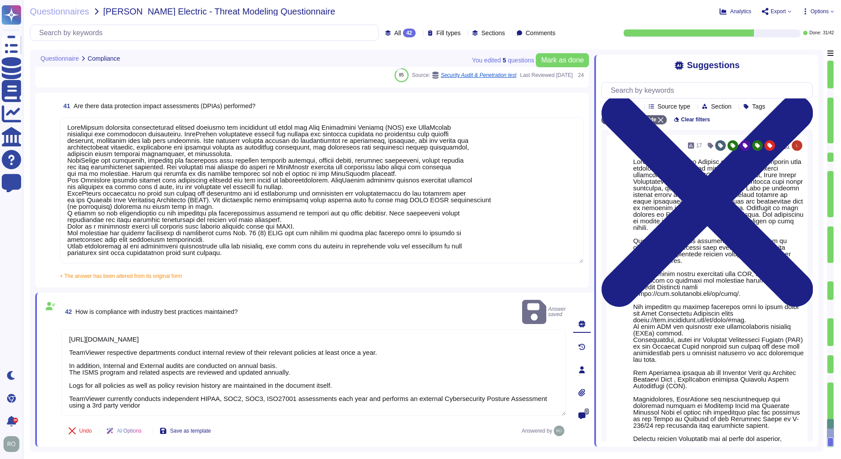
scroll to position [3809, 0]
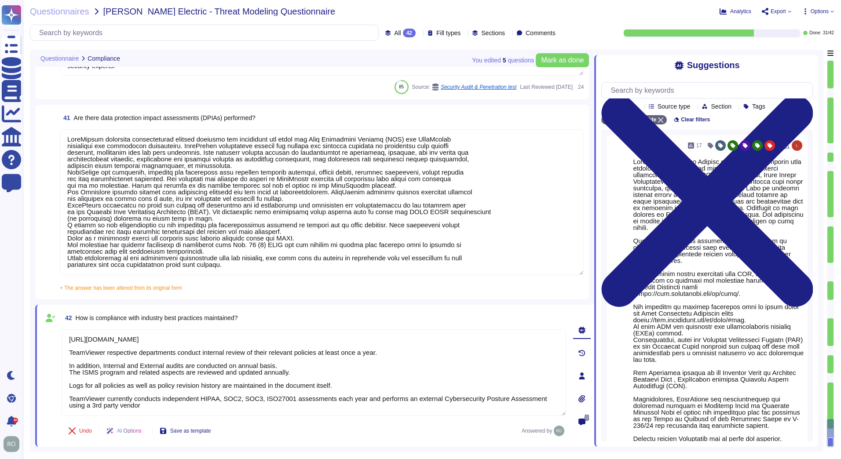
click at [145, 257] on textarea at bounding box center [322, 202] width 524 height 146
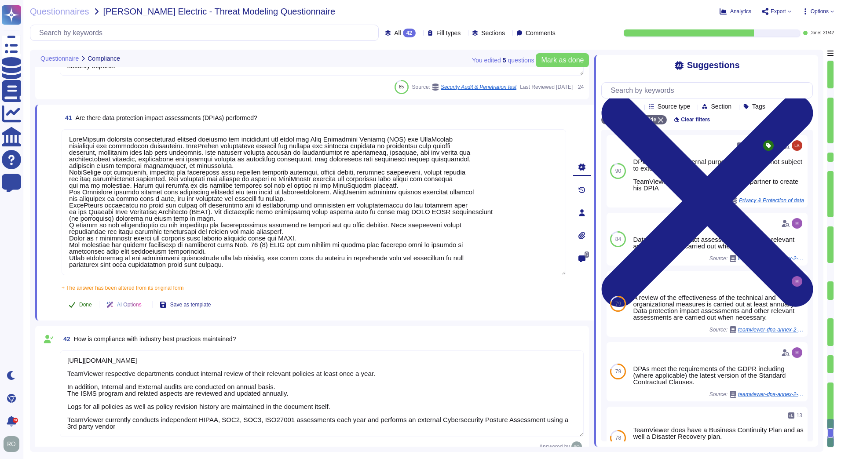
click at [84, 298] on button "Done" at bounding box center [80, 305] width 37 height 18
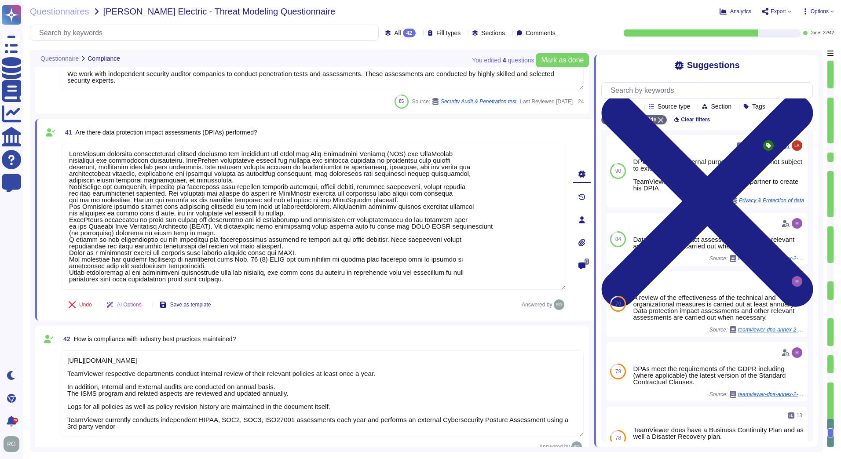
scroll to position [3546, 0]
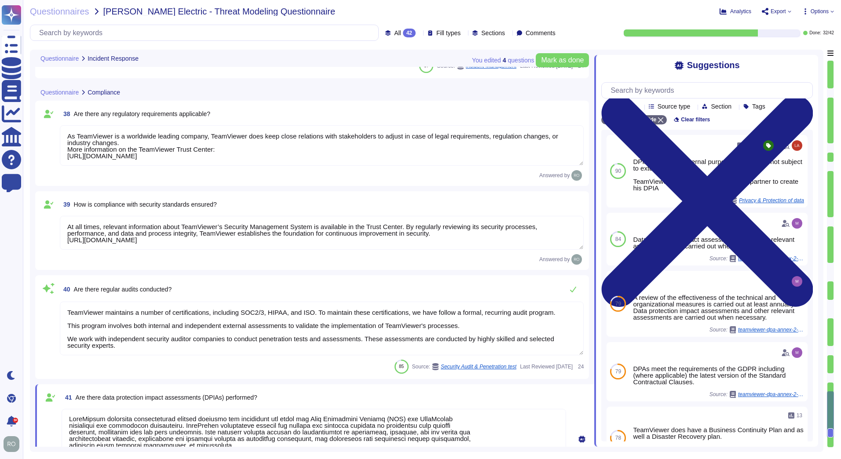
type textarea "We have a comprehensive incident response plan and disaster recovery plan in pl…"
type textarea "TeamViewer do have a Security Response plan in place. This plan for security re…"
type textarea "TeamViewer tests and reviews its security response plan at least annually. Ad-h…"
click at [98, 295] on span "40 Are there regular audits conducted?" at bounding box center [116, 289] width 112 height 16
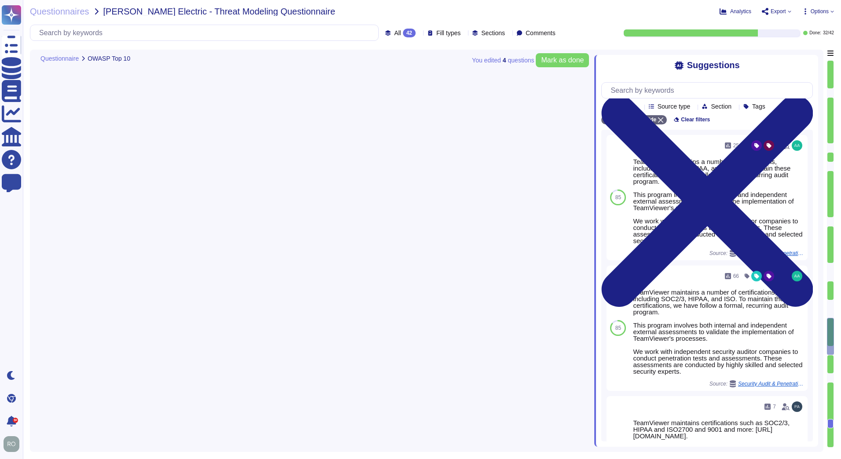
type textarea "TeamViewer bases its software development activities on the industry best pract…"
type textarea "TeamViewer ensures secure authentication through the use of Two-Factor Authenti…"
type textarea "TeamViewer implements and maintains various different internal guidelines and p…"
type textarea "TeamViewer has implemented a patch management process to ensure contracted cust…"
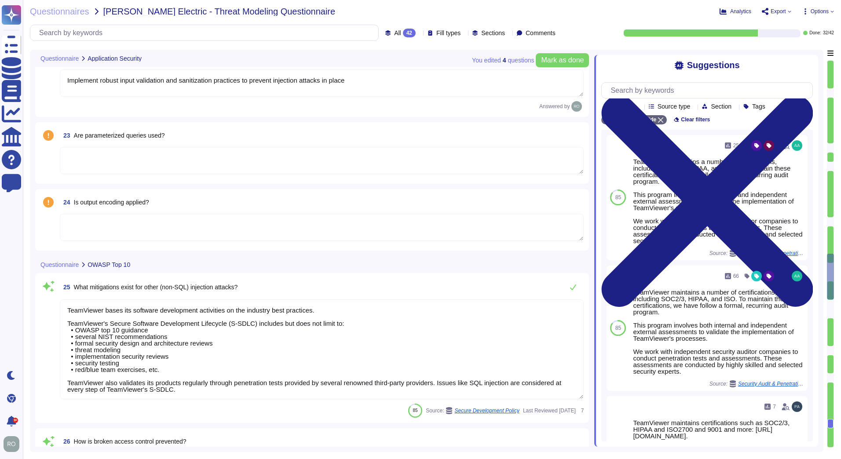
type textarea "TeamViewer conducts annual audits, either internally and/or by independent thir…"
type textarea "TeamViewer is using sub-processors to provide specific capabilities. All the su…"
type textarea "Implement robust input validation and sanitization practices to prevent injecti…"
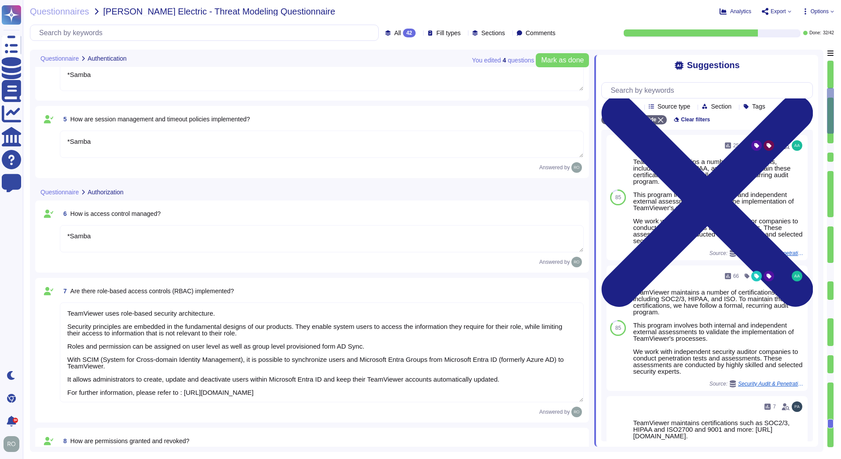
type textarea "With SSO all users are redirected to customer IDP. *Samba"
type textarea "TeamViewer provide TFA Capabilities. * Samba"
type textarea "*Samba"
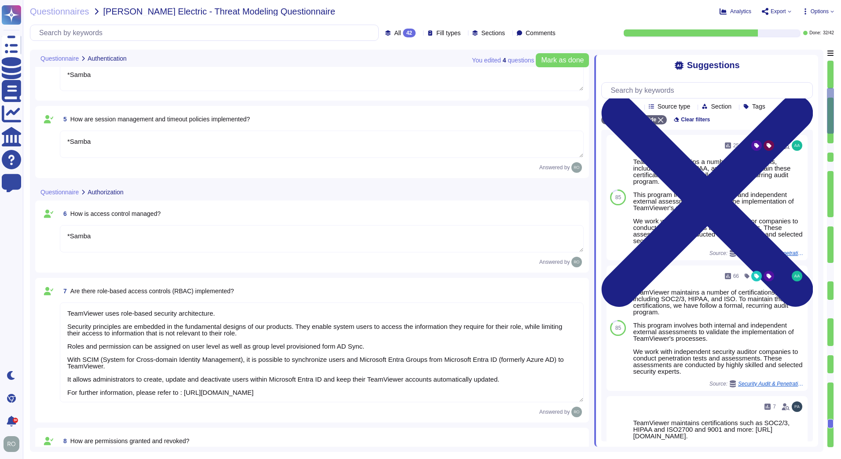
type textarea "TeamViewer uses role-based security architecture. Security principles are embed…"
type textarea "*Samba"
type textarea "TeamViewer uses role-based security architecture and requires users of the syst…"
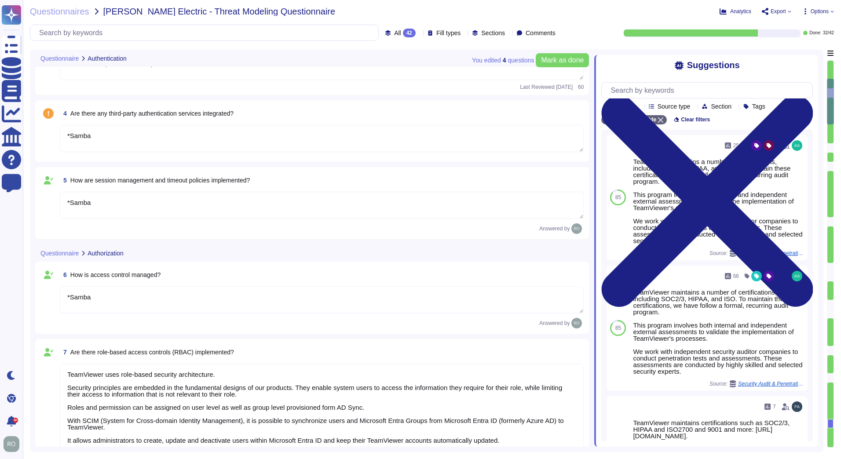
type textarea "*Samba"
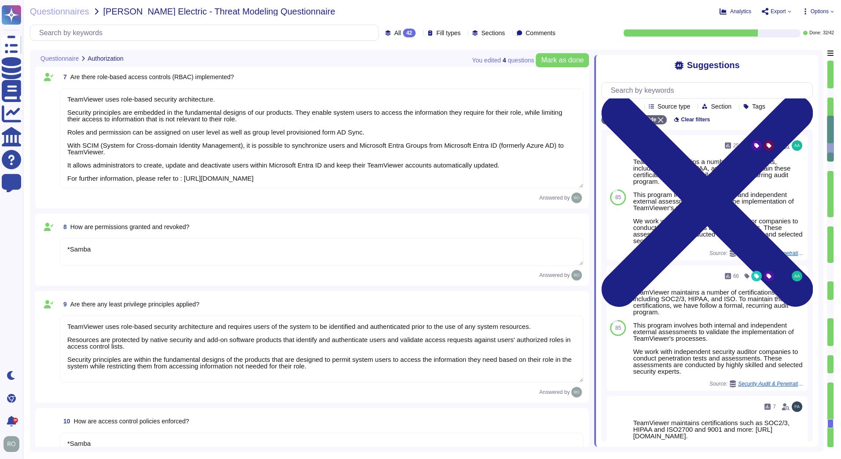
type textarea "TeamViewer Use encryption technologies to protect customer data both at rest an…"
type textarea "One of the objectives of TeamViewer’s Information Security Policy is to ensure …"
type textarea "Data is retained according to the data type identified by the property. On prod…"
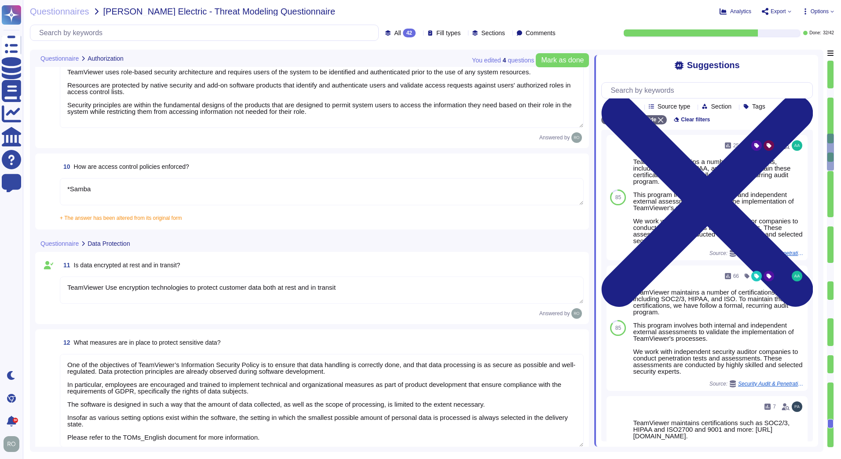
type textarea "TeamViewer uses pseudonymization where it can be applied without affecting the …"
type textarea "data integrity is describe in the Chapter 3 " Measures to Establish the Integri…"
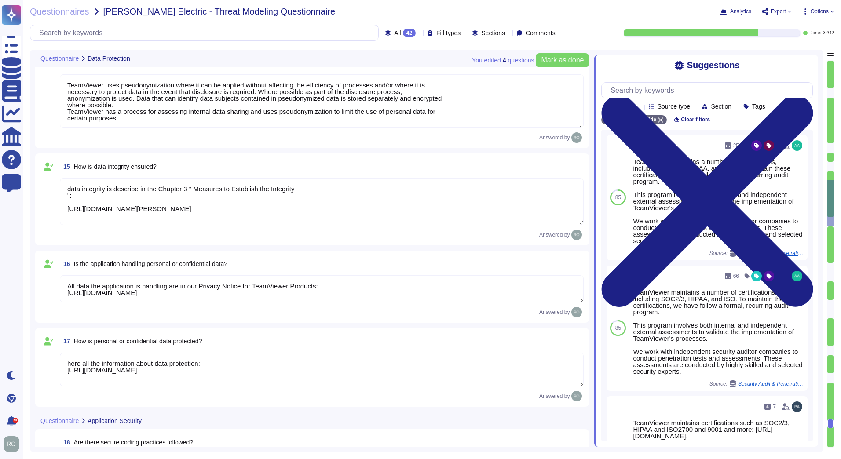
scroll to position [1198, 0]
type textarea "All data the application is handling are in our Privacy Notice for TeamViewer P…"
type textarea "here all the information about data protection: [URL][DOMAIN_NAME]"
type textarea "Training on the SDLC is conducted in a variety of formats, including, but not l…"
type textarea "As part of TeamViewer S-SDLC process, TeamViewer conduct threat modeling, secur…"
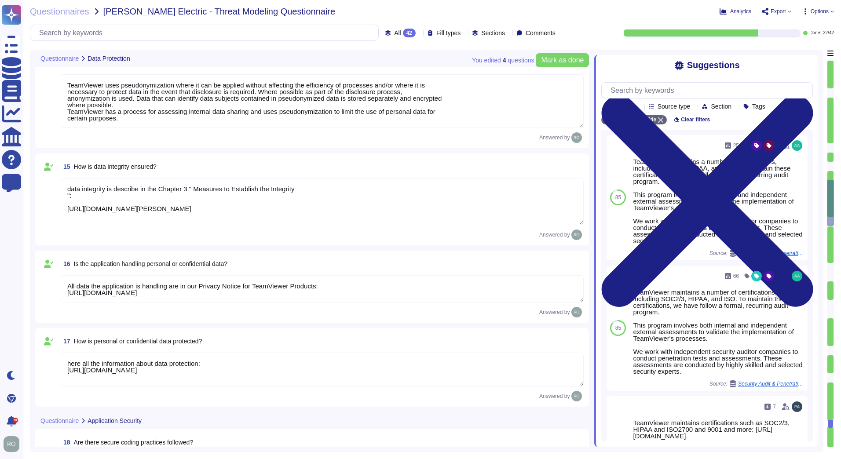
type textarea "TeamViewer conducts annual audits, either internally and/or by independent thir…"
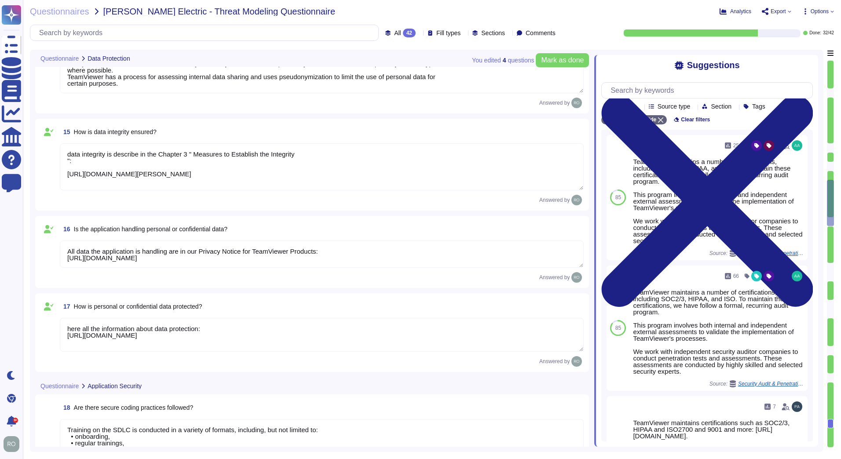
click at [831, 271] on div at bounding box center [830, 272] width 6 height 18
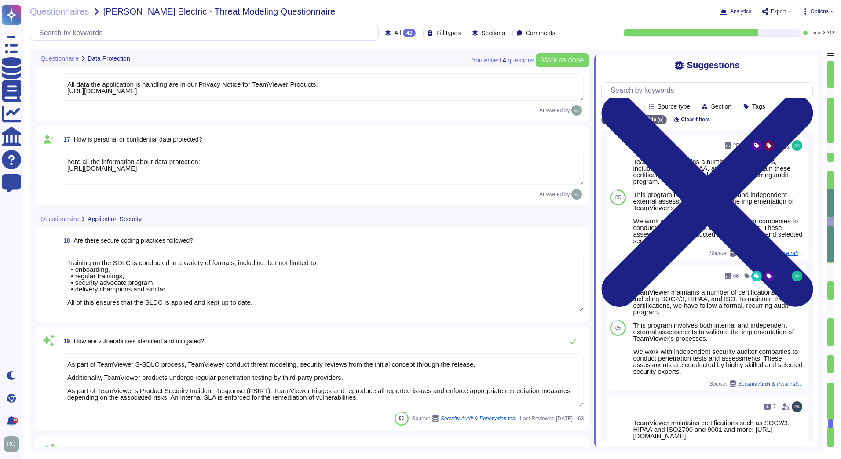
type textarea "TeamViewer is using sub-processors to provide specific capabilities. All the su…"
type textarea "Implement robust input validation and sanitization practices to prevent injecti…"
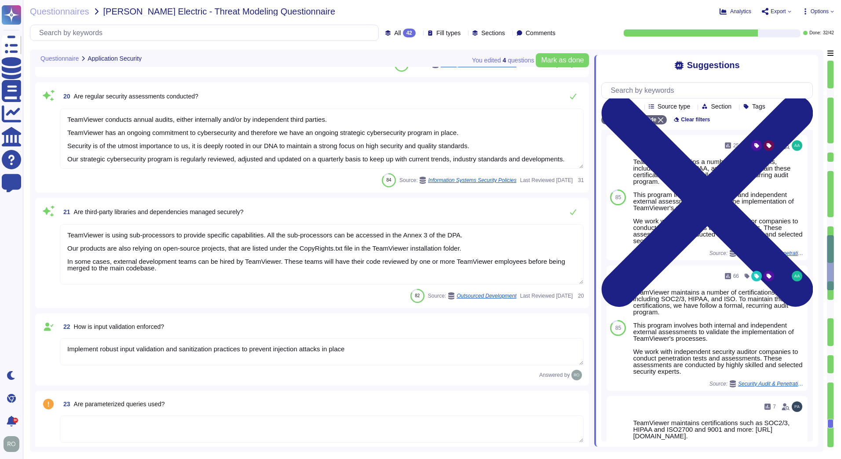
type textarea "TeamViewer bases its software development activities on the industry best pract…"
type textarea "TeamViewer ensures secure authentication through the use of Two-Factor Authenti…"
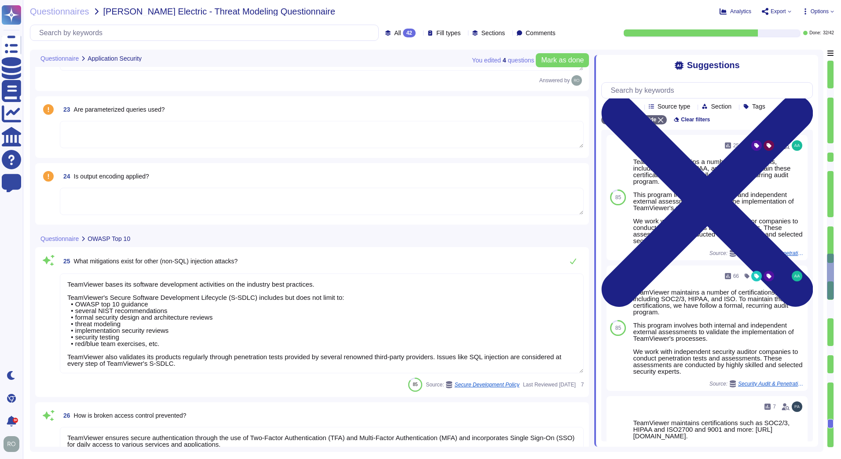
scroll to position [1985, 0]
type textarea "TeamViewer implements and maintains various different internal guidelines and p…"
type textarea "TeamViewer has implemented a patch management process to ensure contracted cust…"
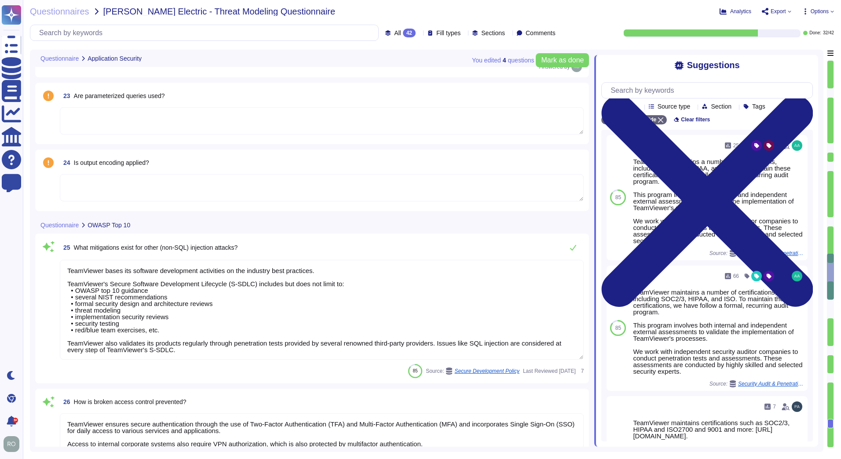
click at [831, 379] on div at bounding box center [830, 377] width 6 height 9
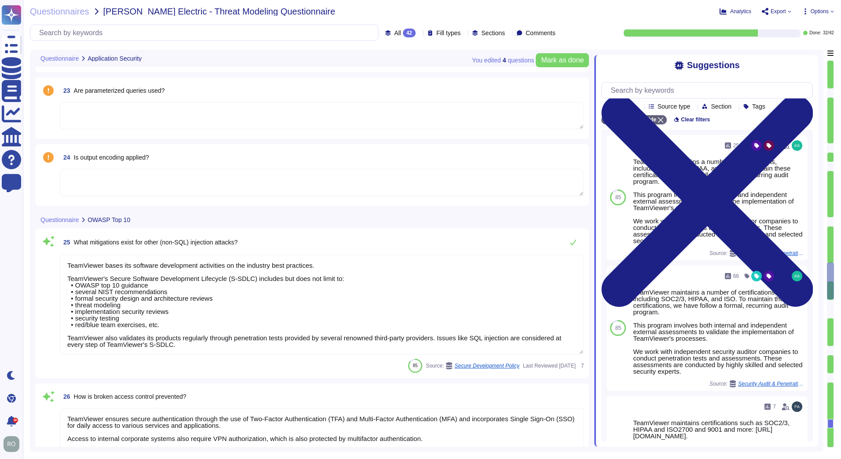
type textarea "The overall access management is documented in the Identity and Access Manageme…"
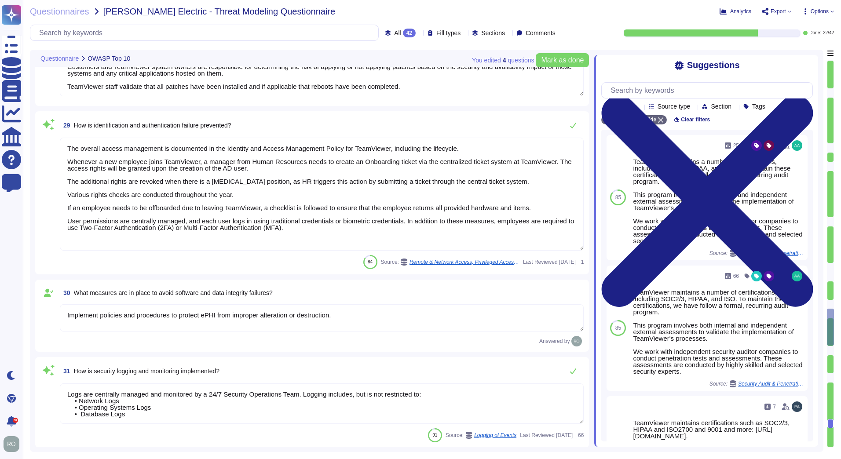
type textarea "Implement policies and procedures to protect ePHI from improper alteration or d…"
type textarea "Logs are centrally managed and monitored by a 24/7 Security Operations Team. Lo…"
type textarea "TeamViewer bases its software development activities on the industry best pract…"
type textarea "We have a comprehensive incident response plan in place, which includes the rol…"
type textarea "Procedures exist to identify, report, and act upon system security breaches and…"
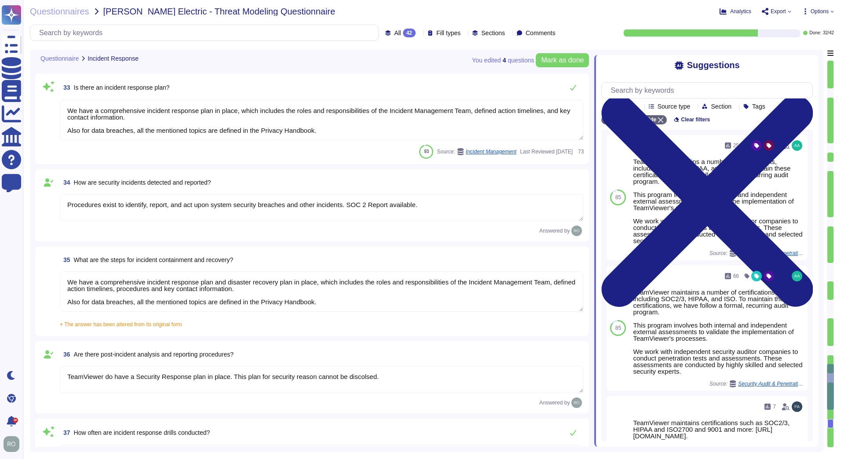
type textarea "We have a comprehensive incident response plan and disaster recovery plan in pl…"
type textarea "TeamViewer do have a Security Response plan in place. This plan for security re…"
type textarea "TeamViewer tests and reviews its security response plan at least annually. Ad-h…"
type textarea "As TeamViewer is a worldwide leading company, TeamViewer does keep close relati…"
type textarea "At all times, relevant information about TeamViewer’s Security Management Syste…"
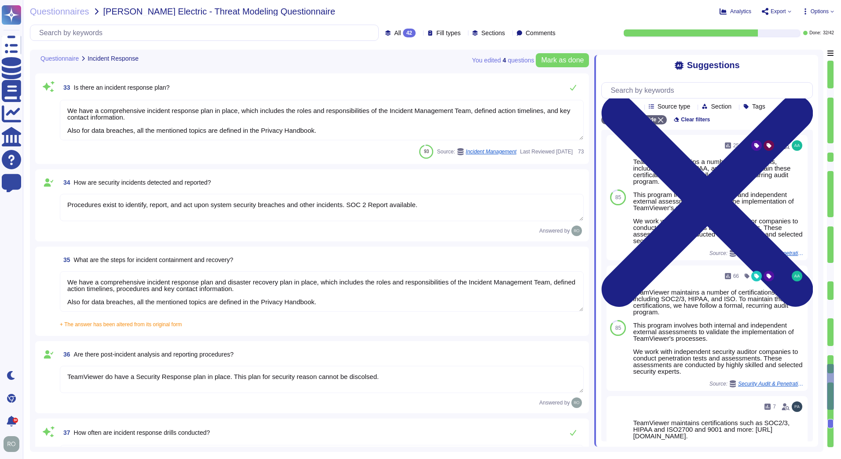
type textarea "TeamViewer maintains a number of certifications, including SOC2/3, HIPAA, and I…"
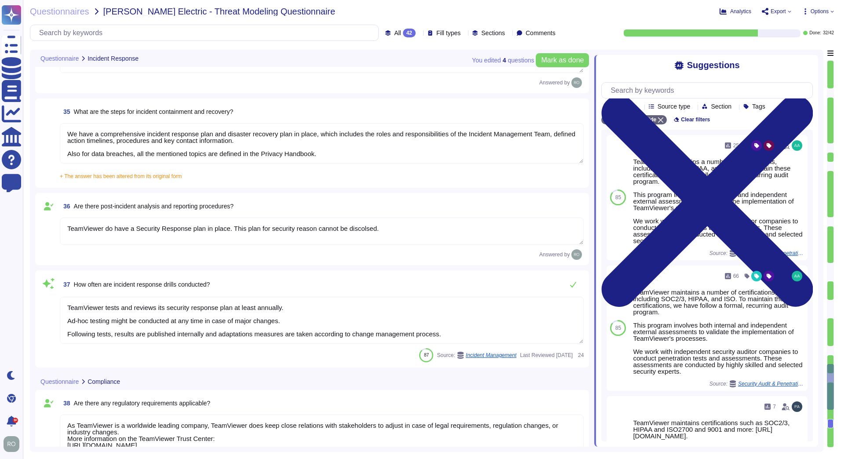
scroll to position [3183, 0]
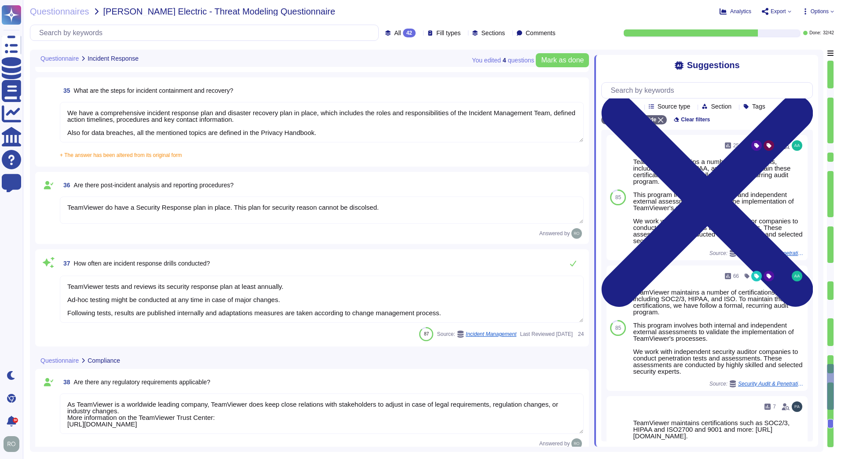
click at [72, 109] on textarea "We have a comprehensive incident response plan and disaster recovery plan in pl…" at bounding box center [322, 122] width 524 height 40
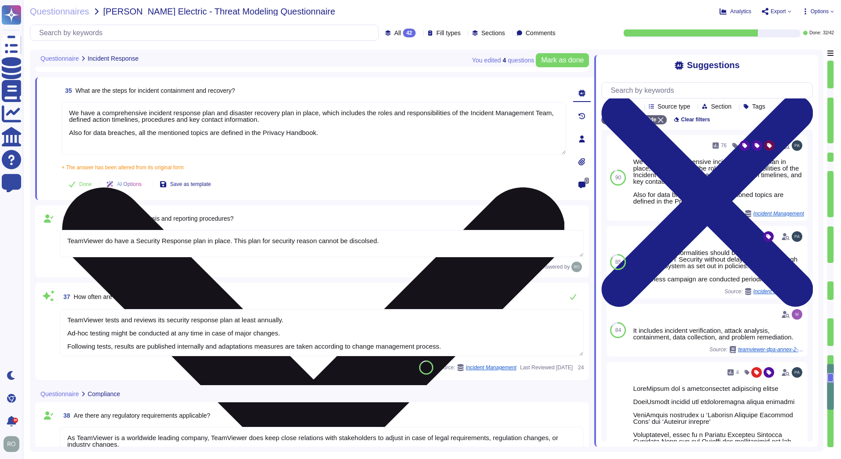
drag, startPoint x: 69, startPoint y: 112, endPoint x: 231, endPoint y: 112, distance: 162.2
click at [230, 112] on textarea "We have a comprehensive incident response plan and disaster recovery plan in pl…" at bounding box center [314, 128] width 504 height 53
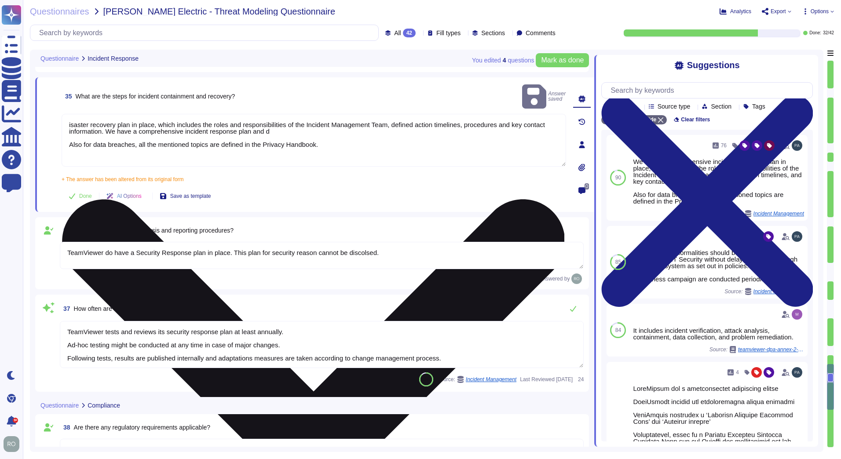
click at [287, 135] on textarea "isaster recovery plan in place, which includes the roles and responsibilities o…" at bounding box center [314, 140] width 504 height 53
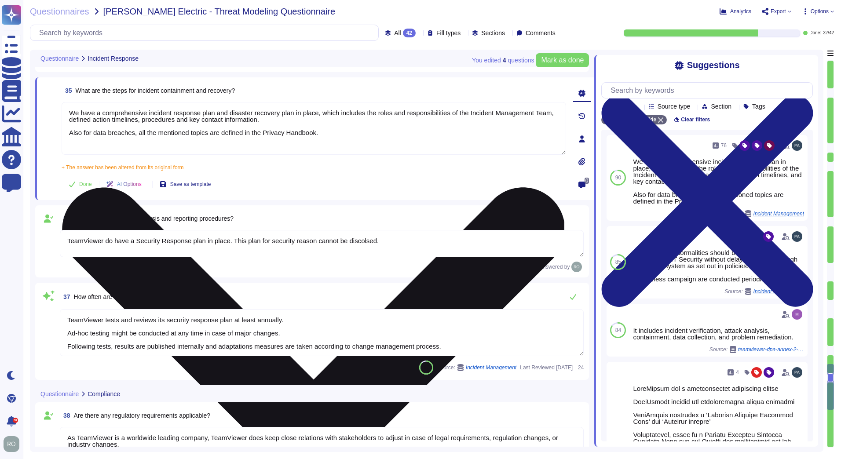
click at [287, 135] on textarea "We have a comprehensive incident response plan and disaster recovery plan in pl…" at bounding box center [314, 128] width 504 height 53
drag, startPoint x: 72, startPoint y: 131, endPoint x: 331, endPoint y: 130, distance: 259.0
click at [331, 130] on textarea "We have a comprehensive incident response plan and disaster recovery plan in pl…" at bounding box center [314, 128] width 504 height 53
drag, startPoint x: 314, startPoint y: 132, endPoint x: 262, endPoint y: 135, distance: 51.5
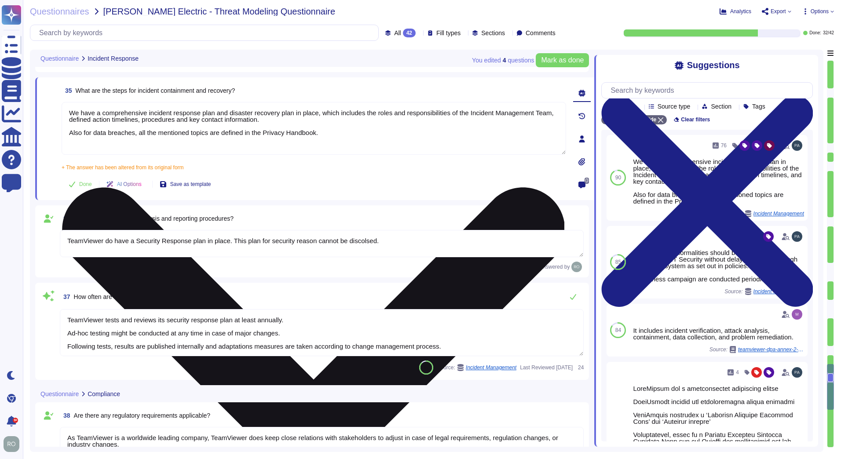
click at [262, 135] on textarea "We have a comprehensive incident response plan and disaster recovery plan in pl…" at bounding box center [314, 128] width 504 height 53
click at [251, 128] on textarea "We have a comprehensive incident response plan and disaster recovery plan in pl…" at bounding box center [314, 128] width 504 height 53
drag, startPoint x: 264, startPoint y: 131, endPoint x: 311, endPoint y: 131, distance: 47.5
click at [311, 131] on textarea "We have a comprehensive incident response plan and disaster recovery plan in pl…" at bounding box center [314, 128] width 504 height 53
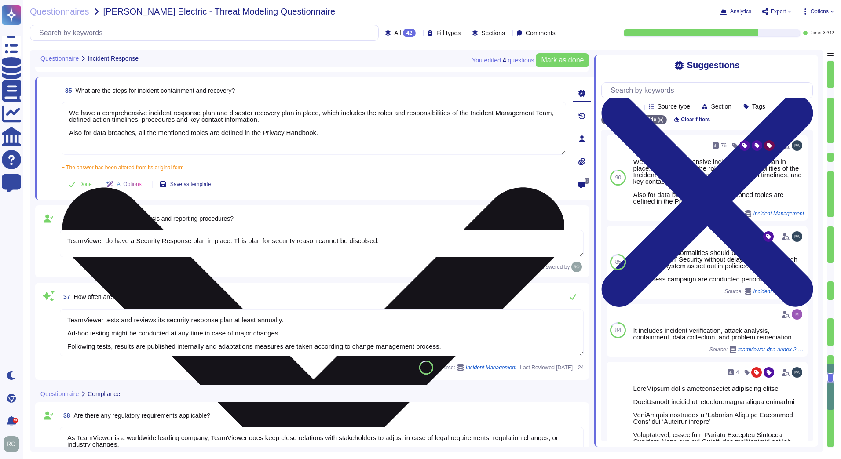
click at [367, 128] on textarea "We have a comprehensive incident response plan and disaster recovery plan in pl…" at bounding box center [314, 128] width 504 height 53
click at [366, 136] on textarea "We have a comprehensive incident response plan and disaster recovery plan in pl…" at bounding box center [314, 128] width 504 height 53
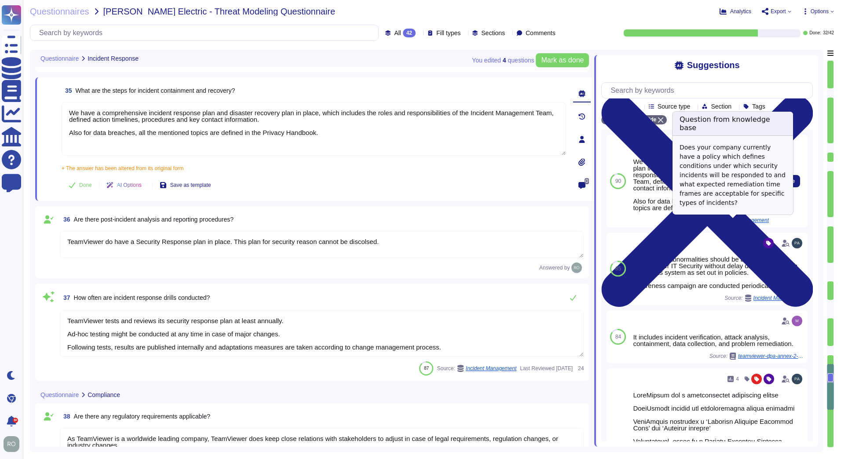
type textarea "We have a comprehensive incident response plan and disaster recovery plan in pl…"
click at [718, 223] on span "Incident Management" at bounding box center [743, 220] width 51 height 5
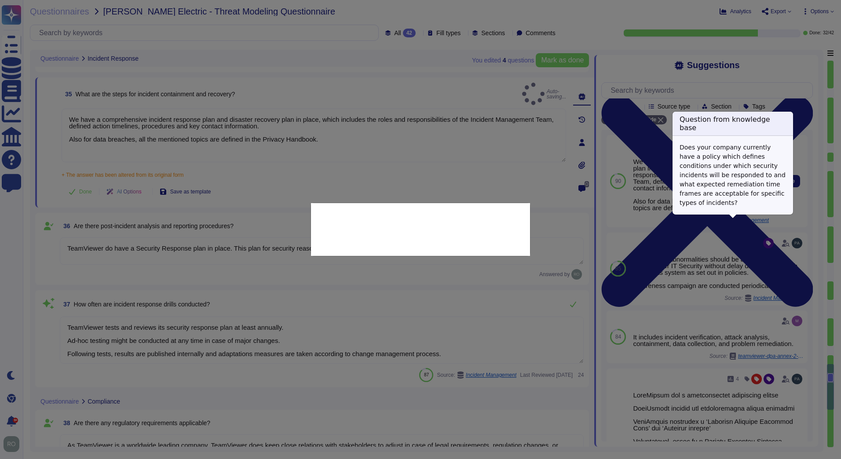
type textarea "Does your company currently have a policy which defines conditions under which …"
type textarea "We have a comprehensive incident response plan in place, which includes the rol…"
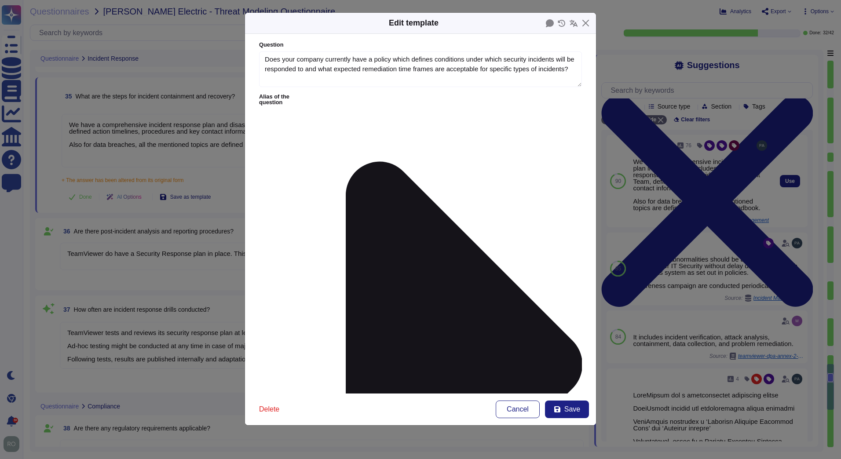
type textarea "Does your company currently have a policy which defines conditions under which …"
type textarea "We have a comprehensive incident response plan in place, which includes the rol…"
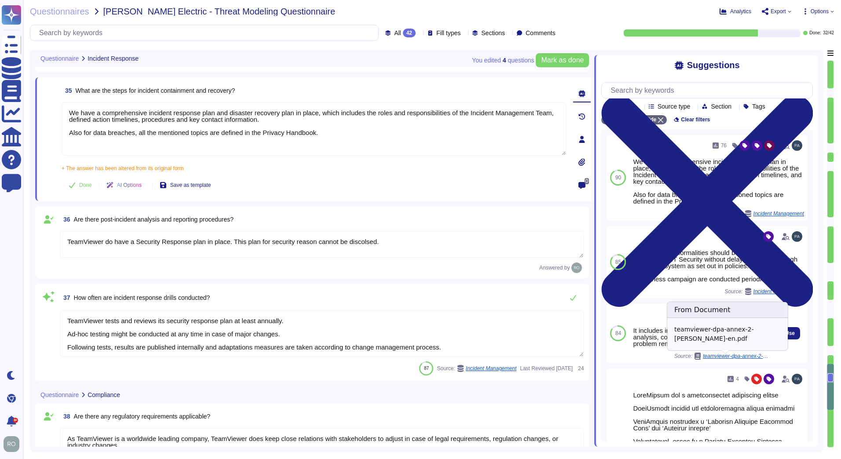
click at [734, 359] on span "teamviewer-dpa-annex-2-[PERSON_NAME]-en.pdf" at bounding box center [736, 355] width 66 height 5
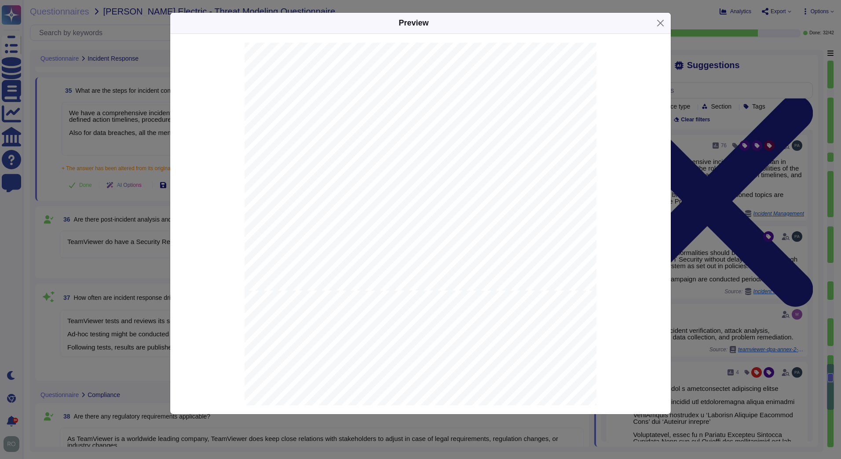
scroll to position [2486, 0]
click at [365, 137] on div "Page 6 Tools that need to be installed in the TeamViewer system are implemented…" at bounding box center [420, 291] width 352 height 497
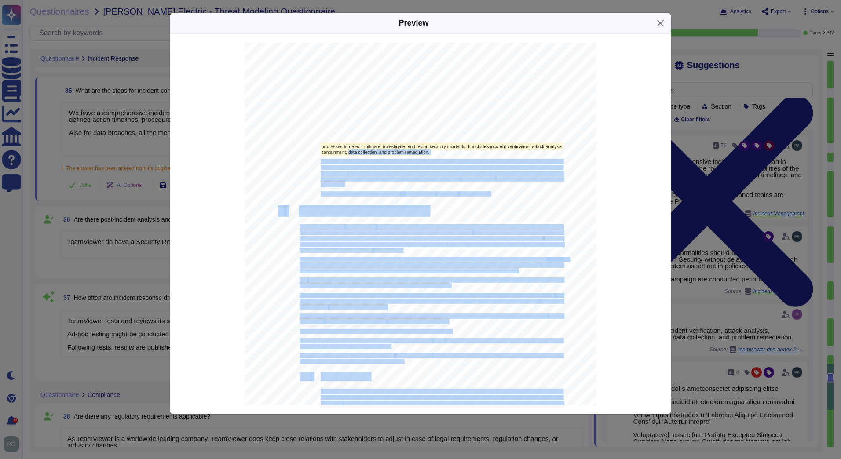
drag, startPoint x: 317, startPoint y: 137, endPoint x: 346, endPoint y: 155, distance: 33.2
click at [346, 155] on div "Page 6 Tools that need to be installed in the TeamViewer system are implemented…" at bounding box center [420, 291] width 352 height 497
click at [346, 156] on mark "nt, data collection, and problem remediation." at bounding box center [385, 152] width 89 height 7
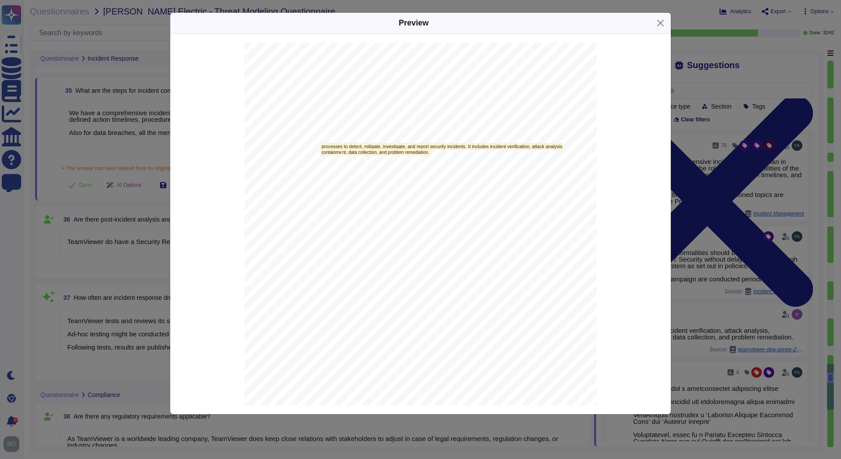
drag, startPoint x: 490, startPoint y: 195, endPoint x: 434, endPoint y: 182, distance: 57.4
click at [434, 182] on div "Page 6 Tools that need to be installed in the TeamViewer system are implemented…" at bounding box center [420, 291] width 352 height 497
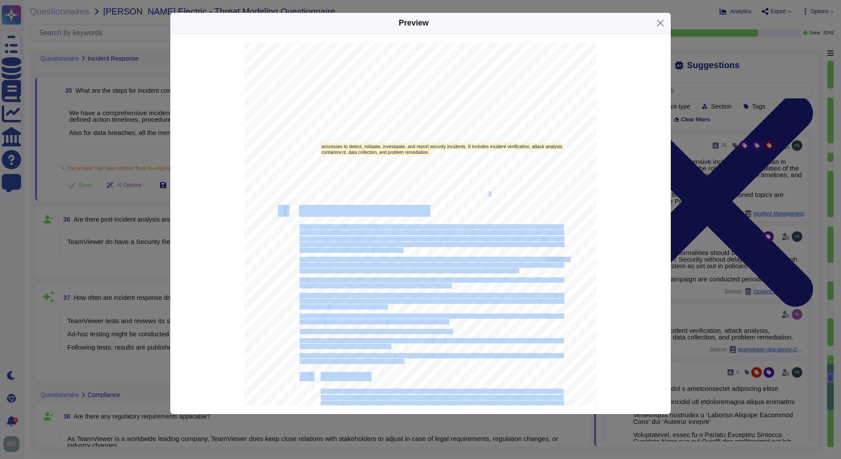
drag, startPoint x: 485, startPoint y: 192, endPoint x: 317, endPoint y: 138, distance: 176.4
click at [317, 138] on div "Page 6 Tools that need to be installed in the TeamViewer system are implemented…" at bounding box center [420, 291] width 352 height 497
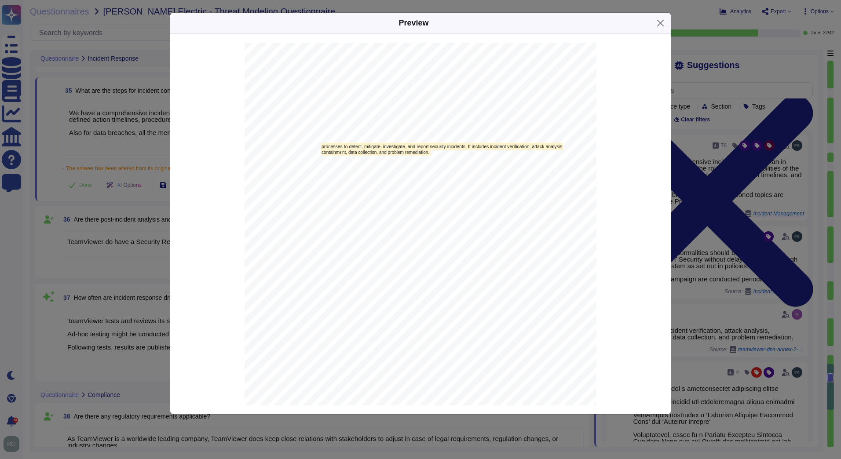
click at [321, 139] on span "TeamViewer maintains contingency plans to respond to potential security threats…" at bounding box center [442, 140] width 242 height 5
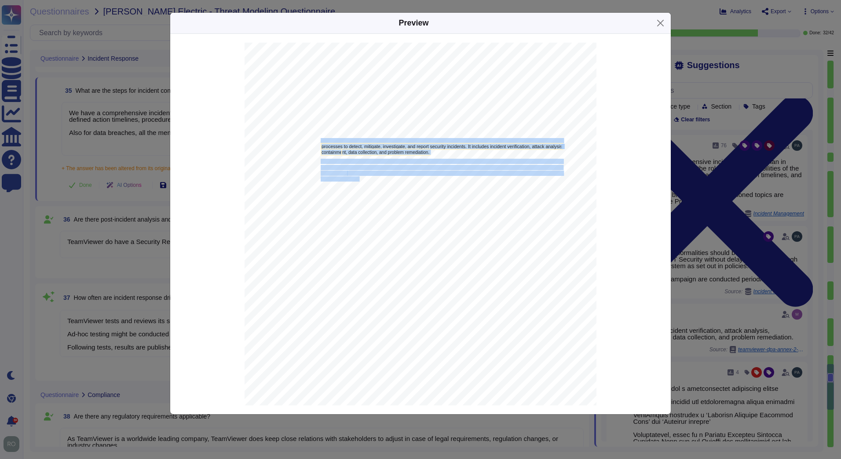
drag, startPoint x: 317, startPoint y: 140, endPoint x: 356, endPoint y: 179, distance: 54.7
click at [356, 179] on div "Page 6 Tools that need to be installed in the TeamViewer system are implemented…" at bounding box center [420, 291] width 352 height 497
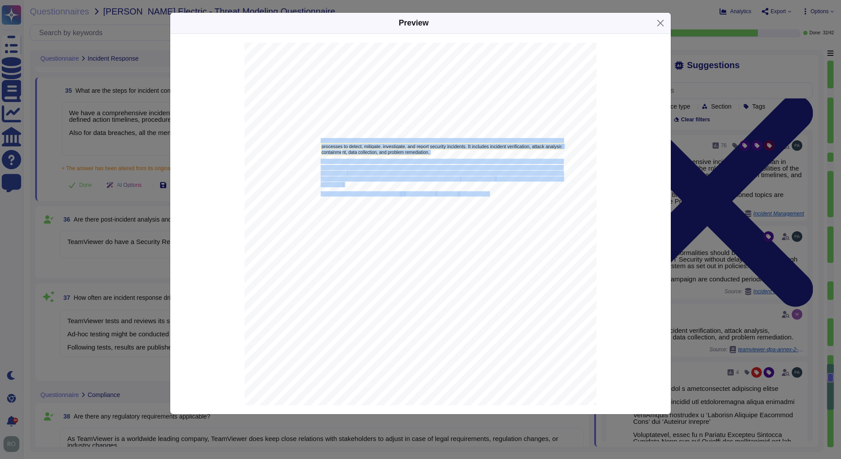
copy div "TeamViewer maintains contingency plans to respond to potential security threats…"
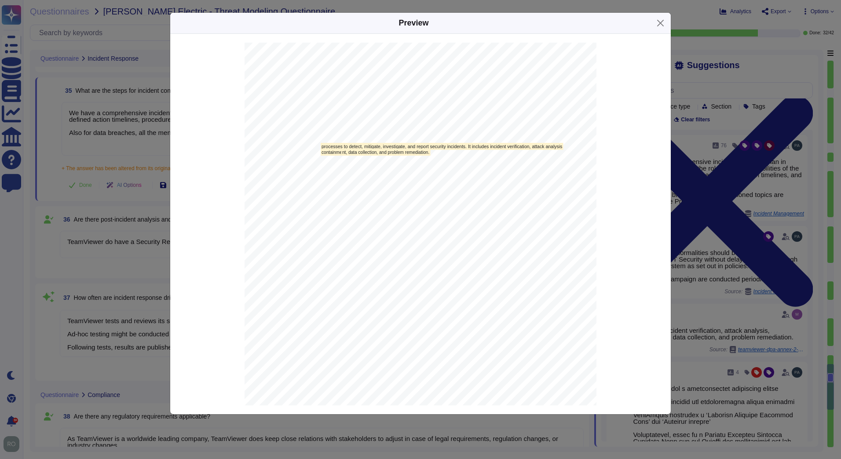
click at [134, 245] on div "Preview - Overview of Technical and Organi z ational Measures Version as of 1 7…" at bounding box center [420, 229] width 841 height 459
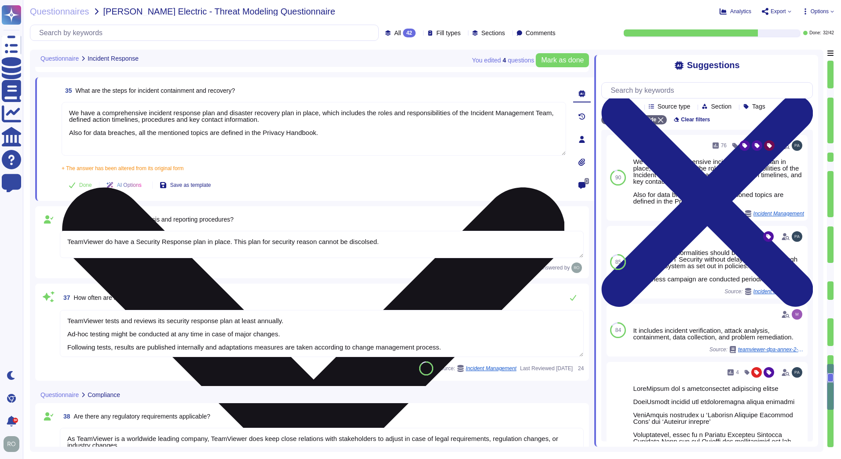
click at [149, 131] on textarea "We have a comprehensive incident response plan and disaster recovery plan in pl…" at bounding box center [314, 129] width 504 height 54
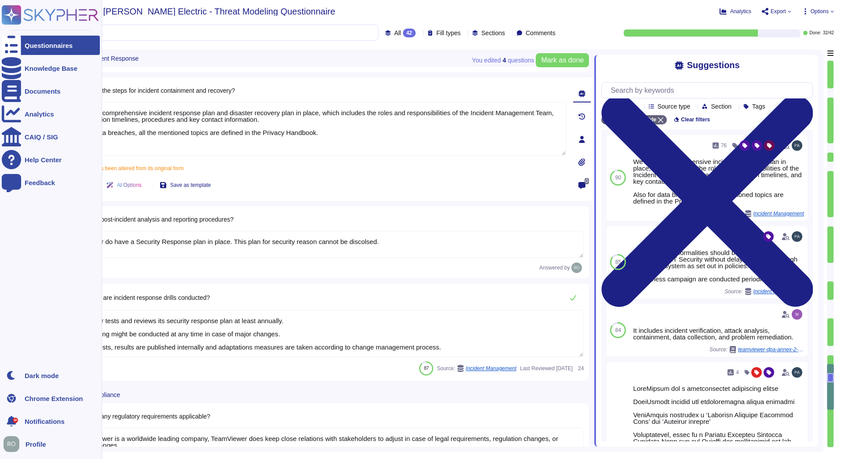
drag, startPoint x: 333, startPoint y: 135, endPoint x: 15, endPoint y: 101, distance: 319.7
click at [15, 101] on div "Questionnaires Knowledge Base Documents Analytics CAIQ / SIG Help Center Feedba…" at bounding box center [420, 229] width 841 height 459
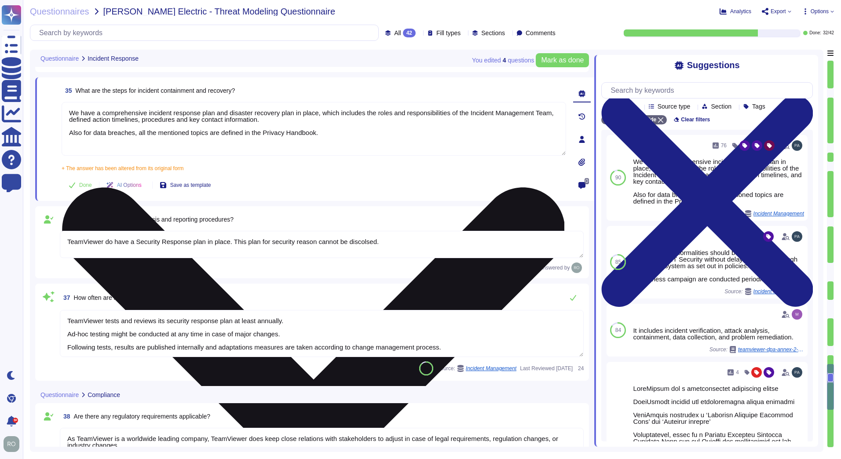
paste textarea "TeamViewer maintains contingency plans to respond to potential security threats…"
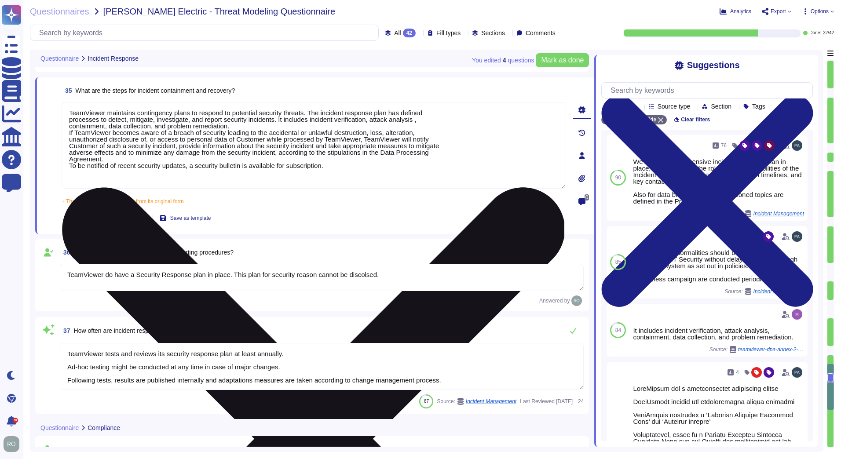
drag, startPoint x: 156, startPoint y: 109, endPoint x: 122, endPoint y: 148, distance: 51.1
click at [137, 149] on textarea "TeamViewer maintains contingency plans to respond to potential security threats…" at bounding box center [314, 145] width 504 height 87
drag, startPoint x: 113, startPoint y: 146, endPoint x: 149, endPoint y: 147, distance: 36.1
click at [149, 147] on textarea "TeamViewer maintains contingency plans to respond to potential security threats…" at bounding box center [314, 145] width 504 height 87
drag, startPoint x: 74, startPoint y: 150, endPoint x: 439, endPoint y: 163, distance: 364.7
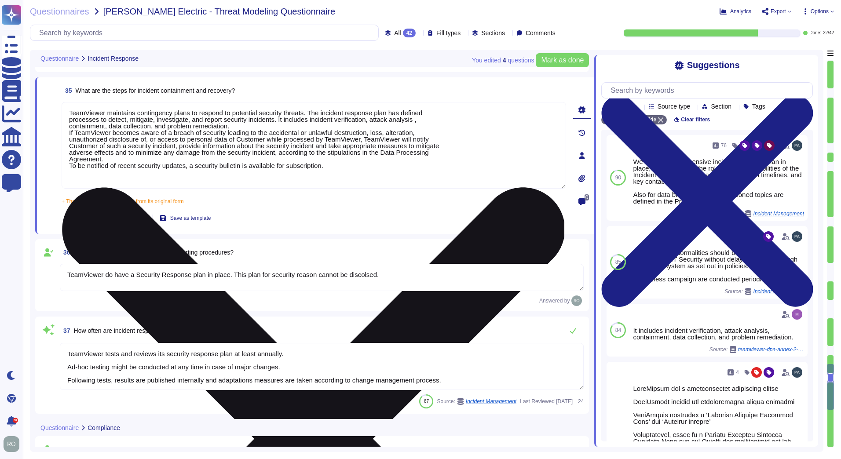
click at [439, 163] on textarea "TeamViewer maintains contingency plans to respond to potential security threats…" at bounding box center [314, 145] width 504 height 87
click at [438, 164] on textarea "TeamViewer maintains contingency plans to respond to potential security threats…" at bounding box center [314, 145] width 504 height 87
click at [357, 171] on textarea "TeamViewer maintains contingency plans to respond to potential security threats…" at bounding box center [314, 145] width 504 height 87
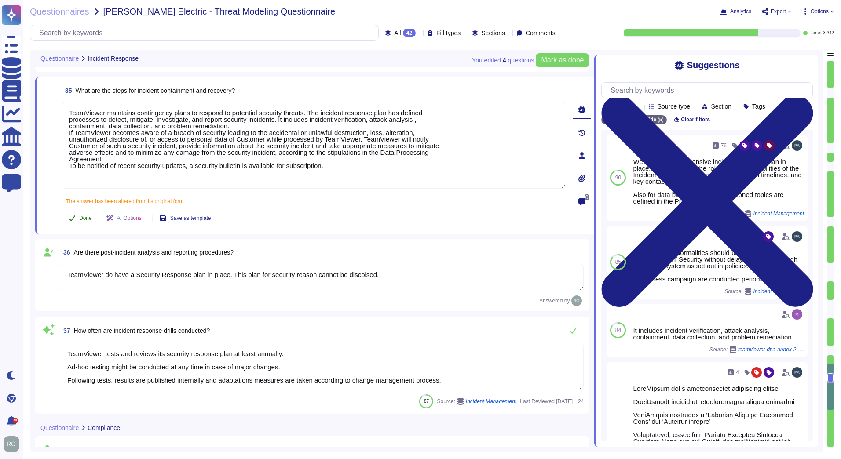
type textarea "TeamViewer maintains contingency plans to respond to potential security threats…"
click at [74, 214] on button "Done" at bounding box center [80, 218] width 37 height 18
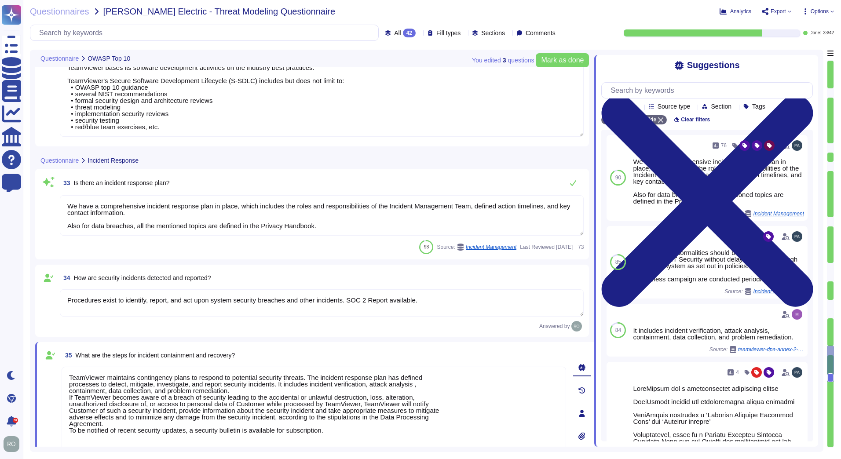
type textarea "Implement policies and procedures to protect ePHI from improper alteration or d…"
type textarea "Logs are centrally managed and monitored by a 24/7 Security Operations Team. Lo…"
type textarea "TeamViewer bases its software development activities on the industry best pract…"
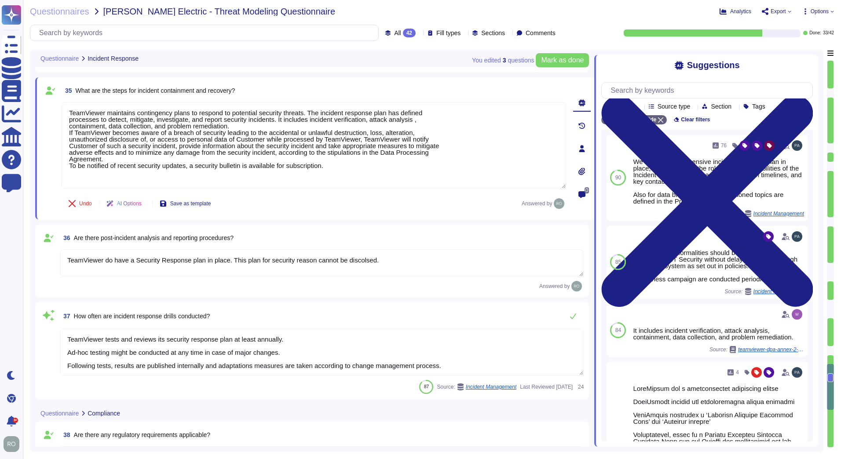
type textarea "At all times, relevant information about TeamViewer’s Security Management Syste…"
type textarea "TeamViewer maintains a number of certifications, including SOC2/3, HIPAA, and I…"
click at [230, 259] on textarea "TeamViewer do have a Security Response plan in place. This plan for security re…" at bounding box center [322, 262] width 524 height 27
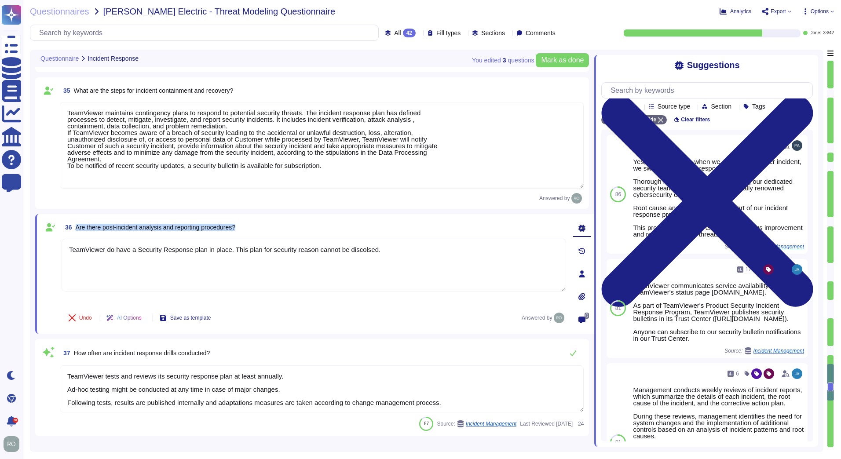
drag, startPoint x: 246, startPoint y: 229, endPoint x: 76, endPoint y: 231, distance: 170.2
click at [76, 231] on div "36 Are there post-incident analysis and reporting procedures?" at bounding box center [314, 227] width 504 height 16
copy span "Are there post-incident analysis and reporting procedures?"
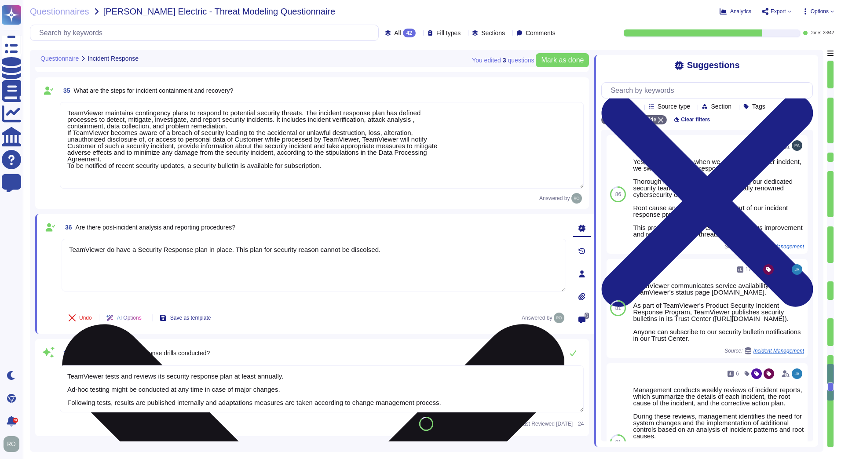
click at [248, 257] on textarea "TeamViewer do have a Security Response plan in place. This plan for security re…" at bounding box center [314, 265] width 504 height 53
drag, startPoint x: 230, startPoint y: 251, endPoint x: 409, endPoint y: 244, distance: 179.1
click at [409, 244] on textarea "TeamViewer do have a Security Response plan in place. This plan for security re…" at bounding box center [314, 265] width 504 height 53
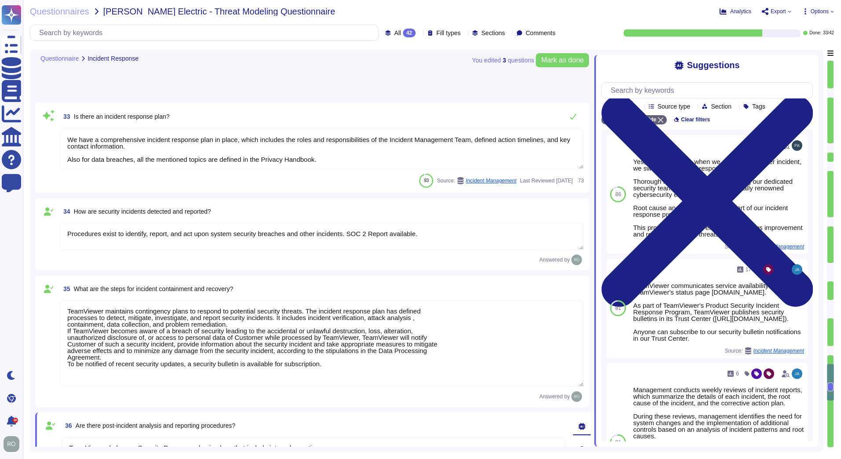
type textarea "TeamViewer do have a Security Response plan in place that include internal repo…"
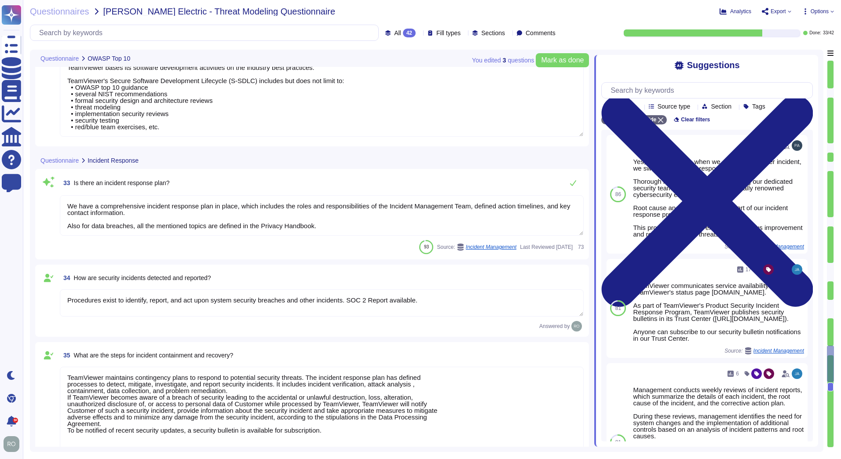
type textarea "Implement policies and procedures to protect ePHI from improper alteration or d…"
type textarea "Logs are centrally managed and monitored by a 24/7 Security Operations Team. Lo…"
type textarea "TeamViewer bases its software development activities on the industry best pract…"
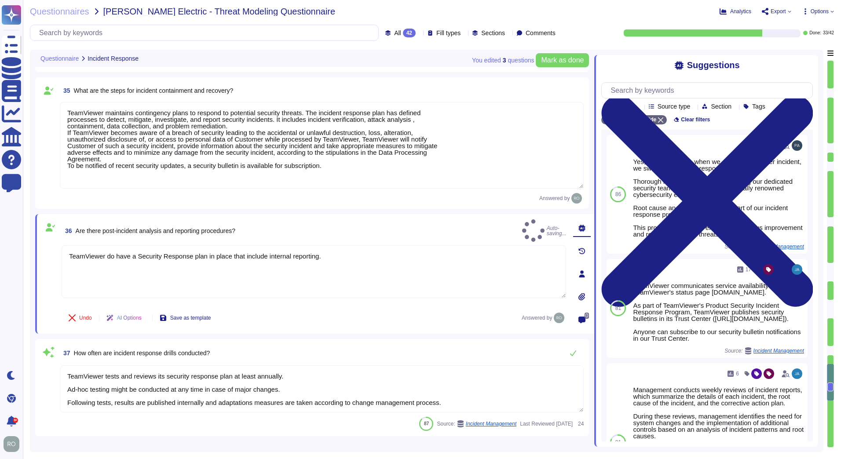
type textarea "As TeamViewer is a worldwide leading company, TeamViewer does keep close relati…"
type textarea "At all times, relevant information about TeamViewer’s Security Management Syste…"
type textarea "TeamViewer maintains a number of certifications, including SOC2/3, HIPAA, and I…"
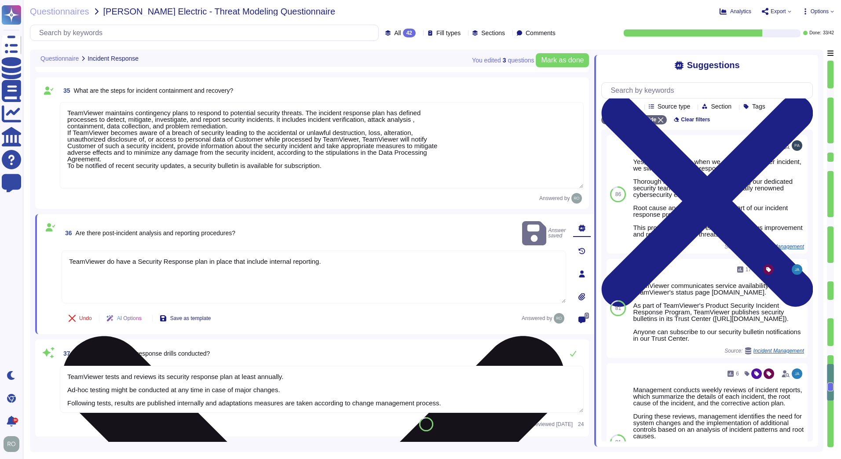
click at [205, 251] on textarea "TeamViewer do have a Security Response plan in place that include internal repo…" at bounding box center [314, 277] width 504 height 53
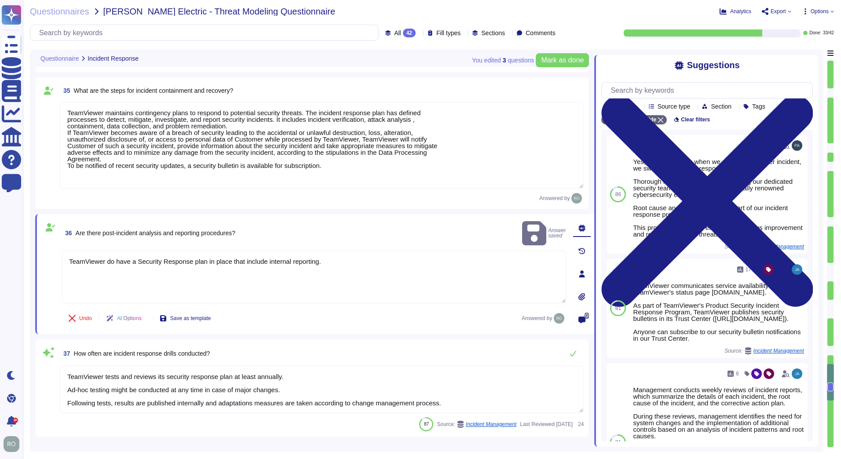
click at [221, 177] on textarea "TeamViewer maintains contingency plans to respond to potential security threats…" at bounding box center [322, 145] width 524 height 87
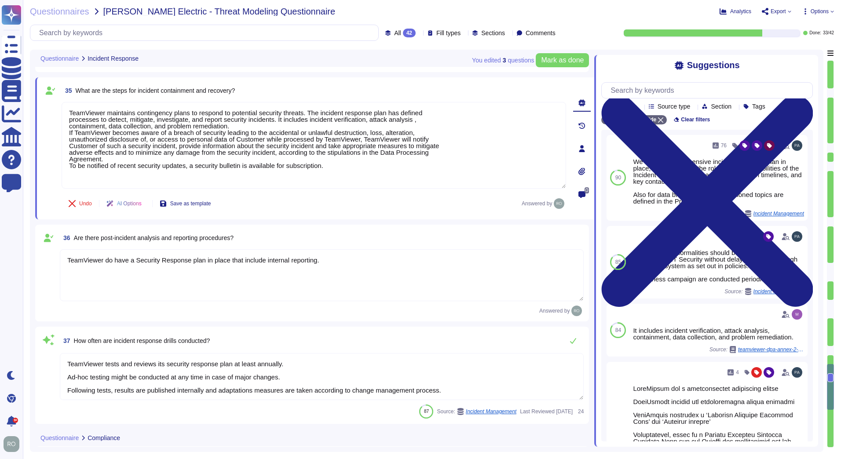
click at [829, 350] on div at bounding box center [830, 350] width 6 height 9
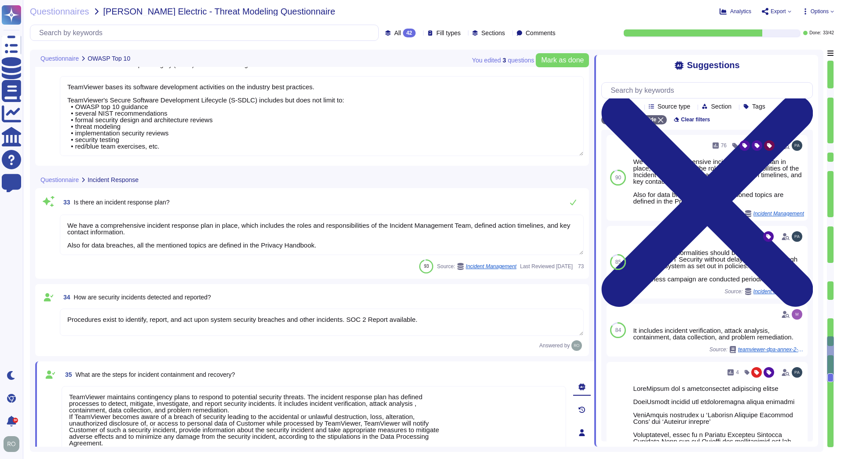
scroll to position [2889, 0]
type textarea "The overall access management is documented in the Identity and Access Manageme…"
type textarea "Implement policies and procedures to protect ePHI from improper alteration or d…"
type textarea "Logs are centrally managed and monitored by a 24/7 Security Operations Team. Lo…"
type textarea "TeamViewer bases its software development activities on the industry best pract…"
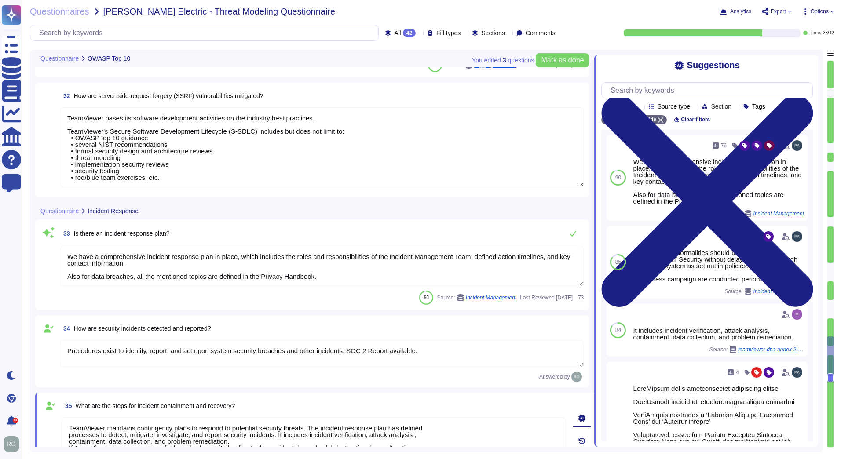
click at [417, 361] on textarea "Procedures exist to identify, report, and act upon system security breaches and…" at bounding box center [322, 353] width 524 height 27
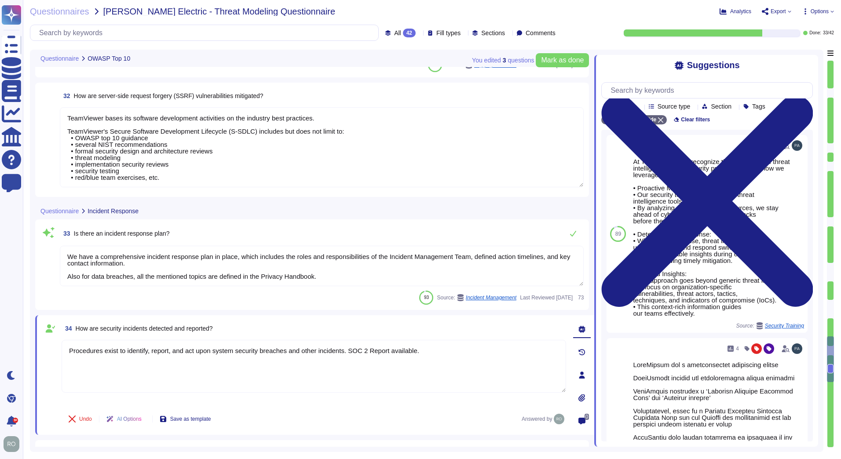
click at [204, 277] on textarea "We have a comprehensive incident response plan in place, which includes the rol…" at bounding box center [322, 266] width 524 height 40
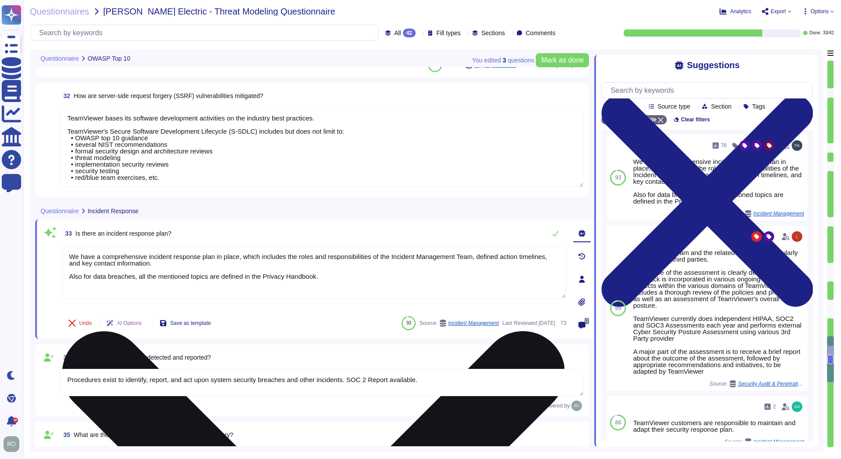
type textarea "TeamViewer tests and reviews its security response plan at least annually. Ad-h…"
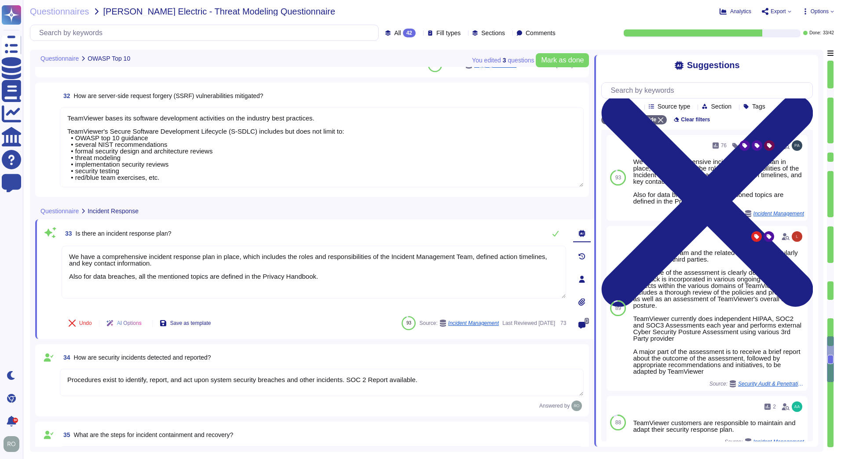
click at [178, 376] on textarea "Procedures exist to identify, report, and act upon system security breaches and…" at bounding box center [322, 382] width 524 height 27
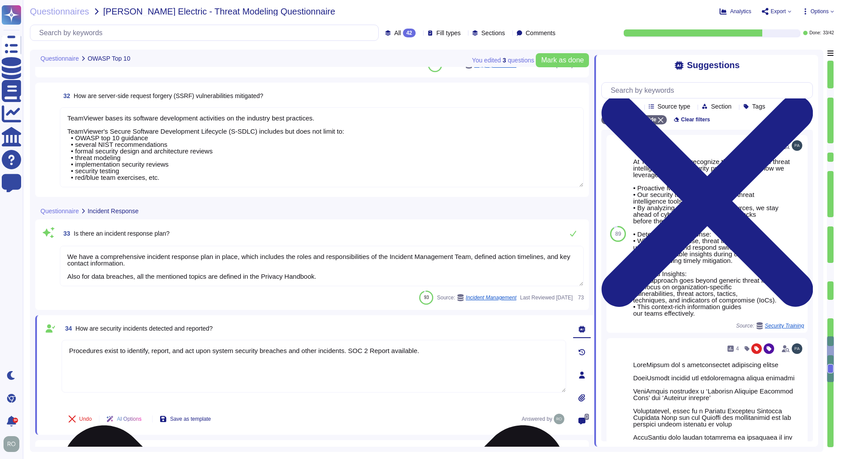
drag, startPoint x: 165, startPoint y: 352, endPoint x: 424, endPoint y: 360, distance: 259.1
click at [424, 360] on textarea "Procedures exist to identify, report, and act upon system security breaches and…" at bounding box center [314, 366] width 504 height 53
click at [335, 272] on textarea "We have a comprehensive incident response plan in place, which includes the rol…" at bounding box center [322, 266] width 524 height 40
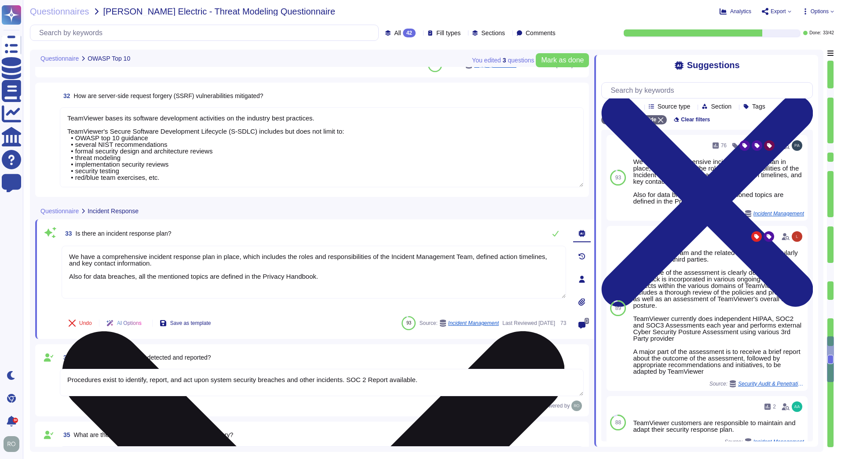
type textarea "TeamViewer tests and reviews its security response plan at least annually. Ad-h…"
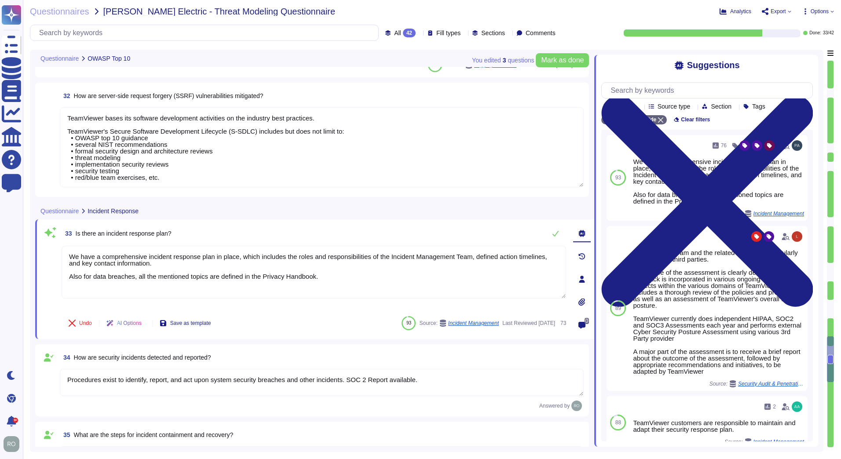
click at [830, 305] on div at bounding box center [830, 309] width 6 height 18
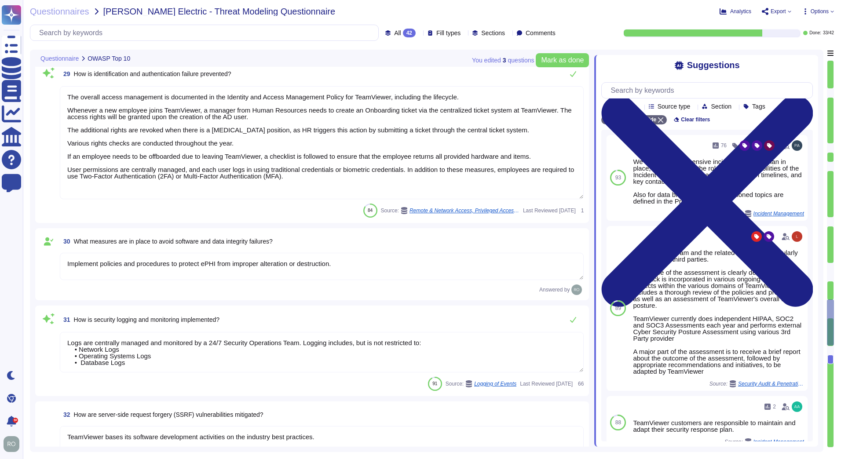
type textarea "TeamViewer ensures secure authentication through the use of Two-Factor Authenti…"
type textarea "TeamViewer implements and maintains various different internal guidelines and p…"
type textarea "TeamViewer has implemented a patch management process to ensure contracted cust…"
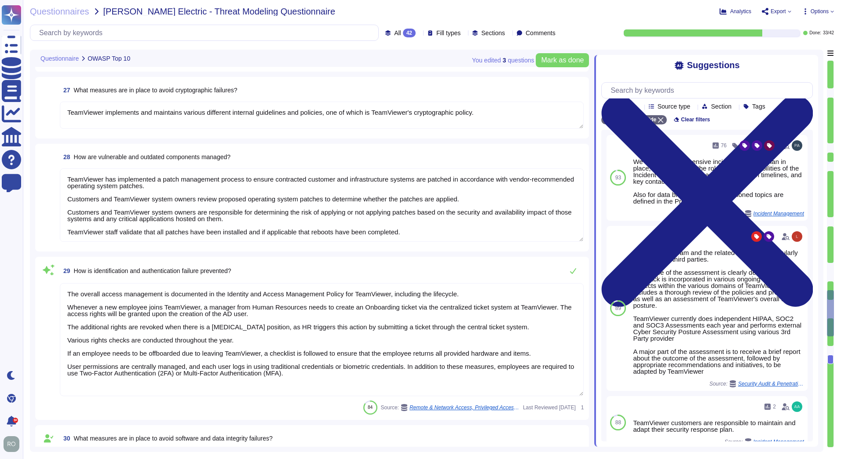
scroll to position [2394, 0]
type textarea "TeamViewer bases its software development activities on the industry best pract…"
click at [832, 271] on div at bounding box center [830, 272] width 6 height 18
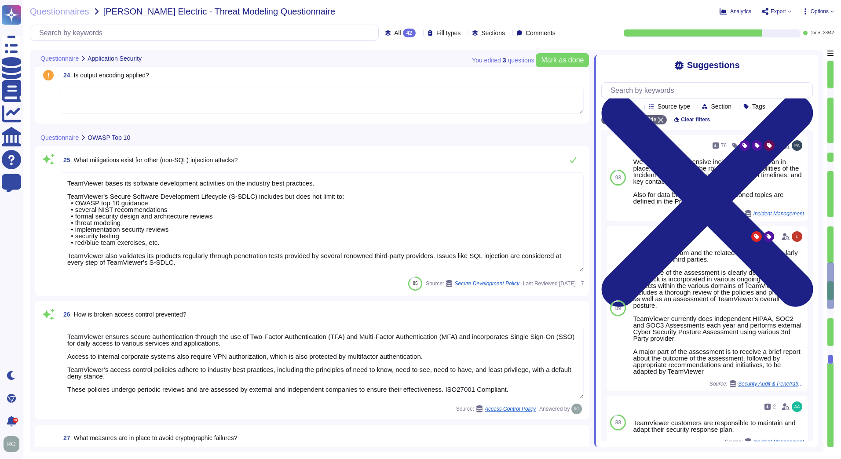
type textarea "TeamViewer is using sub-processors to provide specific capabilities. All the su…"
type textarea "Implement robust input validation and sanitization practices to prevent injecti…"
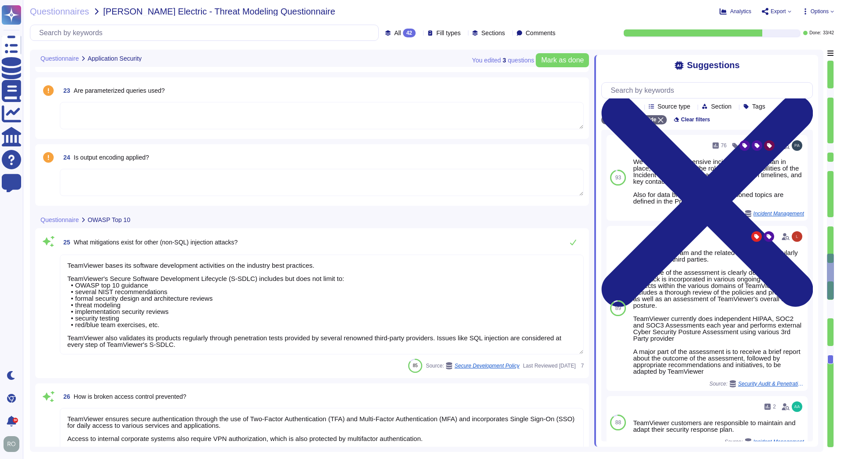
scroll to position [1736, 0]
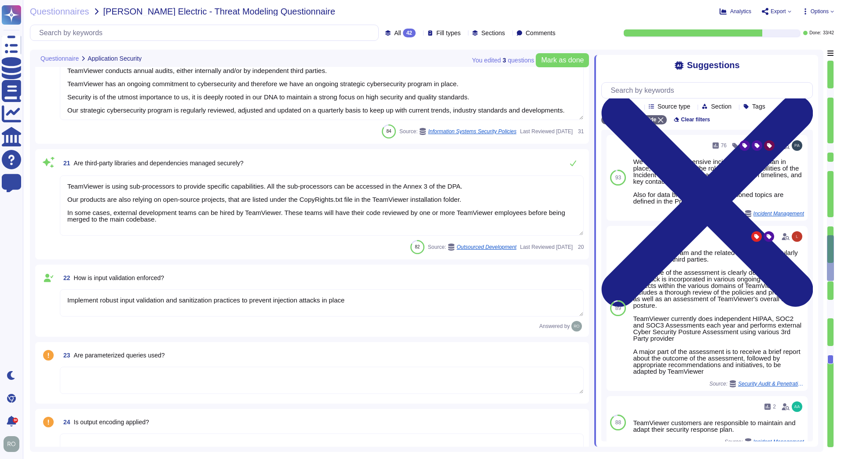
type textarea "Training on the SDLC is conducted in a variety of formats, including, but not l…"
type textarea "As part of TeamViewer S-SDLC process, TeamViewer conduct threat modeling, secur…"
type textarea "TeamViewer conducts annual audits, either internally and/or by independent thir…"
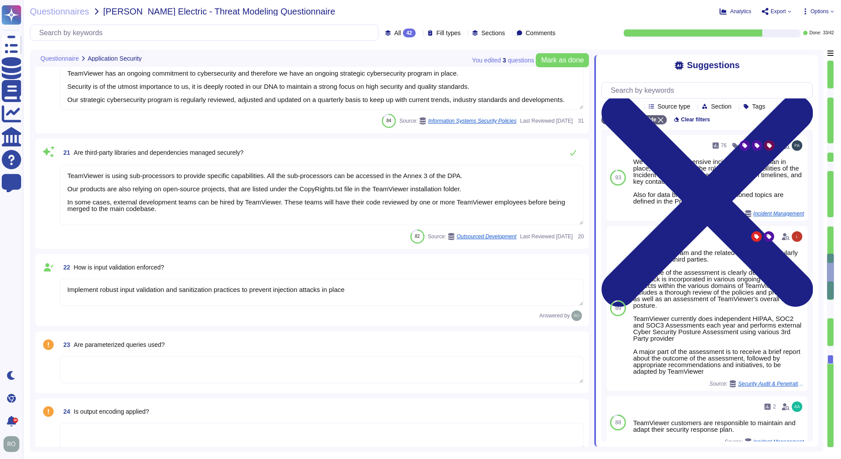
scroll to position [1985, 0]
type textarea "TeamViewer implements and maintains various different internal guidelines and p…"
type textarea "TeamViewer has implemented a patch management process to ensure contracted cust…"
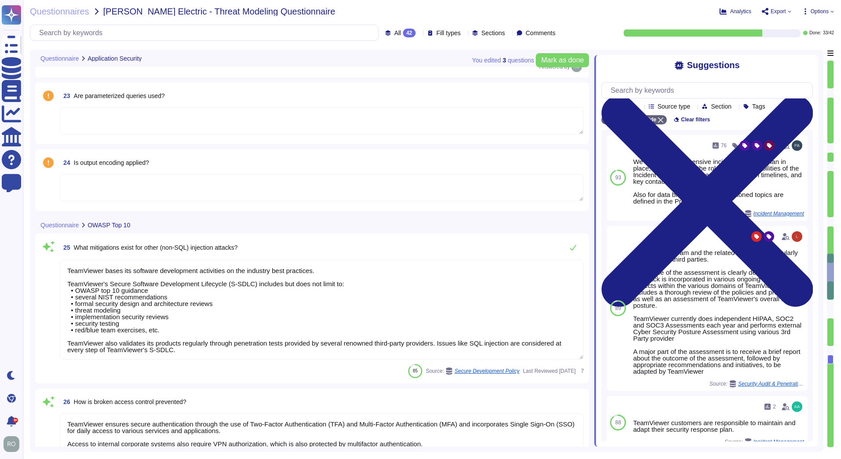
scroll to position [1736, 0]
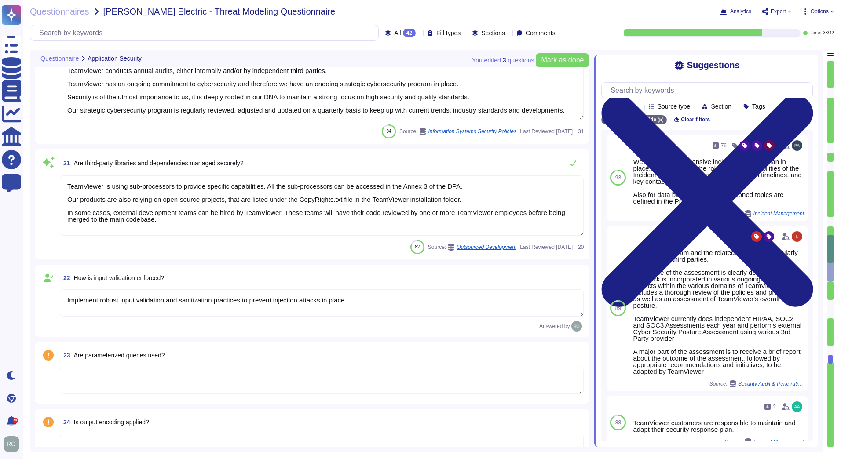
type textarea "Training on the SDLC is conducted in a variety of formats, including, but not l…"
type textarea "As part of TeamViewer S-SDLC process, TeamViewer conduct threat modeling, secur…"
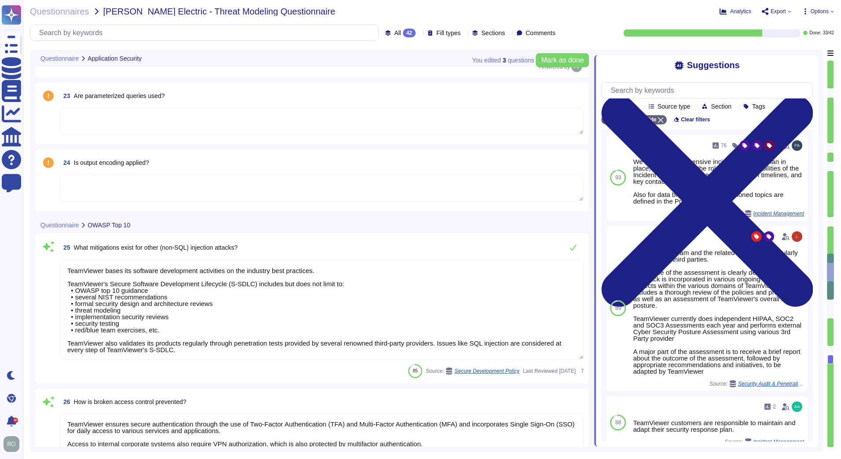
type textarea "TeamViewer implements and maintains various different internal guidelines and p…"
type textarea "TeamViewer has implemented a patch management process to ensure contracted cust…"
click at [170, 162] on div "24 Is output encoding applied?" at bounding box center [322, 163] width 524 height 16
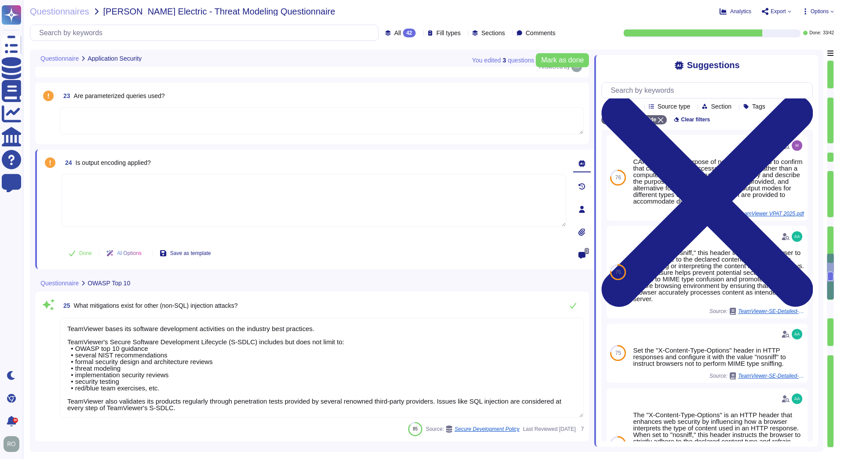
type textarea "TeamViewer has implemented a patch management process to ensure contracted cust…"
drag, startPoint x: 167, startPoint y: 166, endPoint x: 73, endPoint y: 162, distance: 94.2
click at [73, 162] on div "24 Is output encoding applied?" at bounding box center [314, 163] width 504 height 16
drag, startPoint x: 73, startPoint y: 162, endPoint x: 73, endPoint y: 90, distance: 72.1
click at [74, 90] on span "23 Are parameterized queries used?" at bounding box center [112, 96] width 105 height 16
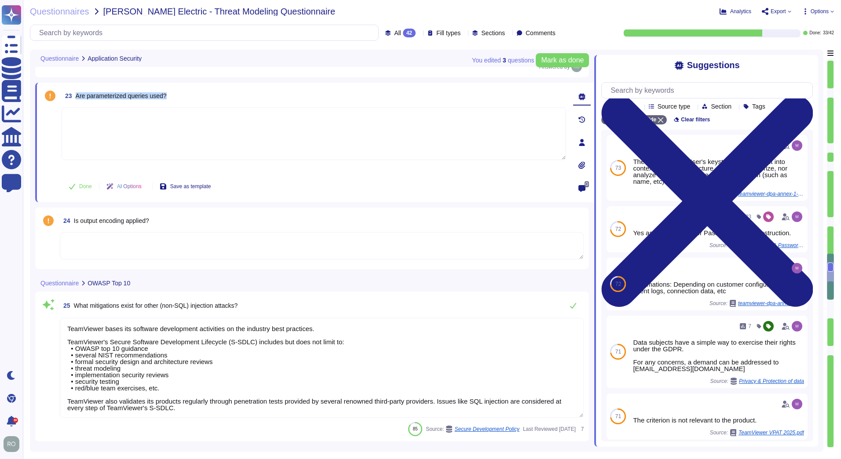
drag, startPoint x: 76, startPoint y: 97, endPoint x: 181, endPoint y: 102, distance: 105.2
click at [181, 102] on div "23 Are parameterized queries used?" at bounding box center [314, 96] width 504 height 16
click at [203, 100] on div "23 Are parameterized queries used?" at bounding box center [314, 96] width 504 height 16
drag, startPoint x: 155, startPoint y: 220, endPoint x: 73, endPoint y: 222, distance: 82.2
click at [73, 222] on div "24 Is output encoding applied?" at bounding box center [322, 221] width 524 height 16
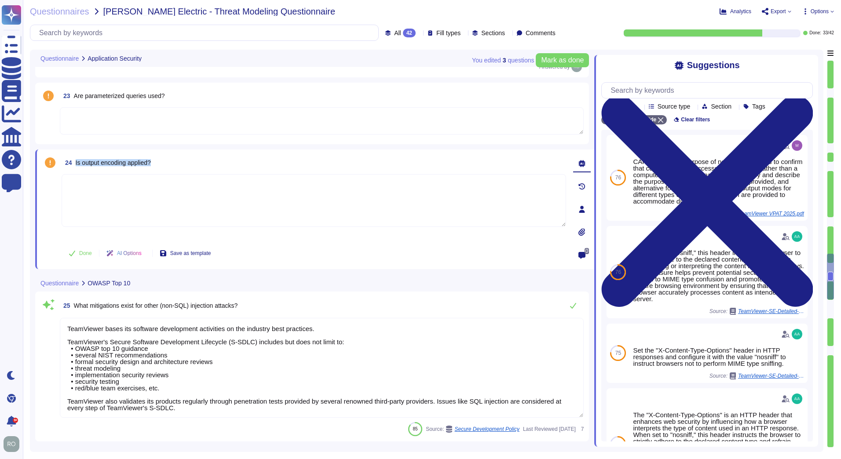
drag, startPoint x: 162, startPoint y: 161, endPoint x: 74, endPoint y: 167, distance: 88.6
click at [74, 167] on div "24 Is output encoding applied?" at bounding box center [314, 163] width 504 height 16
click at [74, 167] on span "24 Is output encoding applied?" at bounding box center [106, 163] width 89 height 16
drag, startPoint x: 80, startPoint y: 165, endPoint x: 157, endPoint y: 164, distance: 77.0
click at [157, 164] on div "24 Is output encoding applied?" at bounding box center [314, 163] width 504 height 16
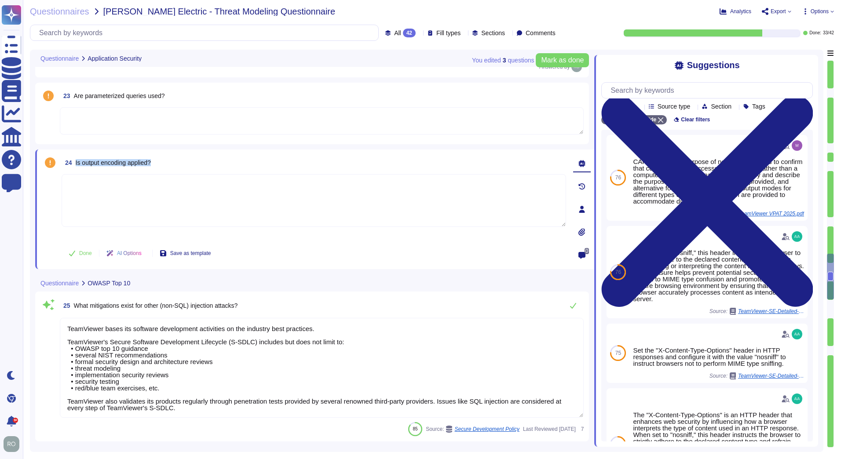
drag, startPoint x: 157, startPoint y: 164, endPoint x: 145, endPoint y: 160, distance: 13.2
click at [203, 164] on div "24 Is output encoding applied?" at bounding box center [314, 163] width 504 height 16
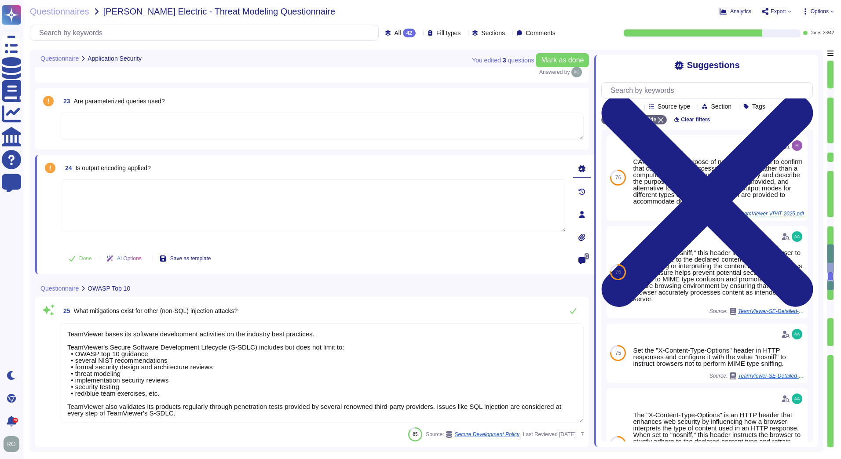
type textarea "As part of TeamViewer S-SDLC process, TeamViewer conduct threat modeling, secur…"
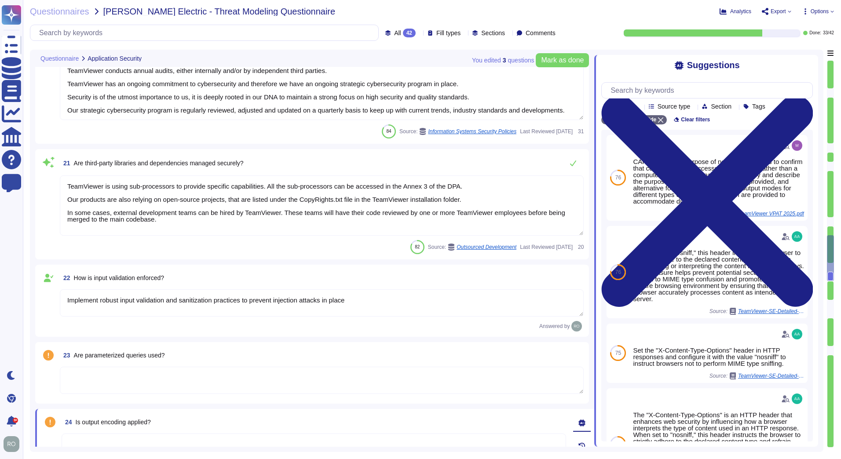
type textarea "Training on the SDLC is conducted in a variety of formats, including, but not l…"
click at [73, 295] on textarea "Implement robust input validation and sanitization practices to prevent injecti…" at bounding box center [322, 302] width 524 height 27
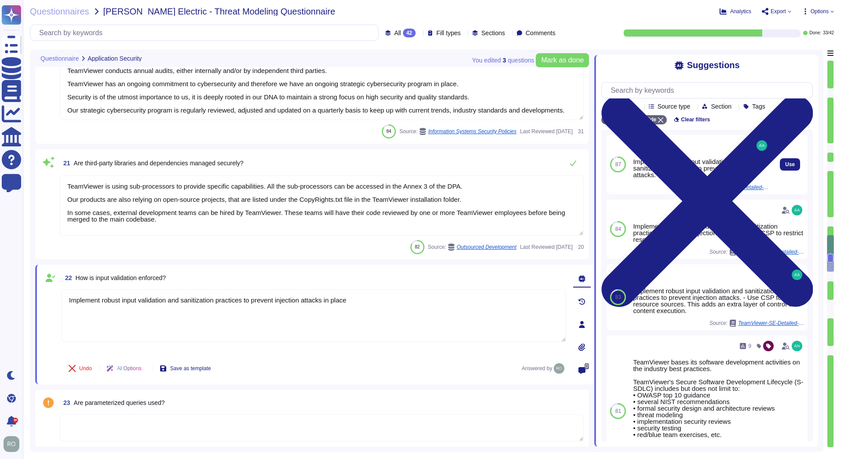
click at [722, 188] on span "TeamViewer-SE-Detailed-Report-2024-11-14.pdf" at bounding box center [736, 187] width 66 height 5
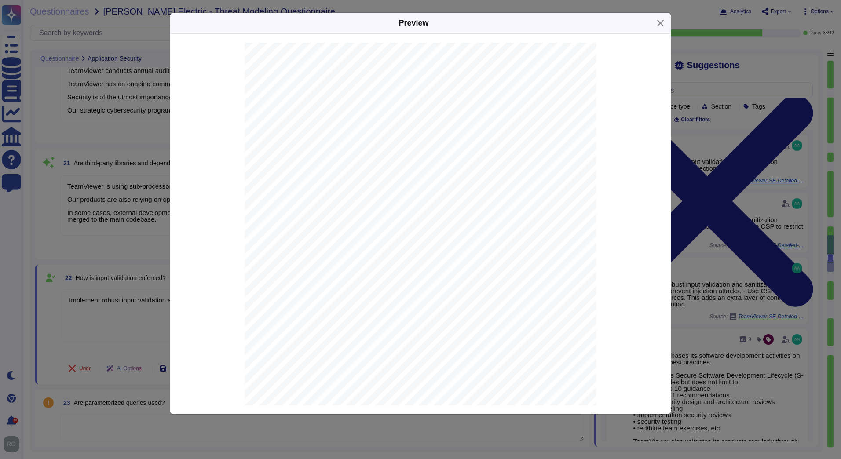
scroll to position [3185, 0]
click at [300, 242] on span "Without SRI, externally loaded resources, like scripts and stylesheets, lack in…" at bounding box center [391, 243] width 199 height 4
drag, startPoint x: 284, startPoint y: 55, endPoint x: 263, endPoint y: 53, distance: 20.7
click at [265, 53] on div "Detailed Report of teamviewer.com - Prepared on 11/14/24 | 8 of 26 Security-rel…" at bounding box center [420, 270] width 352 height 455
click at [263, 53] on div "Detailed Report of teamviewer.com - Prepared on 11/14/24 | 8 of 26 Security-rel…" at bounding box center [420, 270] width 352 height 455
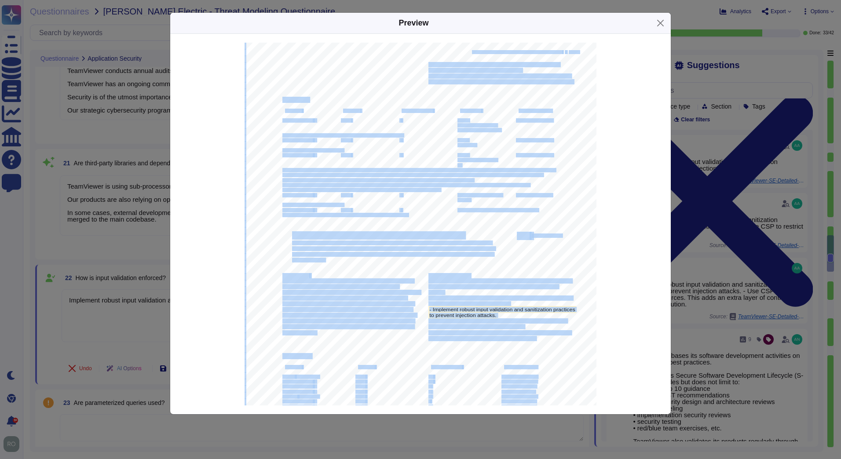
drag, startPoint x: 267, startPoint y: 48, endPoint x: 296, endPoint y: 41, distance: 29.3
click at [296, 41] on div "Detailed Report of teamviewer.com - Prepared on 11/14/24 | 1 of 26 Security-rel…" at bounding box center [420, 224] width 500 height 380
drag, startPoint x: 296, startPoint y: 41, endPoint x: 294, endPoint y: 57, distance: 15.5
click at [294, 57] on div at bounding box center [420, 270] width 352 height 455
click at [658, 24] on button "Close" at bounding box center [660, 23] width 14 height 14
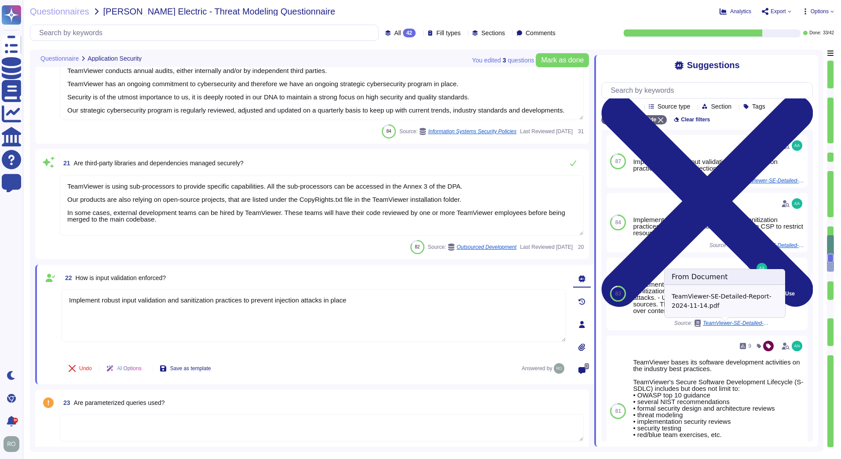
click at [745, 325] on span "TeamViewer-SE-Detailed-Report-2024-11-14.pdf" at bounding box center [736, 323] width 66 height 5
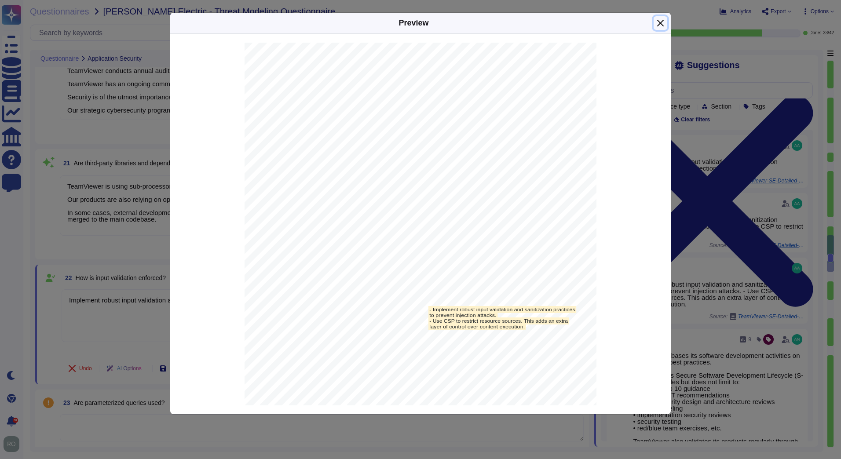
click at [663, 26] on button "Close" at bounding box center [660, 23] width 14 height 14
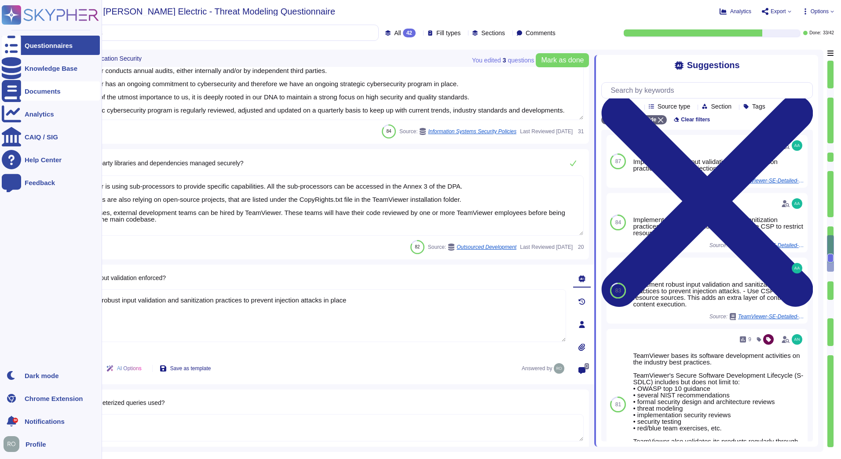
click at [11, 88] on icon at bounding box center [11, 91] width 19 height 22
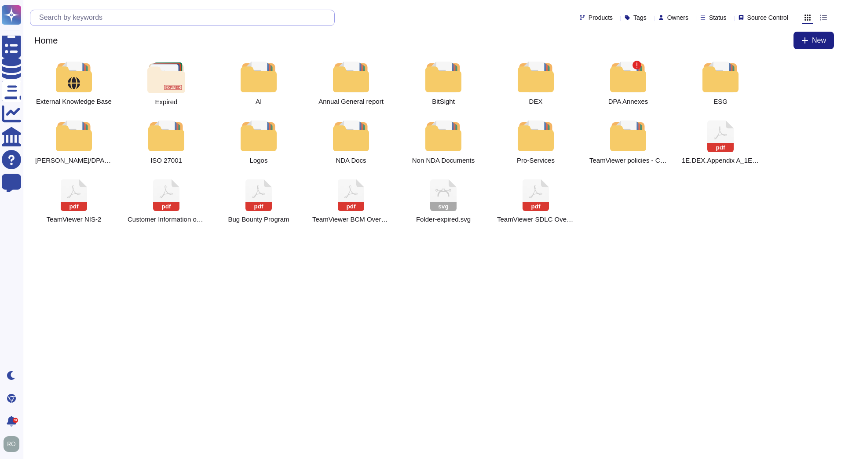
click at [102, 19] on input "text" at bounding box center [184, 17] width 299 height 15
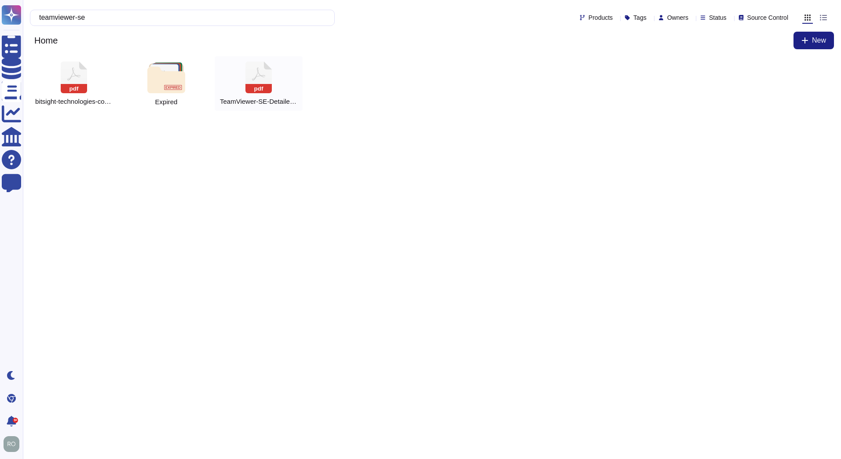
type input "teamviewer-se"
click at [231, 92] on div "pdf TeamViewer-SE-Detailed-Report-2024-11-14.pdf" at bounding box center [259, 83] width 88 height 55
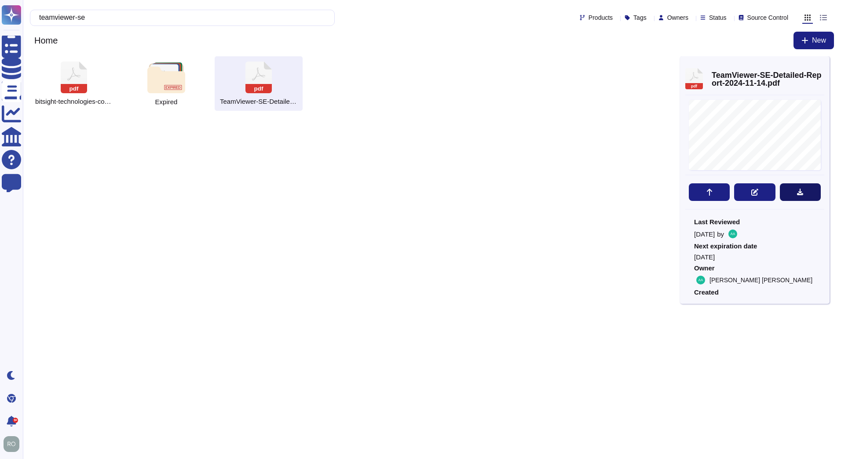
click at [795, 195] on button at bounding box center [800, 192] width 41 height 18
click at [251, 118] on html "Questionnaires Knowledge Base Documents Analytics CAIQ / SIG Help Center Feedba…" at bounding box center [420, 59] width 841 height 118
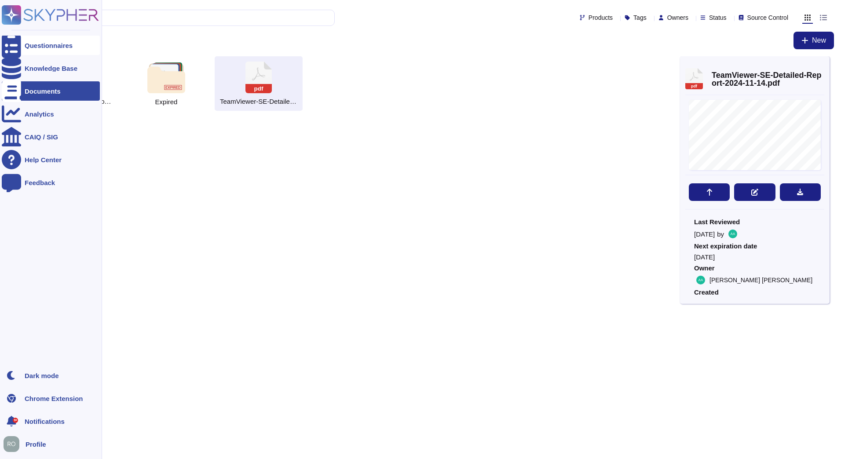
click at [37, 50] on div "Questionnaires" at bounding box center [51, 45] width 98 height 19
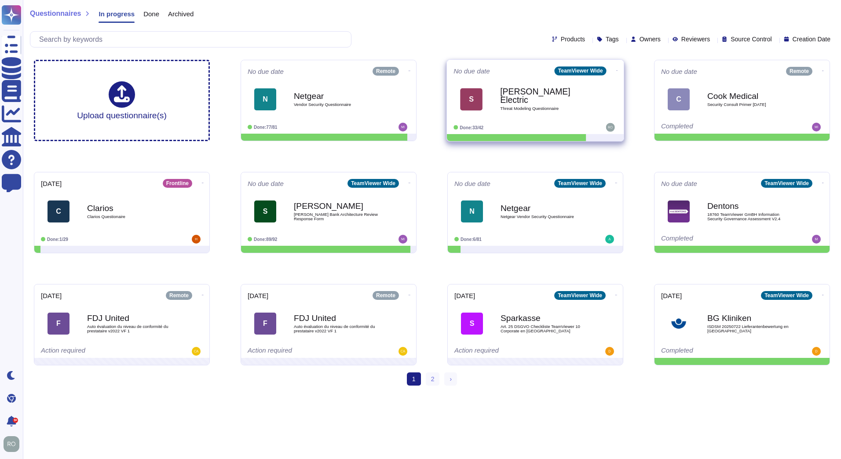
click at [503, 95] on b "[PERSON_NAME] Electric" at bounding box center [544, 95] width 89 height 17
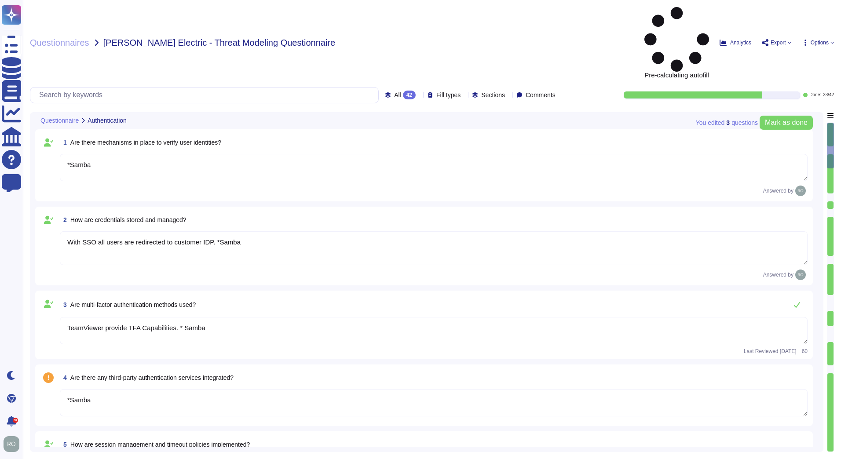
type textarea "*Samba"
type textarea "With SSO all users are redirected to customer IDP. *Samba"
type textarea "TeamViewer provide TFA Capabilities. * Samba"
type textarea "*Samba"
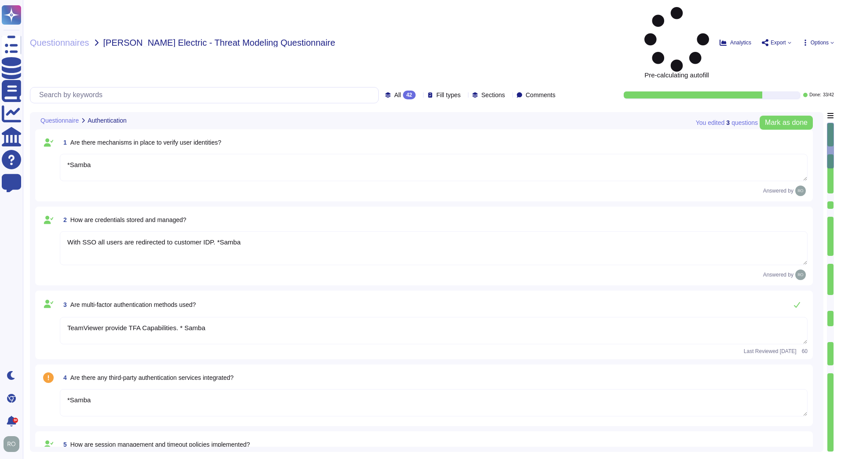
type textarea "*Samba"
type textarea "TeamViewer uses role-based security architecture. Security principles are embed…"
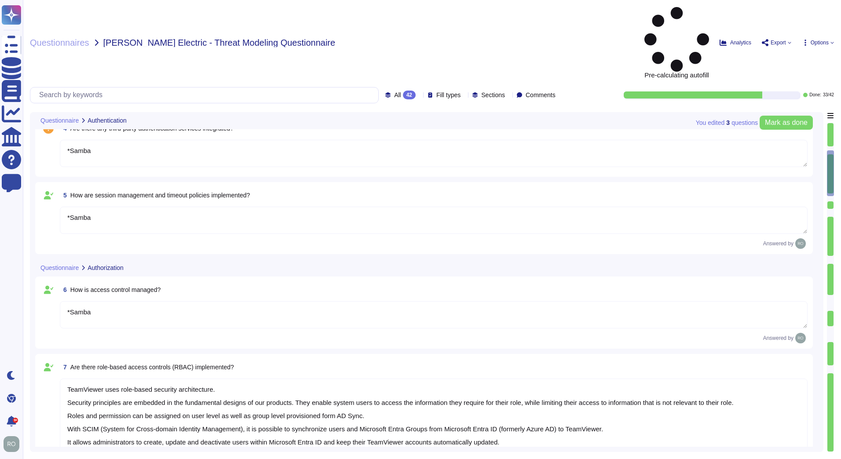
type textarea "*Samba"
type textarea "TeamViewer uses role-based security architecture and requires users of the syst…"
type textarea "*Samba"
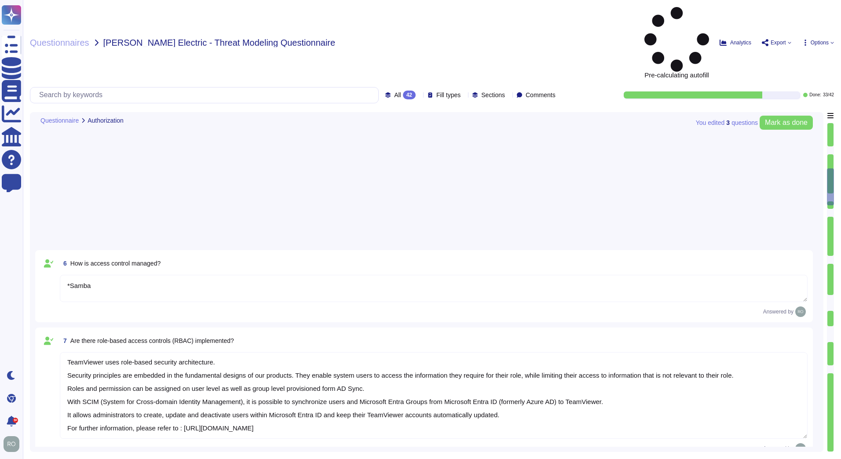
type textarea "TeamViewer Use encryption technologies to protect customer data both at rest an…"
type textarea "One of the objectives of TeamViewer’s Information Security Policy is to ensure …"
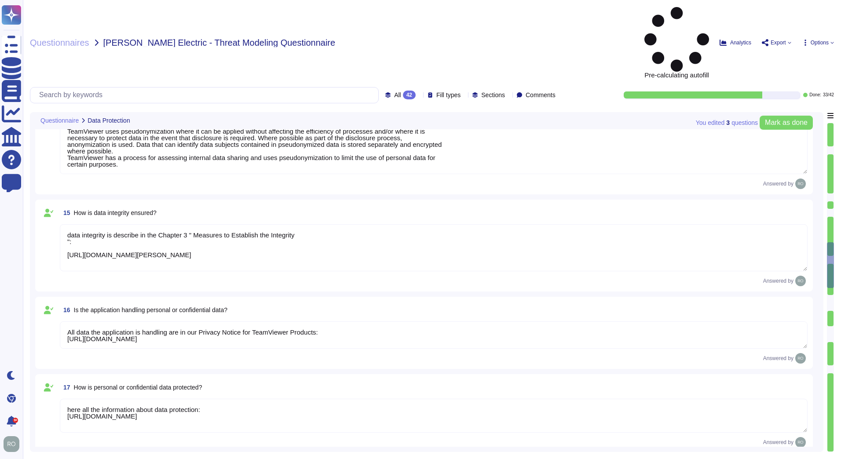
type textarea "Data is retained according to the data type identified by the property. On prod…"
type textarea "TeamViewer uses pseudonymization where it can be applied without affecting the …"
type textarea "data integrity is describe in the Chapter 3 " Measures to Establish the Integri…"
type textarea "All data the application is handling are in our Privacy Notice for TeamViewer P…"
type textarea "here all the information about data protection: [URL][DOMAIN_NAME]"
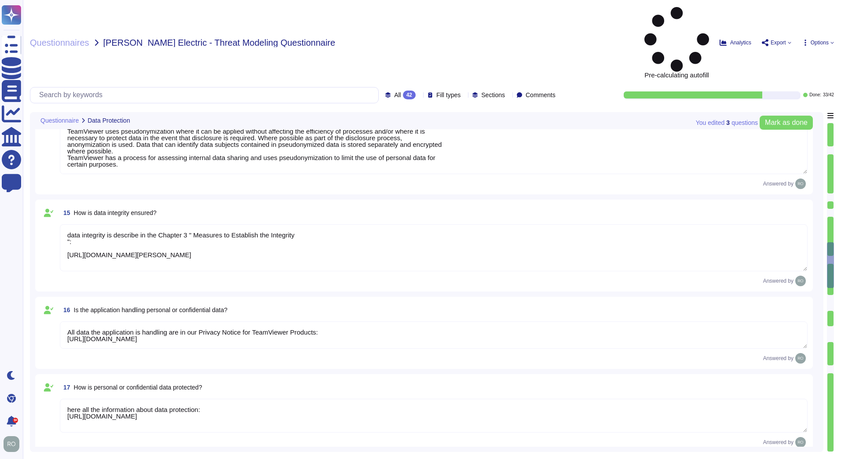
type textarea "Training on the SDLC is conducted in a variety of formats, including, but not l…"
type textarea "As part of TeamViewer S-SDLC process, TeamViewer conduct threat modeling, secur…"
type textarea "TeamViewer conducts annual audits, either internally and/or by independent thir…"
type textarea "TeamViewer is using sub-processors to provide specific capabilities. All the su…"
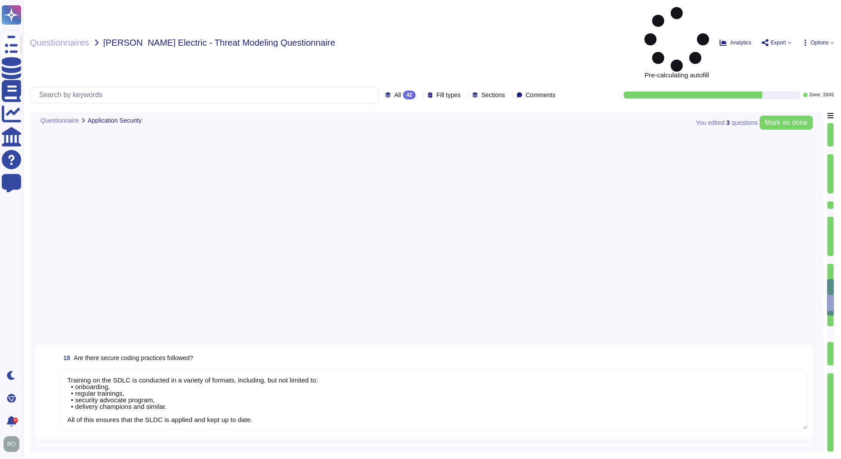
type textarea "Implement robust input validation and sanitization practices to prevent injecti…"
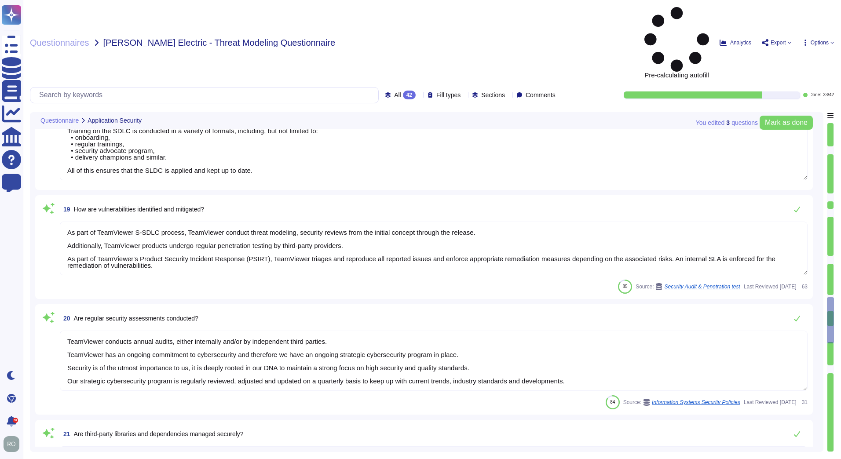
type textarea "TeamViewer bases its software development activities on the industry best pract…"
type textarea "TeamViewer ensures secure authentication through the use of Two-Factor Authenti…"
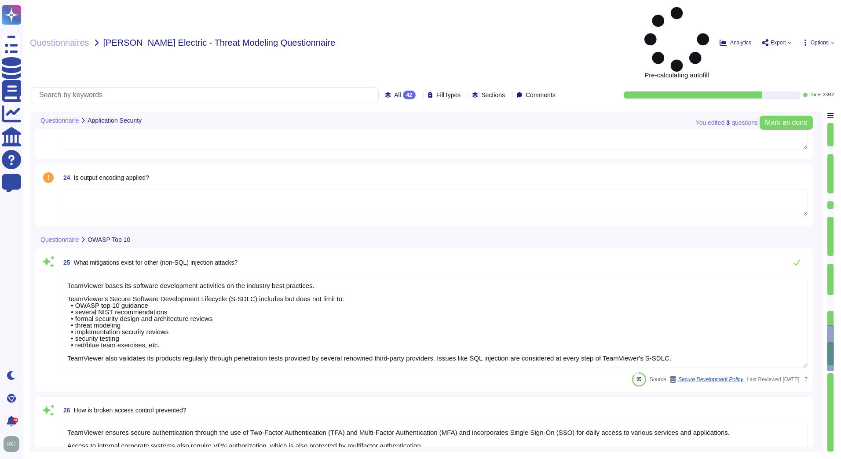
type textarea "TeamViewer implements and maintains various different internal guidelines and p…"
type textarea "TeamViewer has implemented a patch management process to ensure contracted cust…"
type textarea "The overall access management is documented in the Identity and Access Manageme…"
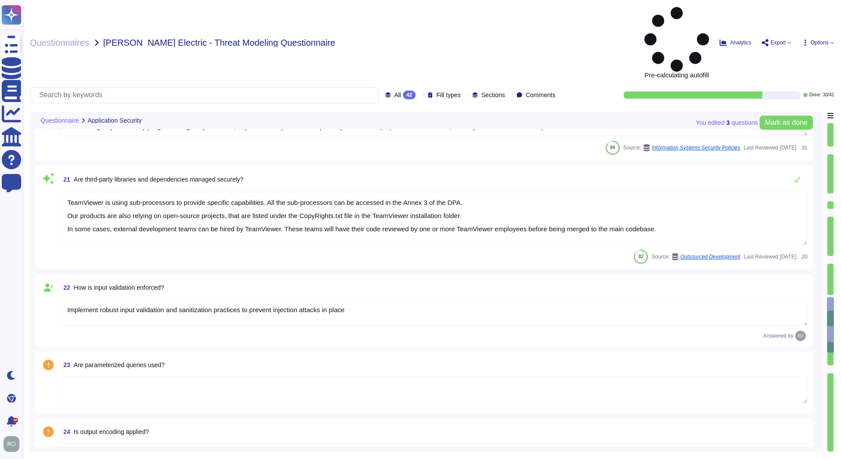
type textarea "As part of TeamViewer S-SDLC process, TeamViewer conduct threat modeling, secur…"
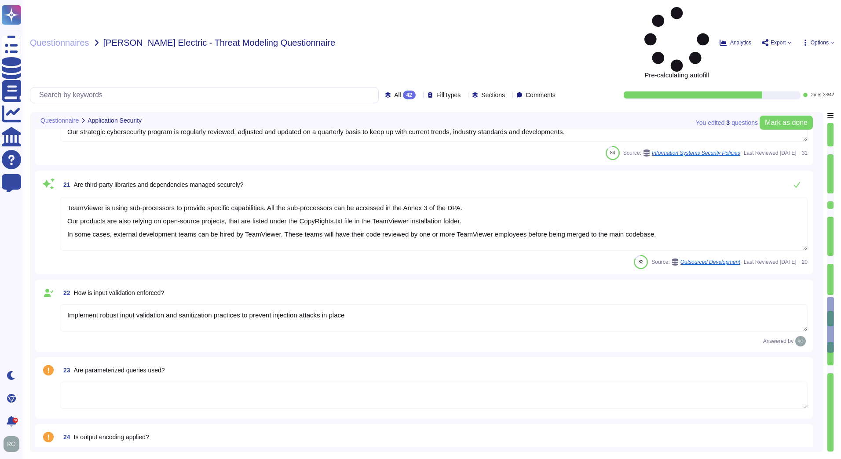
type textarea "Training on the SDLC is conducted in a variety of formats, including, but not l…"
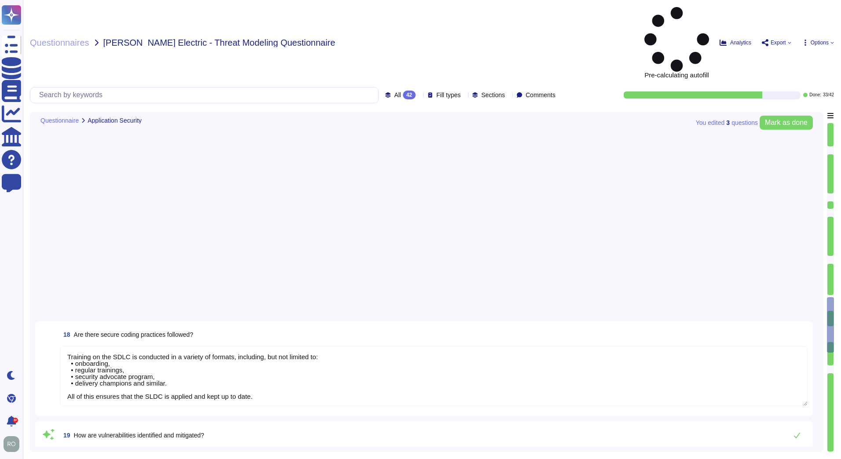
scroll to position [249, 0]
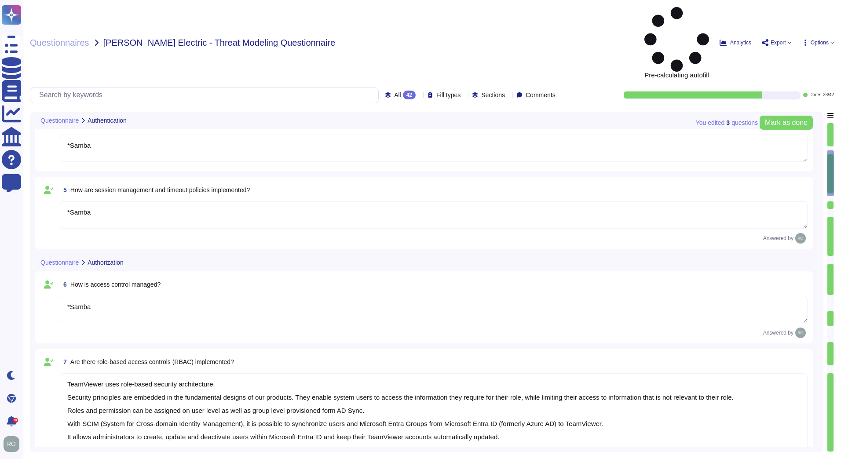
type textarea "With SSO all users are redirected to customer IDP. *Samba"
type textarea "TeamViewer provide TFA Capabilities. * Samba"
type textarea "*Samba"
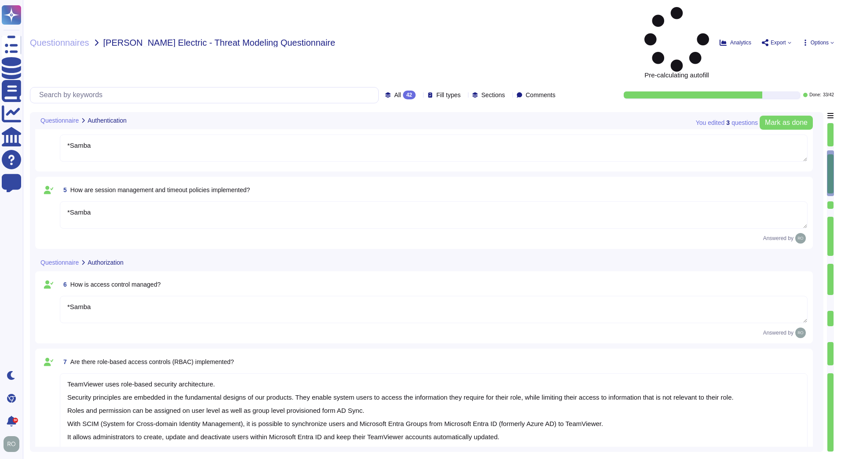
type textarea "TeamViewer uses role-based security architecture. Security principles are embed…"
type textarea "*Samba"
type textarea "TeamViewer uses role-based security architecture and requires users of the syst…"
type textarea "*Samba"
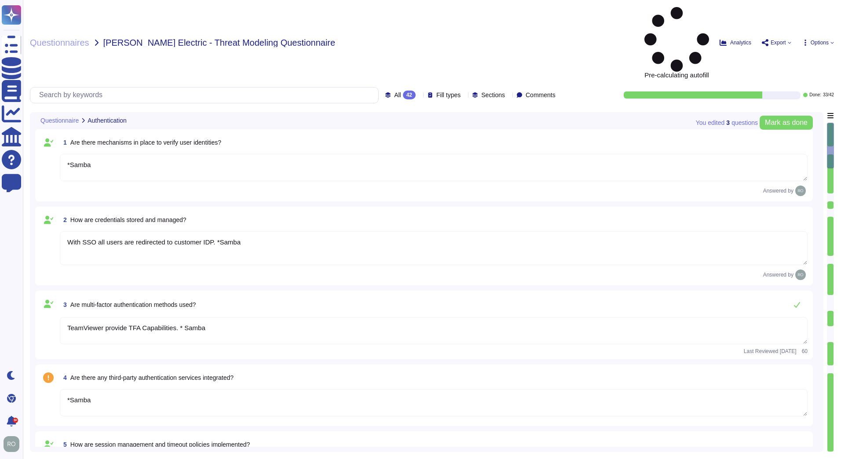
type textarea "*Samba"
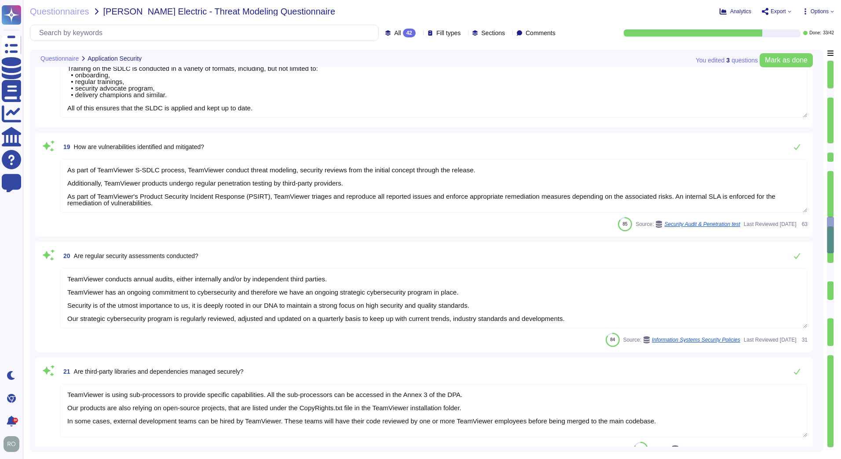
scroll to position [1744, 0]
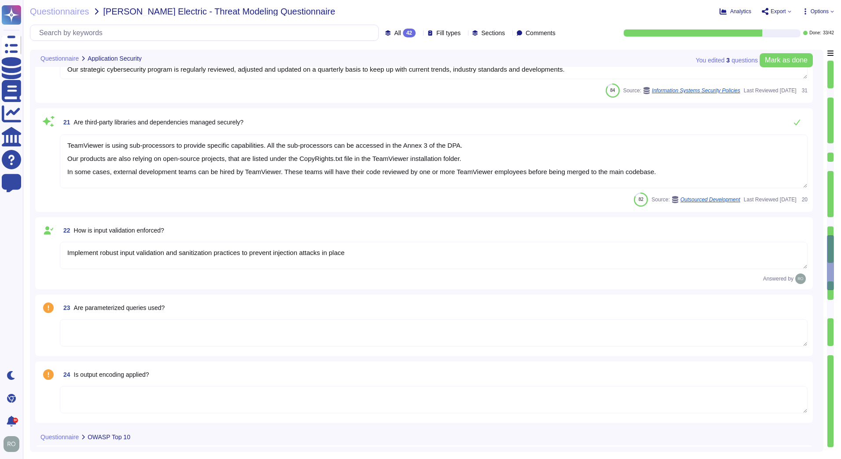
click at [237, 330] on textarea at bounding box center [433, 332] width 747 height 27
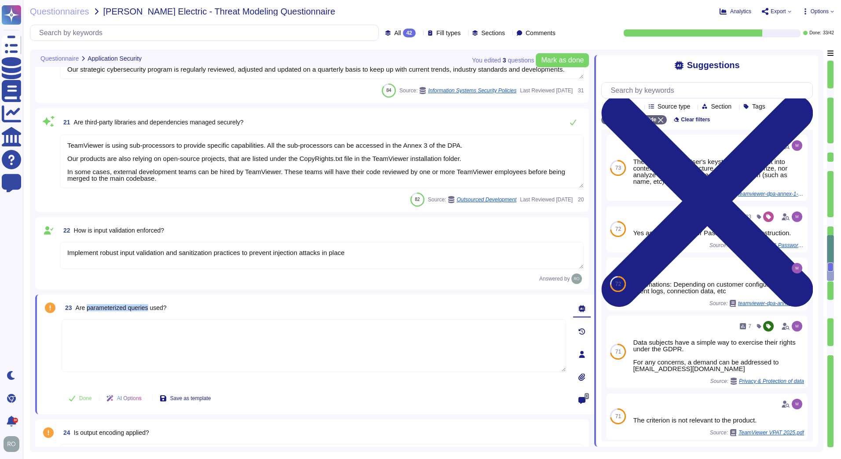
drag, startPoint x: 87, startPoint y: 308, endPoint x: 150, endPoint y: 311, distance: 62.9
click at [150, 311] on span "Are parameterized queries used?" at bounding box center [121, 307] width 91 height 7
click at [161, 121] on span "Are third-party libraries and dependencies managed securely?" at bounding box center [159, 122] width 170 height 7
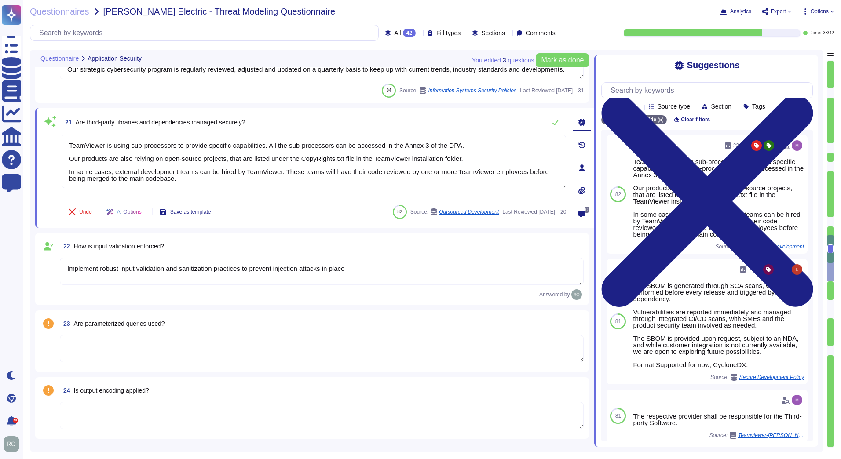
drag, startPoint x: 63, startPoint y: 269, endPoint x: 353, endPoint y: 255, distance: 290.5
click at [353, 255] on div "22 How is input validation enforced? Implement robust input validation and sani…" at bounding box center [311, 269] width 543 height 62
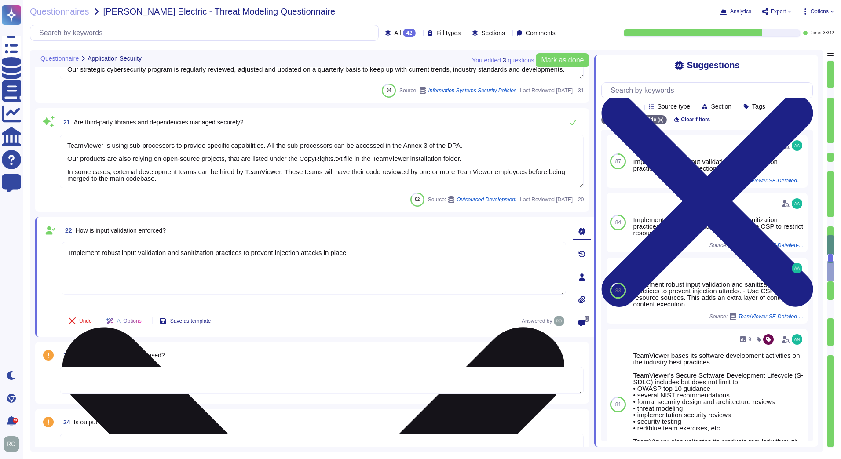
click at [345, 277] on textarea "Implement robust input validation and sanitization practices to prevent injecti…" at bounding box center [314, 268] width 504 height 53
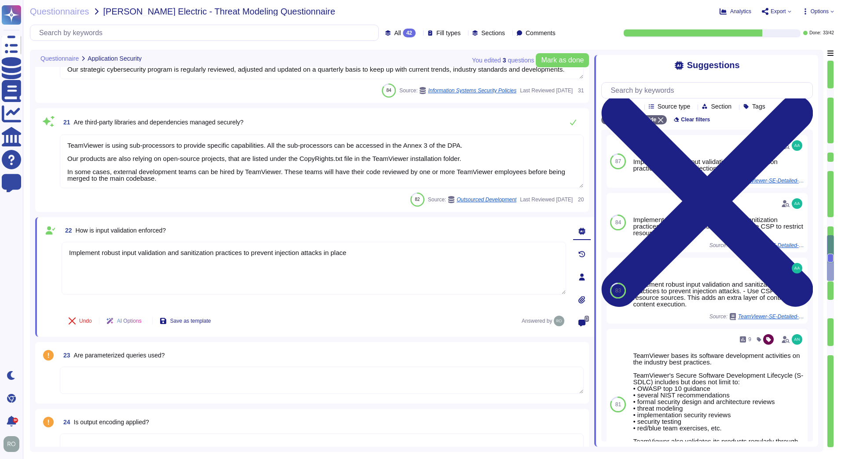
click at [304, 353] on div "23 Are parameterized queries used?" at bounding box center [322, 355] width 524 height 16
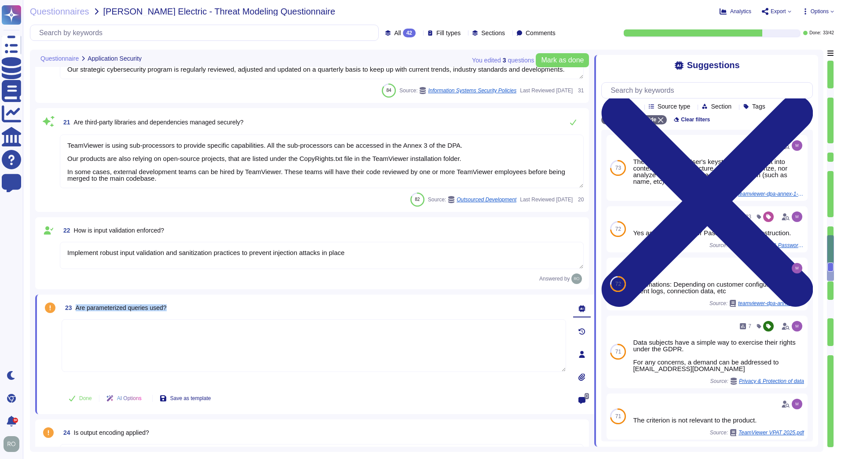
drag, startPoint x: 168, startPoint y: 307, endPoint x: 76, endPoint y: 302, distance: 92.4
click at [76, 302] on div "23 Are parameterized queries used?" at bounding box center [314, 308] width 504 height 16
drag, startPoint x: 76, startPoint y: 302, endPoint x: 199, endPoint y: 291, distance: 124.1
click at [199, 291] on div "18 Are there secure coding practices followed? Training on the SDLC is conducte…" at bounding box center [314, 179] width 559 height 3748
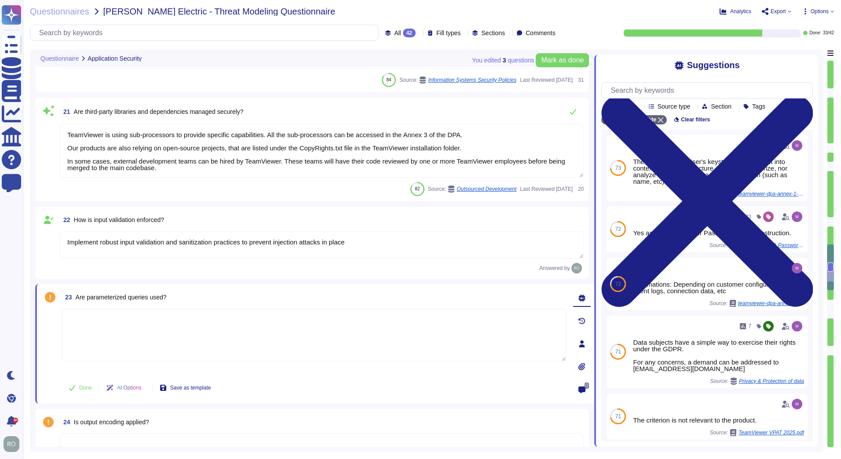
scroll to position [1993, 0]
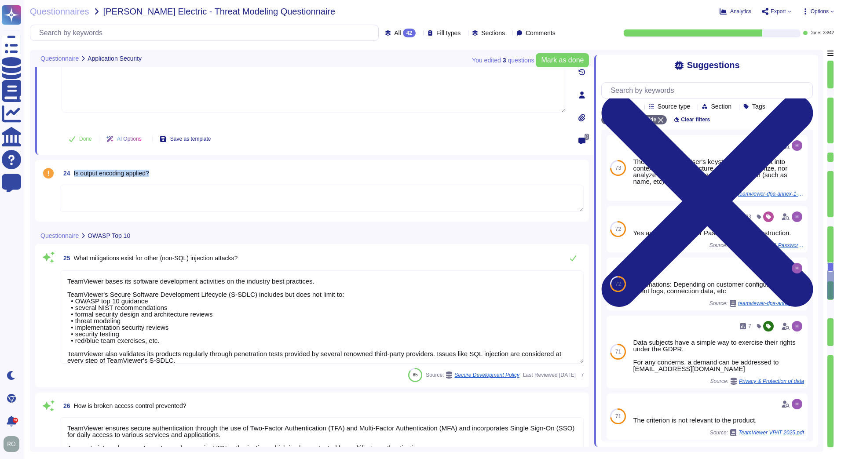
drag, startPoint x: 157, startPoint y: 172, endPoint x: 74, endPoint y: 175, distance: 82.7
click at [74, 175] on div "24 Is output encoding applied?" at bounding box center [322, 173] width 524 height 16
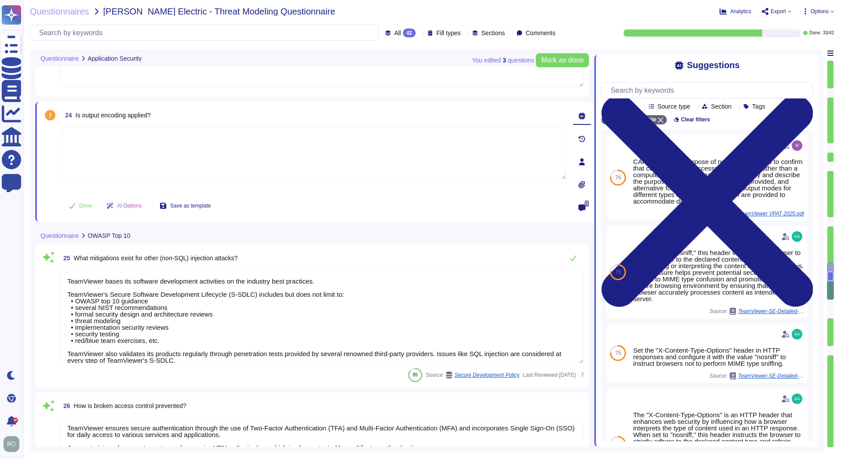
click at [164, 106] on div "24 Is output encoding applied? Done AI Options Save as template 0" at bounding box center [314, 162] width 559 height 120
drag, startPoint x: 160, startPoint y: 115, endPoint x: 76, endPoint y: 118, distance: 84.5
click at [76, 118] on div "24 Is output encoding applied?" at bounding box center [314, 115] width 504 height 16
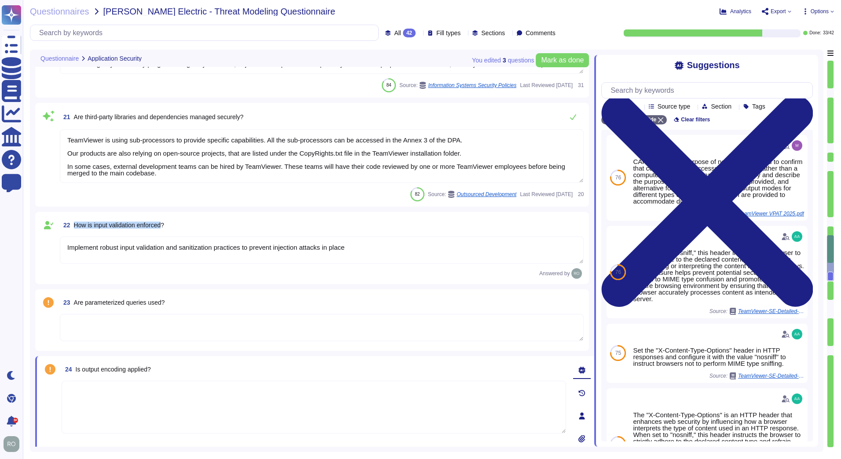
drag, startPoint x: 74, startPoint y: 223, endPoint x: 164, endPoint y: 225, distance: 90.2
click at [164, 225] on span "How is input validation enforced?" at bounding box center [119, 225] width 90 height 7
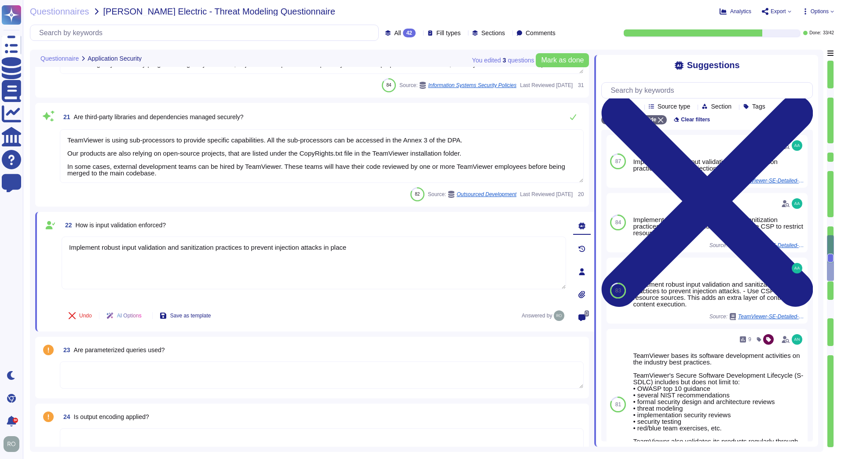
click at [177, 228] on div "22 How is input validation enforced?" at bounding box center [314, 225] width 504 height 16
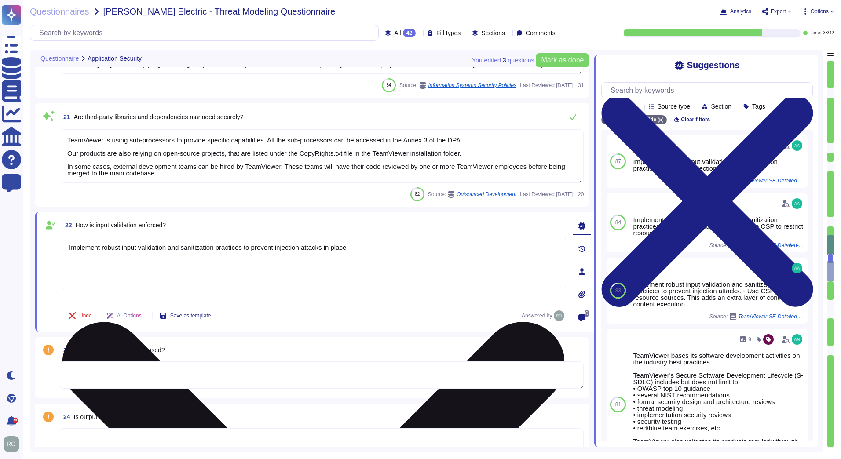
click at [99, 255] on textarea "Implement robust input validation and sanitization practices to prevent injecti…" at bounding box center [314, 263] width 504 height 53
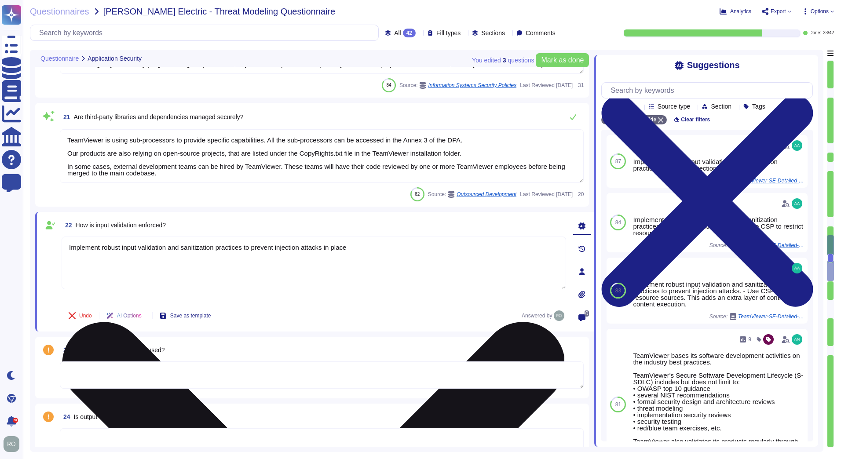
click at [99, 255] on textarea "Implement robust input validation and sanitization practices to prevent injecti…" at bounding box center [314, 263] width 504 height 53
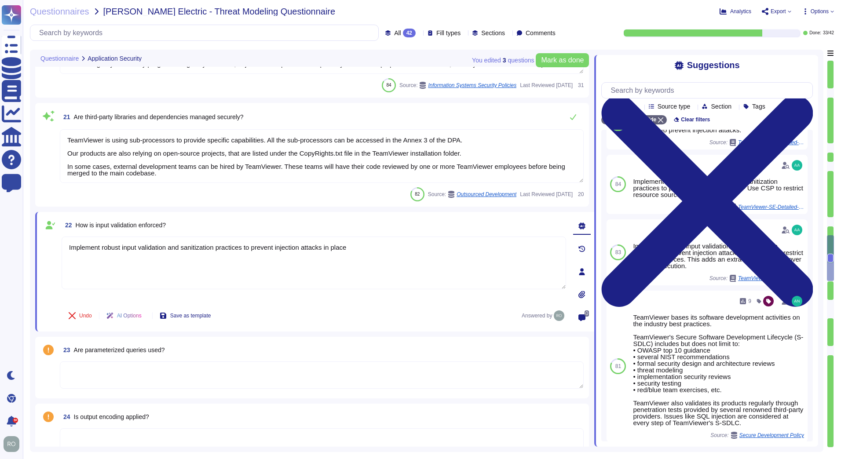
scroll to position [0, 0]
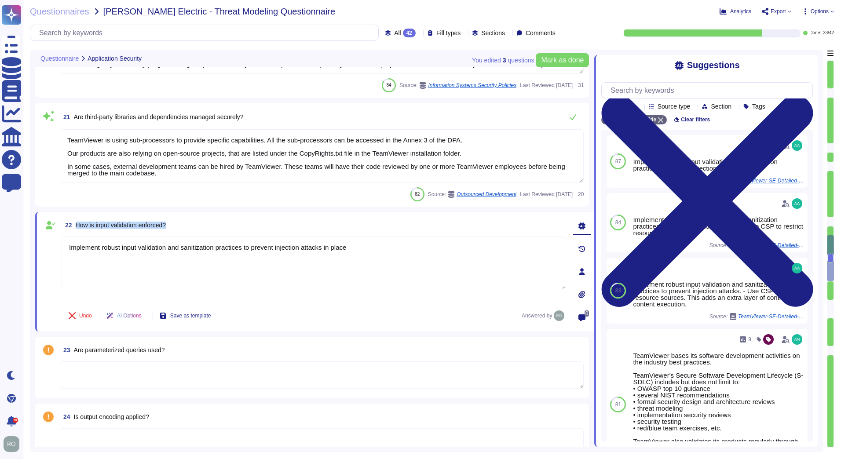
drag, startPoint x: 76, startPoint y: 224, endPoint x: 185, endPoint y: 221, distance: 109.5
click at [185, 221] on div "22 How is input validation enforced?" at bounding box center [314, 225] width 504 height 16
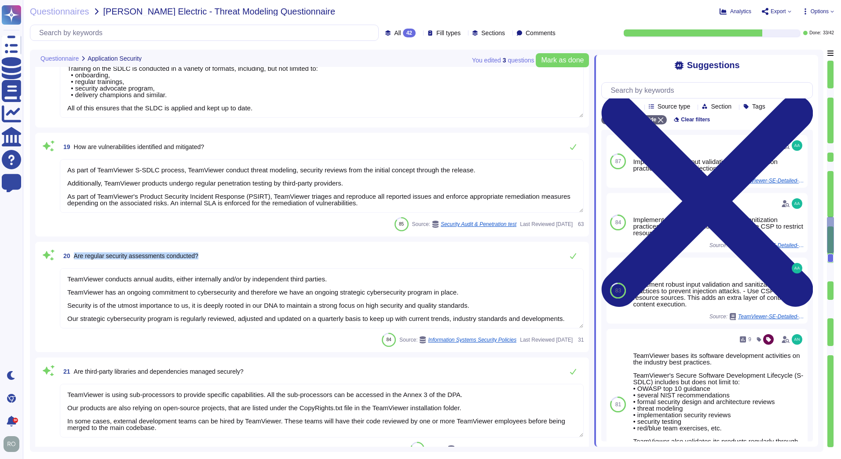
drag, startPoint x: 74, startPoint y: 251, endPoint x: 208, endPoint y: 253, distance: 133.7
click at [208, 253] on div "20 Are regular security assessments conducted?" at bounding box center [322, 256] width 524 height 18
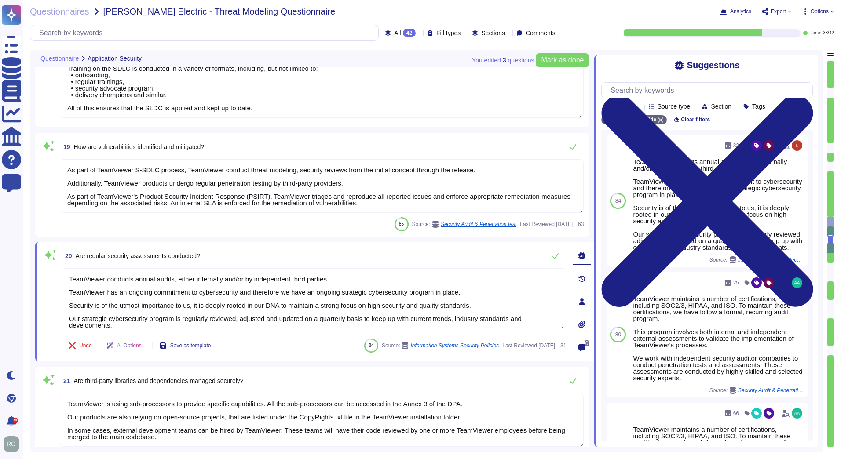
click at [208, 253] on div "20 Are regular security assessments conducted?" at bounding box center [314, 256] width 504 height 18
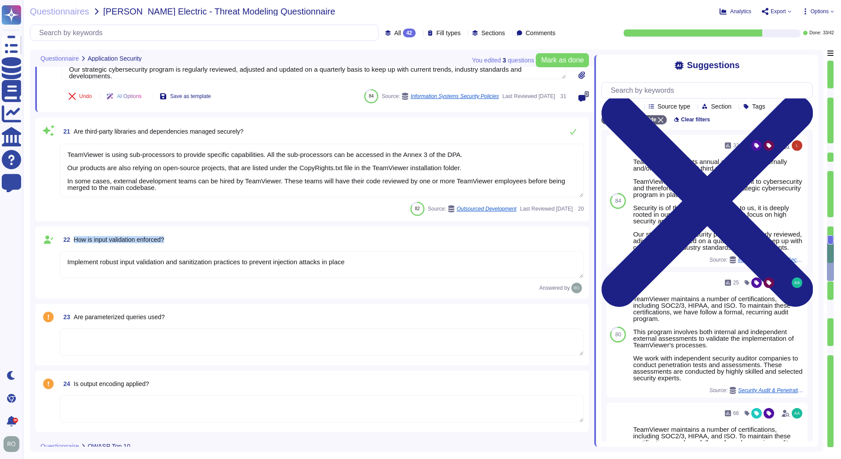
drag, startPoint x: 104, startPoint y: 242, endPoint x: 75, endPoint y: 242, distance: 28.6
click at [75, 242] on div "22 How is input validation enforced?" at bounding box center [322, 240] width 524 height 16
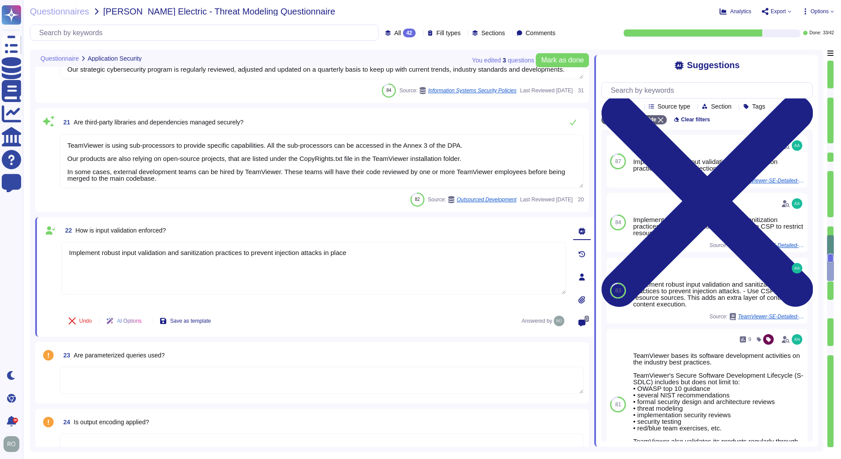
click at [185, 236] on div "22 How is input validation enforced?" at bounding box center [314, 230] width 504 height 16
drag, startPoint x: 176, startPoint y: 232, endPoint x: 77, endPoint y: 232, distance: 98.9
click at [77, 232] on div "22 How is input validation enforced?" at bounding box center [314, 230] width 504 height 16
drag, startPoint x: 182, startPoint y: 360, endPoint x: 73, endPoint y: 354, distance: 109.2
click at [73, 354] on div "23 Are parameterized queries used?" at bounding box center [322, 355] width 524 height 16
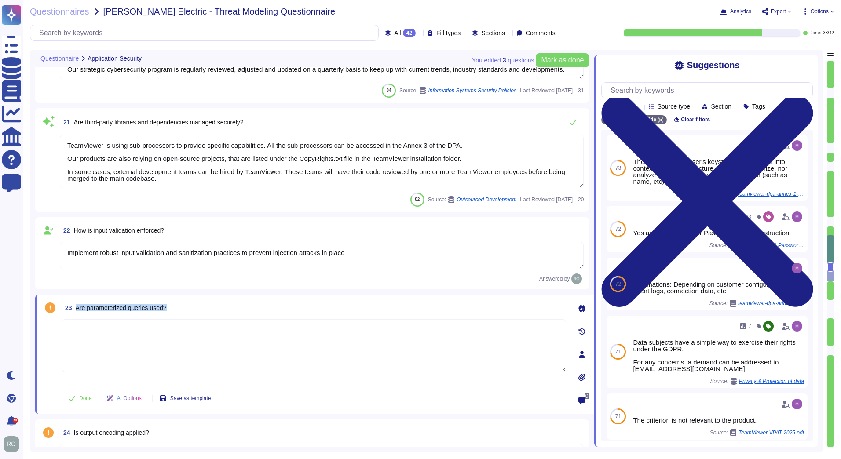
drag, startPoint x: 171, startPoint y: 311, endPoint x: 77, endPoint y: 303, distance: 94.9
click at [77, 303] on div "23 Are parameterized queries used?" at bounding box center [314, 308] width 504 height 16
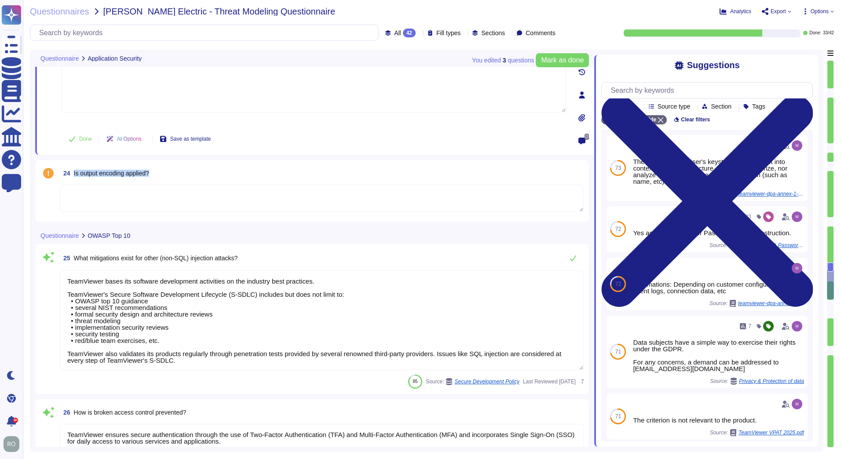
drag, startPoint x: 153, startPoint y: 173, endPoint x: 75, endPoint y: 171, distance: 78.3
click at [75, 171] on div "24 Is output encoding applied?" at bounding box center [322, 173] width 524 height 16
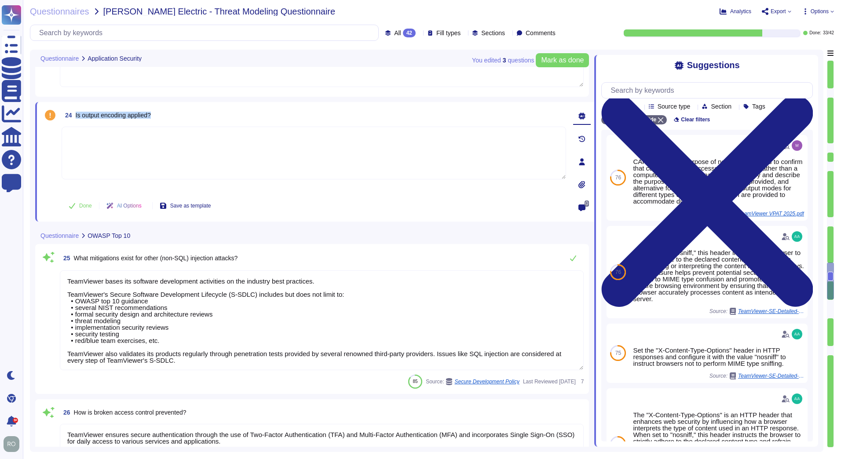
drag, startPoint x: 75, startPoint y: 114, endPoint x: 156, endPoint y: 116, distance: 80.5
click at [156, 116] on div "24 Is output encoding applied?" at bounding box center [314, 115] width 504 height 16
